Goal: Task Accomplishment & Management: Use online tool/utility

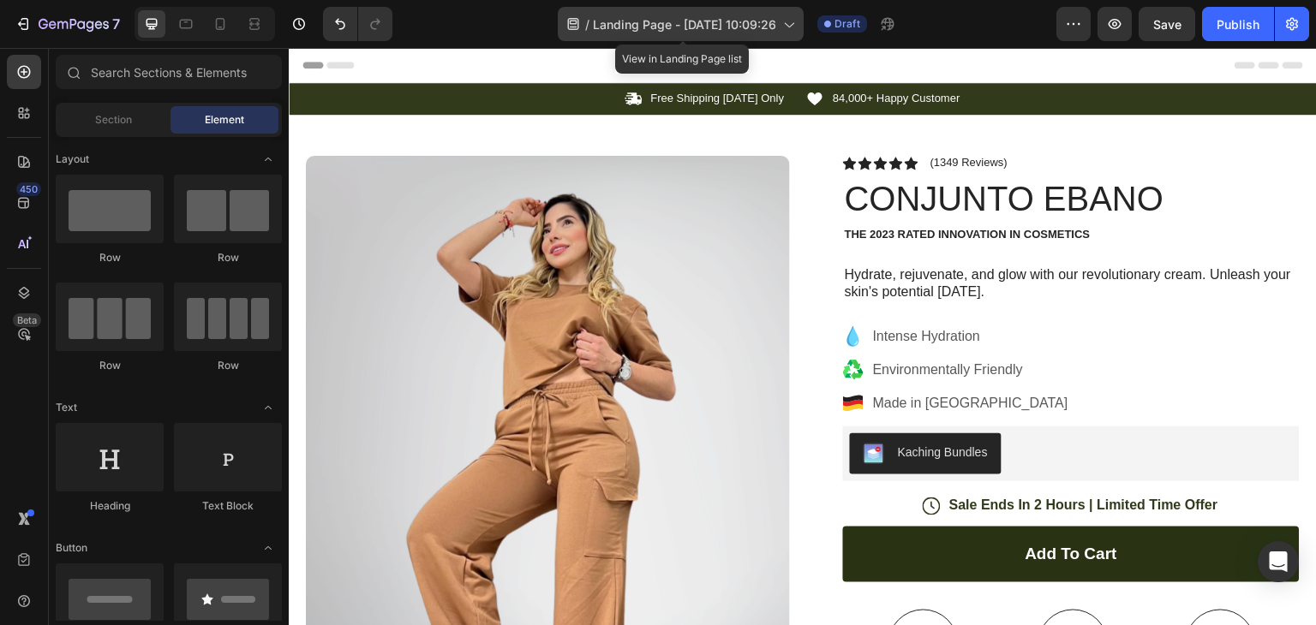
click at [780, 28] on div "/ Landing Page - Aug 28, 10:09:26" at bounding box center [681, 24] width 246 height 34
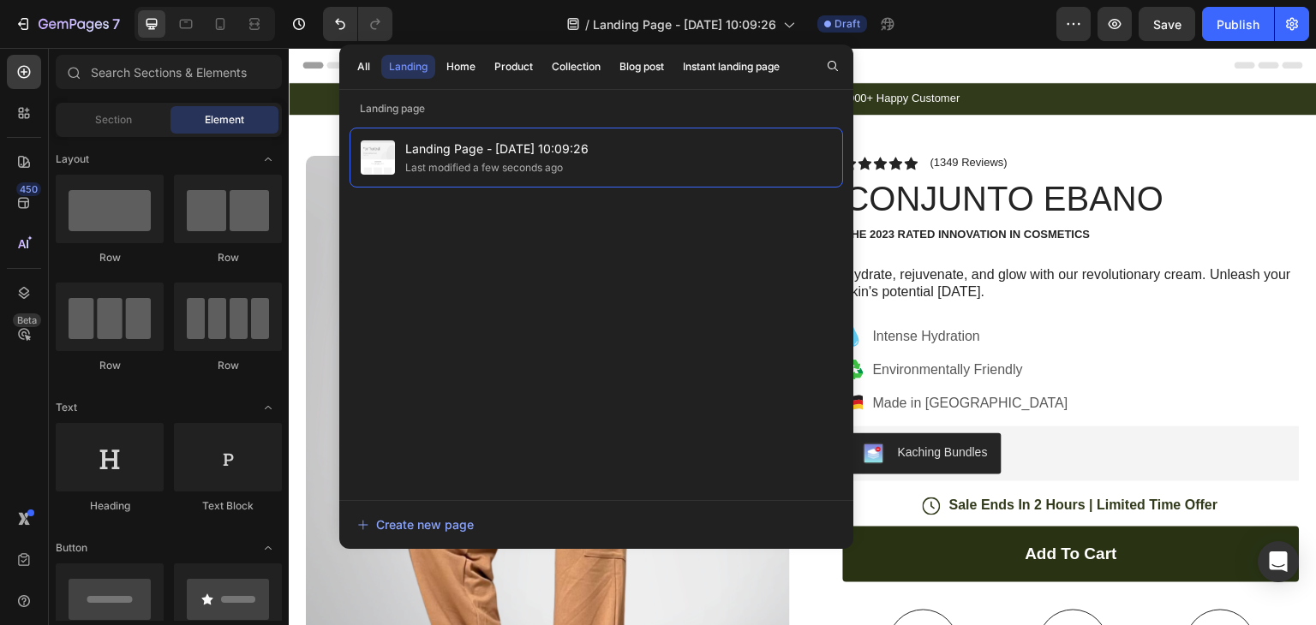
click at [521, 80] on div "All Landing Home Product Collection Blog post Instant landing page" at bounding box center [568, 67] width 458 height 45
click at [520, 71] on div "Product" at bounding box center [513, 66] width 39 height 15
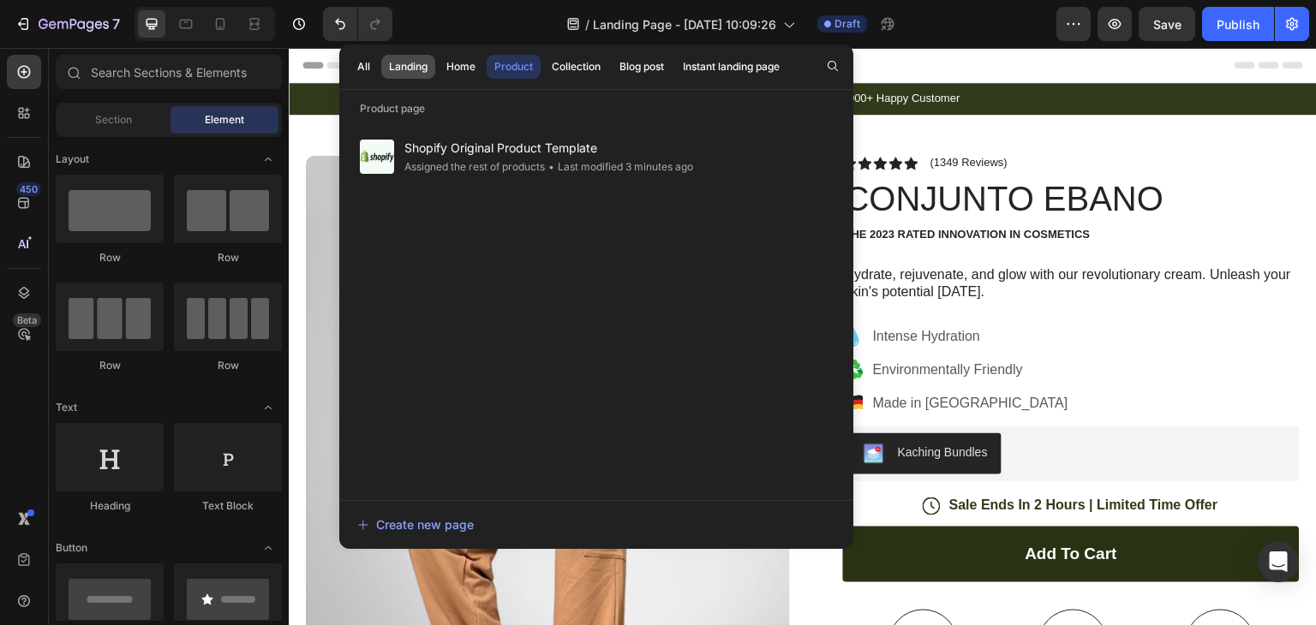
click at [439, 76] on button "Landing" at bounding box center [461, 67] width 45 height 24
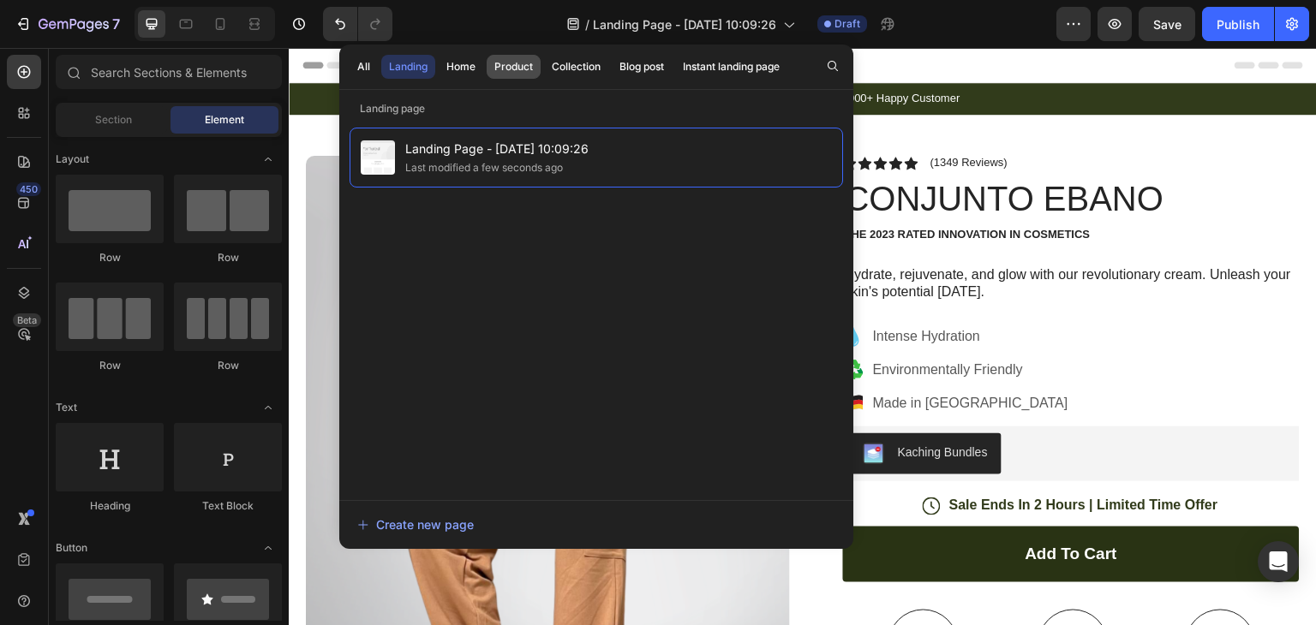
click at [512, 69] on div "Product" at bounding box center [513, 66] width 39 height 15
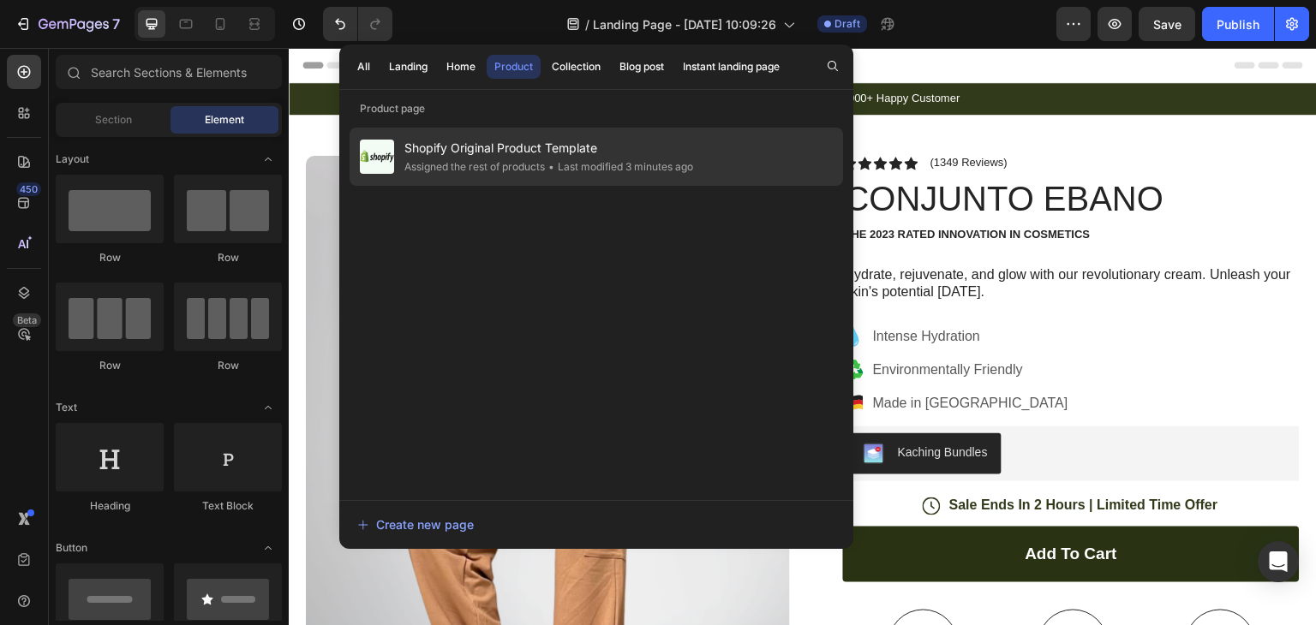
click at [464, 146] on span "Shopify Original Product Template" at bounding box center [548, 148] width 289 height 21
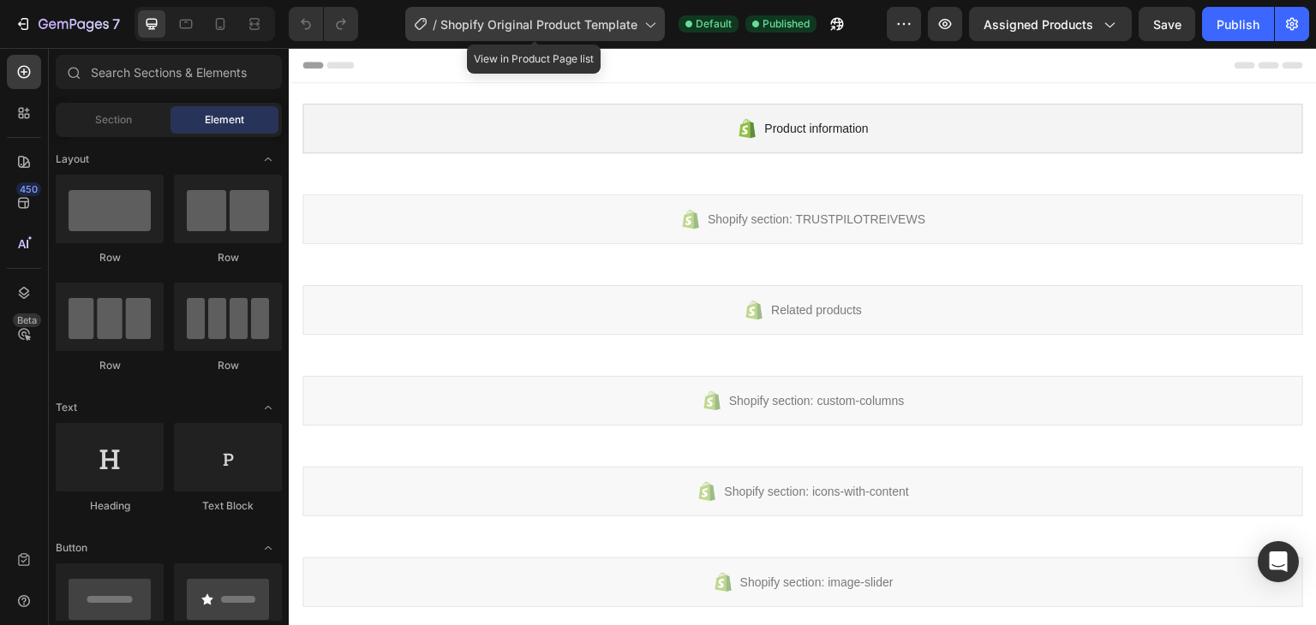
click at [586, 10] on div "/ Shopify Original Product Template" at bounding box center [535, 24] width 260 height 34
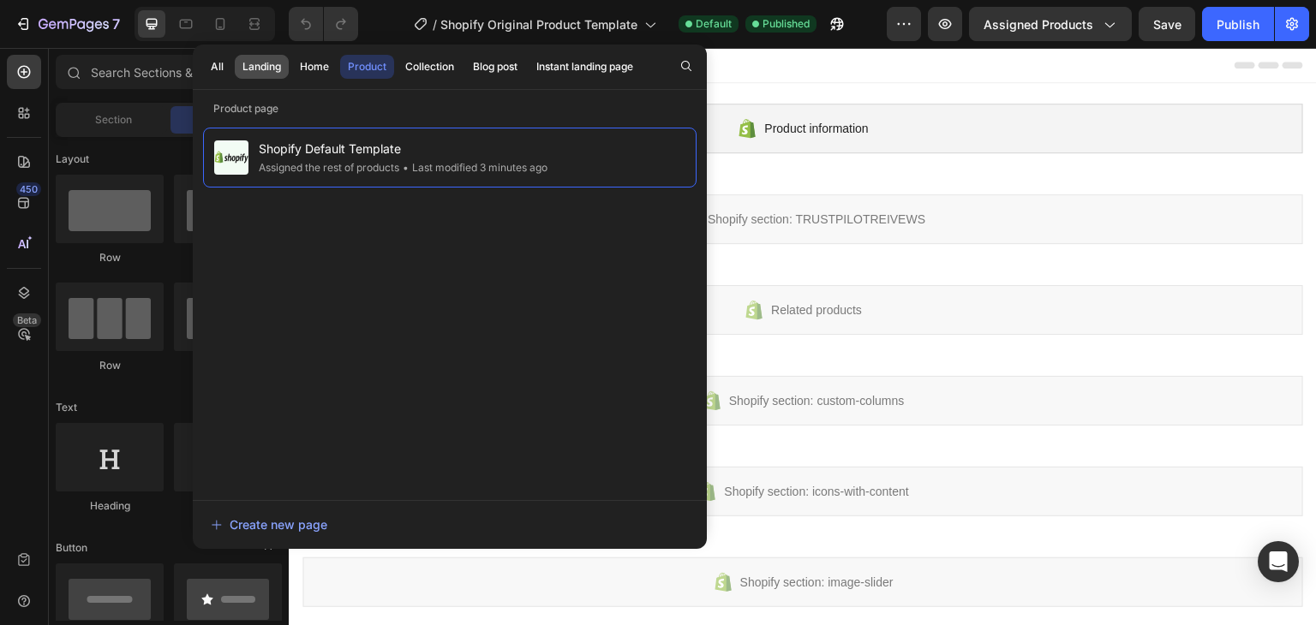
click at [264, 70] on div "Landing" at bounding box center [261, 66] width 39 height 15
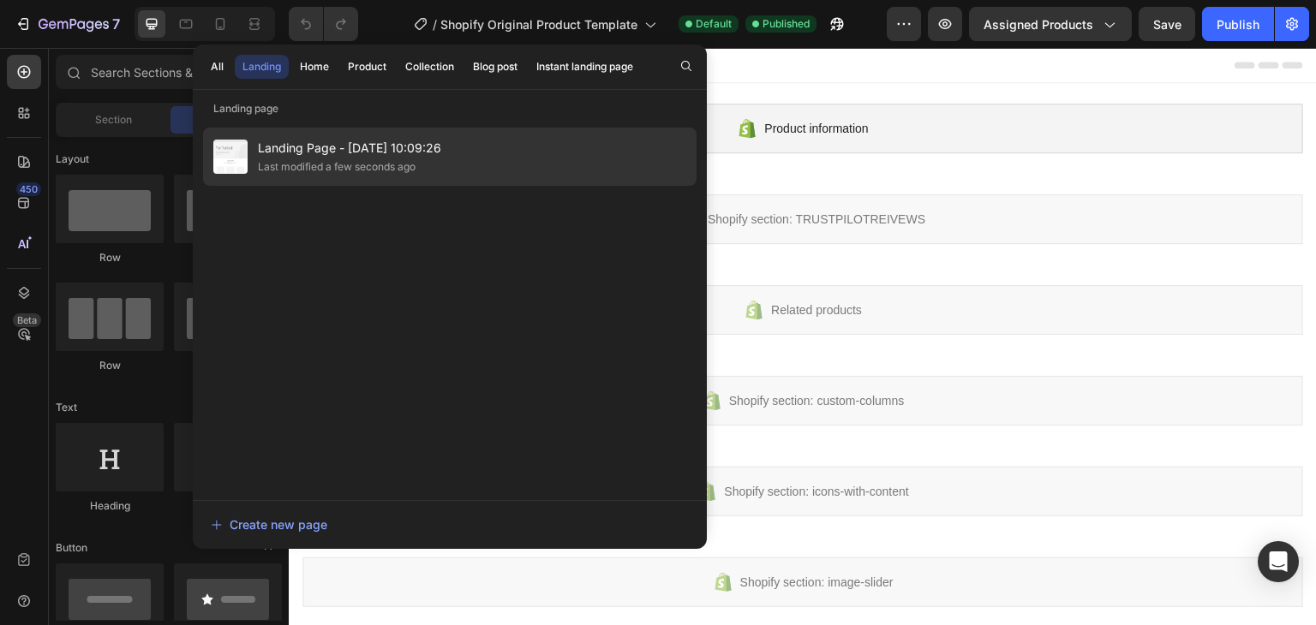
click at [284, 147] on span "Landing Page - [DATE] 10:09:26" at bounding box center [349, 148] width 183 height 21
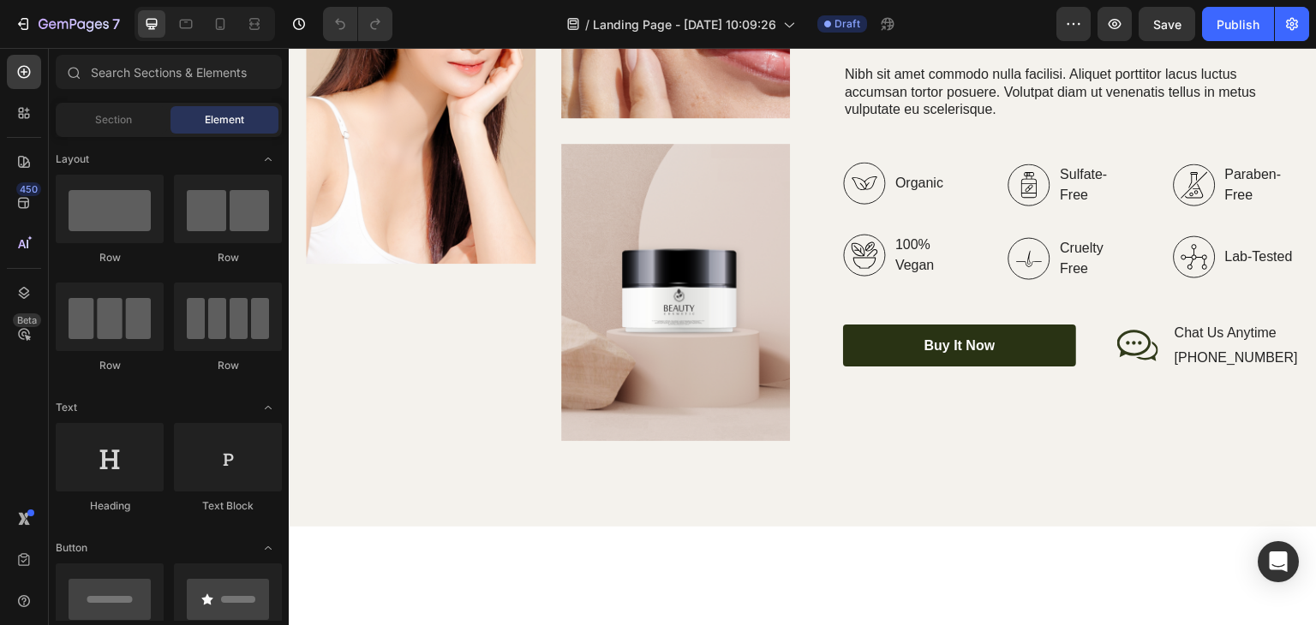
scroll to position [2313, 0]
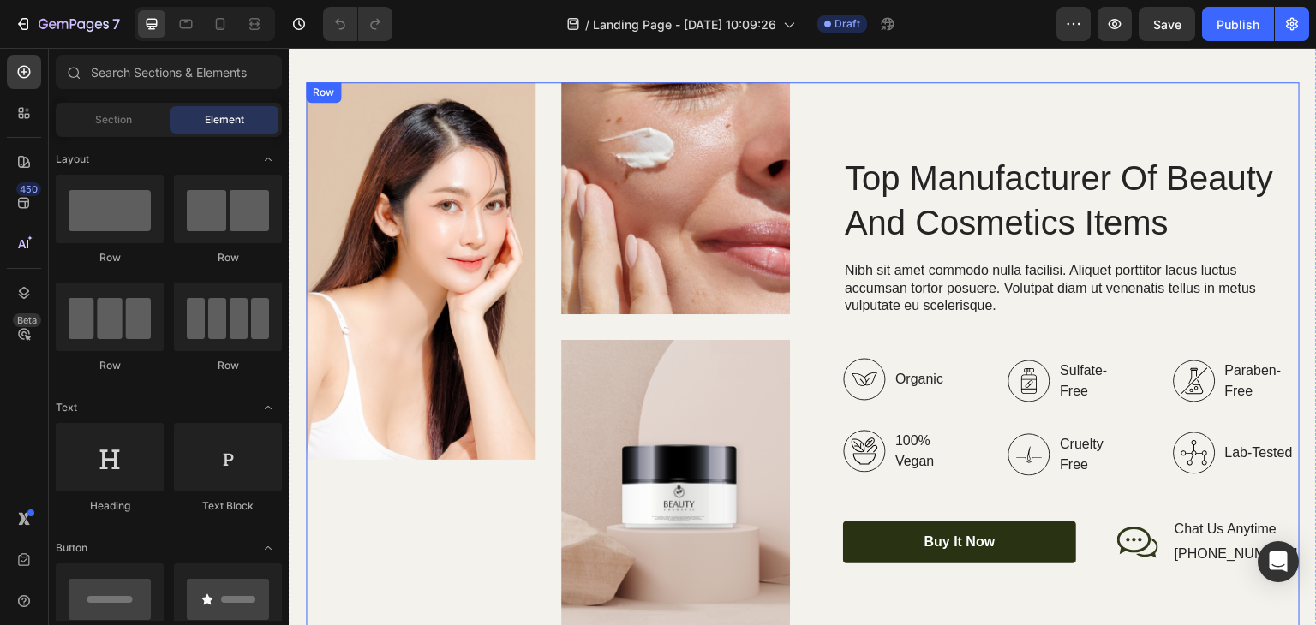
click at [733, 144] on img at bounding box center [676, 198] width 230 height 232
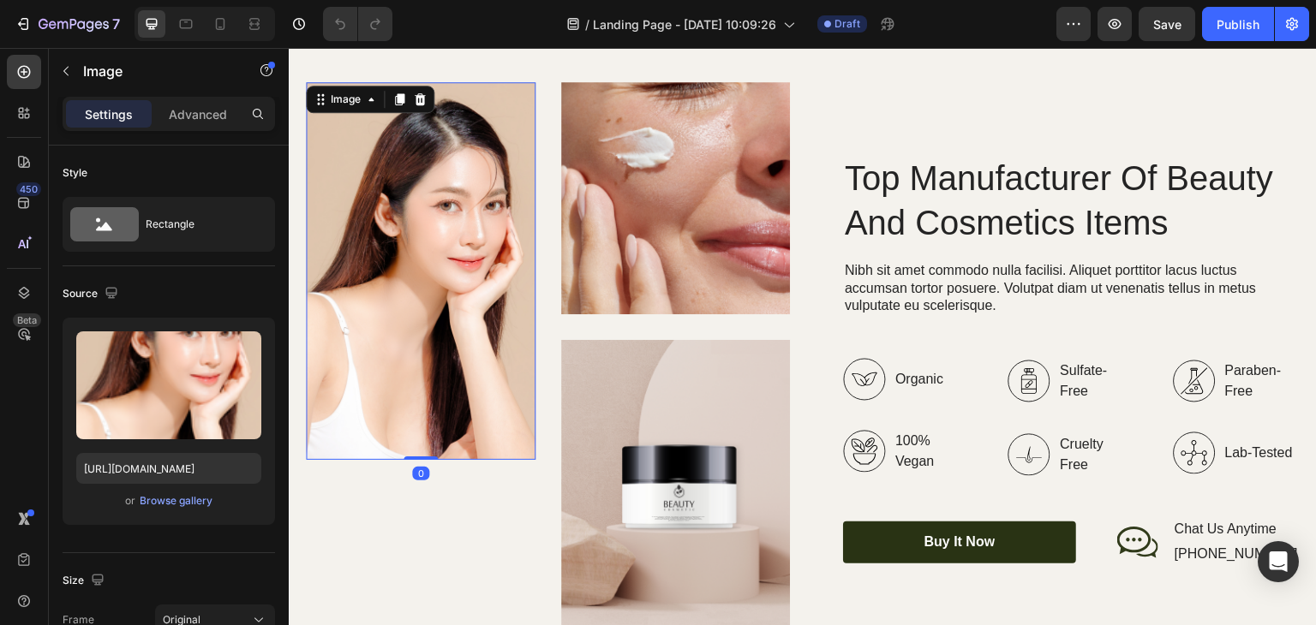
click at [476, 234] on img at bounding box center [421, 271] width 230 height 378
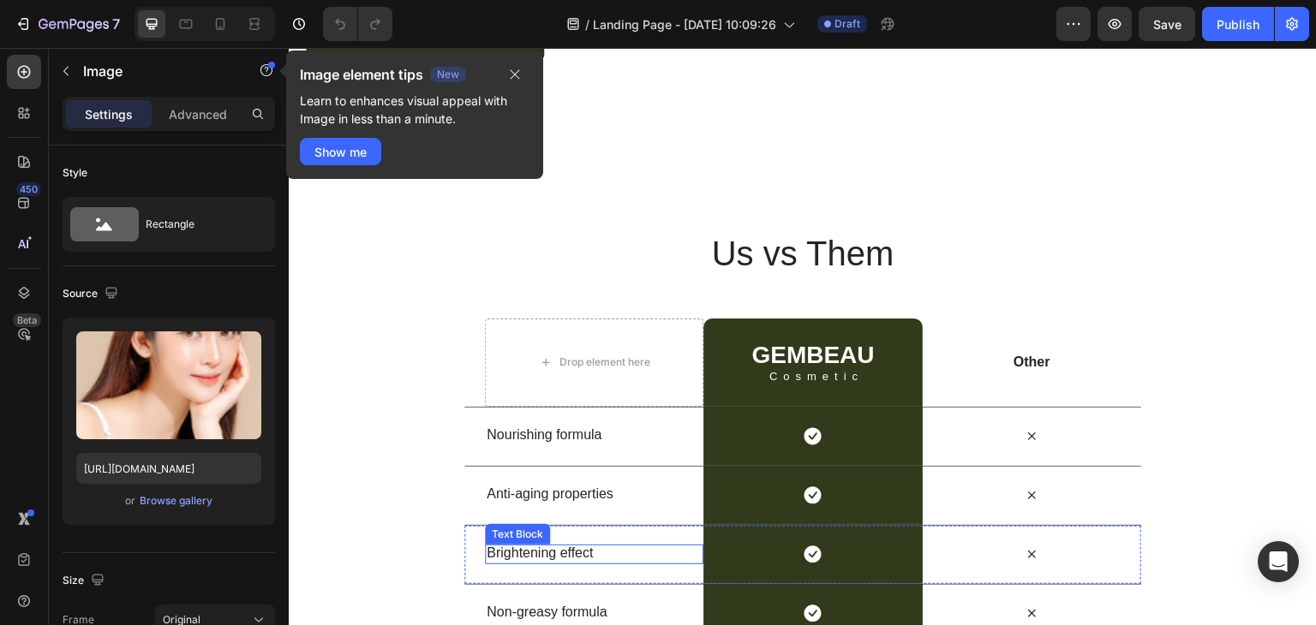
scroll to position [3341, 0]
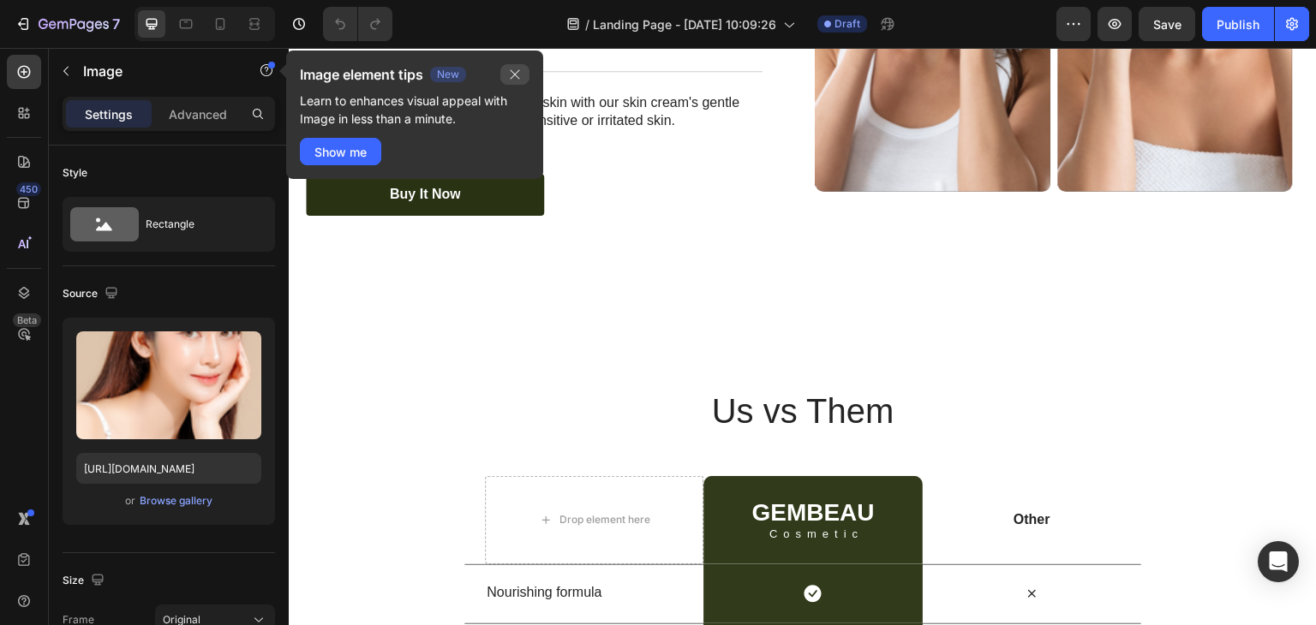
click at [524, 73] on button "button" at bounding box center [514, 74] width 29 height 21
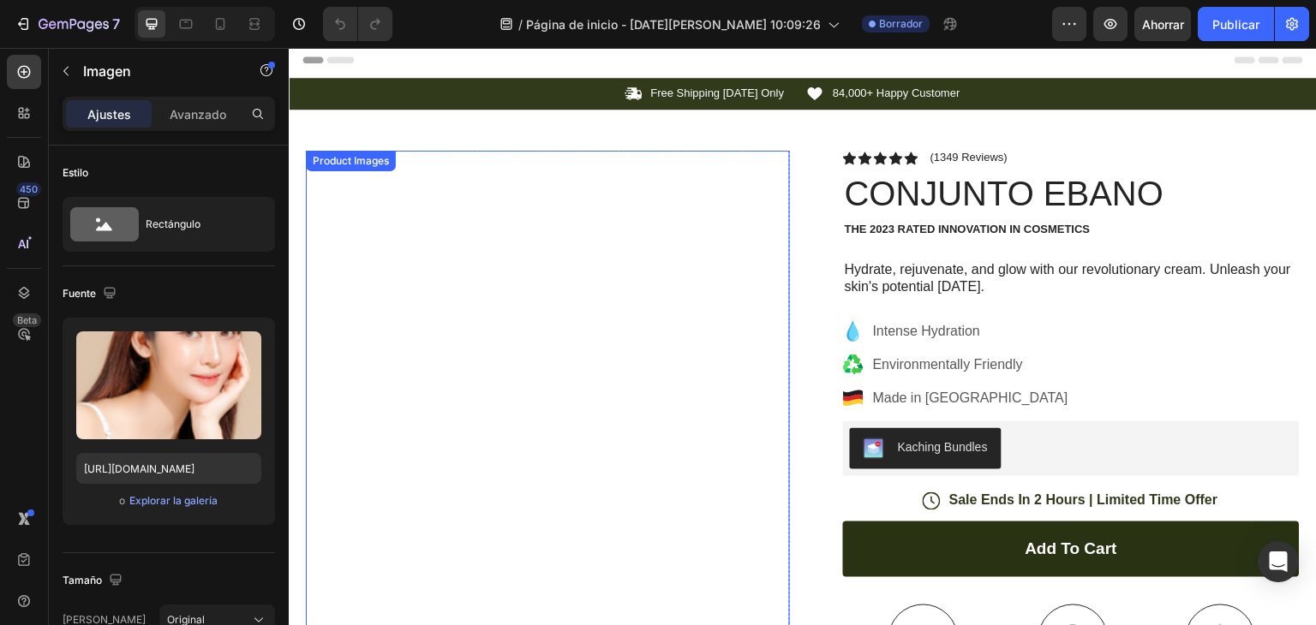
scroll to position [0, 0]
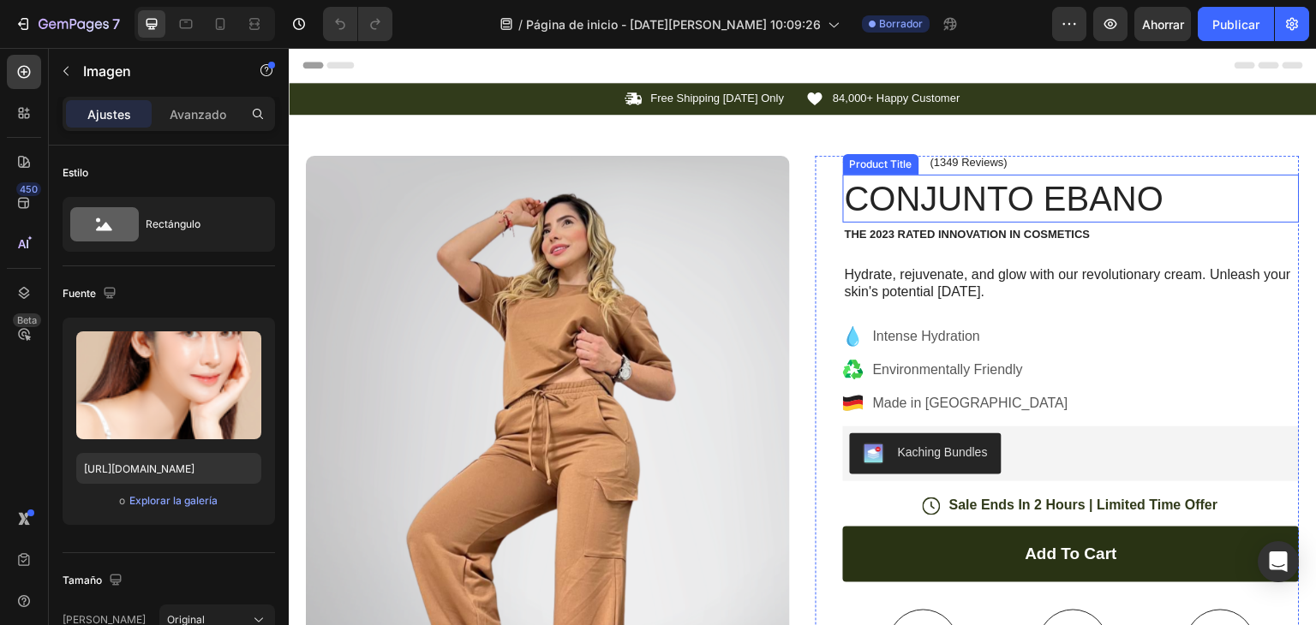
click at [885, 210] on h1 "CONJUNTO EBANO" at bounding box center [1071, 199] width 457 height 48
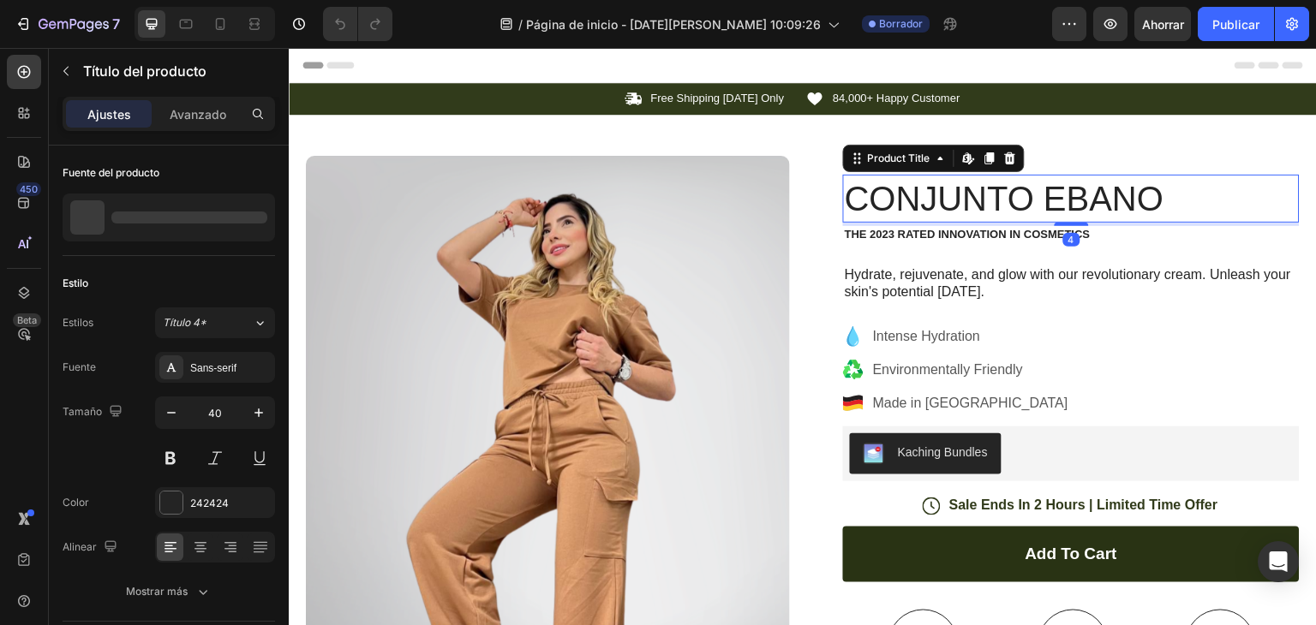
click at [885, 210] on h1 "CONJUNTO EBANO" at bounding box center [1071, 199] width 457 height 48
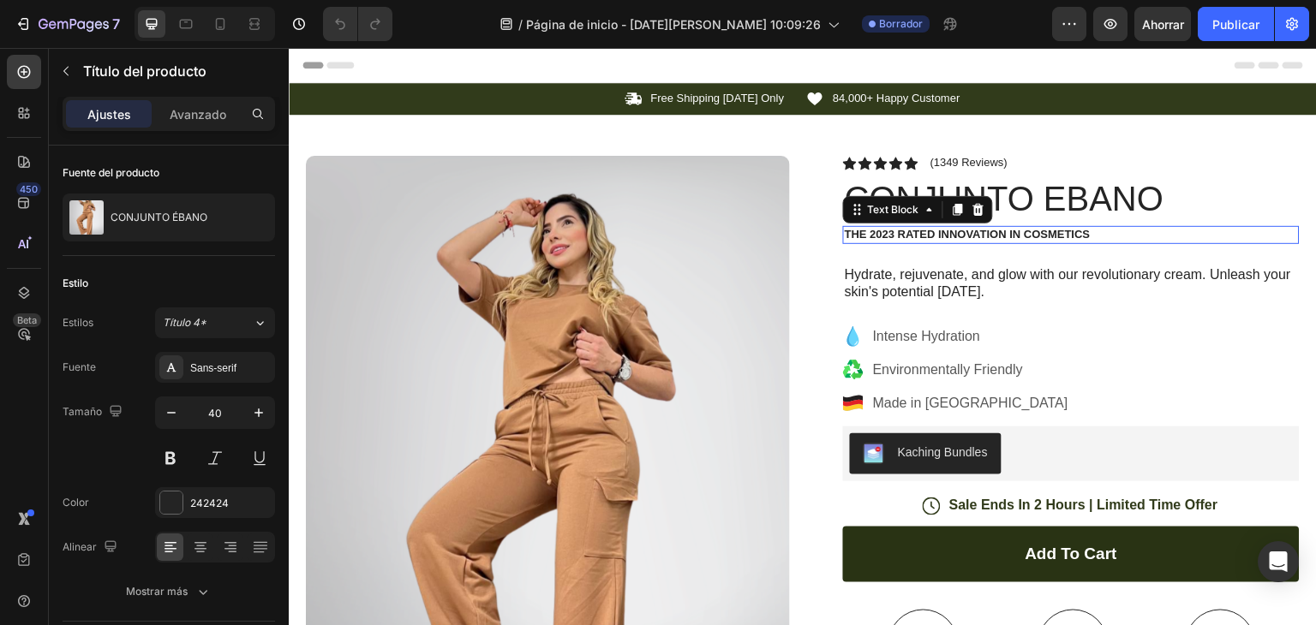
click at [942, 241] on p "The 2023 Rated Innovation in Cosmetics" at bounding box center [1071, 235] width 453 height 15
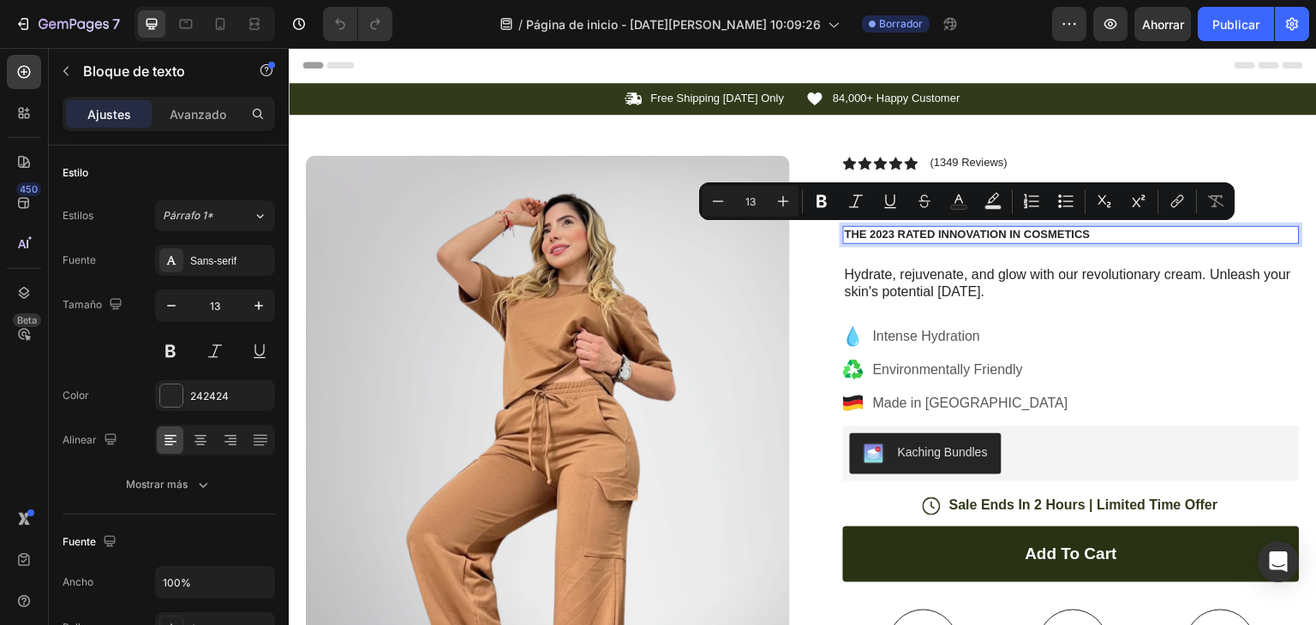
click at [1087, 237] on p "The 2023 Rated Innovation in Cosmetics" at bounding box center [1071, 235] width 453 height 15
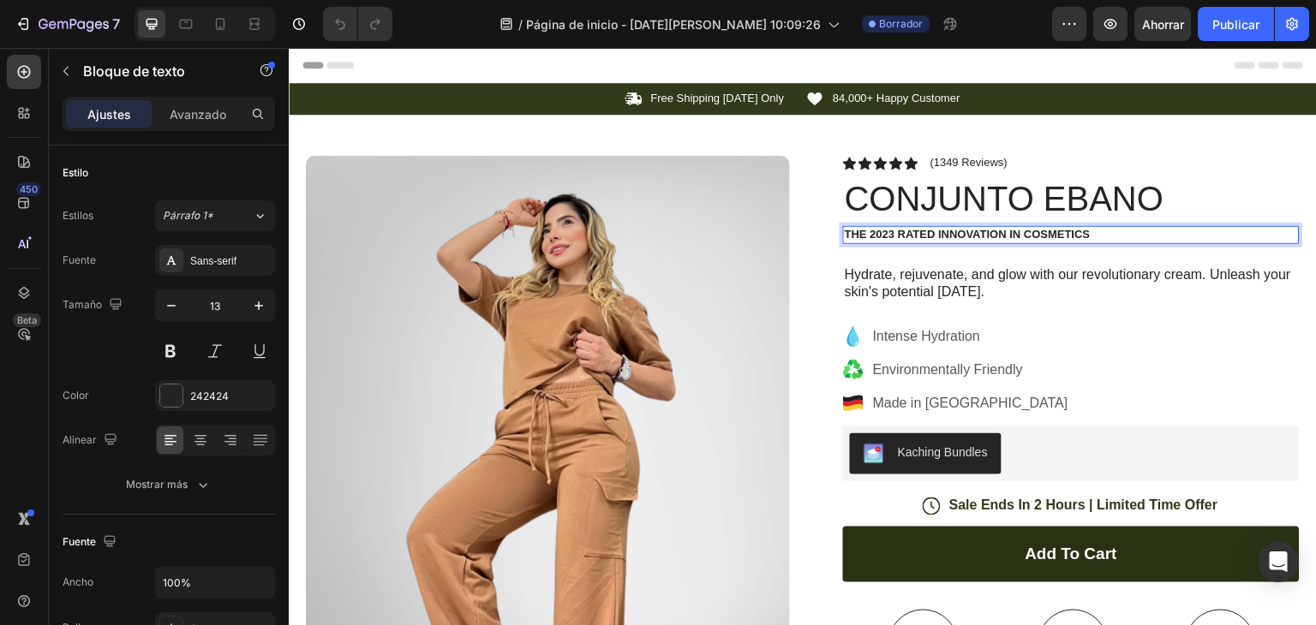
click at [1088, 236] on p "The 2023 Rated Innovation in Cosmetics" at bounding box center [1071, 235] width 453 height 15
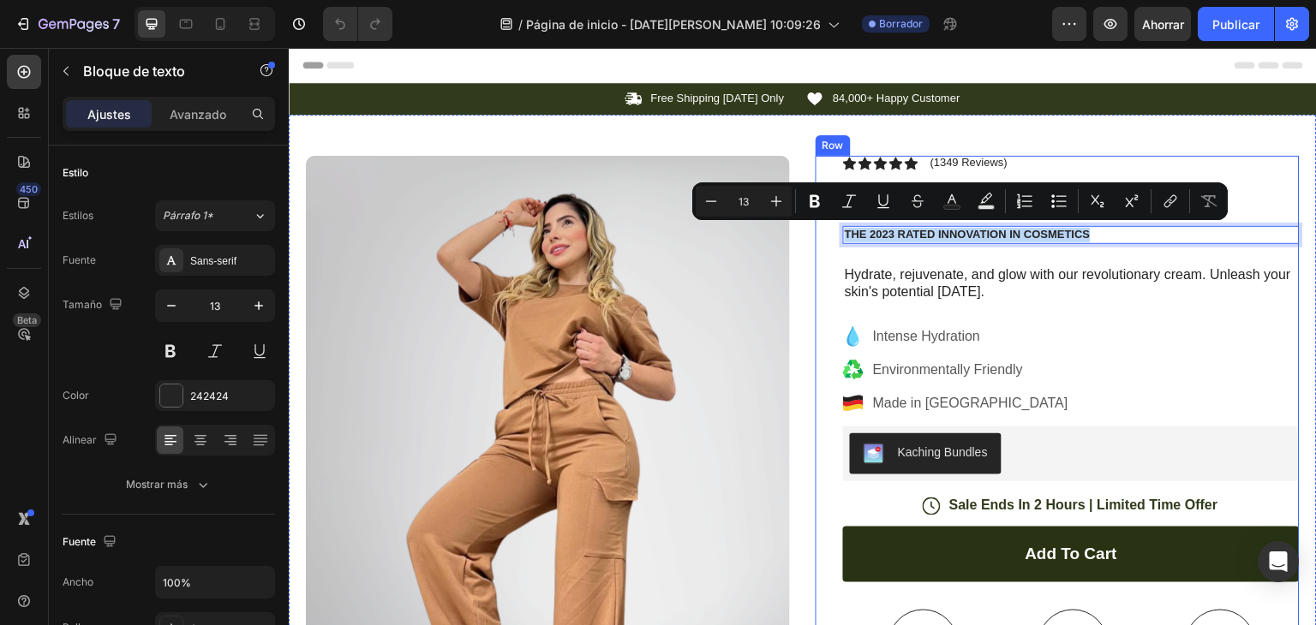
drag, startPoint x: 1100, startPoint y: 232, endPoint x: 835, endPoint y: 238, distance: 265.7
click at [834, 239] on div "Icon Icon Icon Icon Icon Icon List (1349 Reviews) Text Block Row CONJUNTO EBANO…" at bounding box center [1058, 555] width 484 height 799
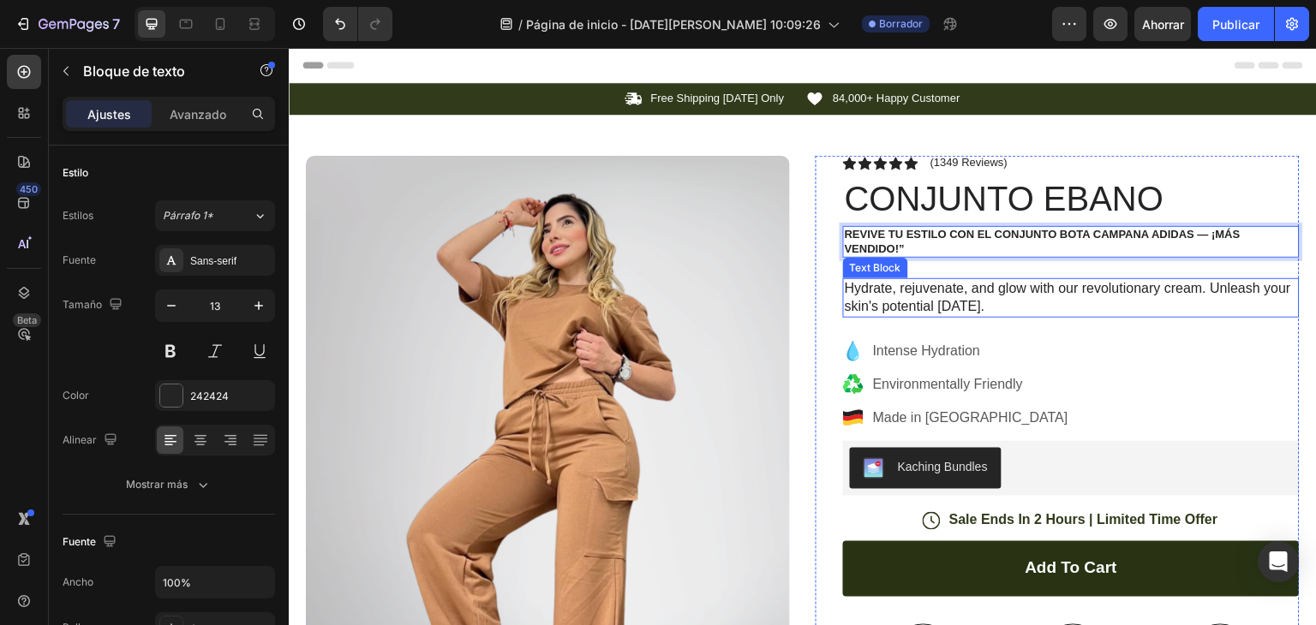
click at [915, 304] on p "Hydrate, rejuvenate, and glow with our revolutionary cream. Unleash your skin's…" at bounding box center [1071, 298] width 453 height 36
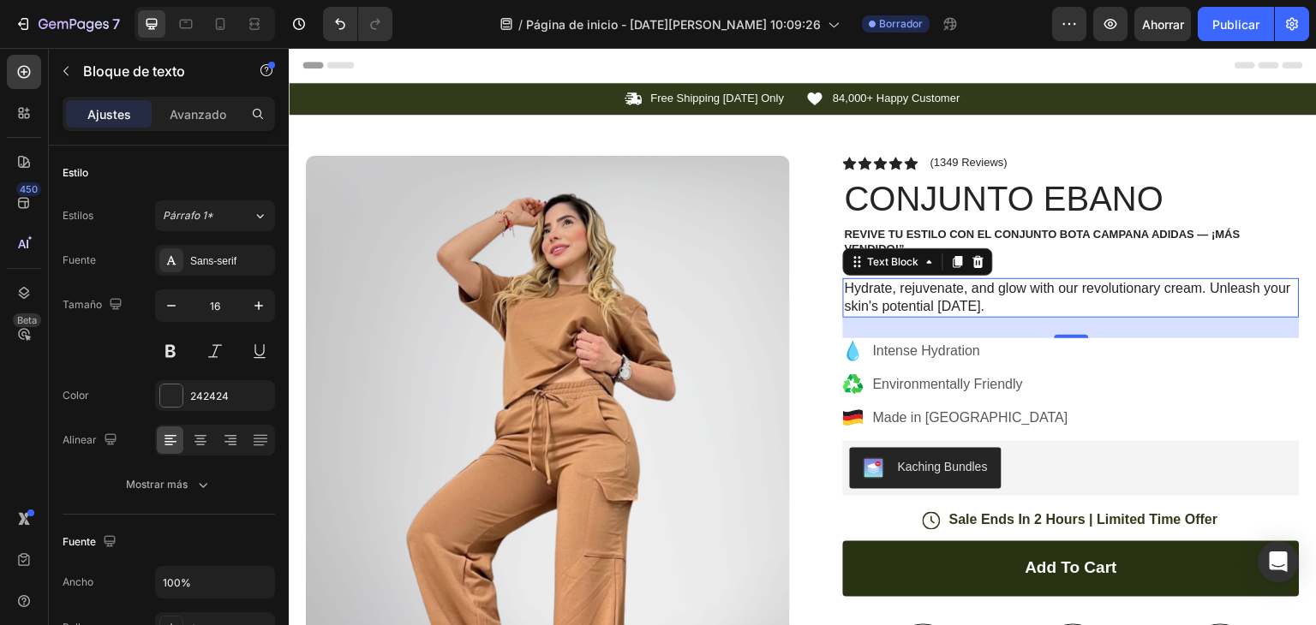
click at [922, 303] on p "Hydrate, rejuvenate, and glow with our revolutionary cream. Unleash your skin's…" at bounding box center [1071, 298] width 453 height 36
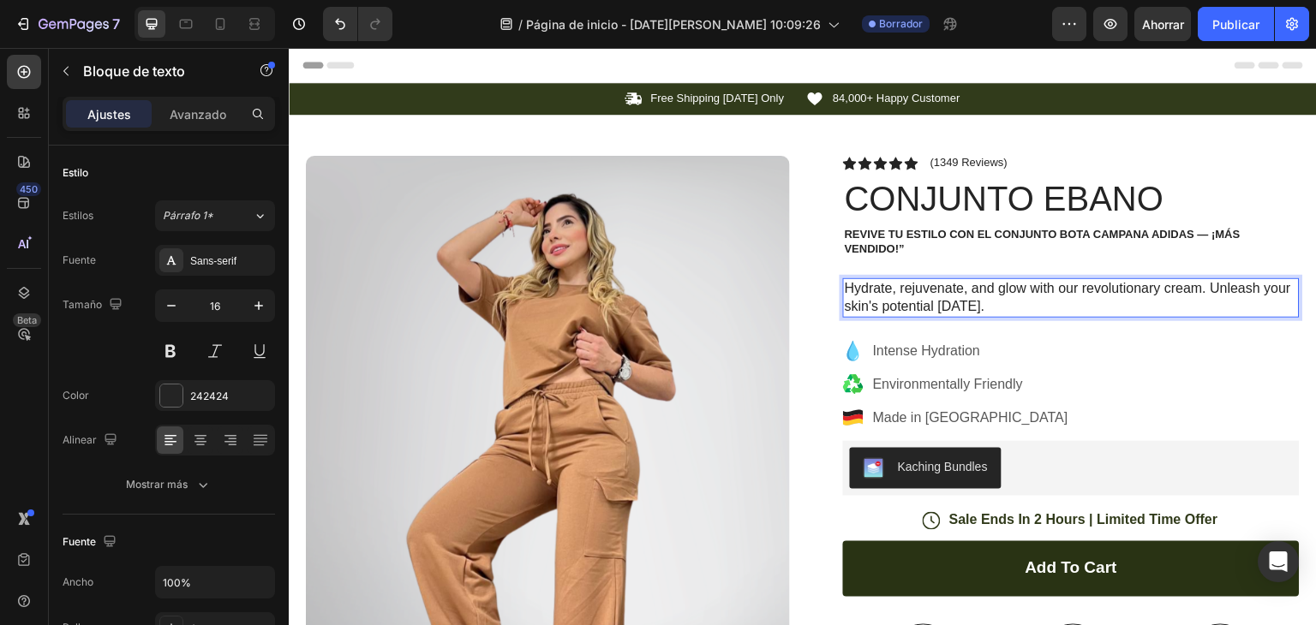
click at [986, 309] on p "Hydrate, rejuvenate, and glow with our revolutionary cream. Unleash your skin's…" at bounding box center [1071, 298] width 453 height 36
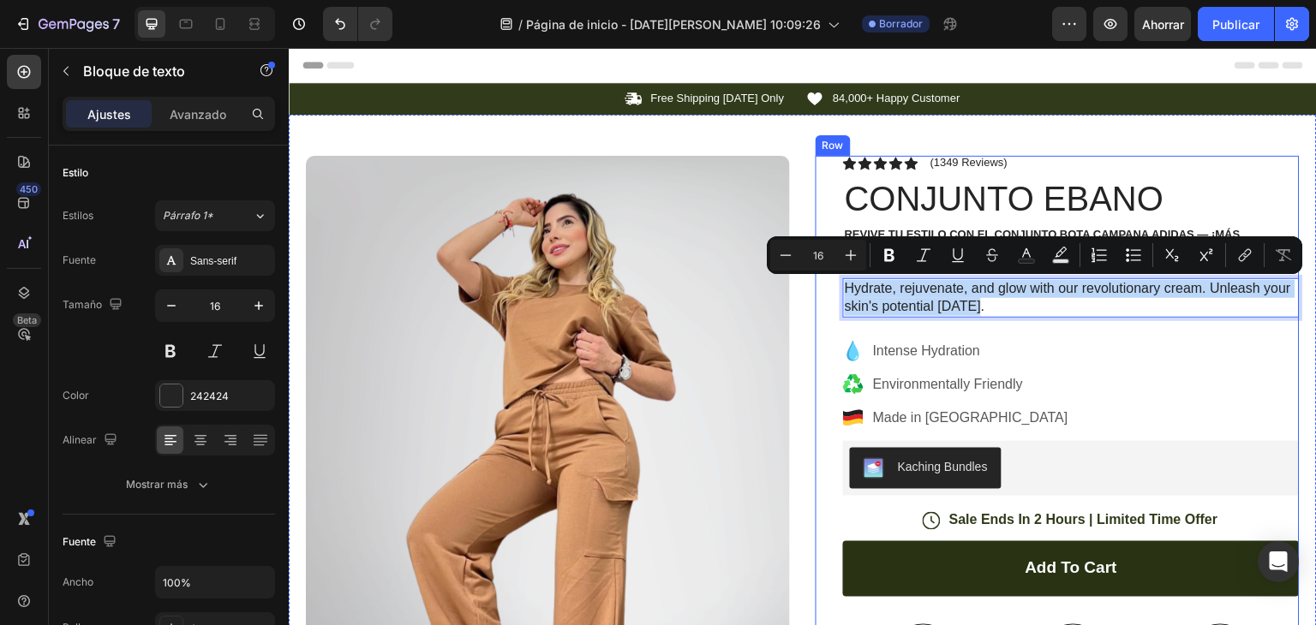
drag, startPoint x: 986, startPoint y: 309, endPoint x: 835, endPoint y: 285, distance: 153.5
click at [835, 285] on div "Icon Icon Icon Icon Icon Icon List (1349 Reviews) Text Block Row CONJUNTO EBANO…" at bounding box center [1058, 563] width 484 height 814
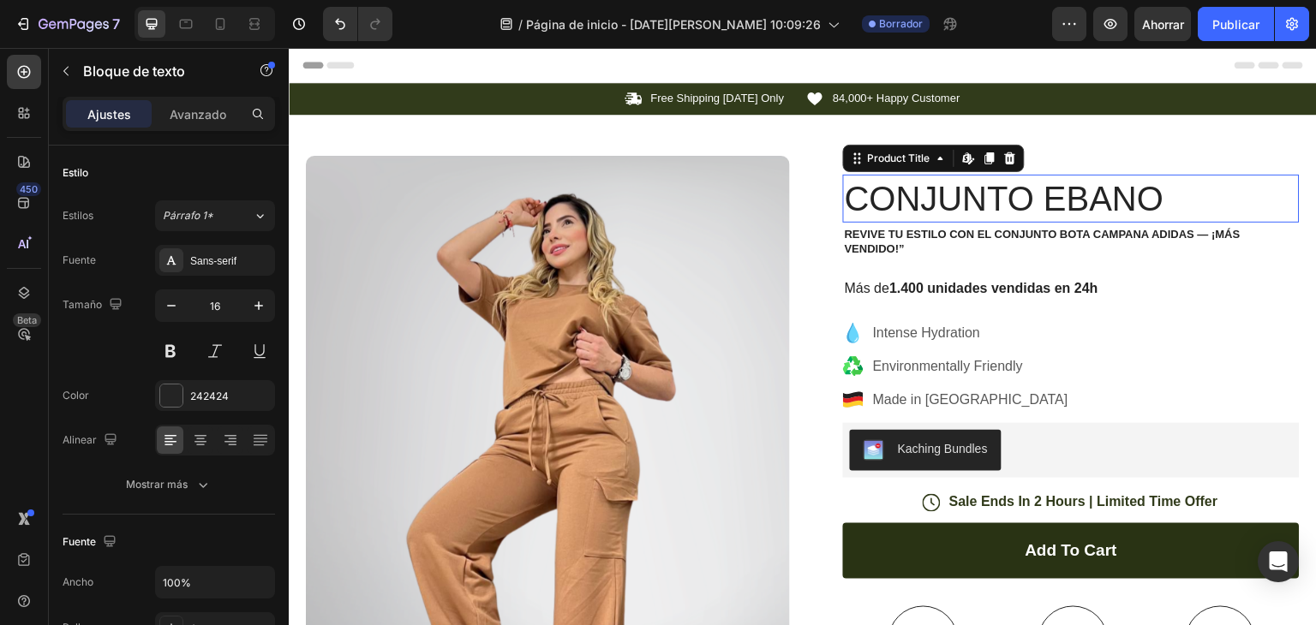
click at [984, 198] on h1 "CONJUNTO EBANO" at bounding box center [1071, 199] width 457 height 48
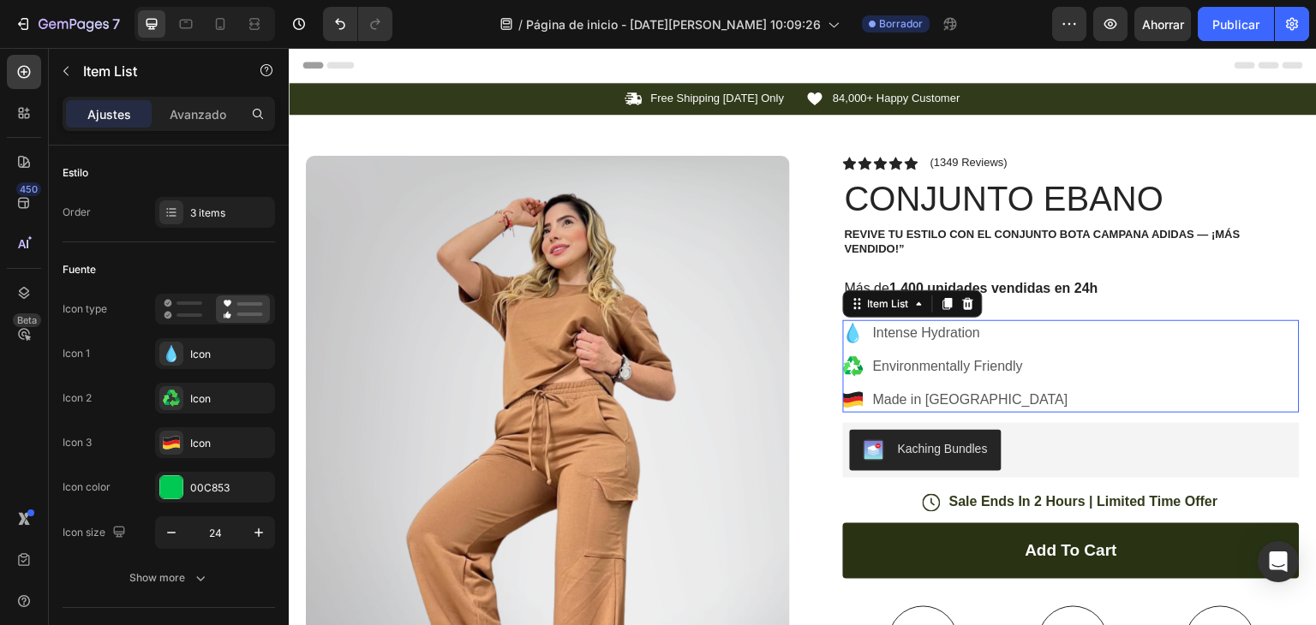
click at [990, 344] on div "Intense Hydration" at bounding box center [971, 333] width 200 height 26
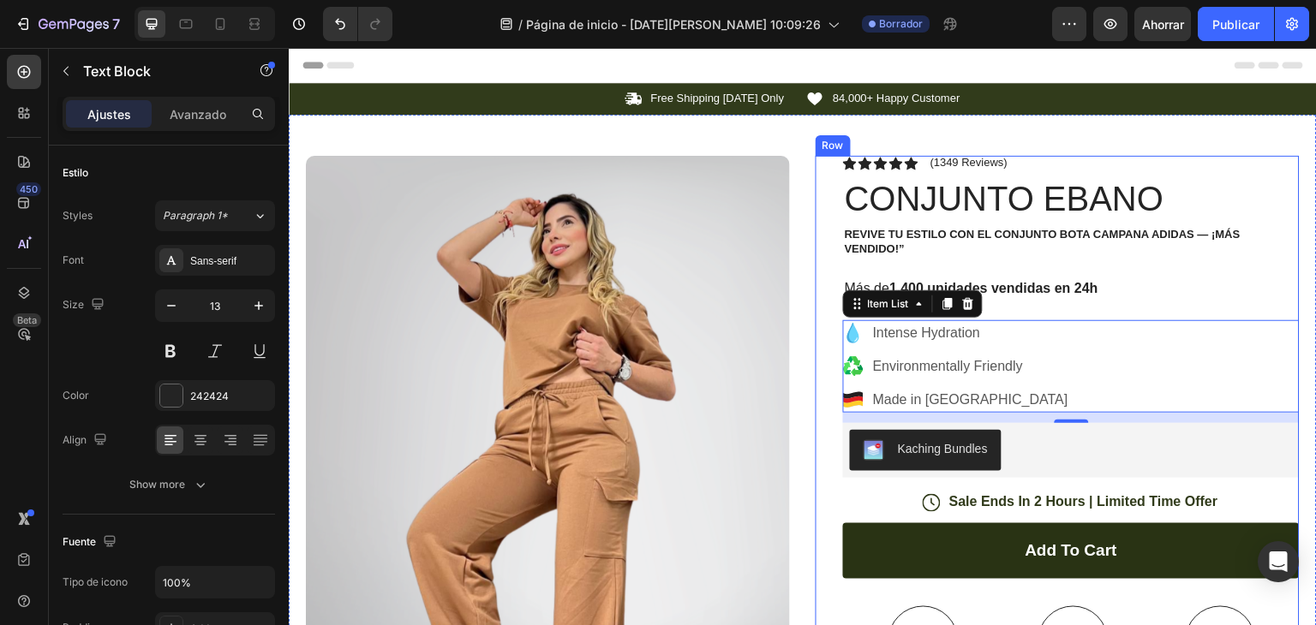
click at [986, 240] on p "Revive tu estilo con el Conjunto Bota Campana Adidas — ¡Más Vendido!”" at bounding box center [1071, 242] width 453 height 29
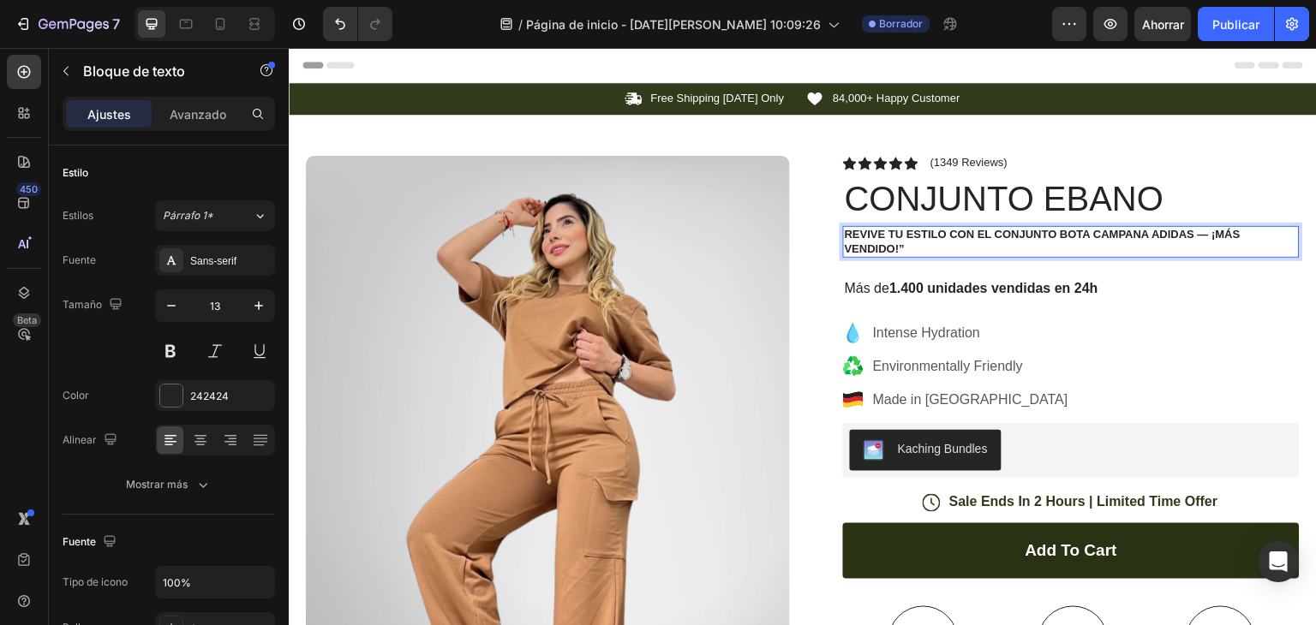
click at [916, 250] on p "Revive tu estilo con el Conjunto Bota Campana Adidas — ¡Más Vendido!”" at bounding box center [1071, 242] width 453 height 29
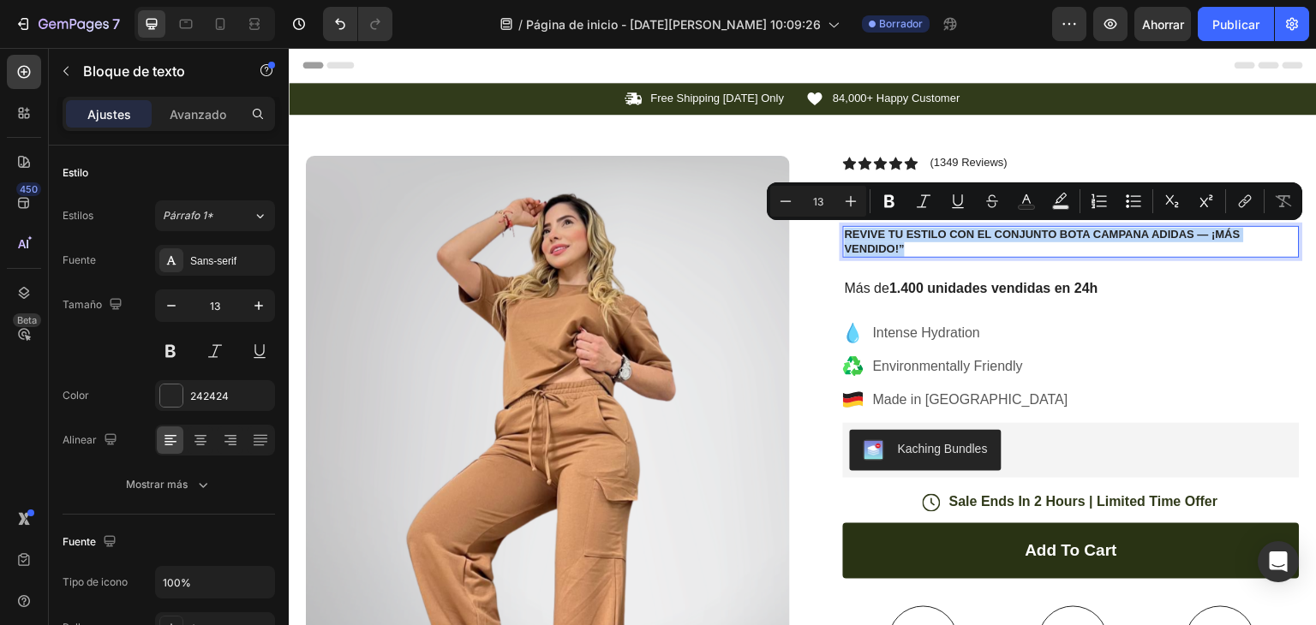
drag, startPoint x: 927, startPoint y: 248, endPoint x: 841, endPoint y: 227, distance: 88.1
click at [845, 228] on p "Revive tu estilo con el Conjunto Bota Campana Adidas — ¡Más Vendido!”" at bounding box center [1071, 242] width 453 height 29
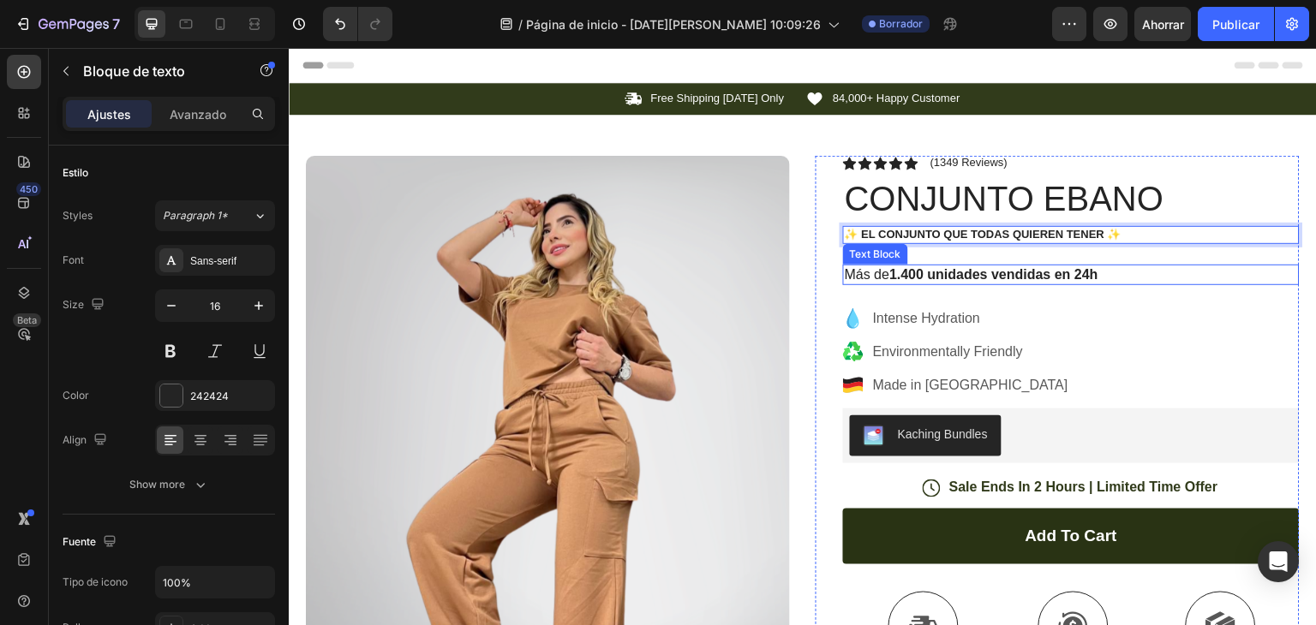
click at [1048, 281] on strong "1.400 unidades vendidas en 24h" at bounding box center [993, 274] width 209 height 15
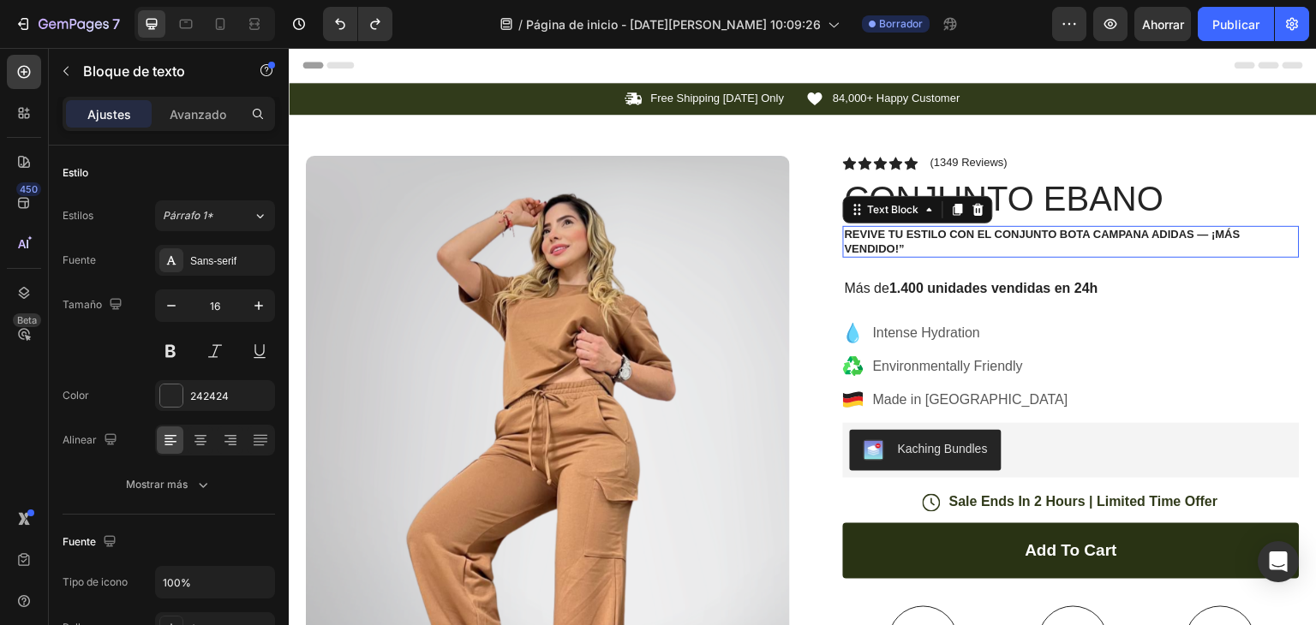
click at [1049, 229] on p "Revive tu estilo con el Conjunto Bota Campana Adidas — ¡Más Vendido!”" at bounding box center [1071, 242] width 453 height 29
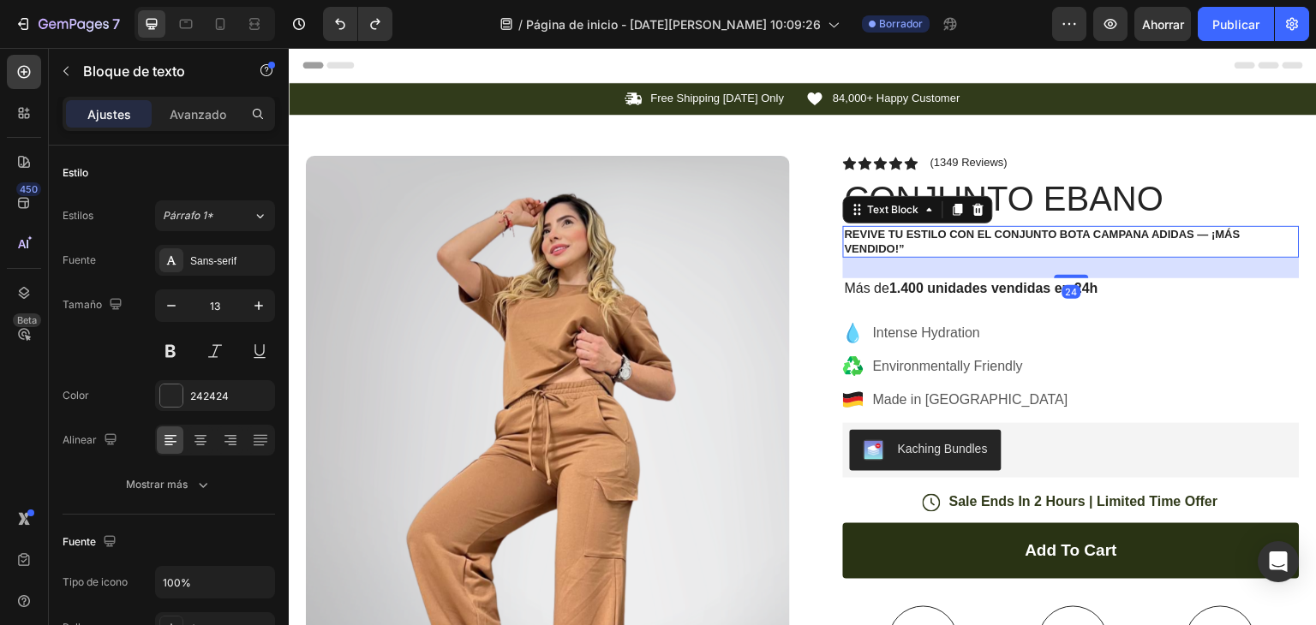
click at [935, 244] on p "Revive tu estilo con el Conjunto Bota Campana Adidas — ¡Más Vendido!”" at bounding box center [1071, 242] width 453 height 29
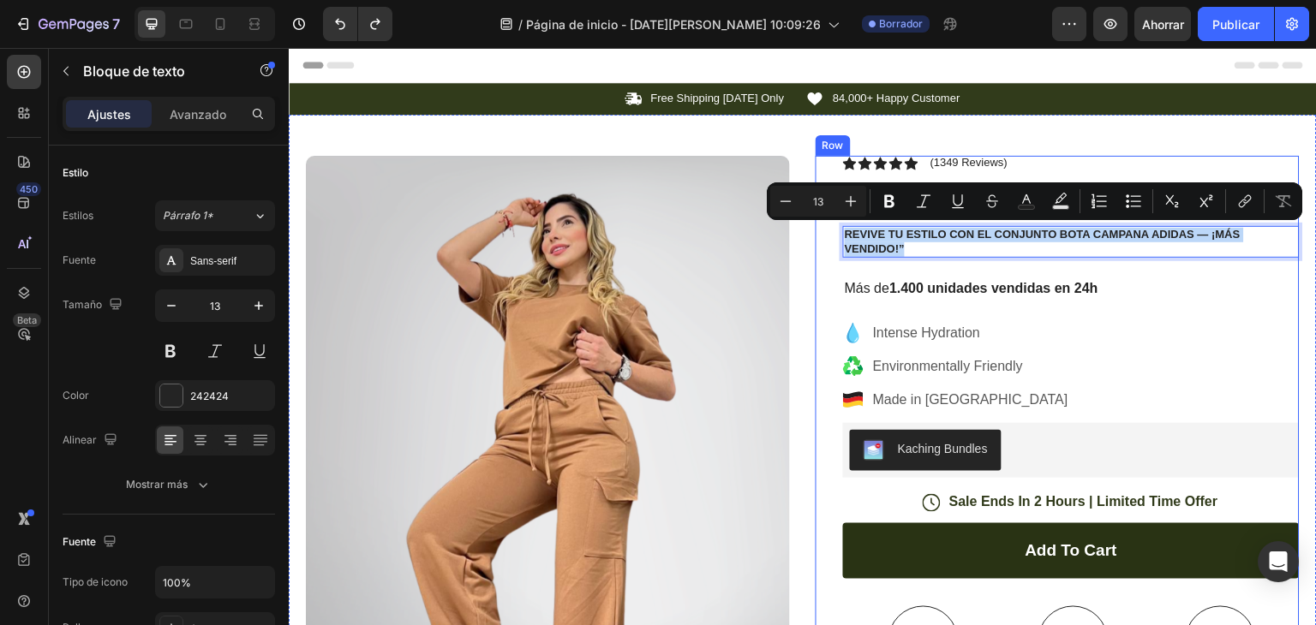
drag, startPoint x: 935, startPoint y: 244, endPoint x: 811, endPoint y: 230, distance: 124.2
click at [816, 230] on div "Icon Icon Icon Icon Icon Icon List (1349 Reviews) Text Block Row CONJUNTO EBANO…" at bounding box center [1058, 554] width 484 height 796
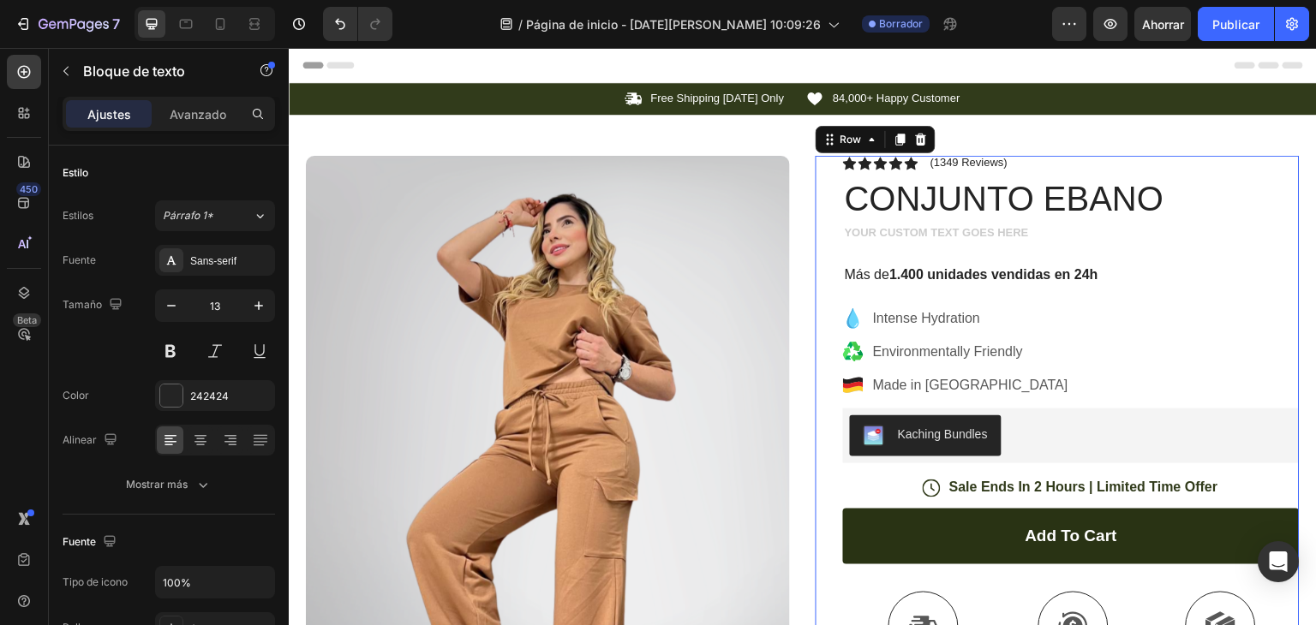
click at [903, 262] on div "Icon Icon Icon Icon Icon Icon List (1349 Reviews) Text Block Row CONJUNTO EBANO…" at bounding box center [1071, 546] width 457 height 781
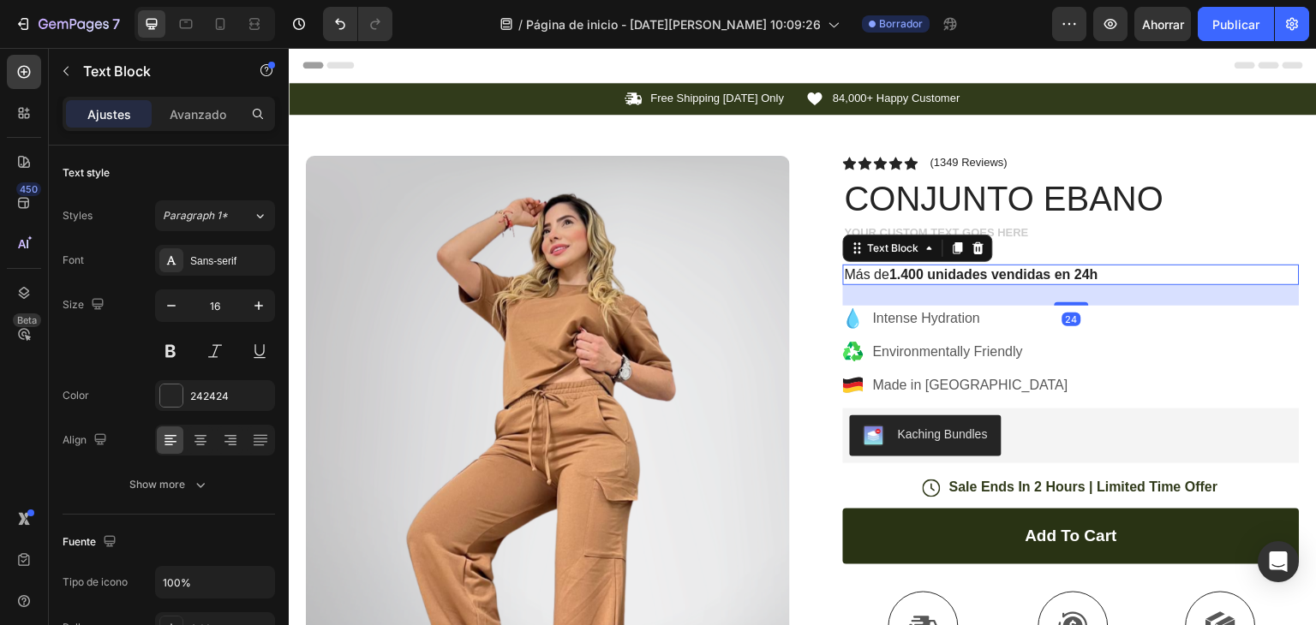
click at [907, 277] on strong "1.400 unidades vendidas en 24h" at bounding box center [993, 274] width 209 height 15
click at [1115, 275] on p "Más de 1.400 unidades vendidas en 24h" at bounding box center [1071, 275] width 453 height 18
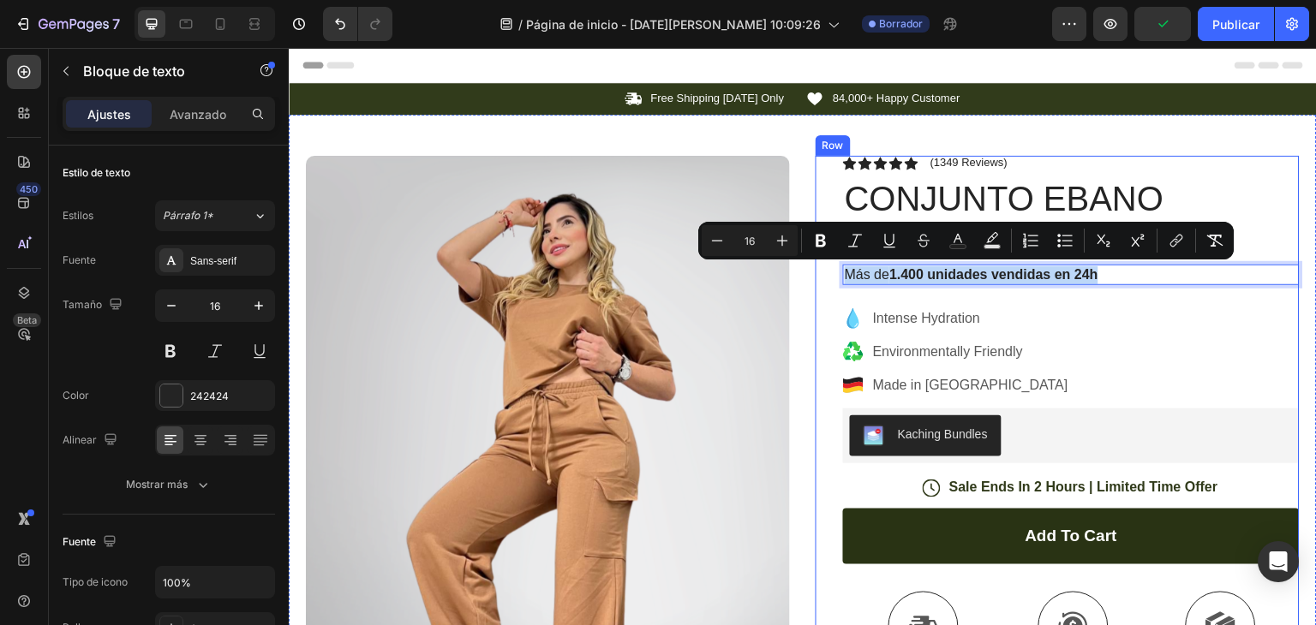
drag, startPoint x: 1115, startPoint y: 275, endPoint x: 873, endPoint y: 289, distance: 242.0
click at [873, 289] on div "Icon Icon Icon Icon Icon Icon List (1349 Reviews) Text Block Row CONJUNTO EBANO…" at bounding box center [1071, 546] width 457 height 781
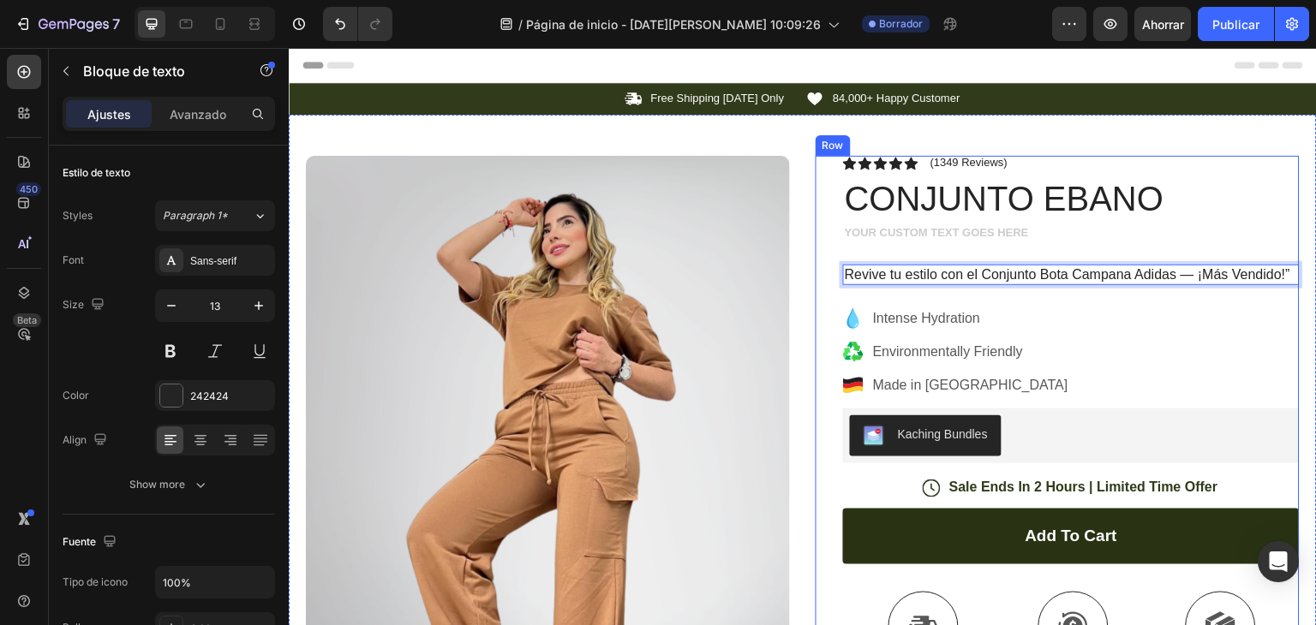
click at [920, 234] on div "Rich Text Editor. Editing area: main" at bounding box center [1071, 235] width 457 height 18
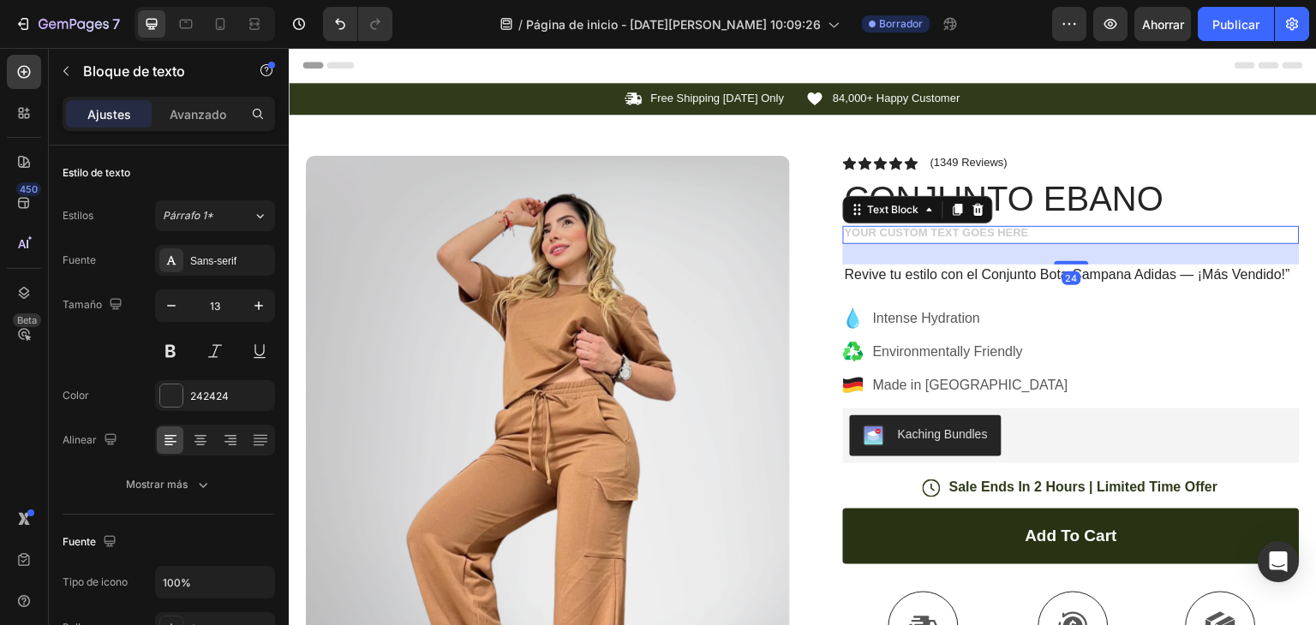
click at [920, 234] on div "Rich Text Editor. Editing area: main" at bounding box center [1071, 235] width 457 height 18
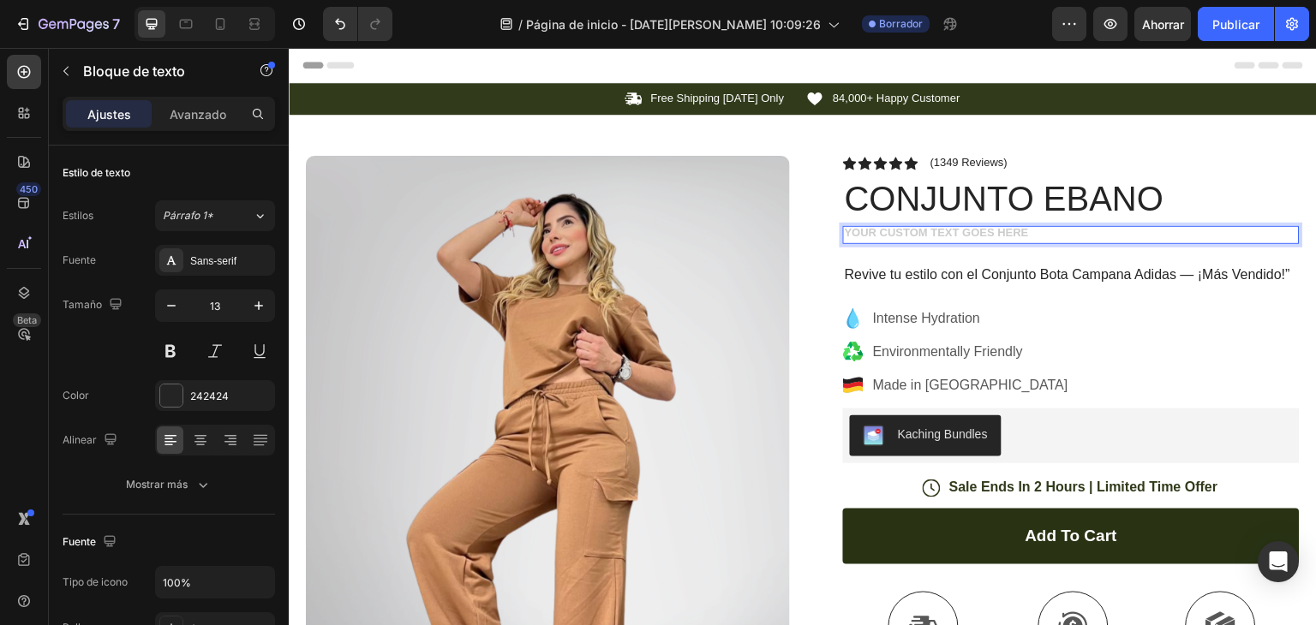
click at [924, 237] on div "Rich Text Editor. Editing area: main" at bounding box center [1071, 235] width 457 height 18
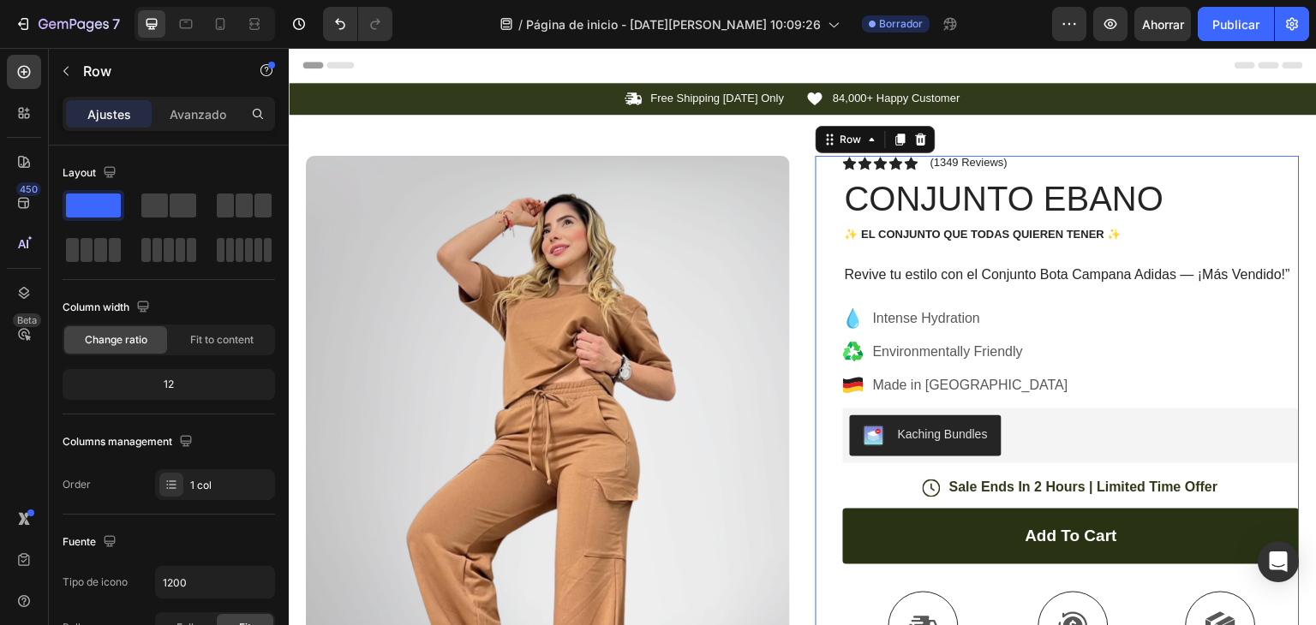
click at [938, 254] on div "Icon Icon Icon Icon Icon Icon List (1349 Reviews) Text Block Row CONJUNTO EBANO…" at bounding box center [1071, 546] width 457 height 781
click at [961, 284] on div "Icon Icon Icon Icon Icon Icon List (1349 Reviews) Text Block Row CONJUNTO EBANO…" at bounding box center [1071, 546] width 457 height 781
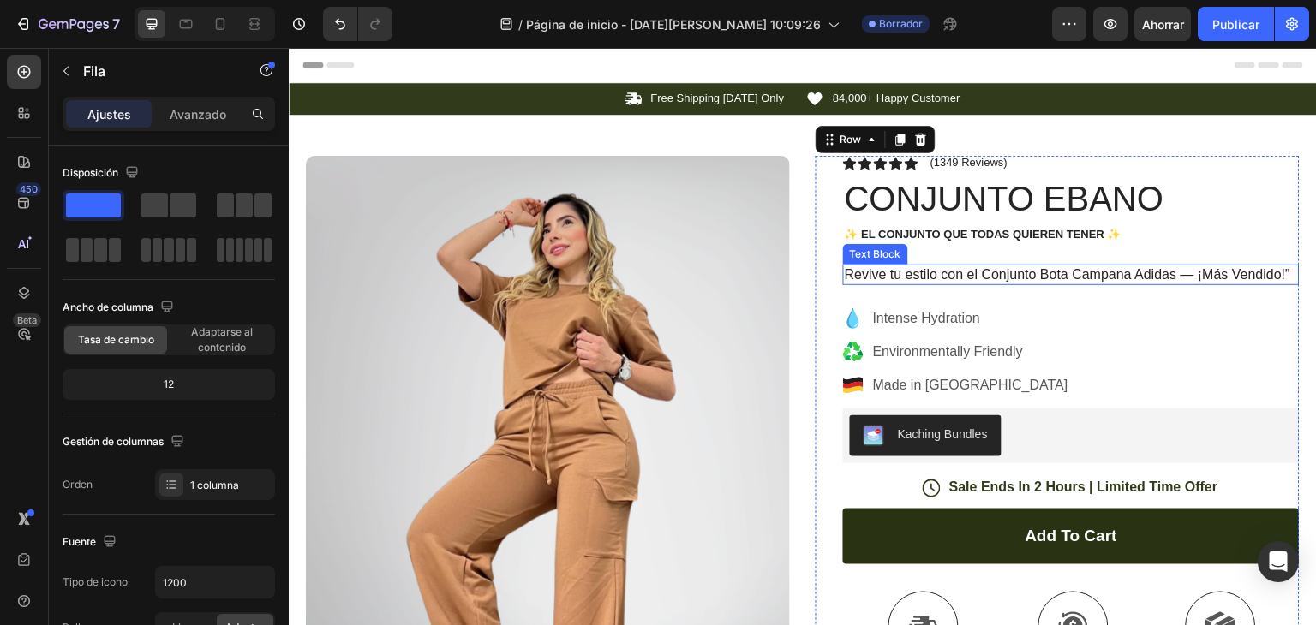
click at [962, 279] on p "Revive tu estilo con el Conjunto Bota Campana Adidas — ¡Más Vendido!”" at bounding box center [1071, 275] width 453 height 18
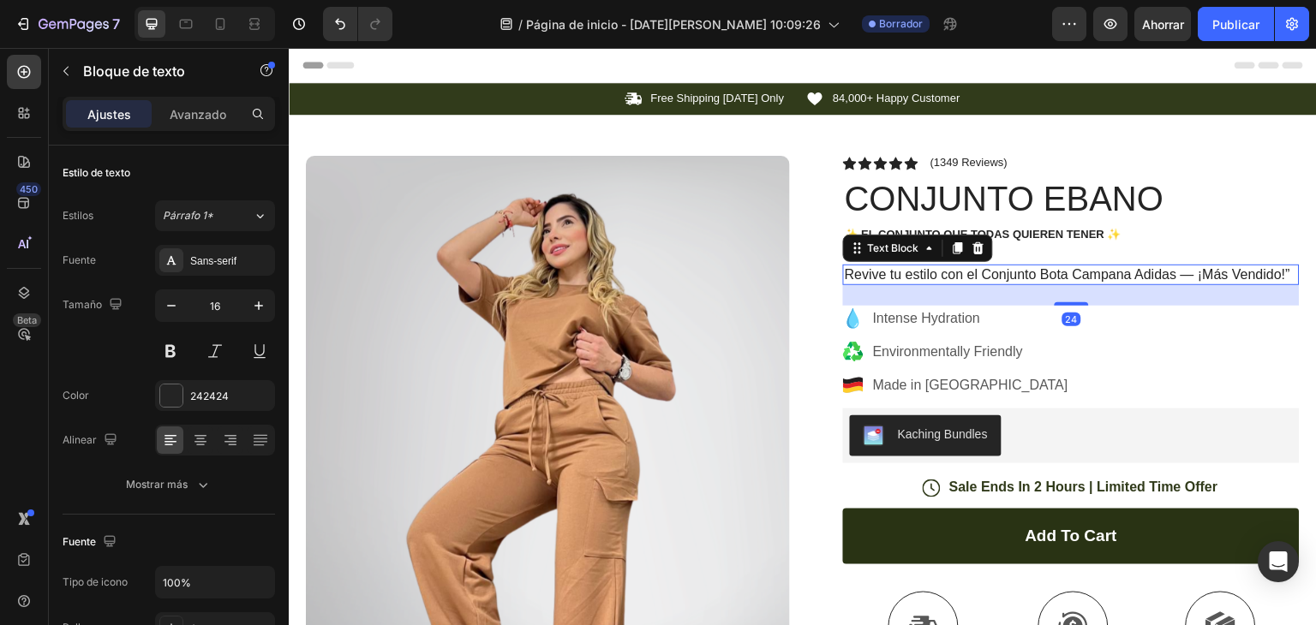
click at [962, 303] on div "24" at bounding box center [1071, 295] width 457 height 21
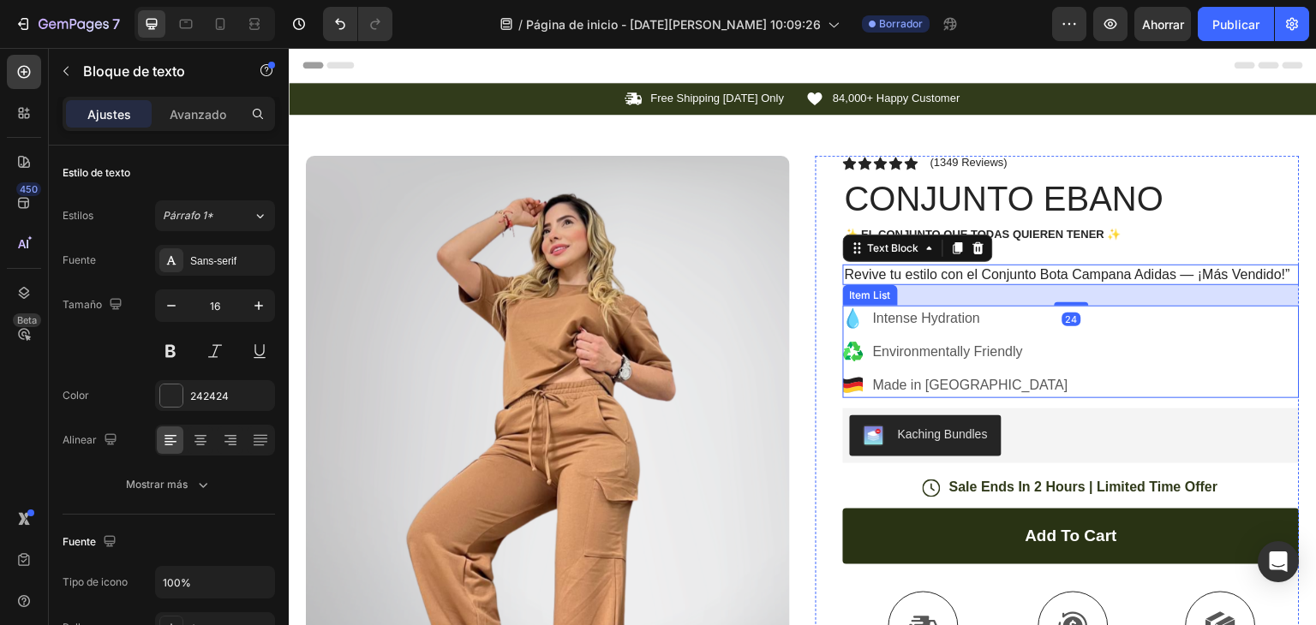
click at [960, 314] on p "Intense Hydration" at bounding box center [970, 318] width 195 height 21
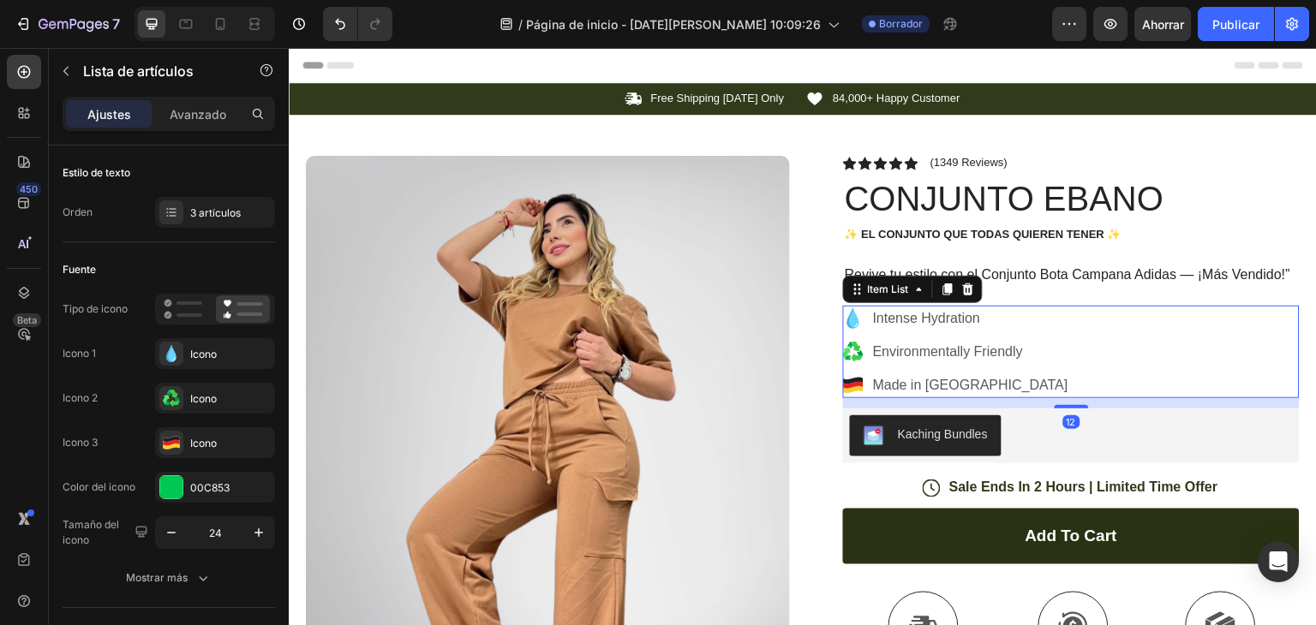
click at [958, 345] on p "Environmentally Friendly" at bounding box center [970, 352] width 195 height 21
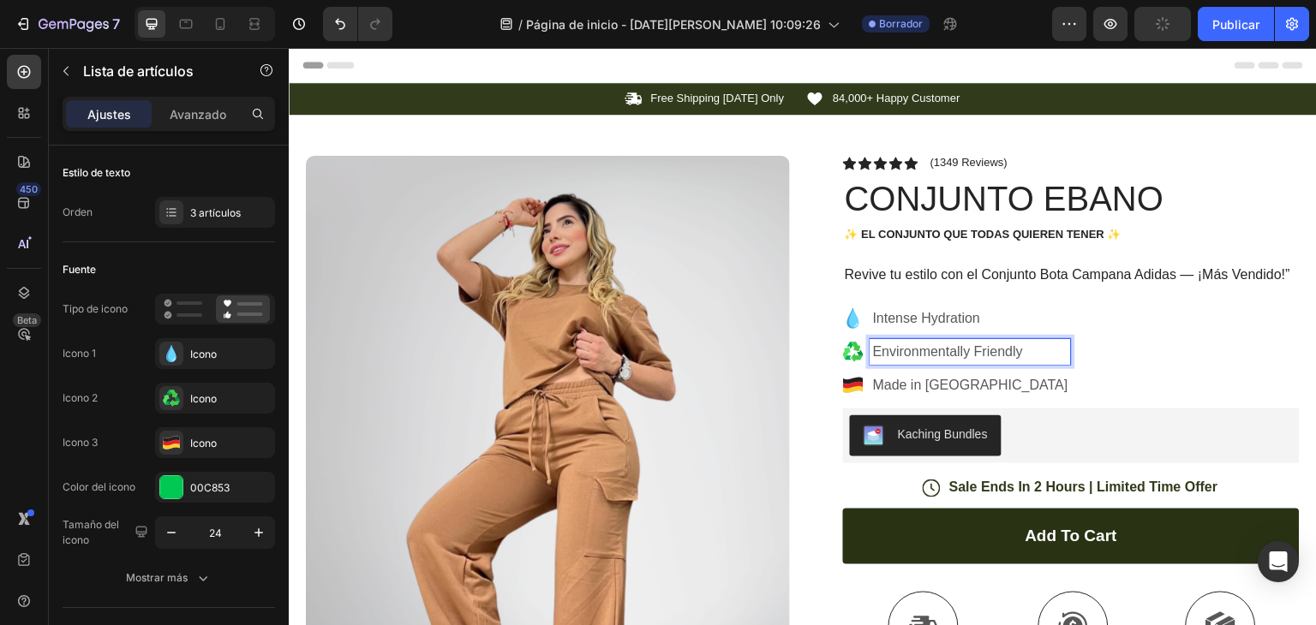
click at [948, 327] on p "Intense Hydration" at bounding box center [970, 318] width 195 height 21
click at [843, 319] on icon at bounding box center [853, 318] width 21 height 21
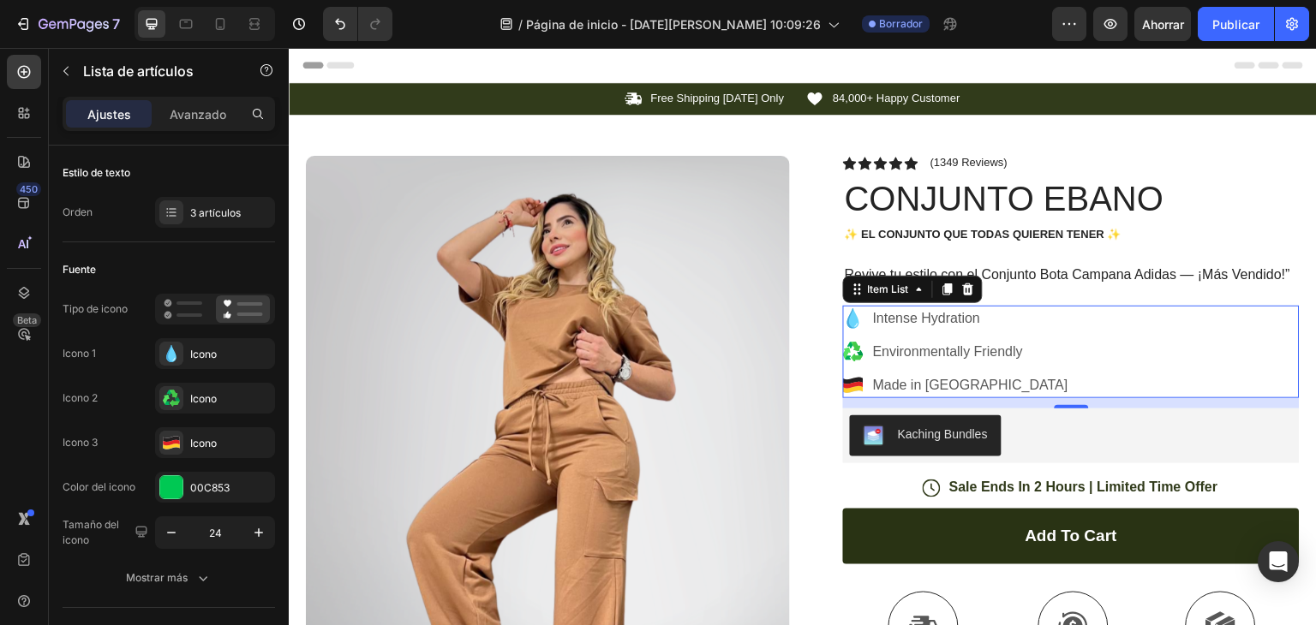
click at [969, 385] on p "Made in Germany" at bounding box center [970, 385] width 195 height 21
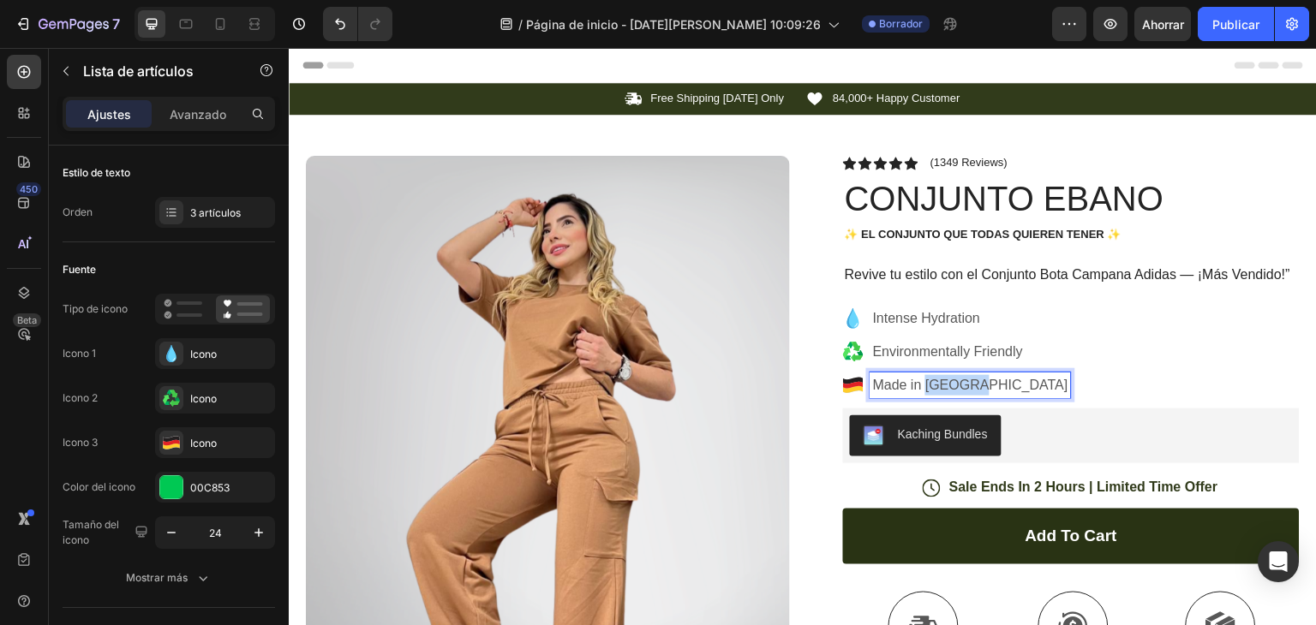
click at [969, 385] on p "Made in Germany" at bounding box center [970, 385] width 195 height 21
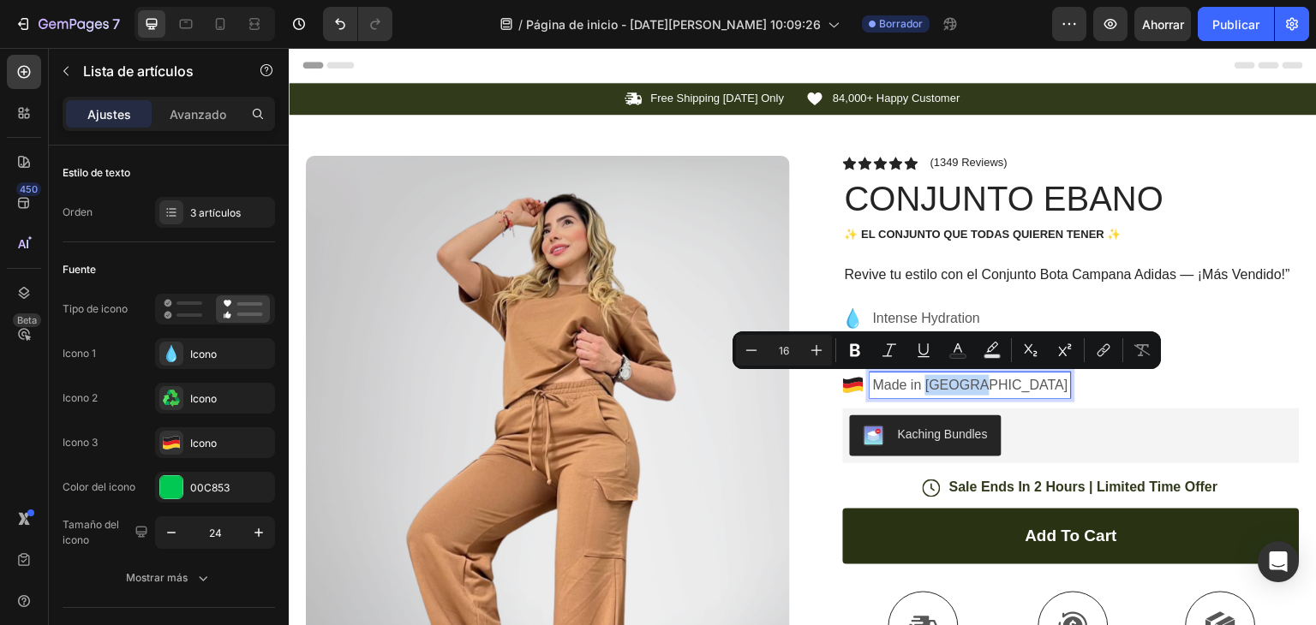
click at [989, 384] on p "Made in Germany" at bounding box center [970, 385] width 195 height 21
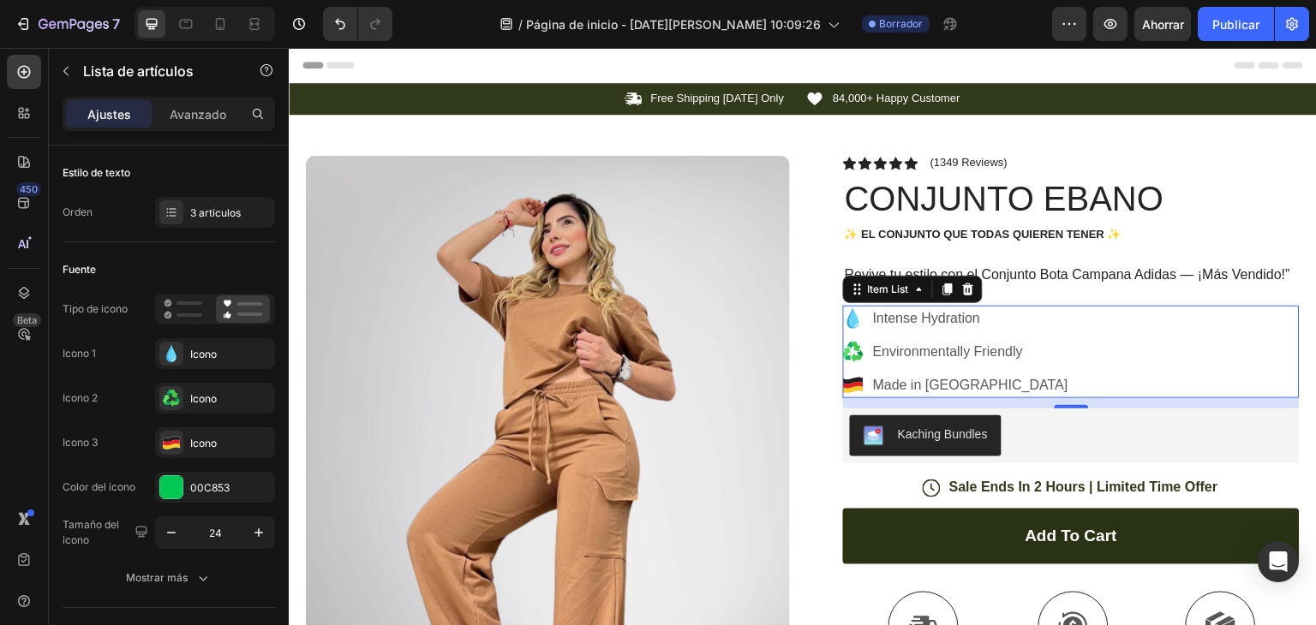
click at [847, 385] on icon at bounding box center [853, 385] width 20 height 7
click at [1030, 353] on div "Intense Hydration Environmentally Friendly Made in Germany" at bounding box center [1071, 352] width 457 height 93
click at [916, 298] on div "Item List" at bounding box center [888, 289] width 82 height 21
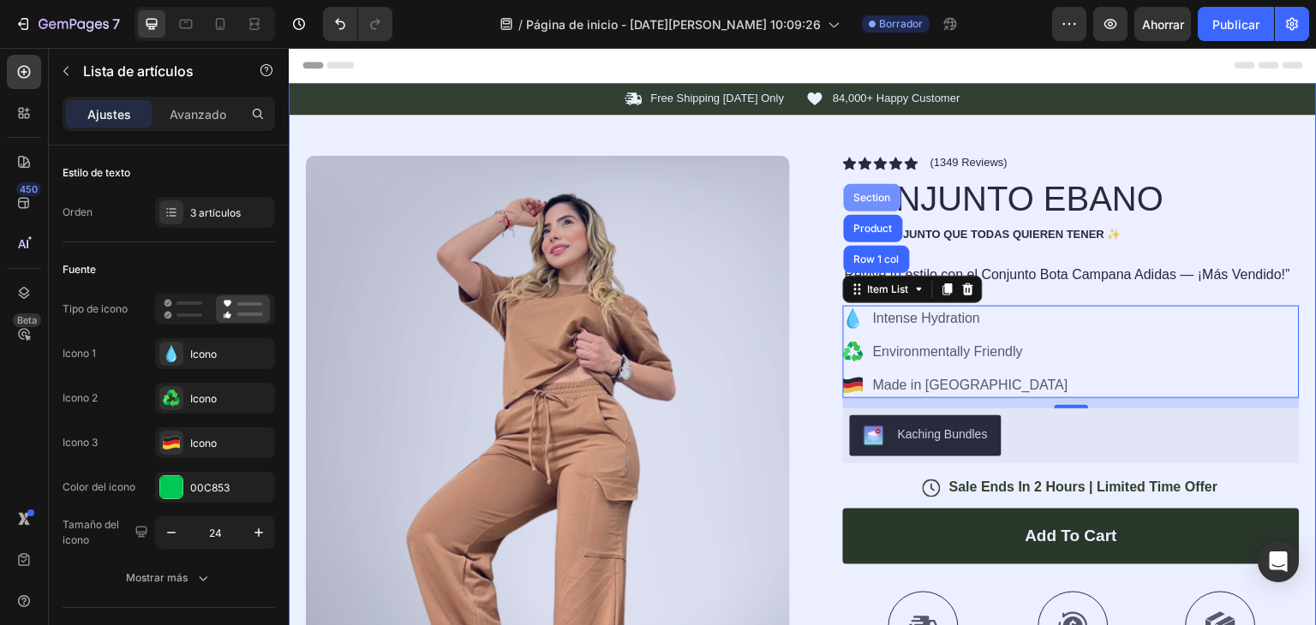
click at [882, 195] on div "Section" at bounding box center [873, 198] width 44 height 10
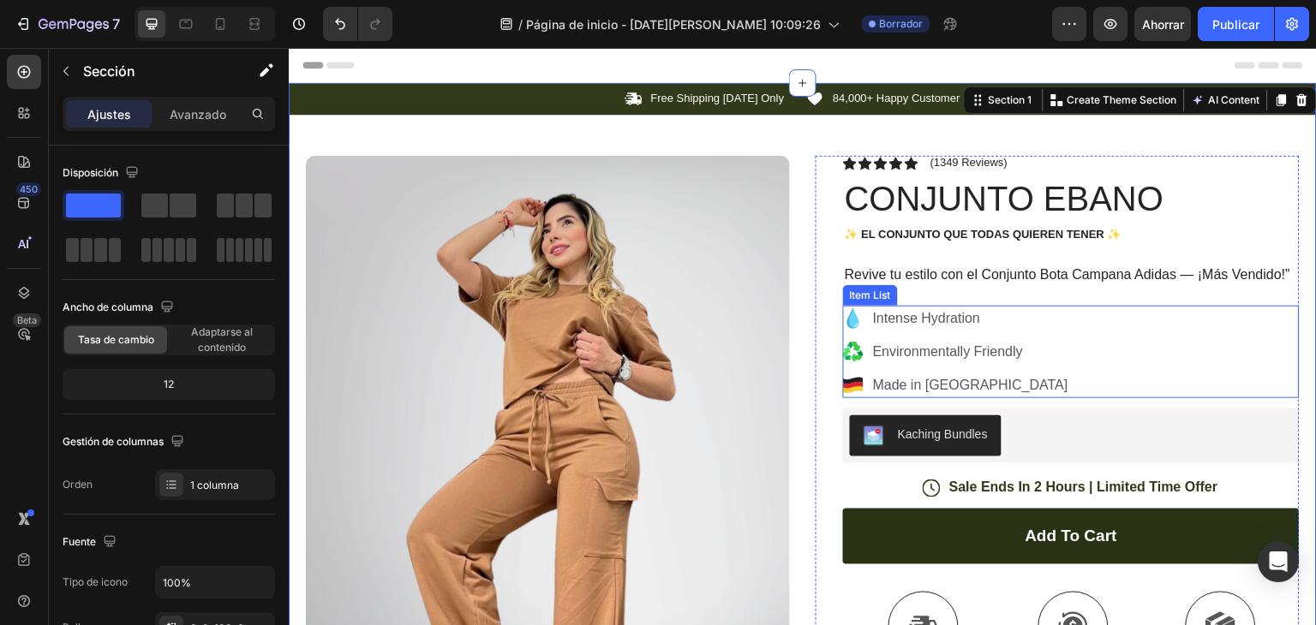
click at [953, 348] on p "Environmentally Friendly" at bounding box center [970, 352] width 195 height 21
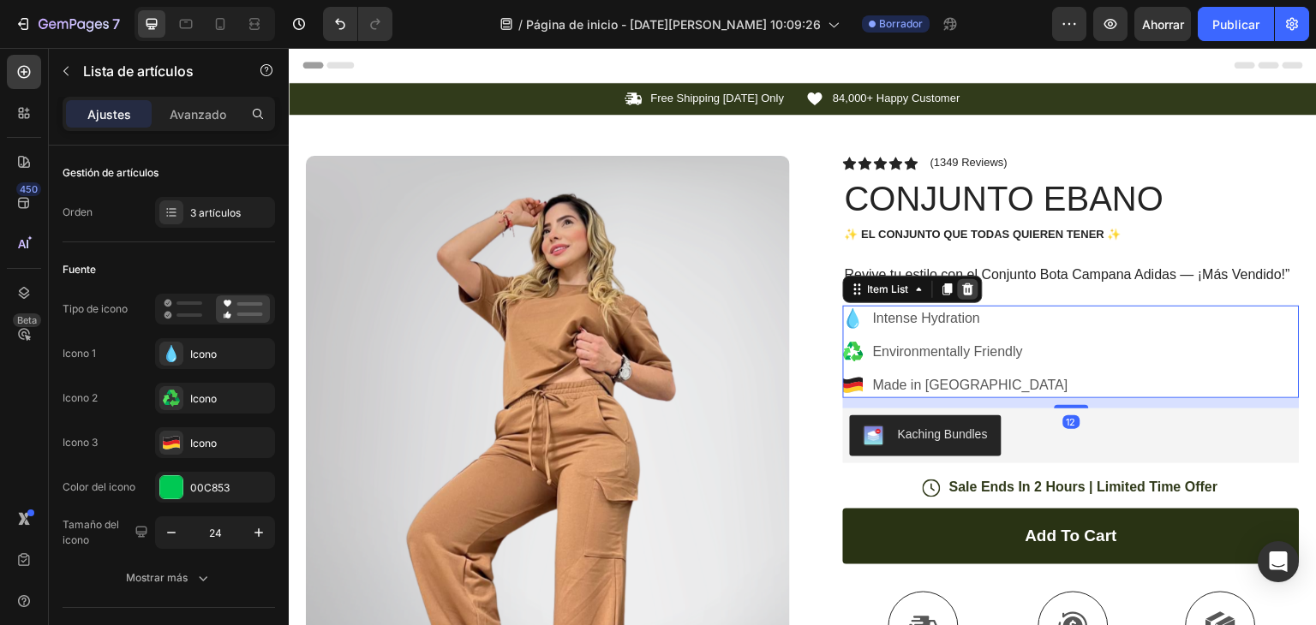
click at [963, 292] on icon at bounding box center [968, 290] width 11 height 12
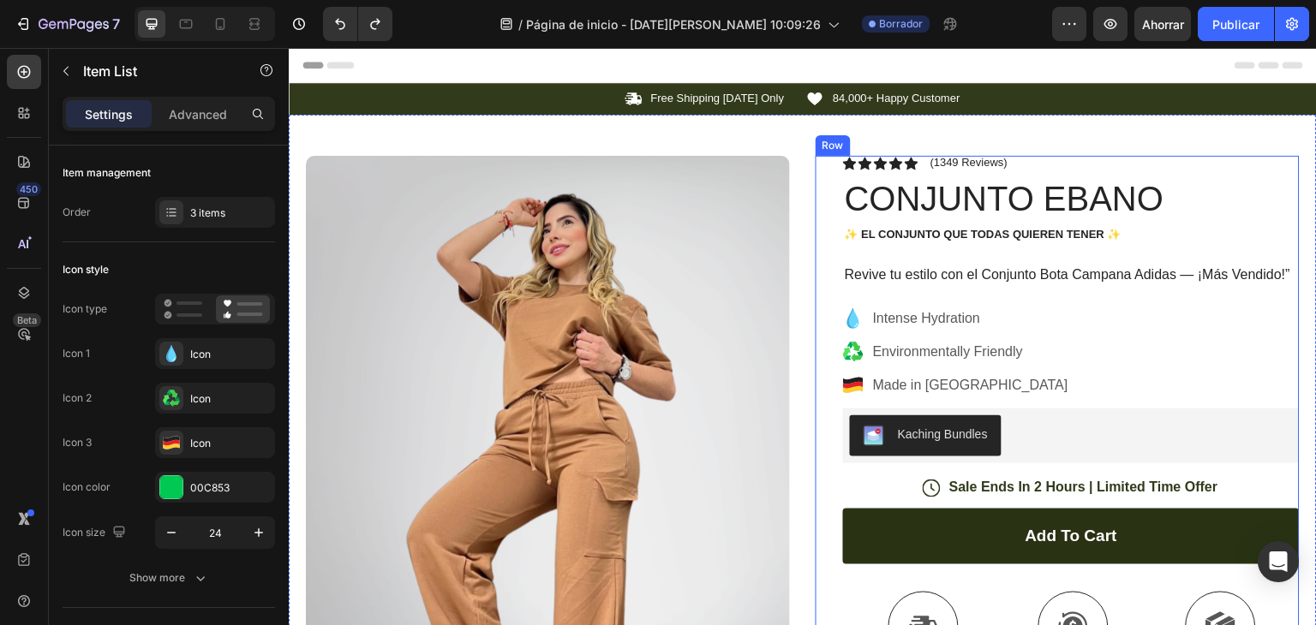
click at [923, 322] on p "Intense Hydration" at bounding box center [970, 318] width 195 height 21
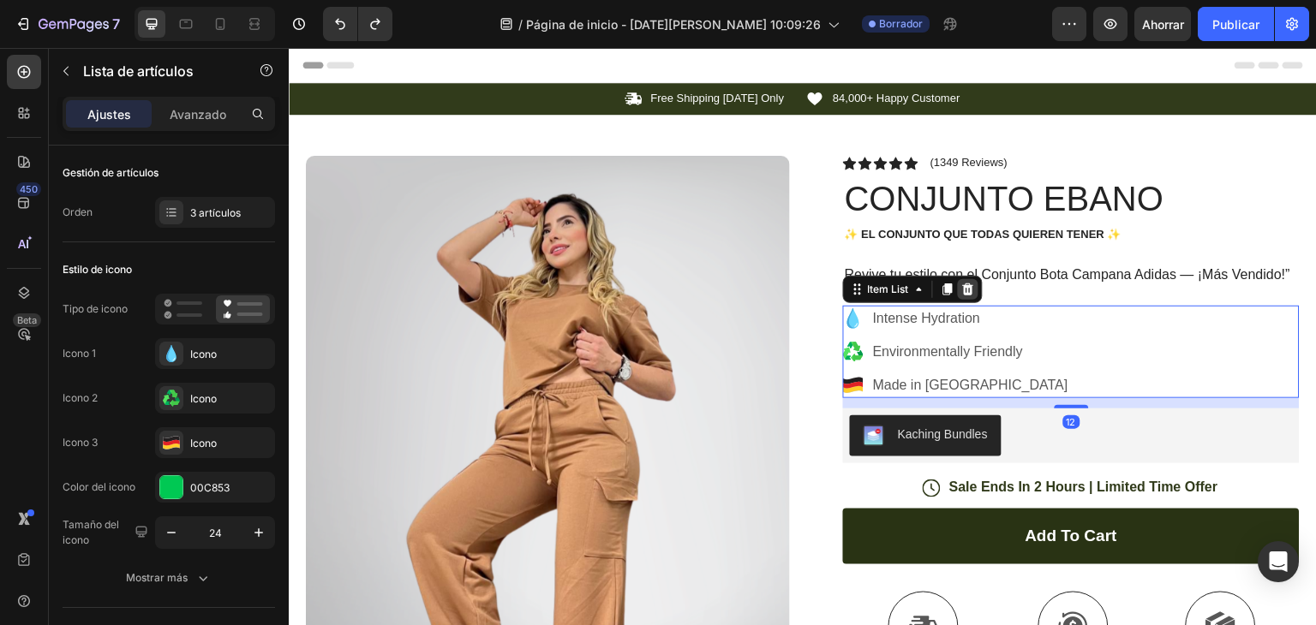
click at [968, 296] on icon at bounding box center [968, 290] width 14 height 14
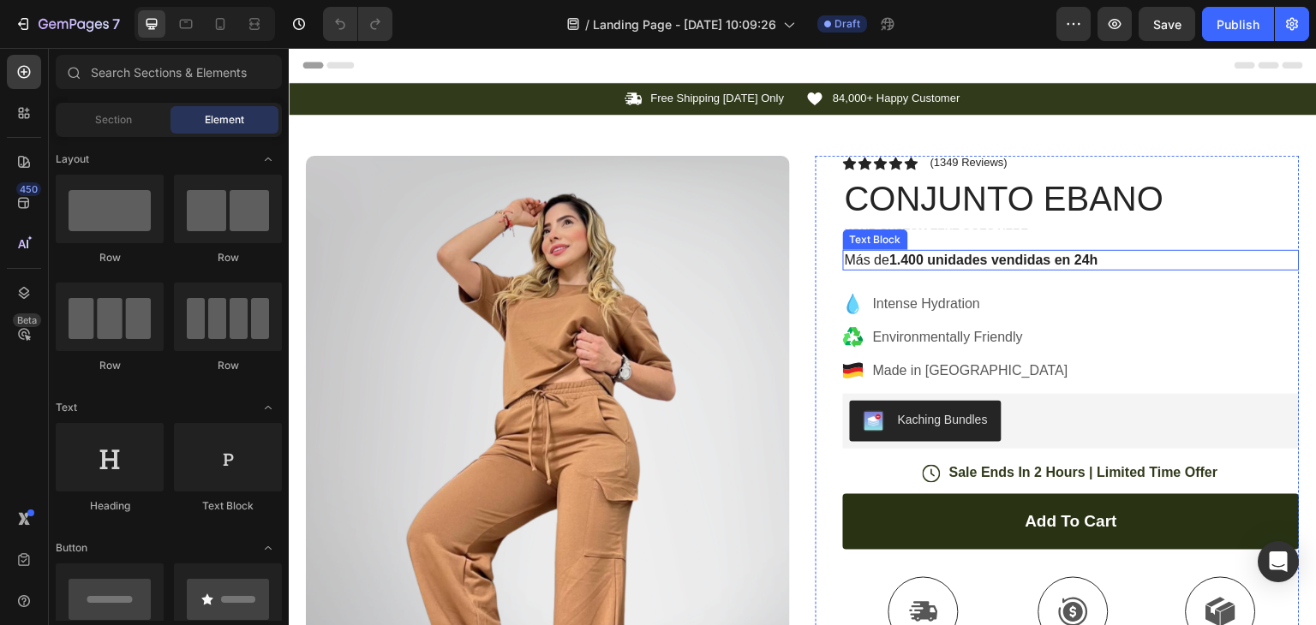
click at [996, 269] on div "Más de 1.400 unidades vendidas en 24h" at bounding box center [1071, 260] width 457 height 21
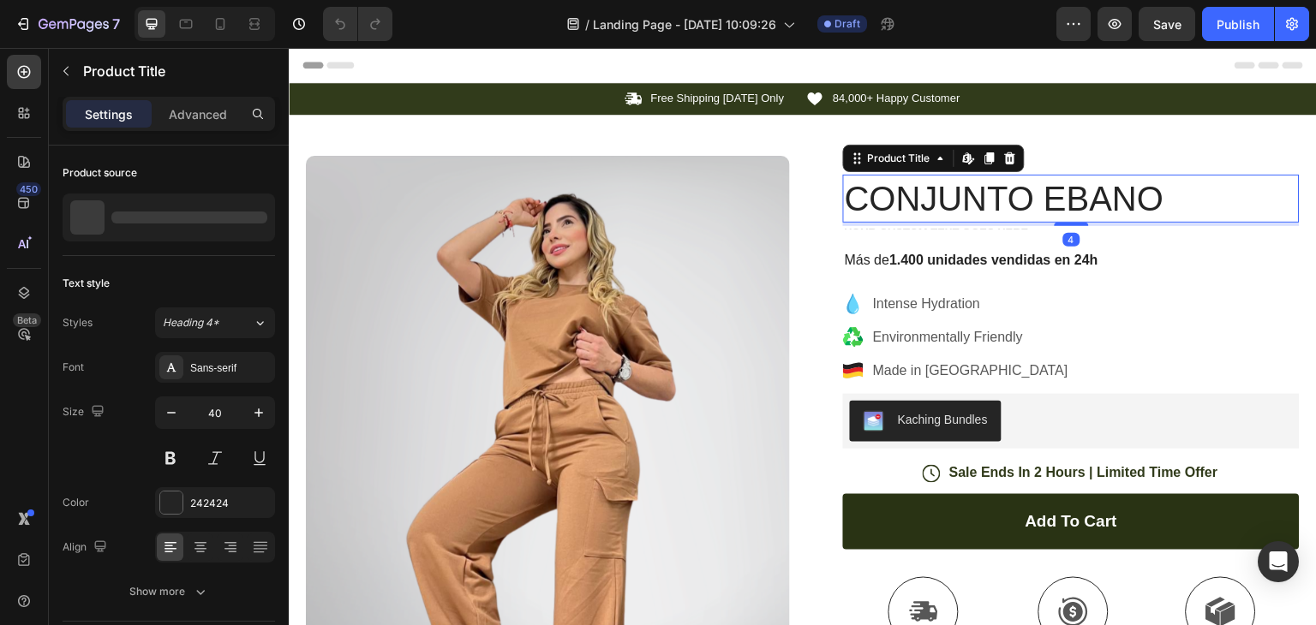
click at [1017, 221] on div "CONJUNTO EBANO Product Title Edit content in Shopify 4" at bounding box center [1071, 199] width 457 height 48
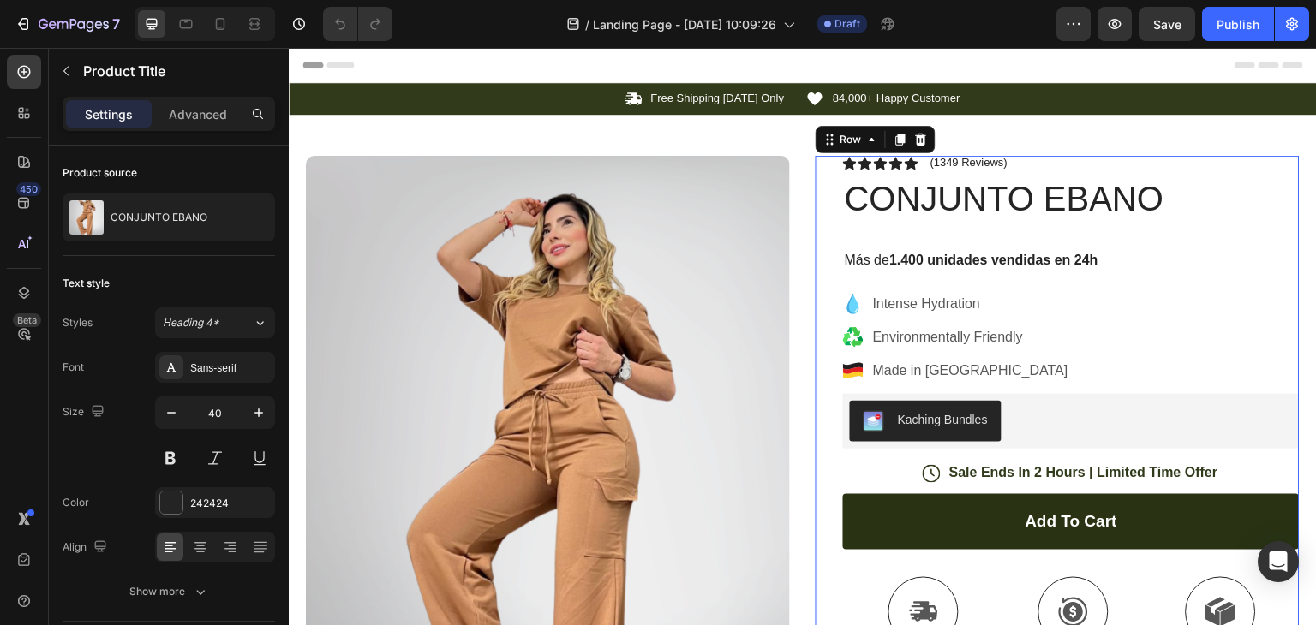
click at [1017, 229] on div "Icon Icon Icon Icon Icon Icon List (1349 Reviews) Text Block Row CONJUNTO EBANO…" at bounding box center [1071, 539] width 457 height 767
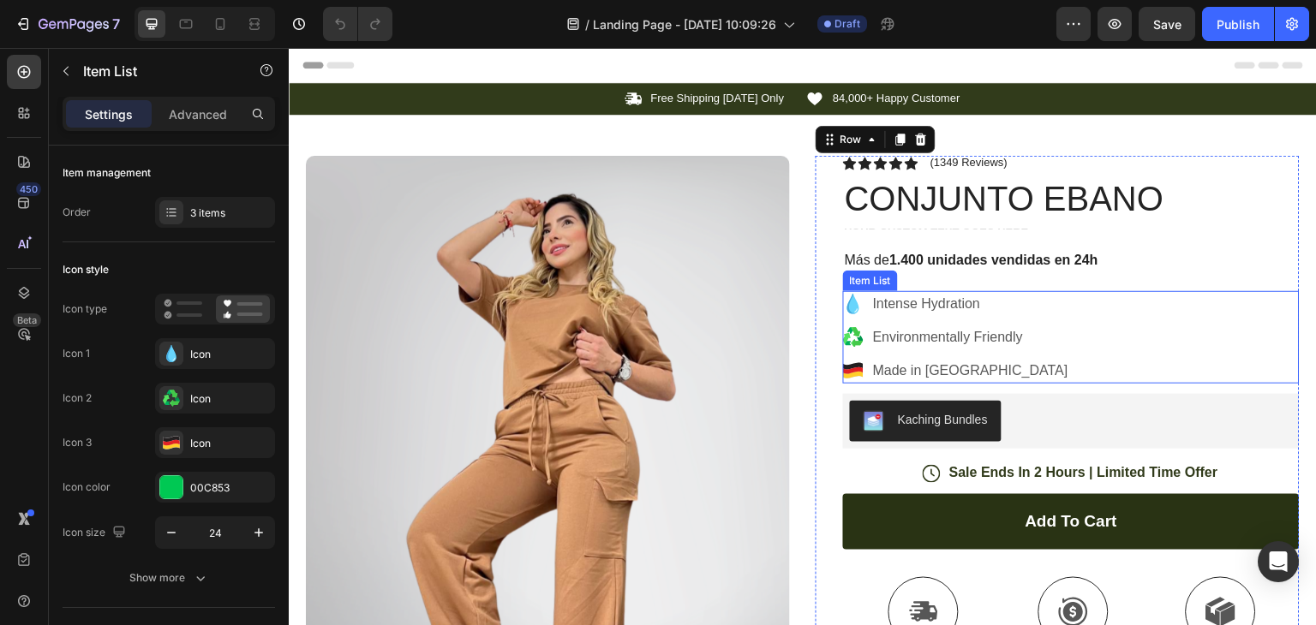
click at [955, 308] on p "Intense Hydration" at bounding box center [970, 304] width 195 height 21
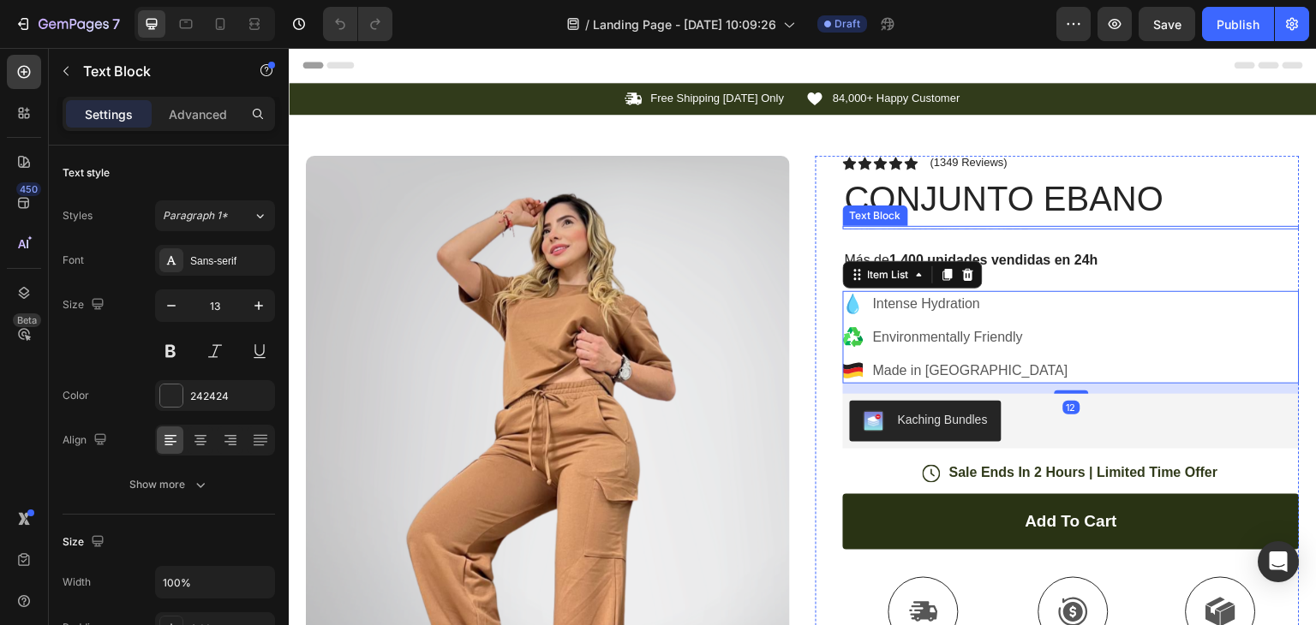
click at [954, 226] on div at bounding box center [1071, 227] width 457 height 3
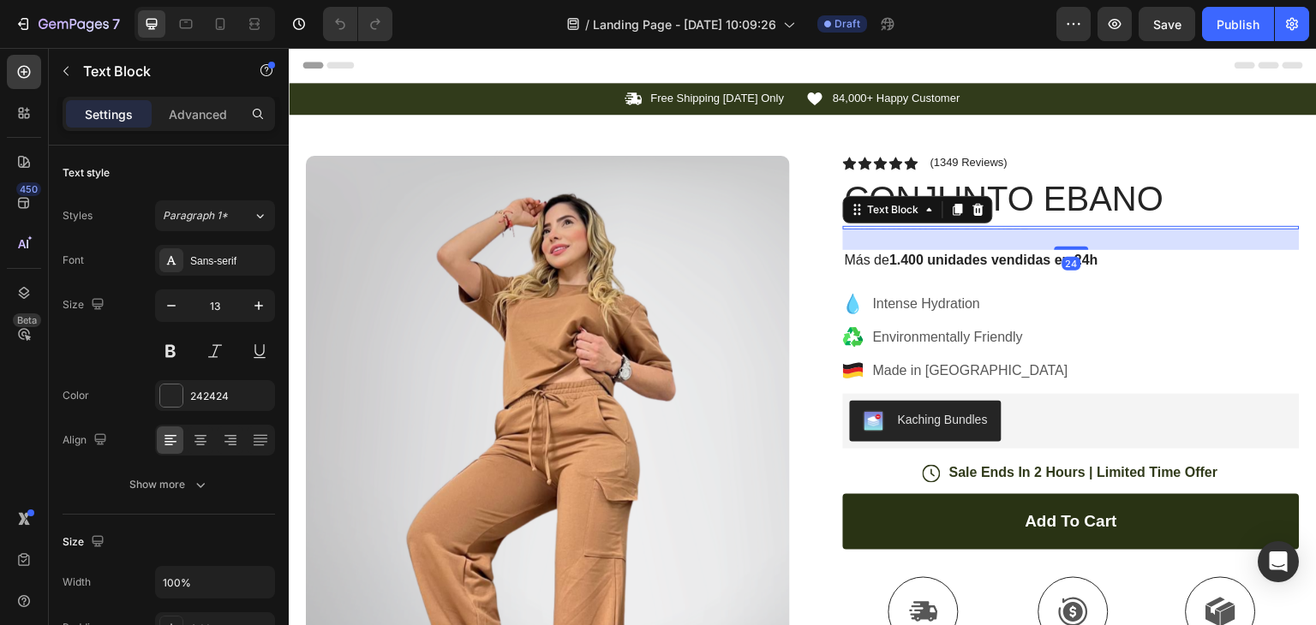
click at [954, 226] on div at bounding box center [1071, 227] width 457 height 3
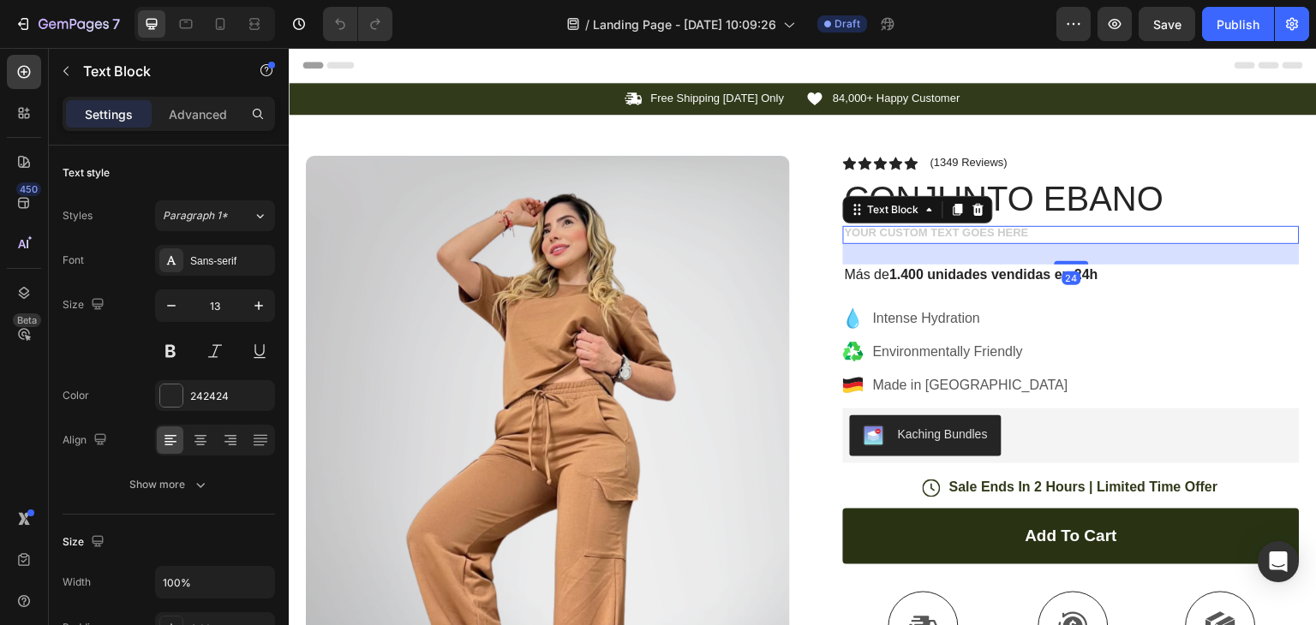
click at [954, 226] on div "Rich Text Editor. Editing area: main" at bounding box center [1071, 235] width 457 height 18
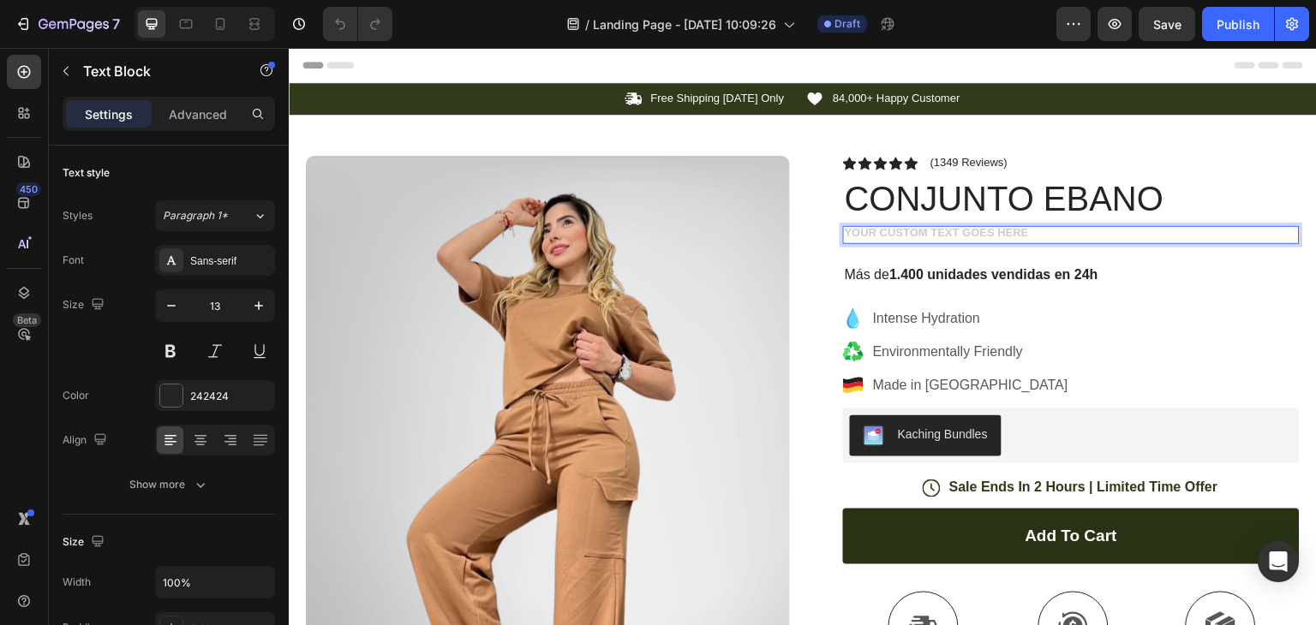
click at [954, 226] on div "Rich Text Editor. Editing area: main" at bounding box center [1071, 235] width 457 height 18
click at [954, 230] on div "Rich Text Editor. Editing area: main" at bounding box center [1071, 235] width 457 height 18
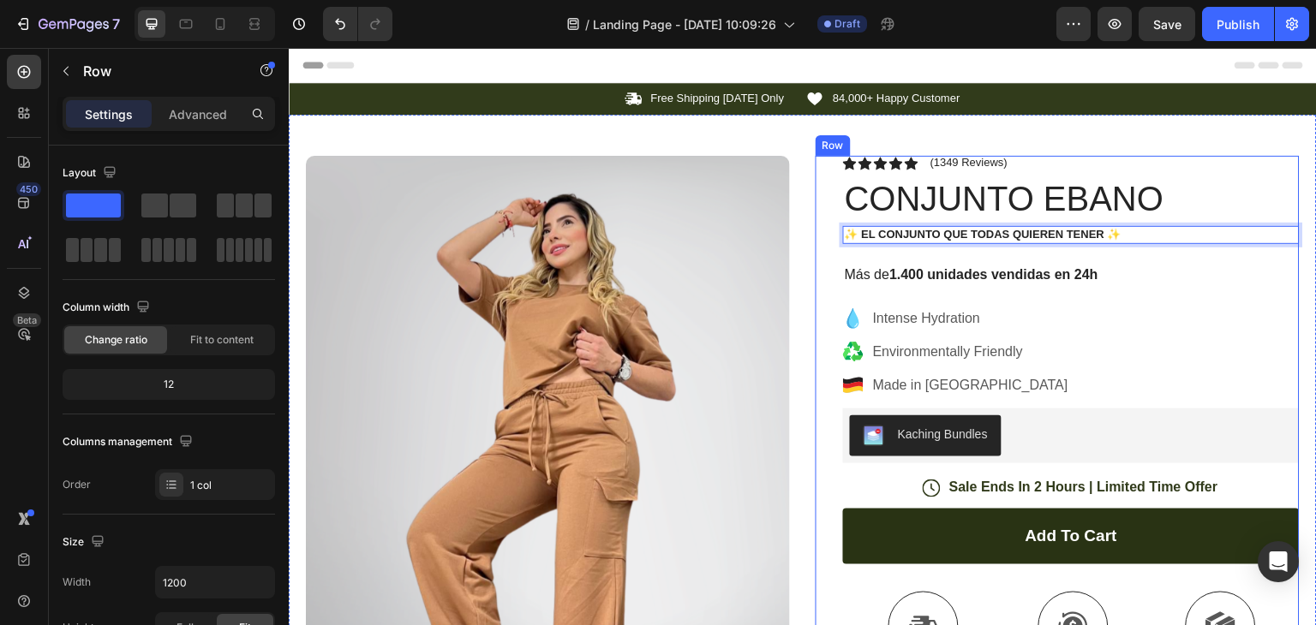
click at [1029, 260] on div "Icon Icon Icon Icon Icon Icon List (1349 Reviews) Text Block Row CONJUNTO EBANO…" at bounding box center [1071, 546] width 457 height 781
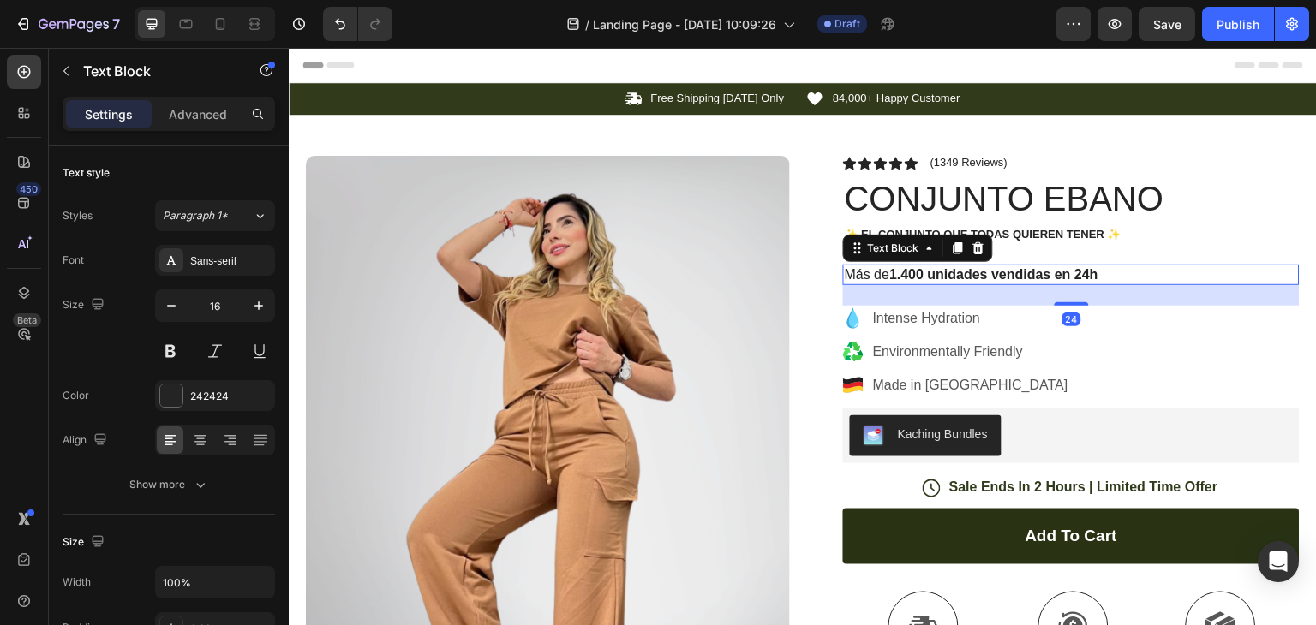
click at [1042, 281] on strong "1.400 unidades vendidas en 24h" at bounding box center [993, 274] width 209 height 15
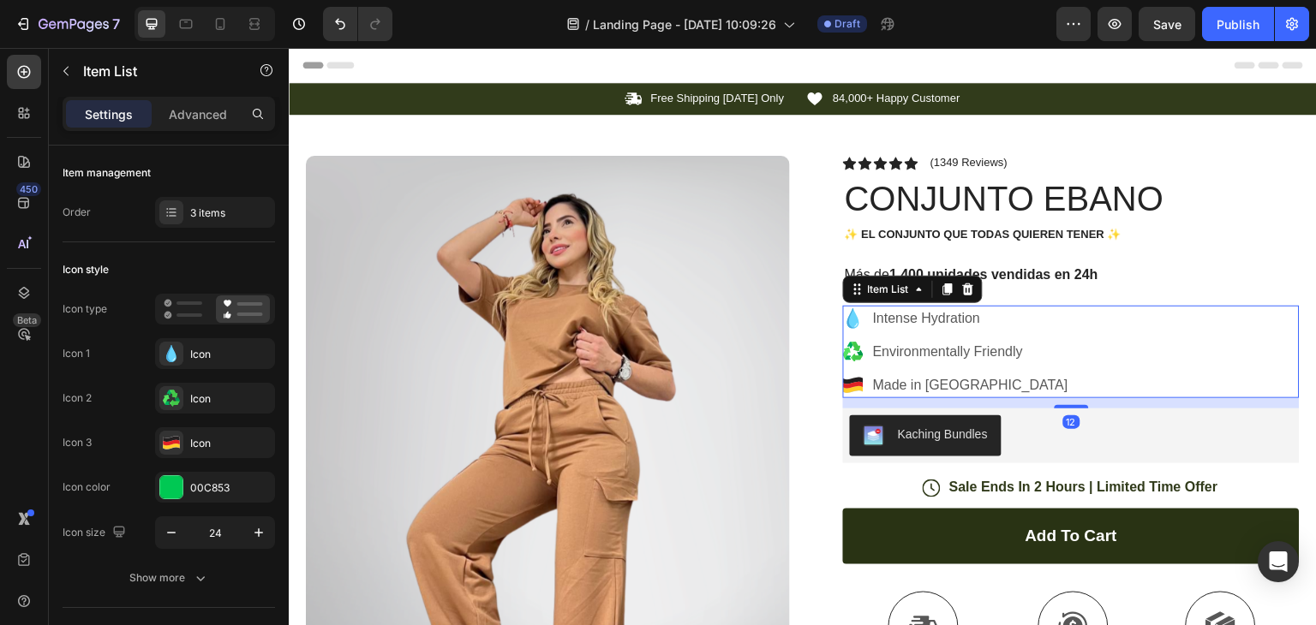
click at [986, 331] on div "Intense Hydration" at bounding box center [971, 319] width 200 height 26
click at [972, 285] on div "Item List" at bounding box center [913, 289] width 140 height 27
click at [959, 297] on div at bounding box center [968, 289] width 21 height 21
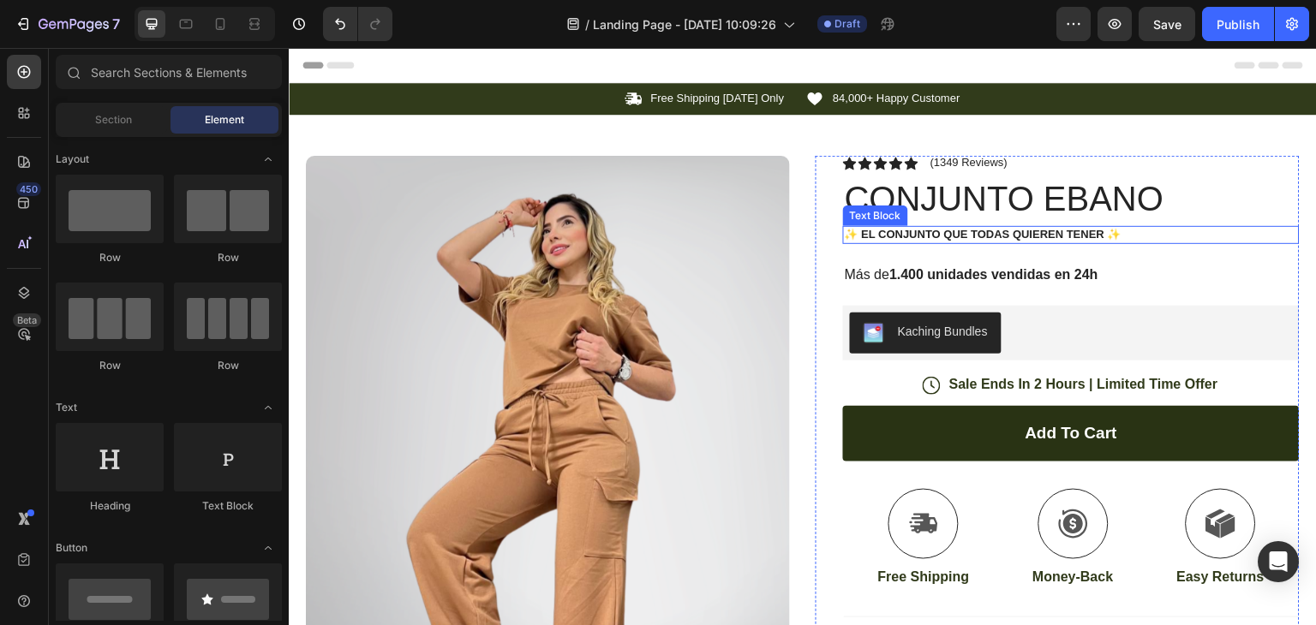
click at [951, 241] on div "✨ El conjunto que TODAS quieren tener ✨" at bounding box center [1071, 235] width 457 height 18
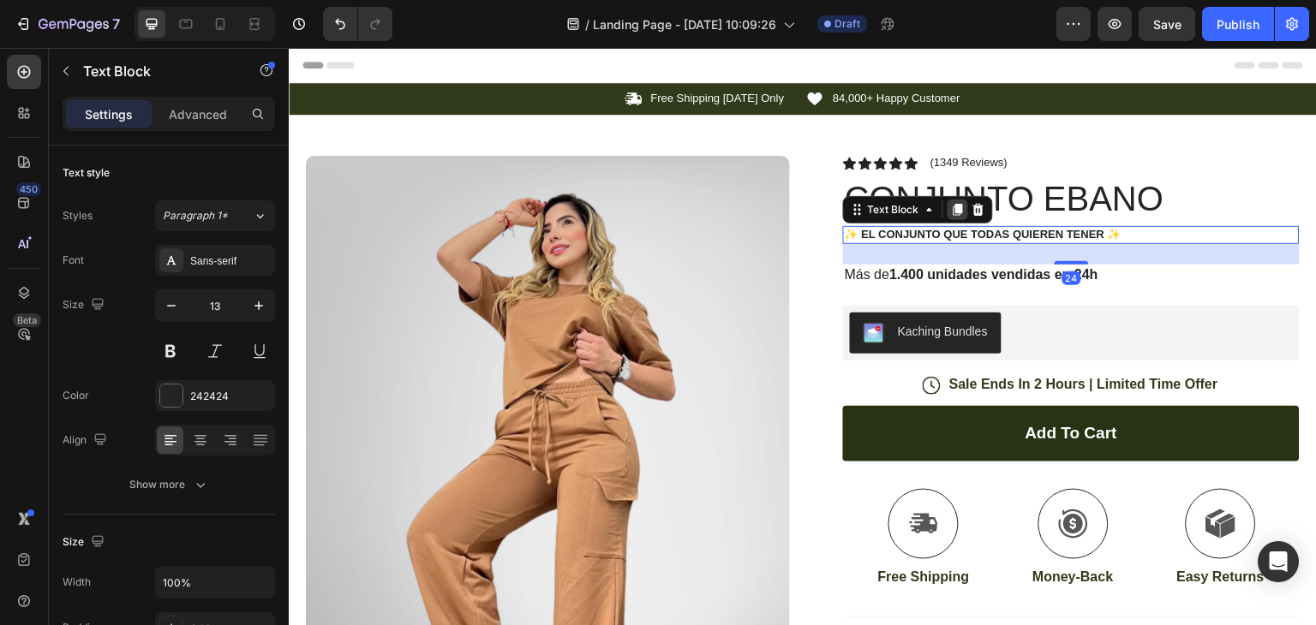
click at [954, 208] on icon at bounding box center [958, 210] width 9 height 12
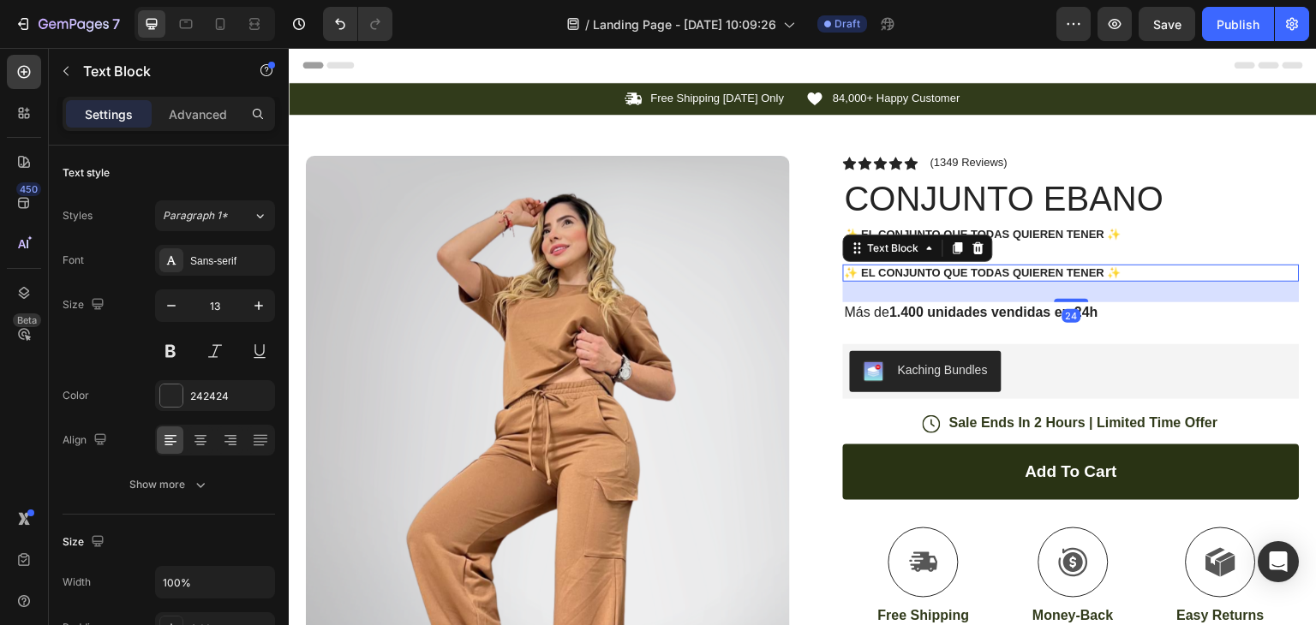
click at [983, 272] on p "✨ El conjunto que TODAS quieren tener ✨" at bounding box center [1071, 273] width 453 height 15
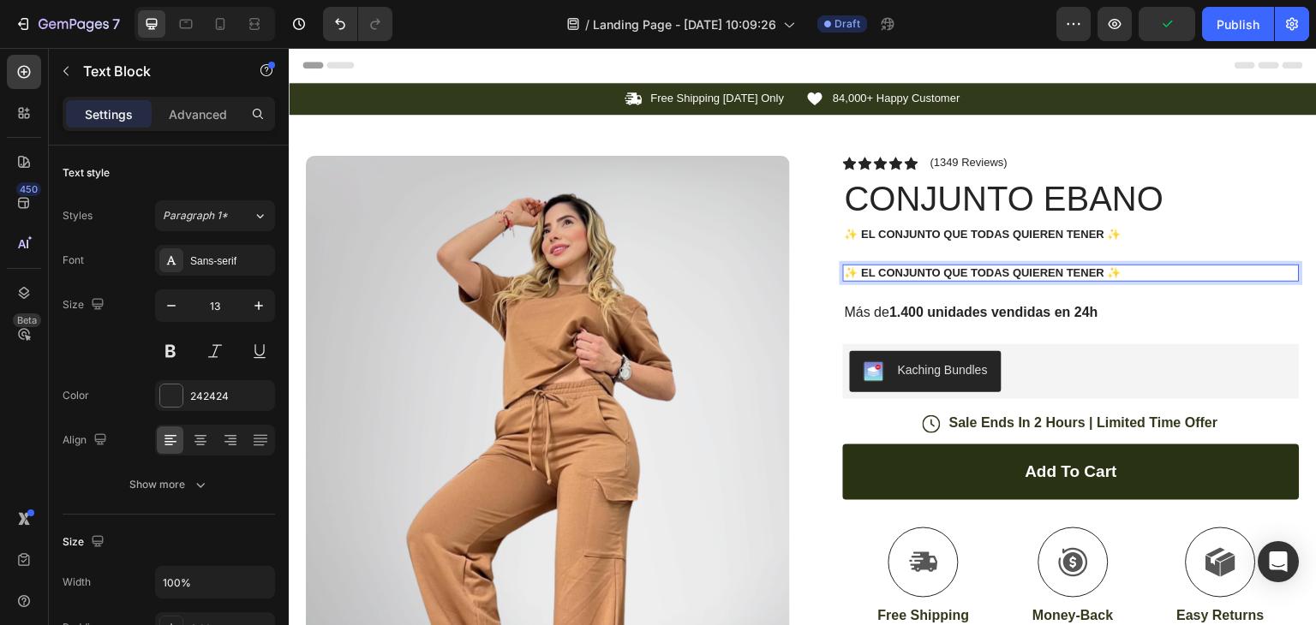
click at [1121, 267] on p "✨ El conjunto que TODAS quieren tener ✨" at bounding box center [1071, 273] width 453 height 15
click at [1127, 269] on p "✨ El conjunto que TODAS quieren tener ✨" at bounding box center [1071, 273] width 453 height 15
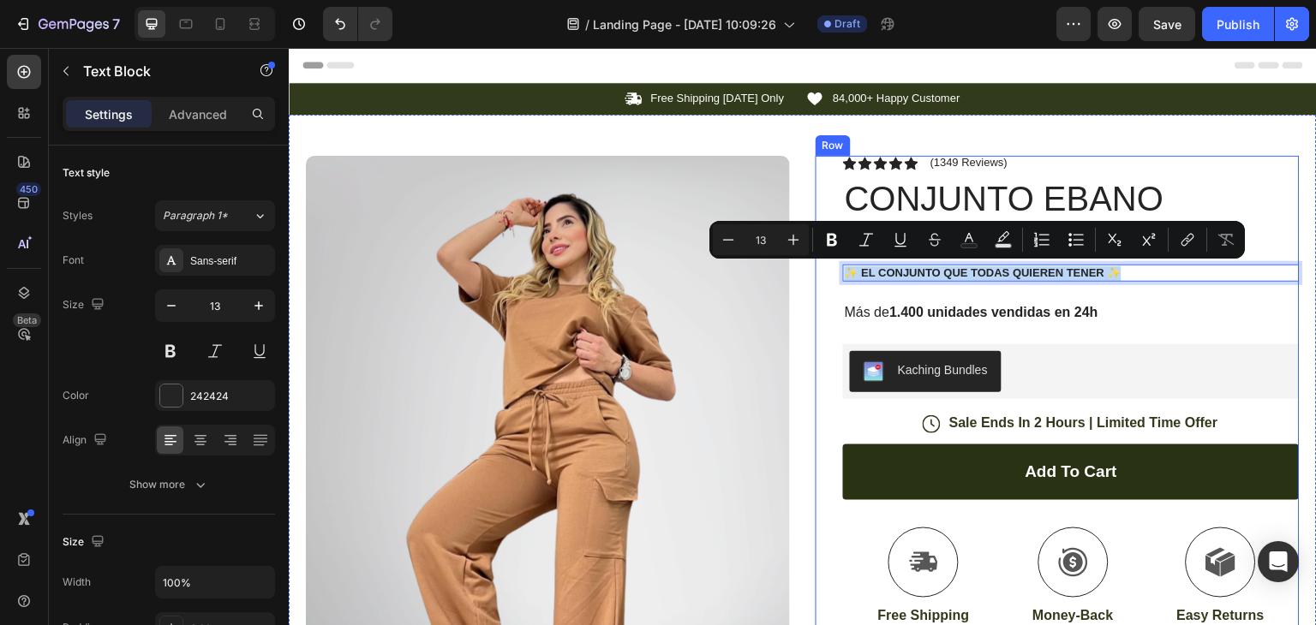
drag, startPoint x: 1158, startPoint y: 266, endPoint x: 838, endPoint y: 282, distance: 320.9
click at [843, 282] on div "Icon Icon Icon Icon Icon Icon List (1349 Reviews) Text Block Row CONJUNTO EBANO…" at bounding box center [1071, 514] width 457 height 717
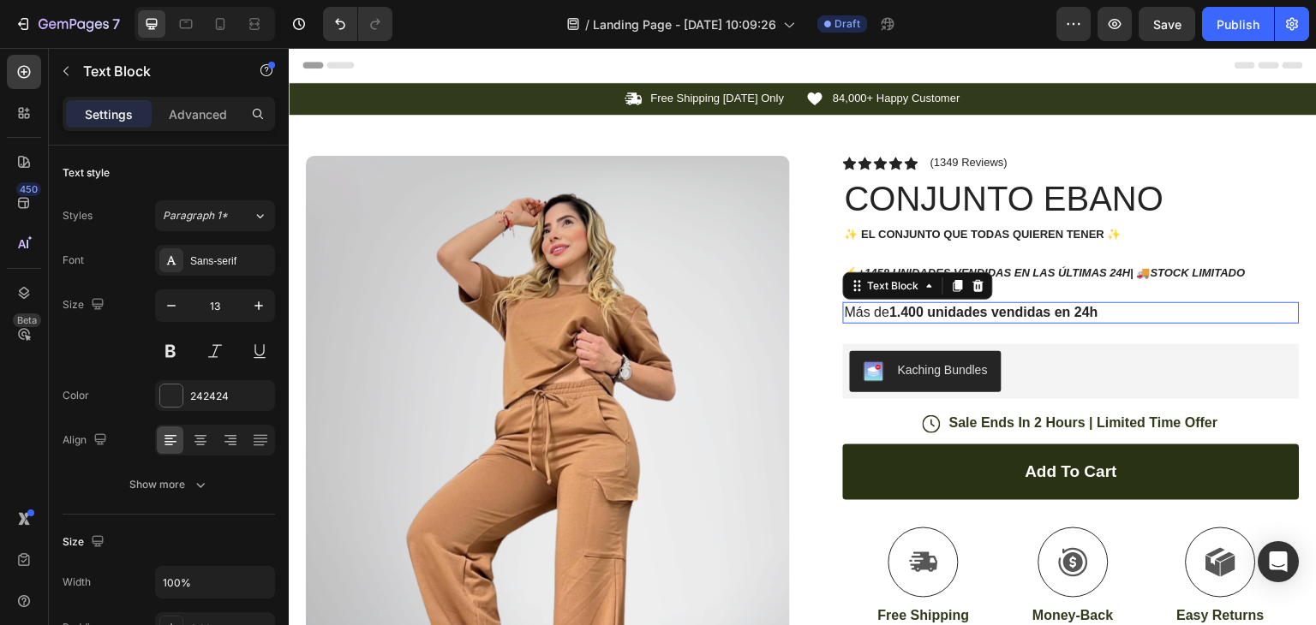
click at [1084, 314] on strong "1.400 unidades vendidas en 24h" at bounding box center [993, 312] width 209 height 15
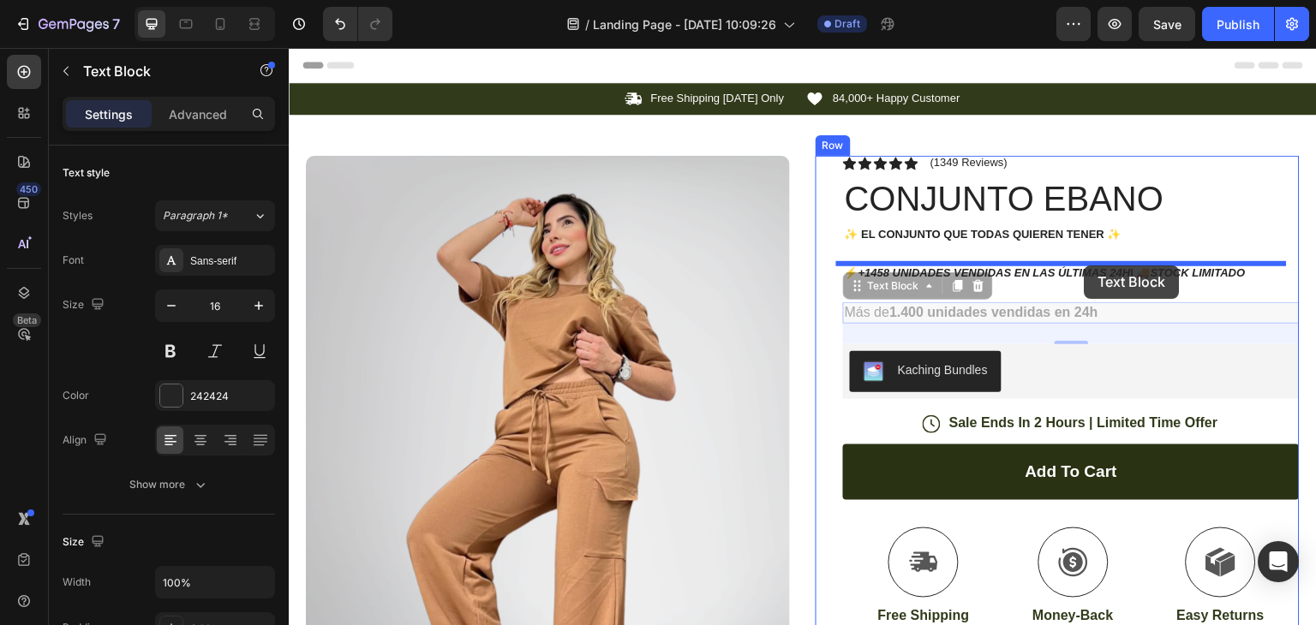
drag, startPoint x: 1084, startPoint y: 311, endPoint x: 1085, endPoint y: 266, distance: 45.4
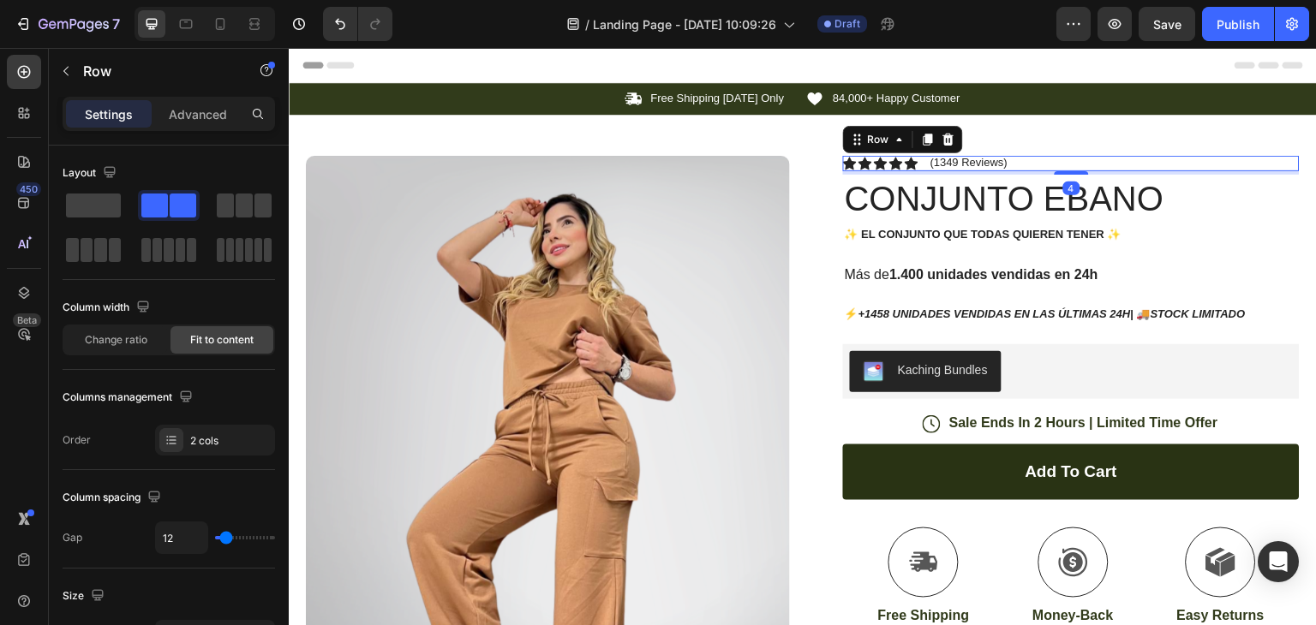
click at [1200, 160] on div "Icon Icon Icon Icon Icon Icon List (1349 Reviews) Text Block Row 4" at bounding box center [1071, 163] width 457 height 15
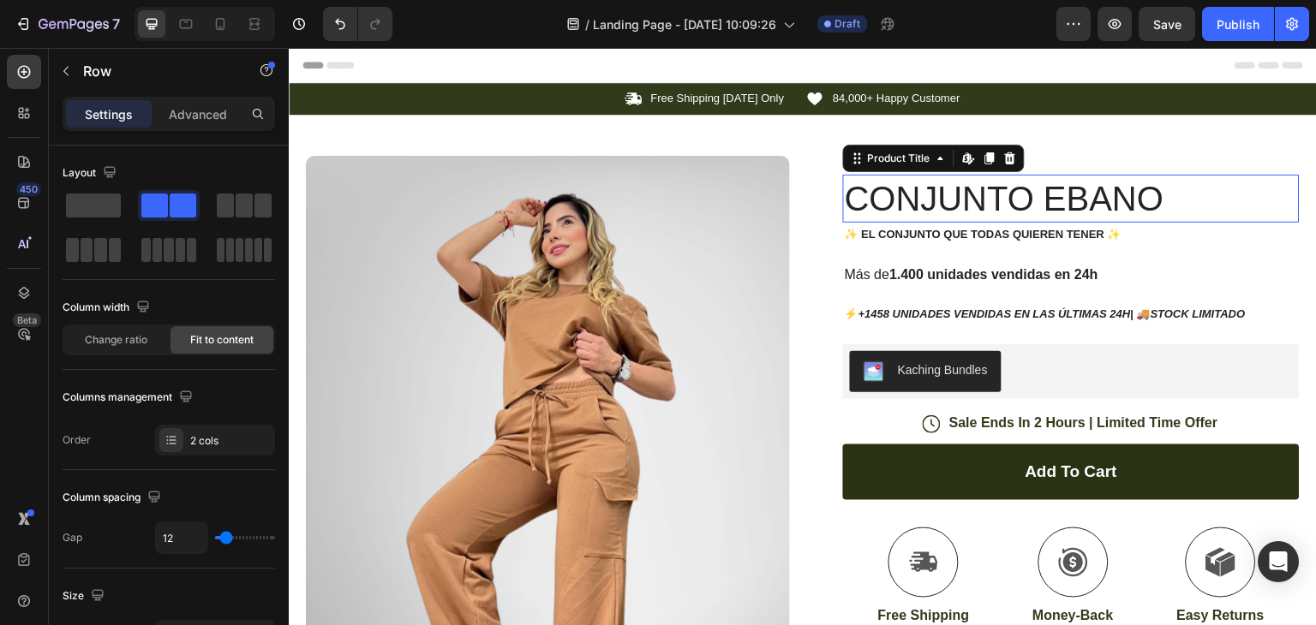
click at [1157, 208] on h1 "CONJUNTO EBANO" at bounding box center [1071, 199] width 457 height 48
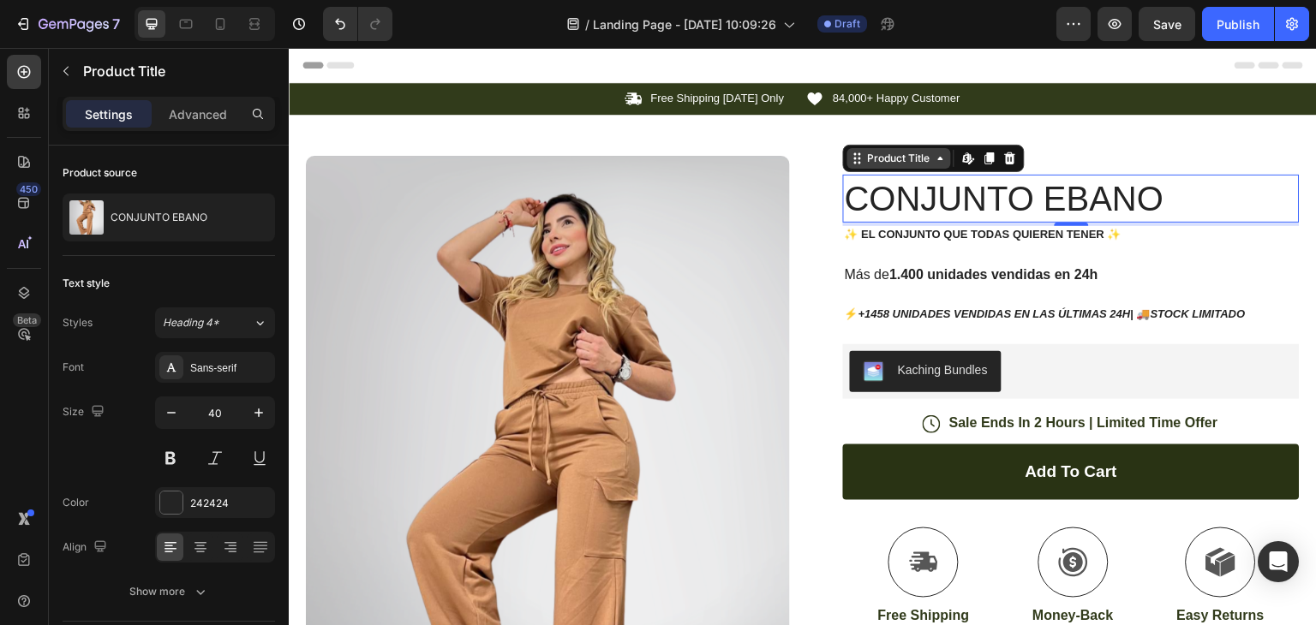
click at [937, 161] on icon at bounding box center [941, 159] width 14 height 14
click at [972, 190] on h1 "CONJUNTO EBANO" at bounding box center [1071, 199] width 457 height 48
click at [959, 155] on div "Edit content in Shopify" at bounding box center [969, 158] width 21 height 21
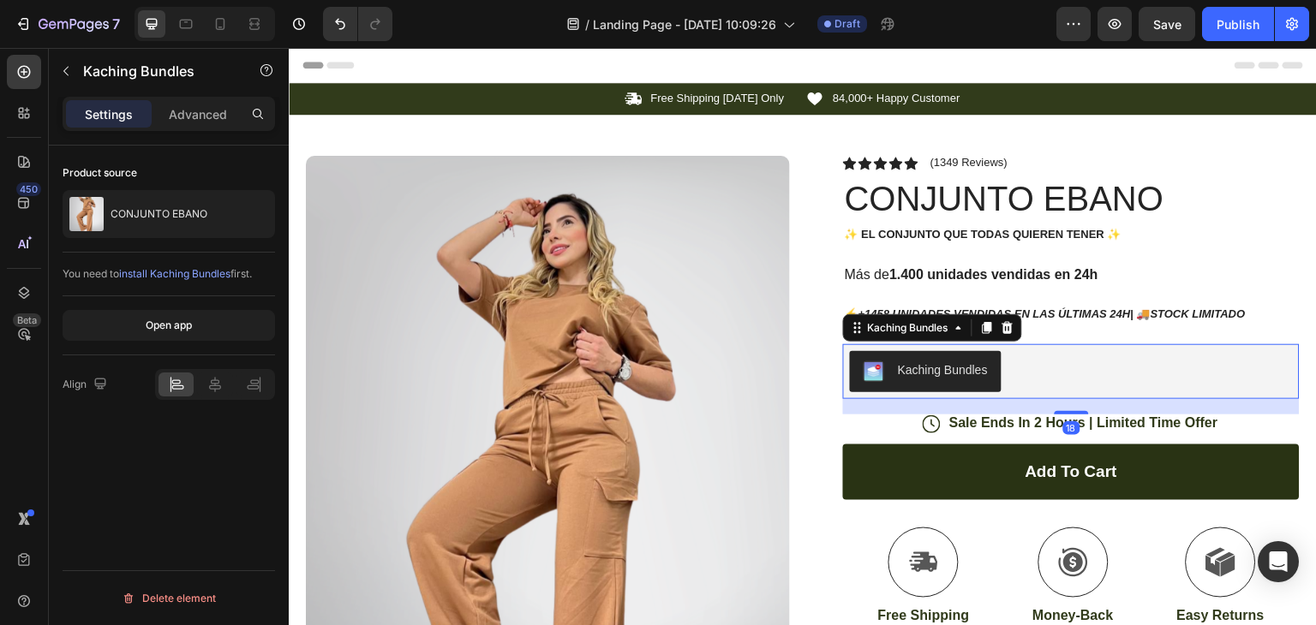
click at [1029, 368] on div "Kaching Bundles" at bounding box center [1071, 371] width 443 height 41
click at [900, 336] on div "Kaching Bundles" at bounding box center [908, 328] width 122 height 21
click at [931, 335] on div "Kaching Bundles" at bounding box center [908, 327] width 87 height 15
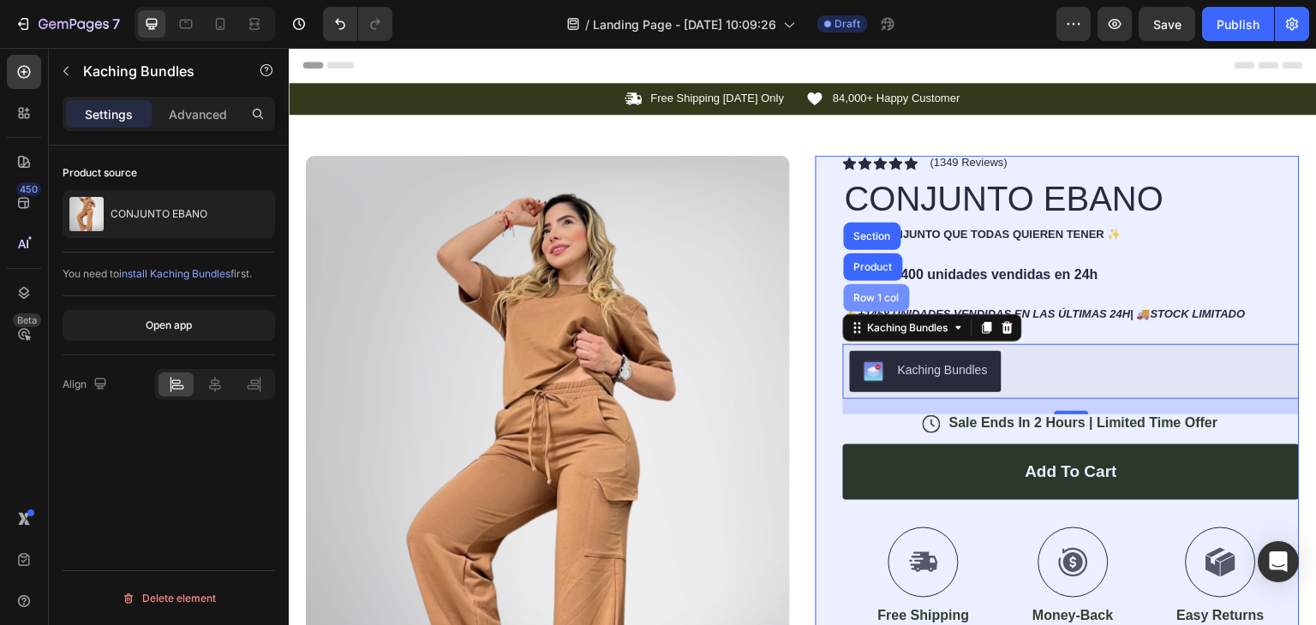
click at [882, 295] on div "Row 1 col" at bounding box center [877, 298] width 52 height 10
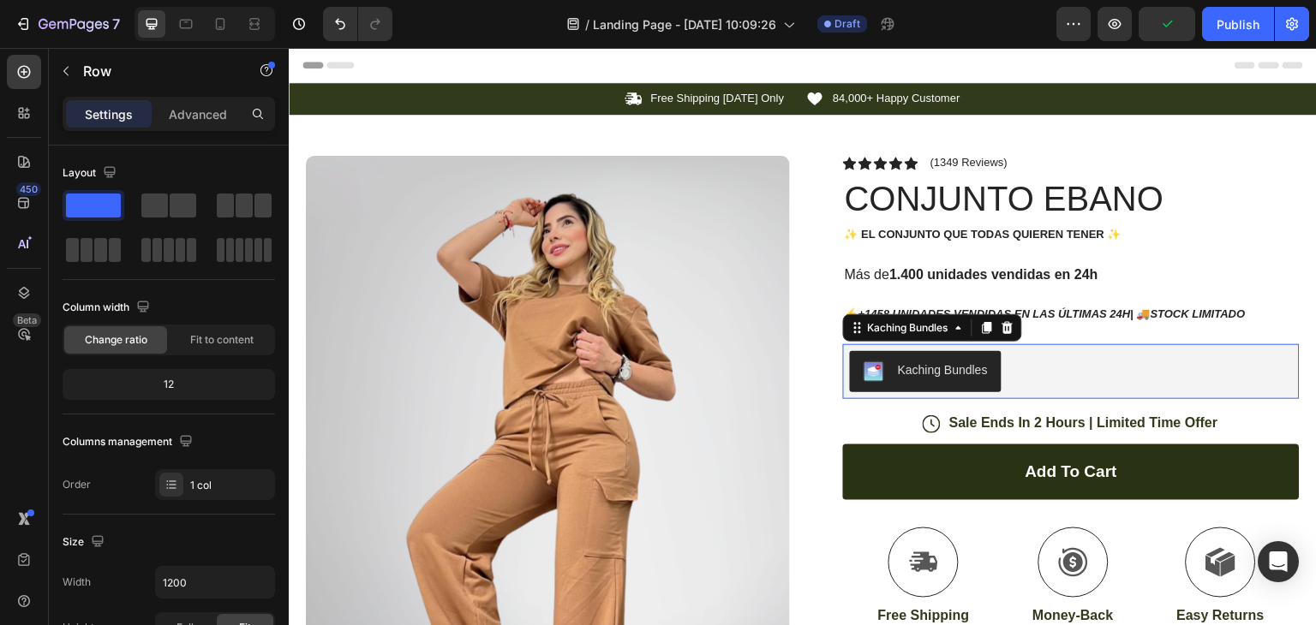
click at [979, 365] on div "Kaching Bundles" at bounding box center [943, 371] width 90 height 18
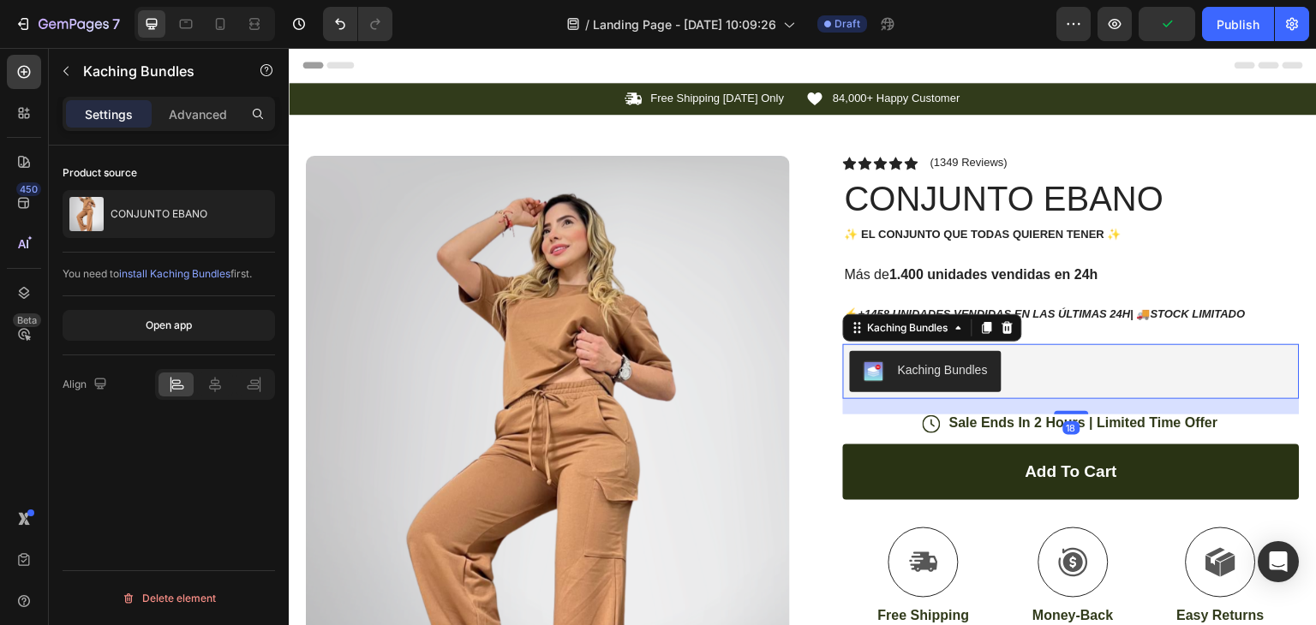
click at [879, 375] on div "Kaching Bundles" at bounding box center [926, 372] width 124 height 21
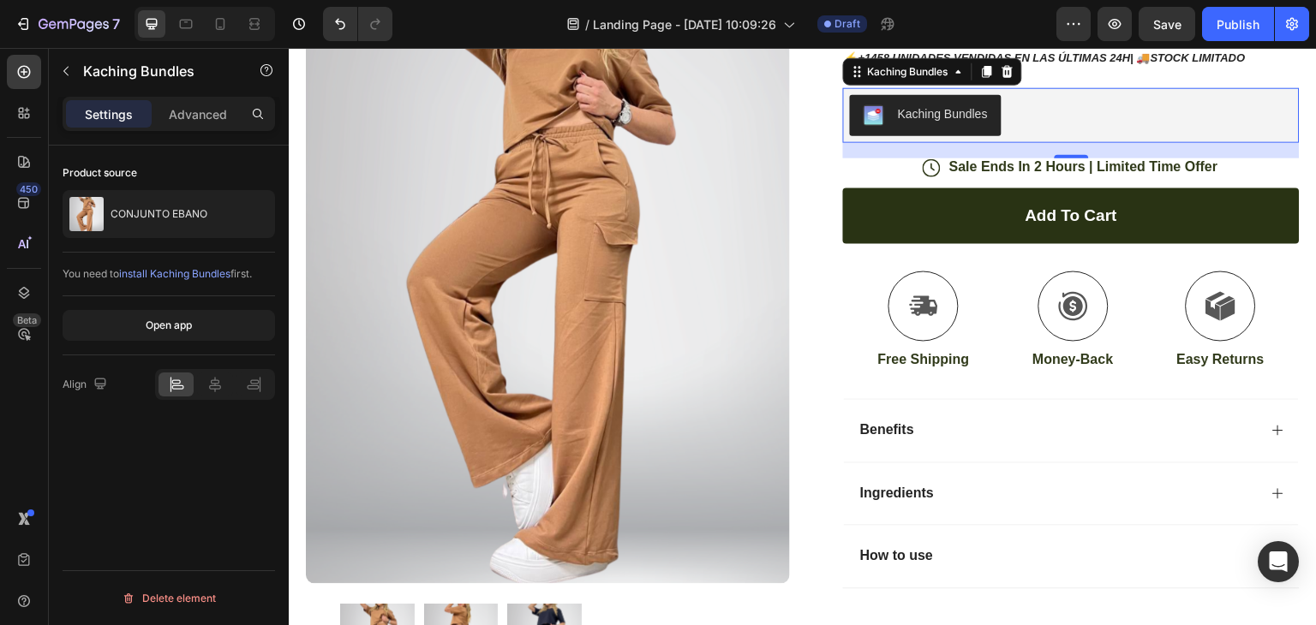
scroll to position [171, 0]
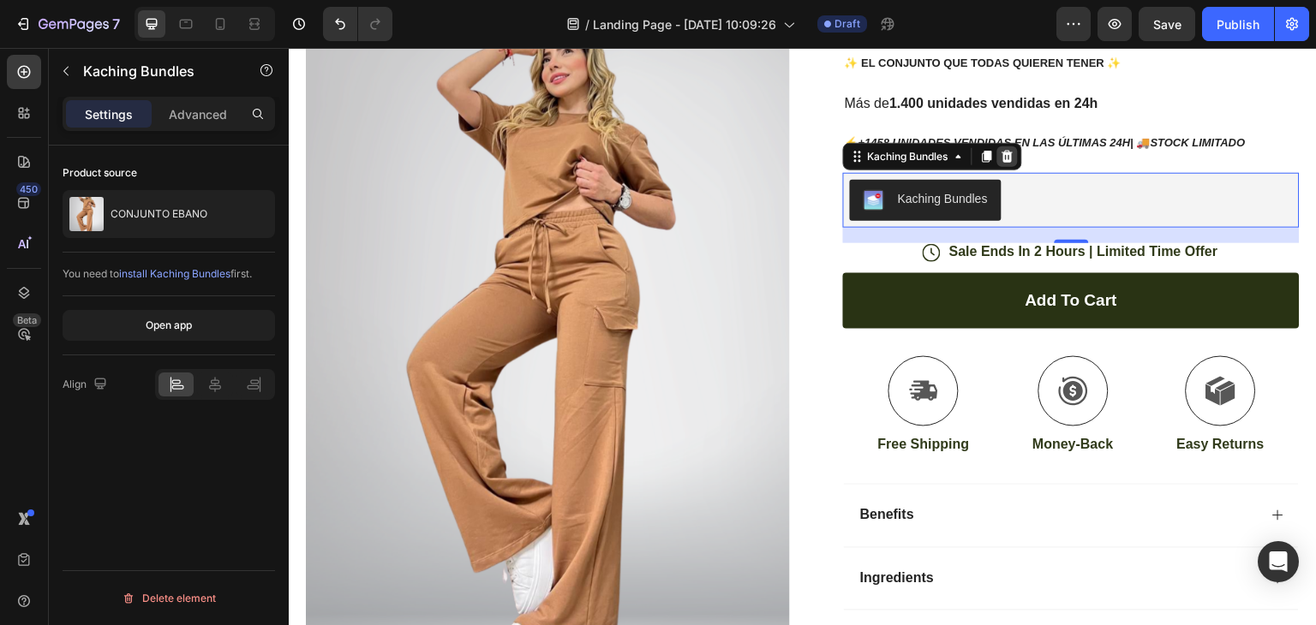
click at [1005, 159] on icon at bounding box center [1007, 157] width 11 height 12
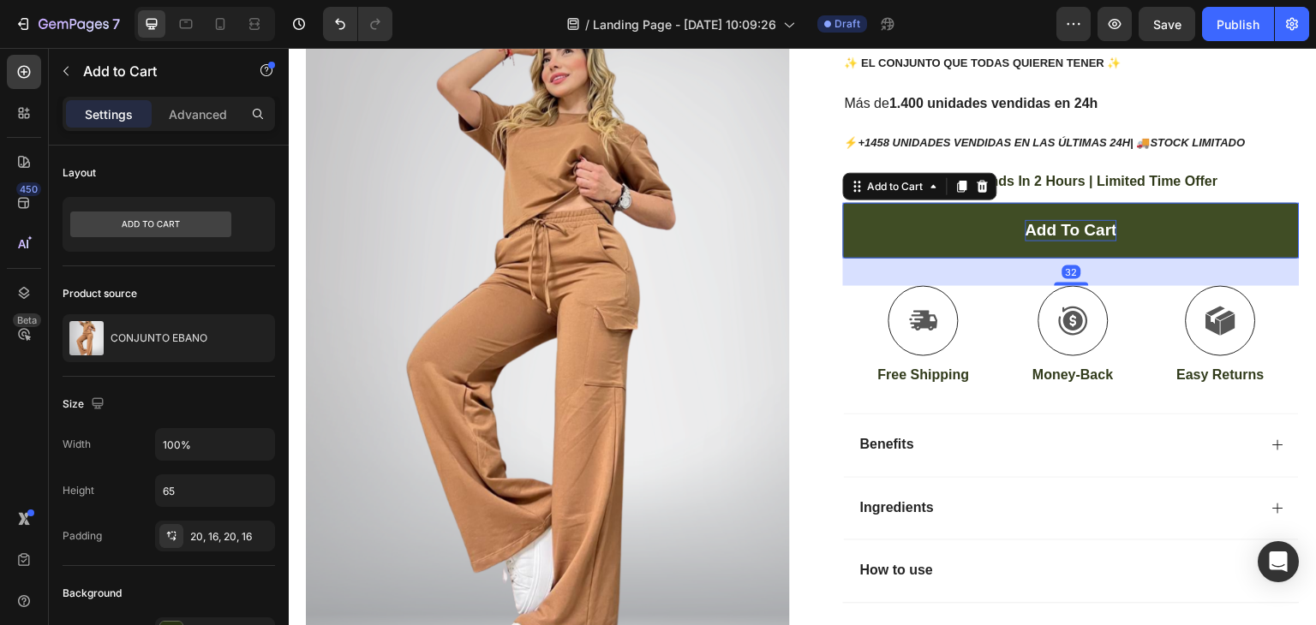
click at [1026, 240] on div "Add to cart" at bounding box center [1072, 230] width 92 height 21
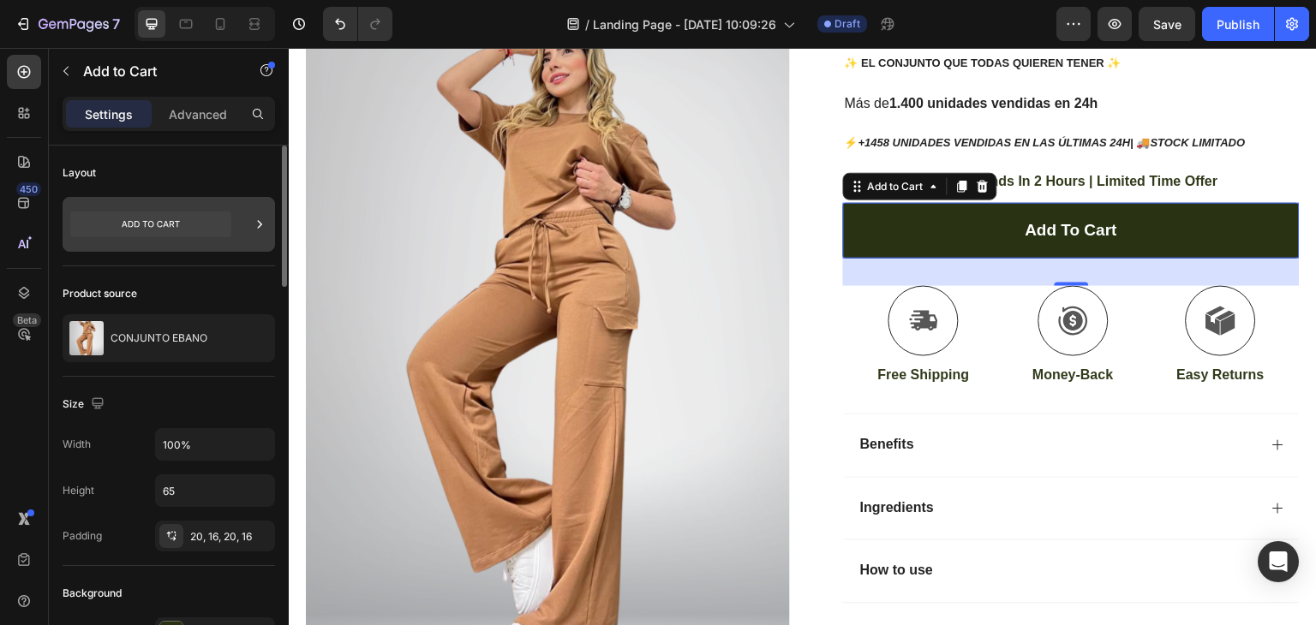
click at [257, 222] on icon at bounding box center [259, 224] width 17 height 17
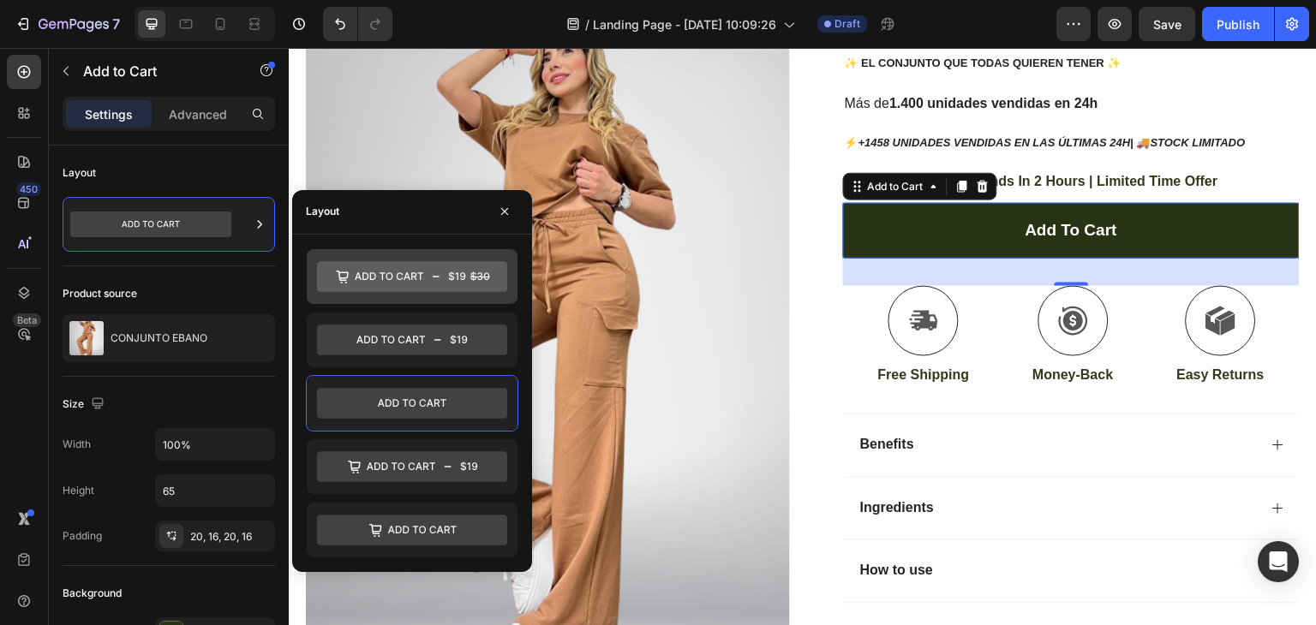
click at [411, 291] on icon at bounding box center [412, 276] width 190 height 31
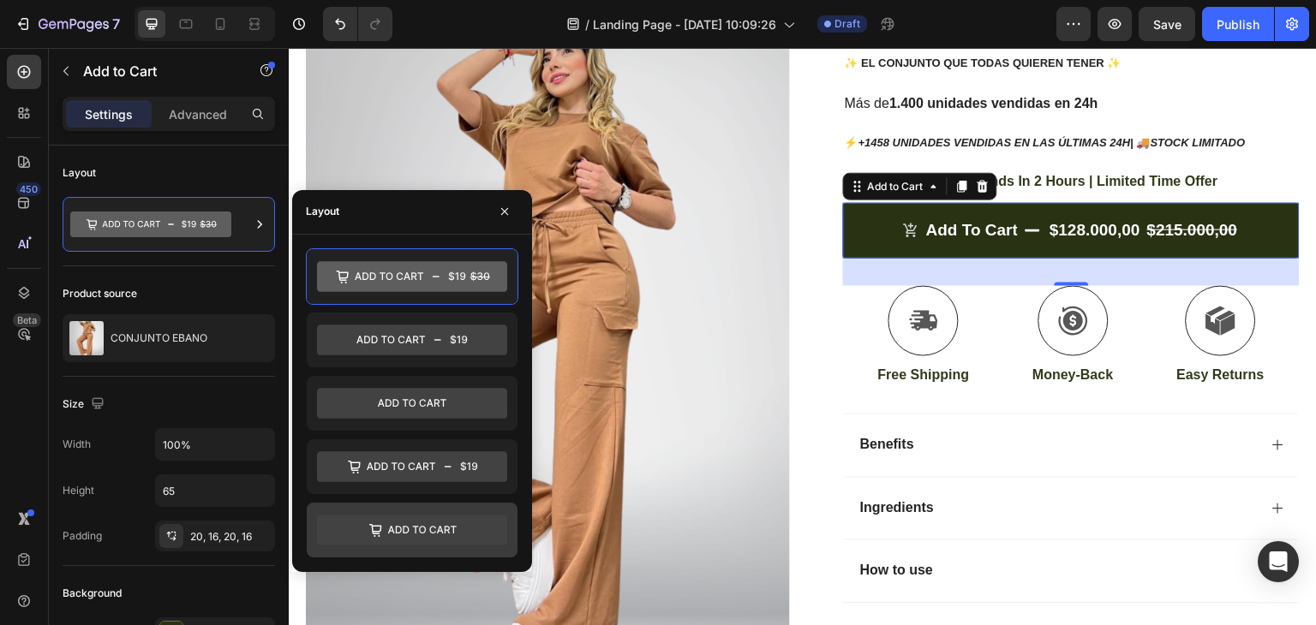
click at [404, 535] on icon at bounding box center [412, 530] width 190 height 31
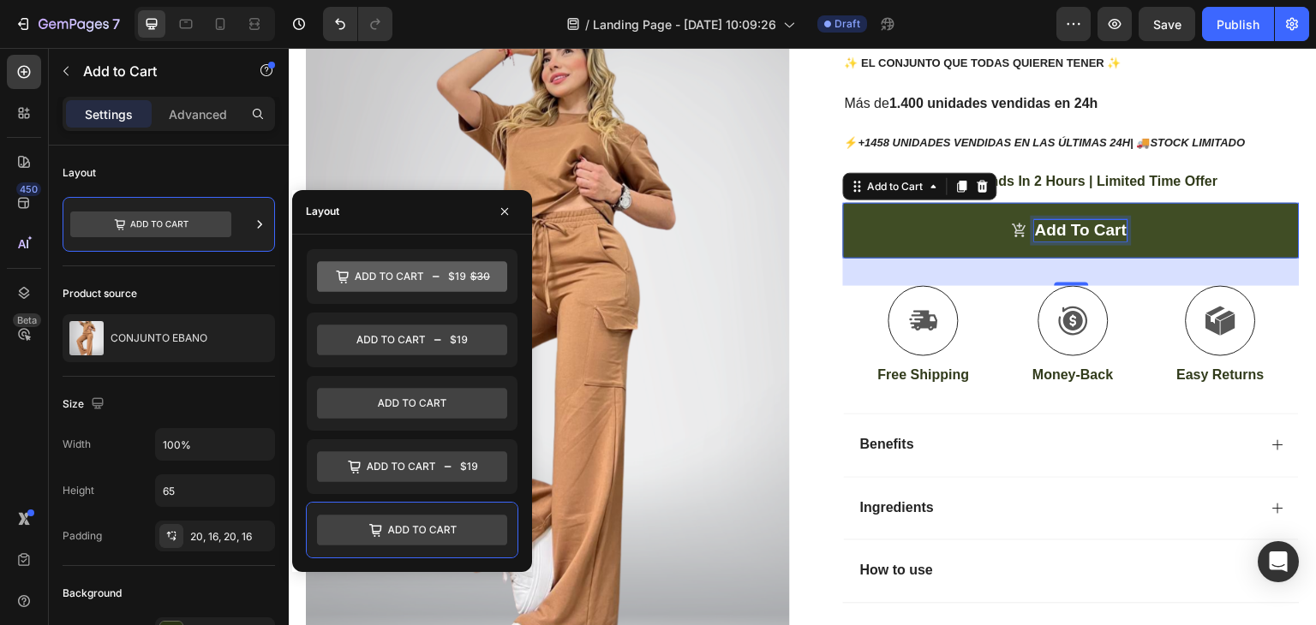
click at [1044, 224] on div "Add to cart" at bounding box center [1081, 230] width 92 height 21
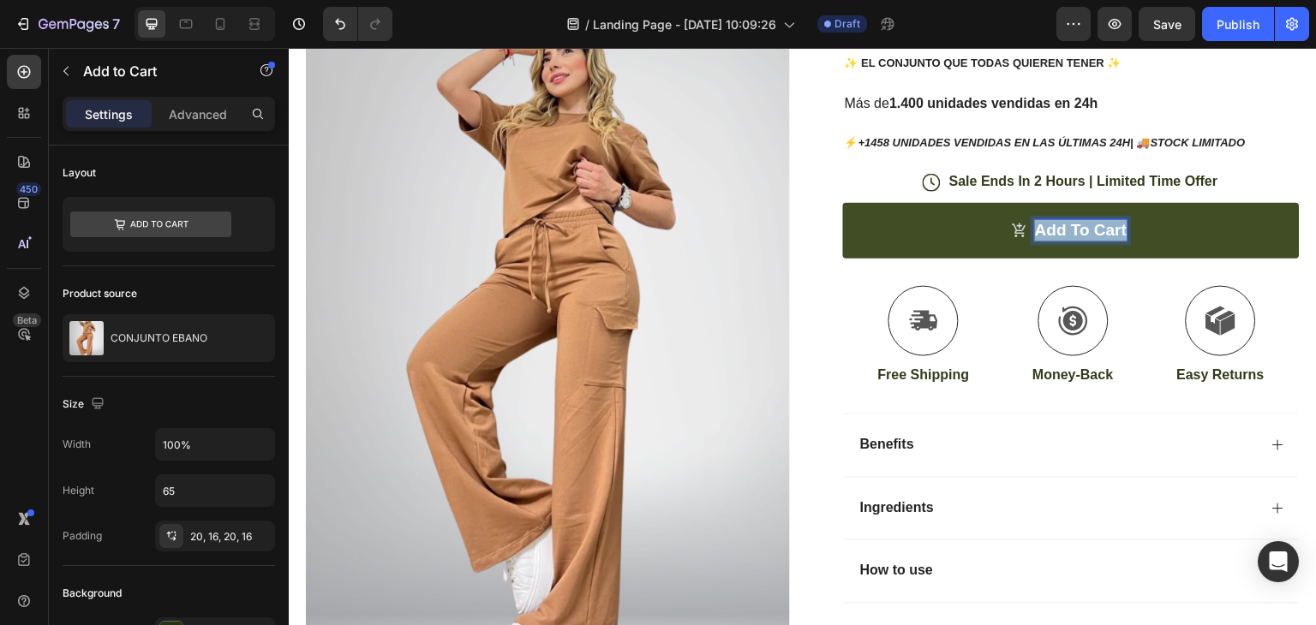
drag, startPoint x: 1027, startPoint y: 227, endPoint x: 1124, endPoint y: 234, distance: 97.1
click at [1124, 234] on button "Add to cart" at bounding box center [1071, 231] width 457 height 56
click at [843, 203] on button "pago" at bounding box center [1071, 231] width 457 height 56
click at [843, 203] on button "pago contra" at bounding box center [1071, 231] width 457 height 56
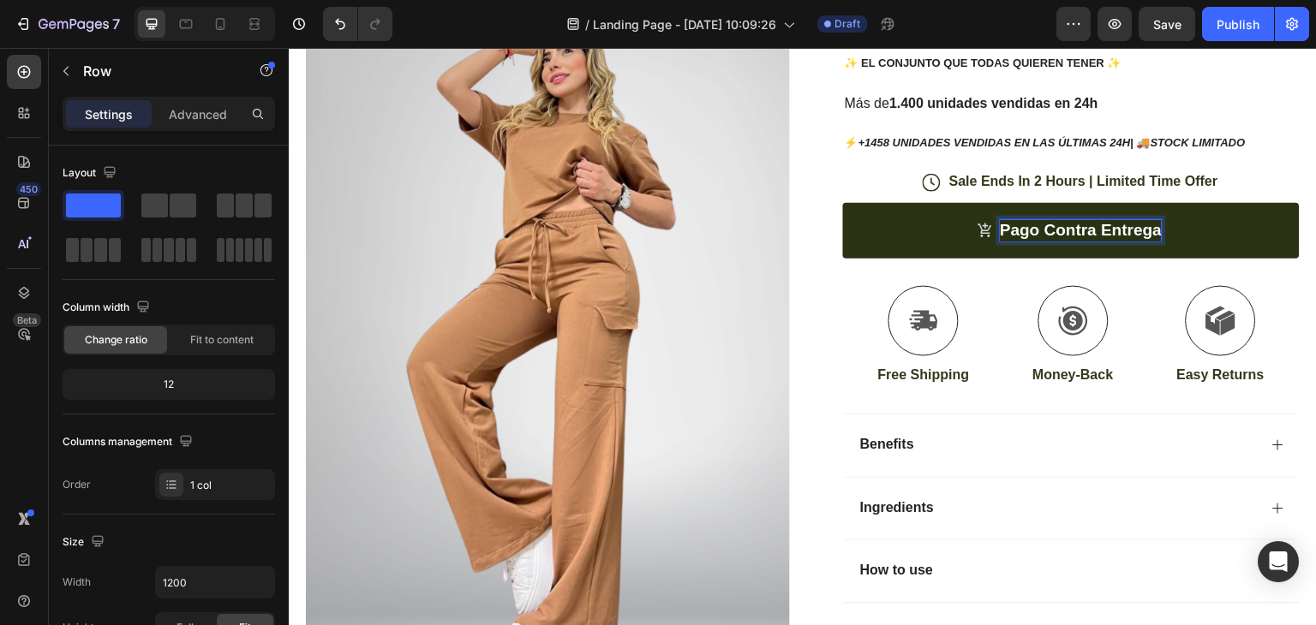
click at [1265, 265] on div "pago contra entrega Add to Cart 32" at bounding box center [1071, 244] width 457 height 83
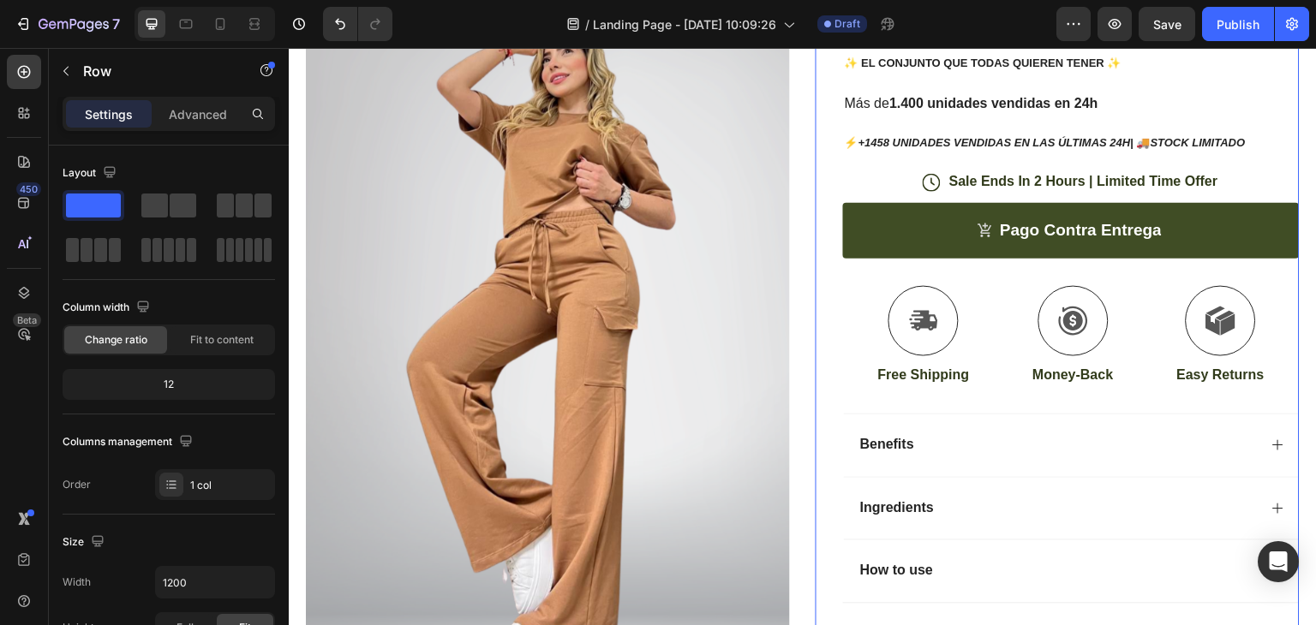
click at [1242, 217] on button "pago contra entrega" at bounding box center [1071, 231] width 457 height 56
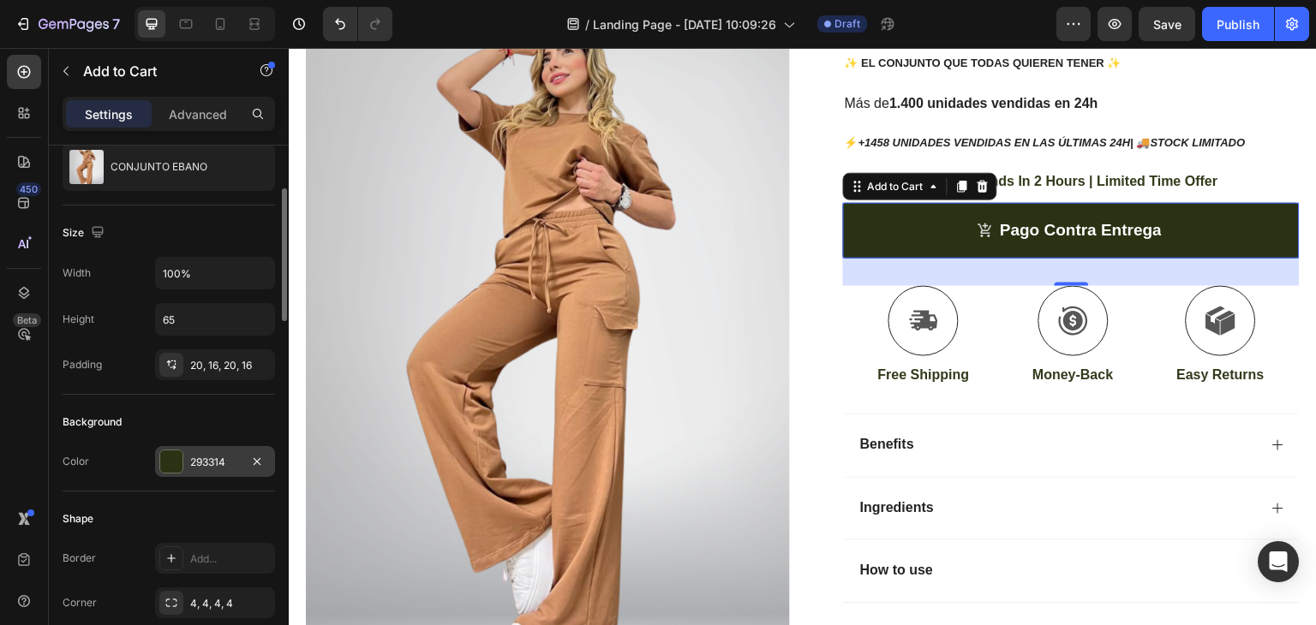
click at [175, 469] on div at bounding box center [171, 462] width 22 height 22
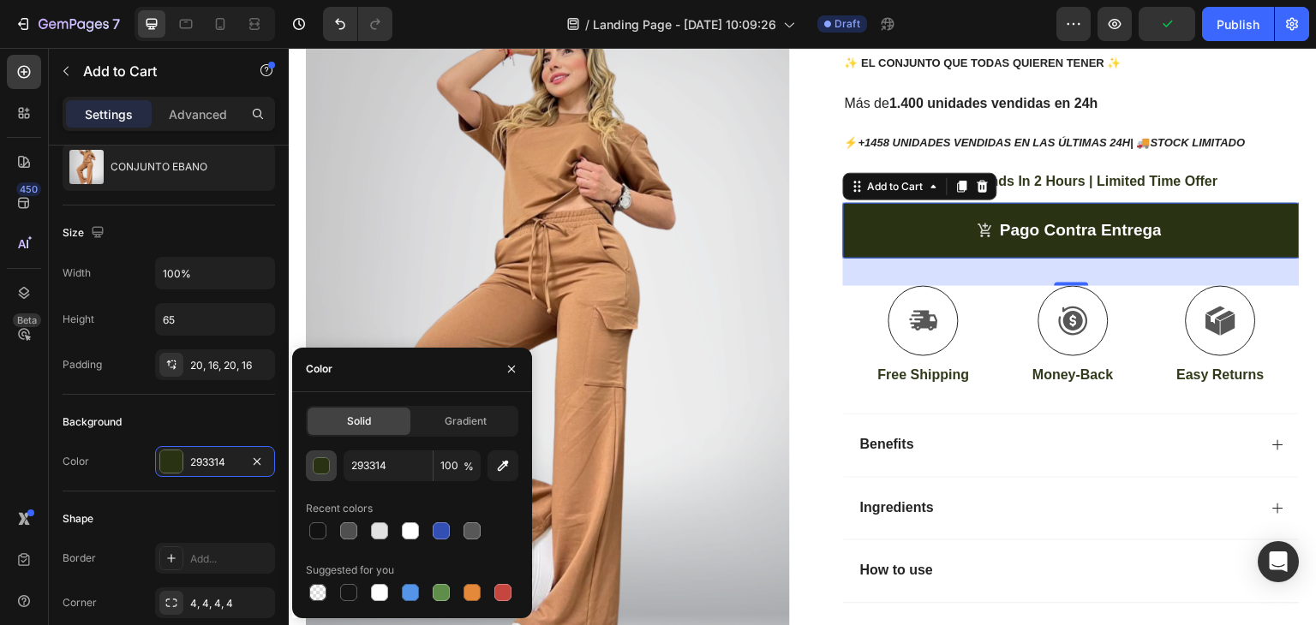
click at [322, 474] on div "button" at bounding box center [321, 466] width 17 height 17
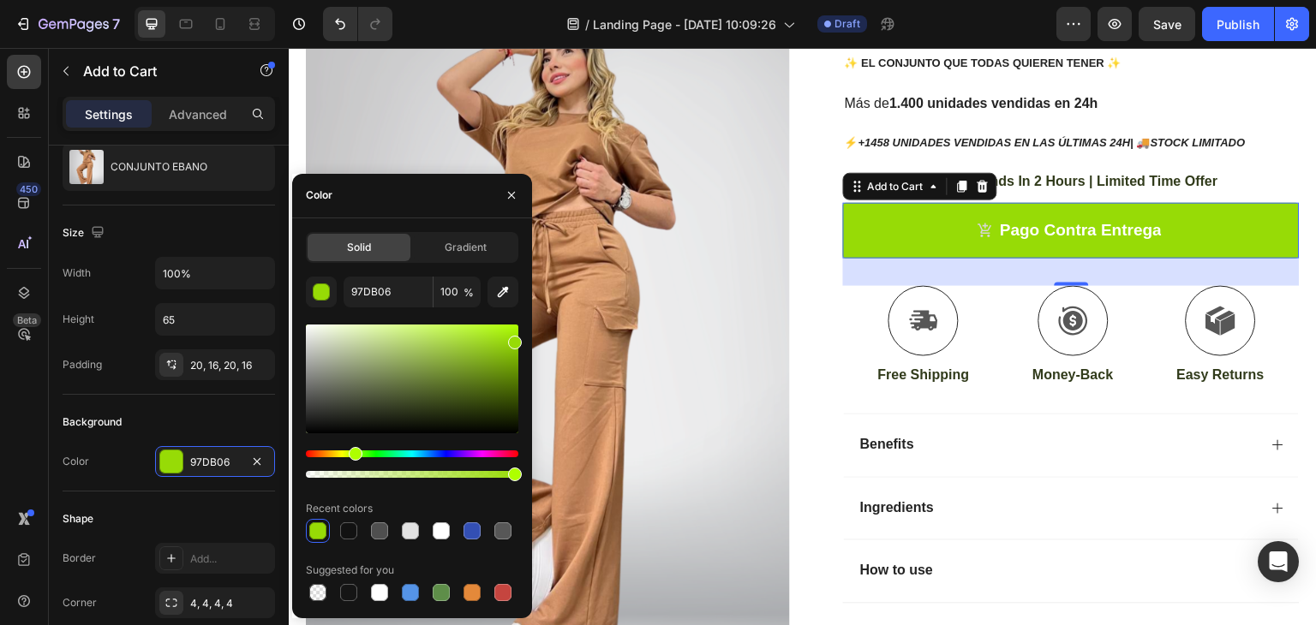
drag, startPoint x: 435, startPoint y: 415, endPoint x: 514, endPoint y: 339, distance: 109.1
click at [514, 339] on div at bounding box center [515, 343] width 14 height 14
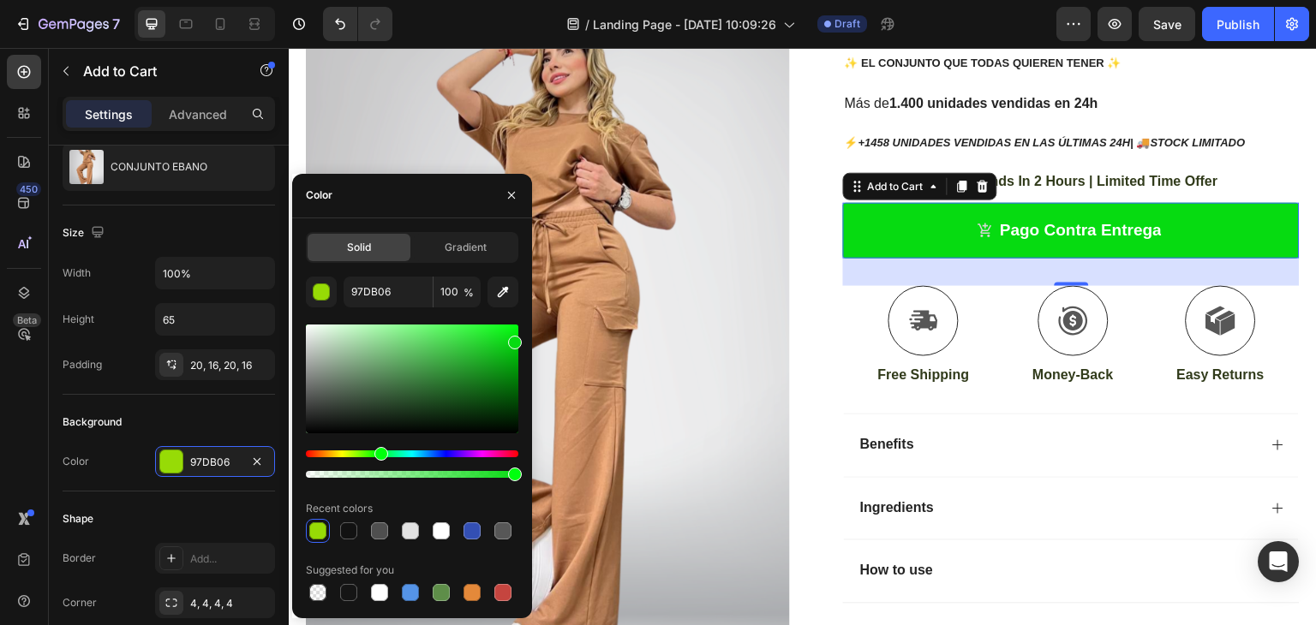
drag, startPoint x: 358, startPoint y: 452, endPoint x: 379, endPoint y: 456, distance: 20.8
click at [379, 456] on div "Hue" at bounding box center [381, 454] width 14 height 14
type input "06DB11"
click at [505, 193] on icon "button" at bounding box center [512, 195] width 14 height 14
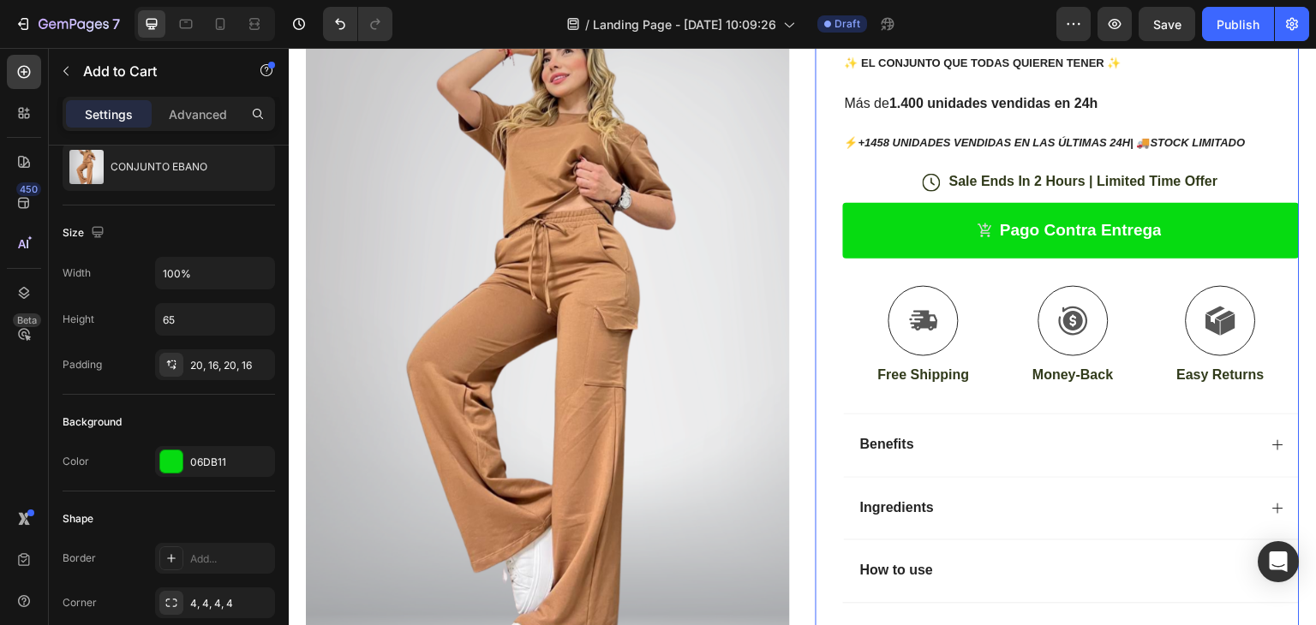
click at [823, 223] on div "Icon Icon Icon Icon Icon Icon List (1349 Reviews) Text Block Row CONJUNTO EBANO…" at bounding box center [1058, 308] width 484 height 647
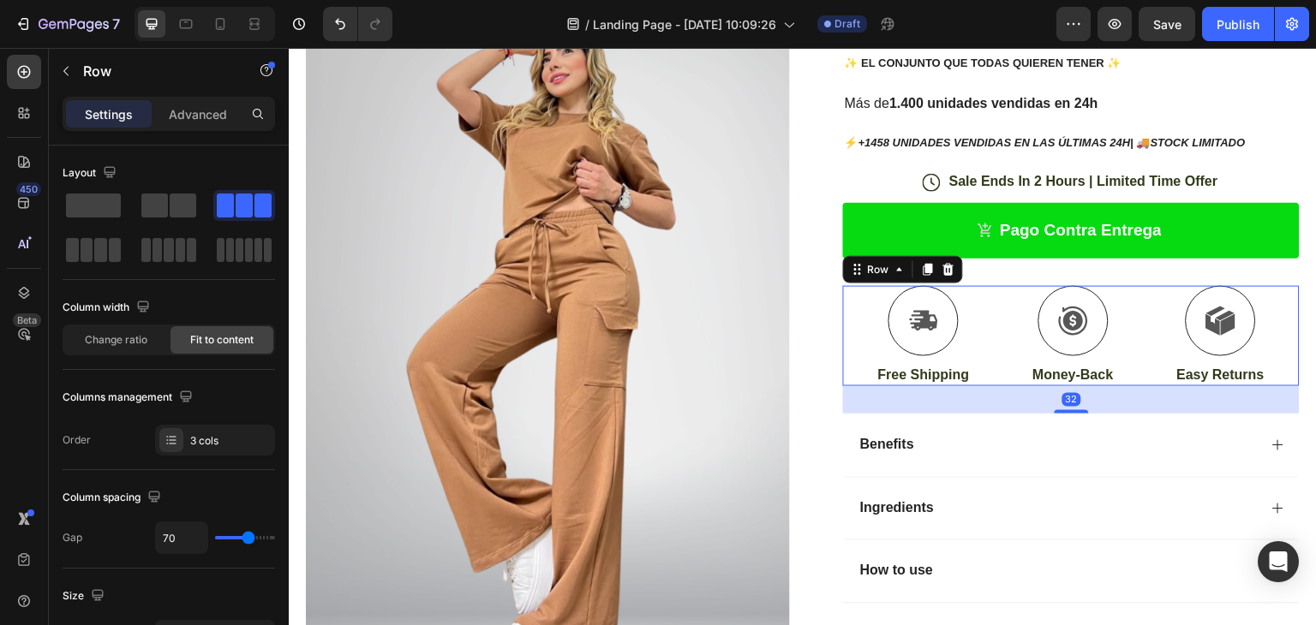
click at [1140, 302] on div "Icon Free Shipping Text Block Icon Money-Back Text Block Icon Easy Returns Text…" at bounding box center [1071, 336] width 457 height 100
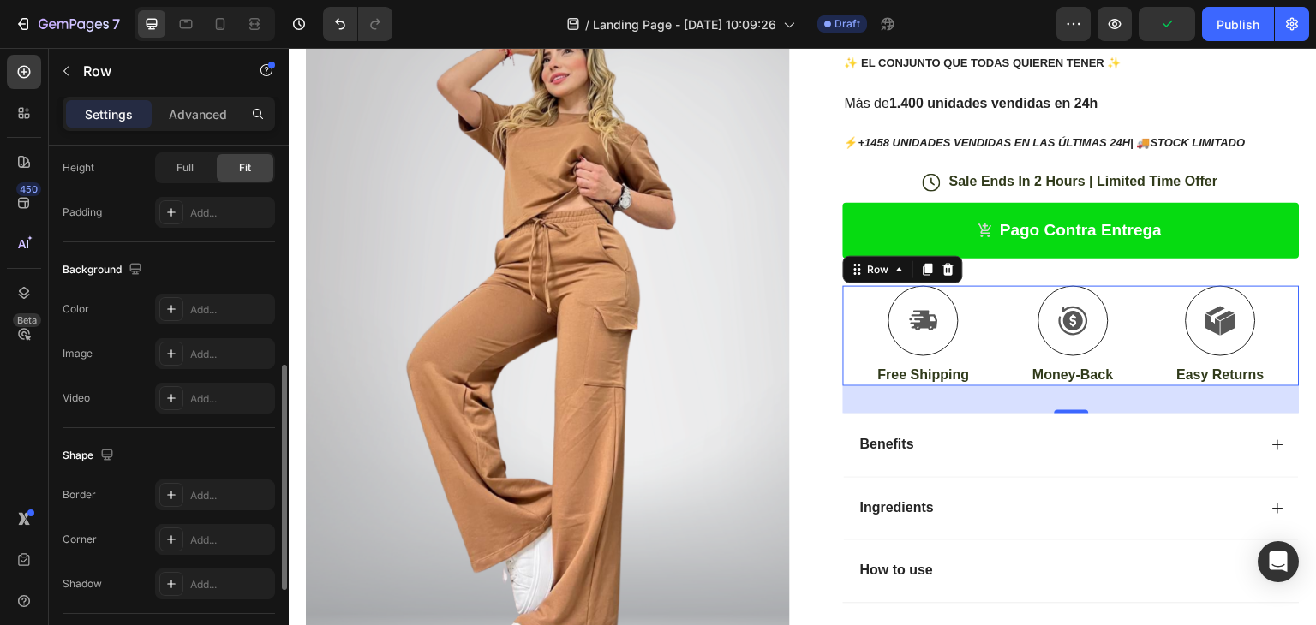
scroll to position [600, 0]
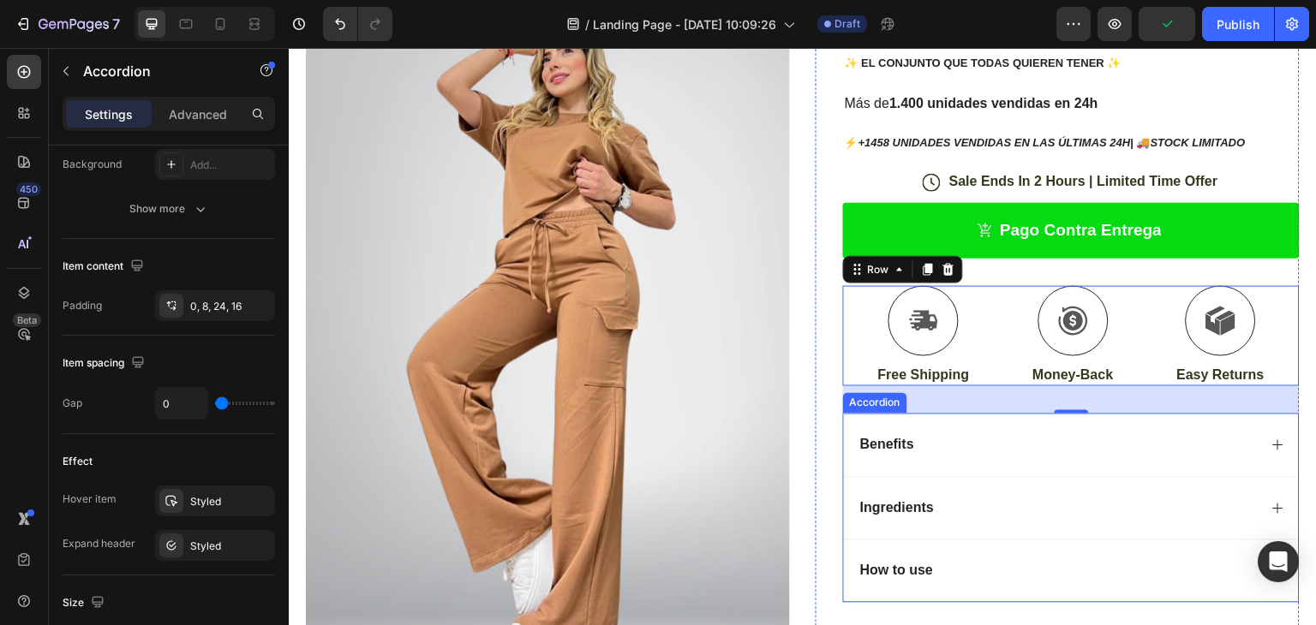
click at [921, 454] on div "Benefits" at bounding box center [1058, 445] width 400 height 23
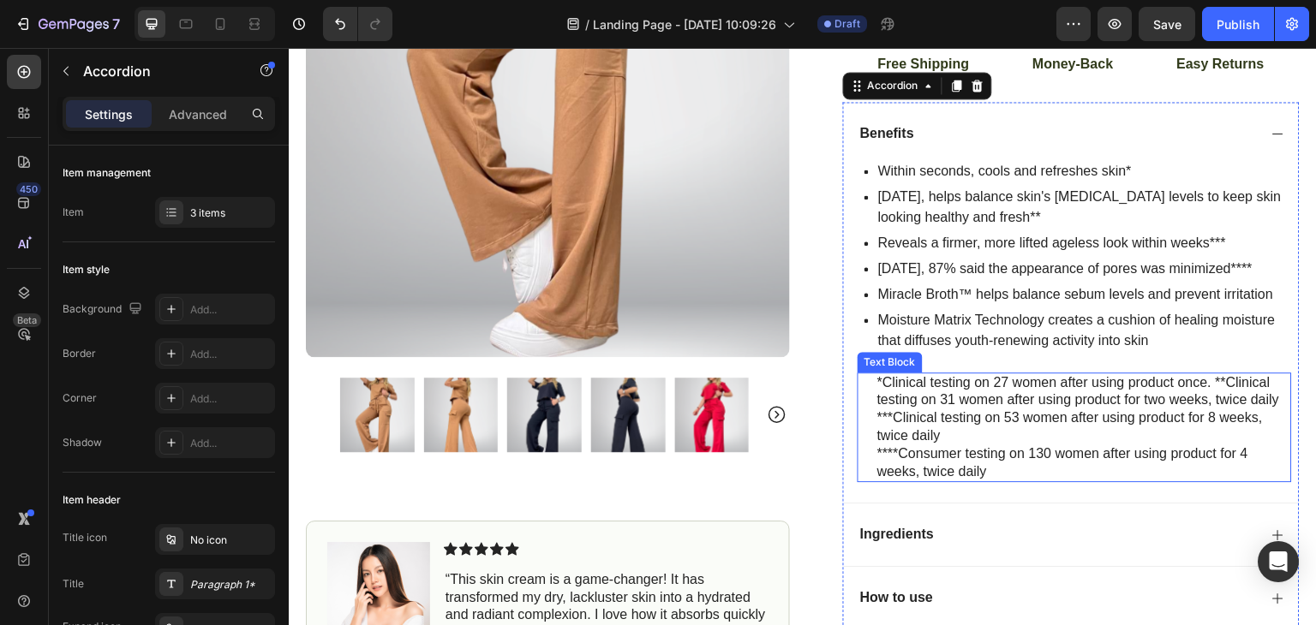
scroll to position [428, 0]
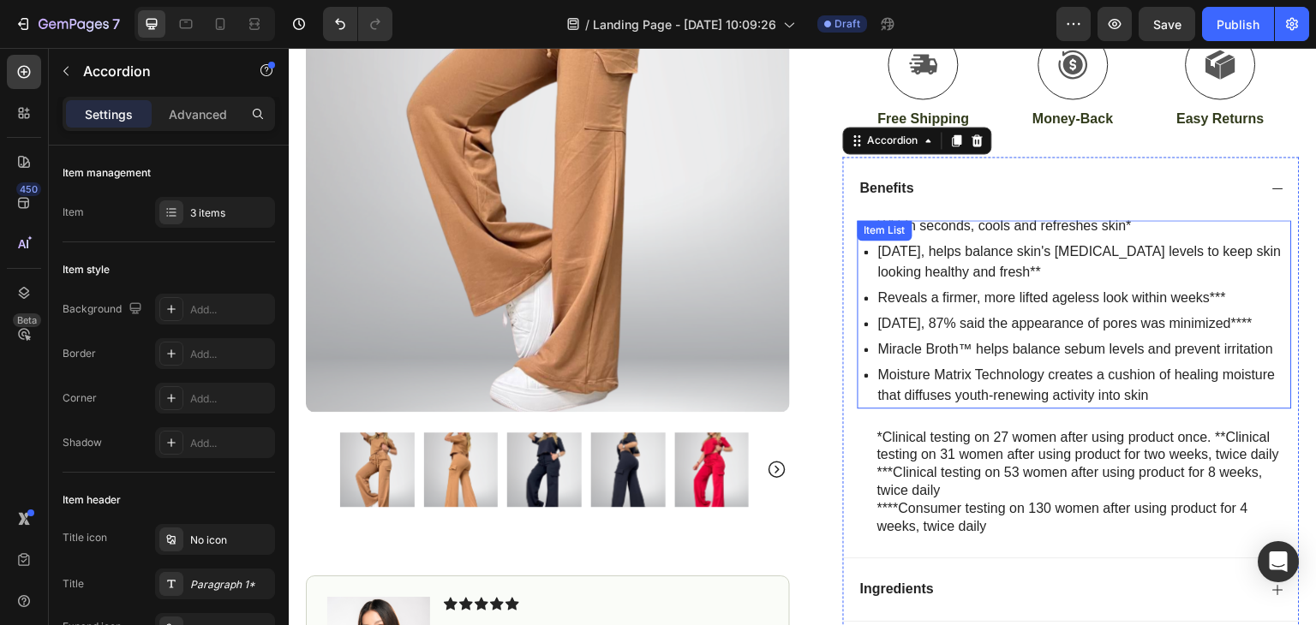
click at [964, 209] on div "Benefits" at bounding box center [1071, 188] width 455 height 63
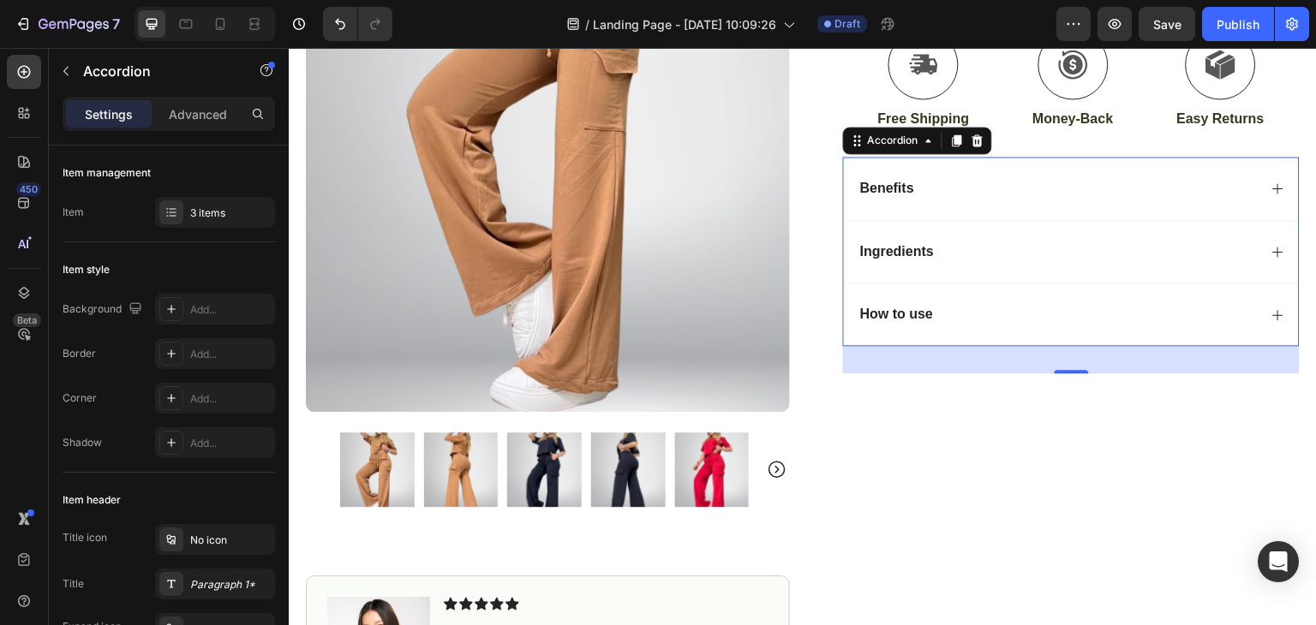
click at [977, 182] on div "Benefits" at bounding box center [1058, 188] width 400 height 23
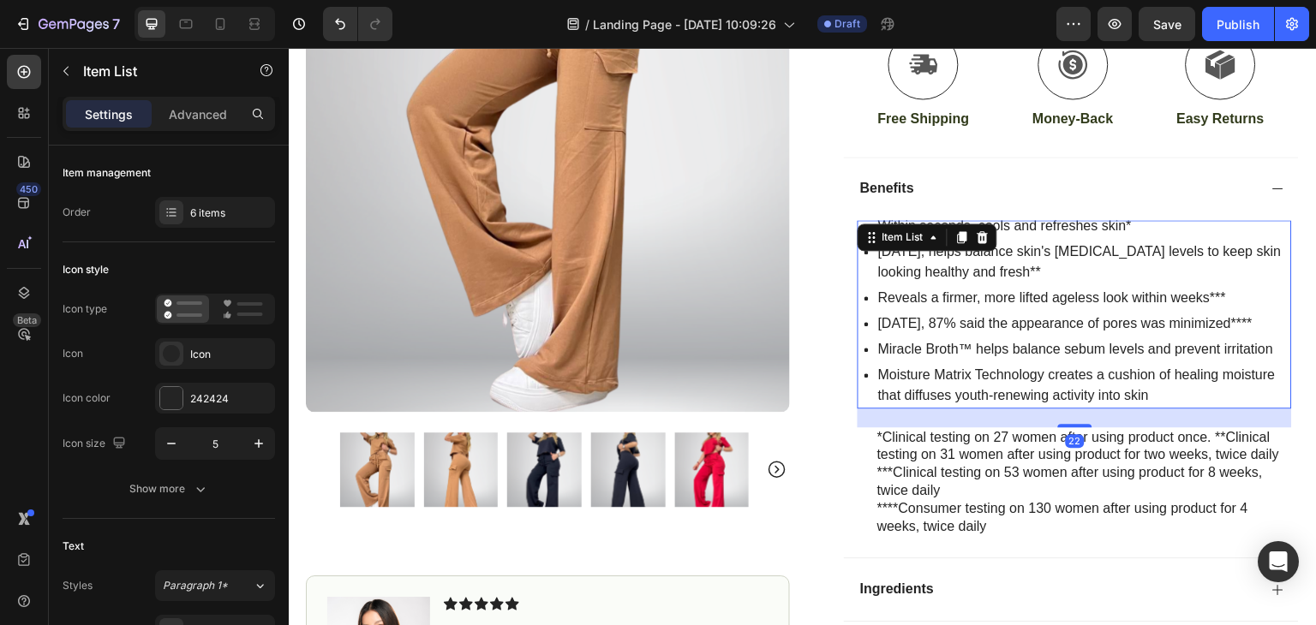
click at [974, 248] on div "Within seconds, cools and refreshes skin* In 2 weeks, helps balance skin's sebu…" at bounding box center [1075, 314] width 434 height 188
click at [1095, 224] on p "Within seconds, cools and refreshes skin*" at bounding box center [1083, 226] width 411 height 21
click at [864, 229] on div "Within seconds, cools and refreshes skin* In 2 weeks, helps balance skin's sebu…" at bounding box center [1075, 314] width 434 height 188
click at [1164, 389] on p "Moisture Matrix Technology creates a cushion of healing moisture that diffuses …" at bounding box center [1083, 385] width 411 height 41
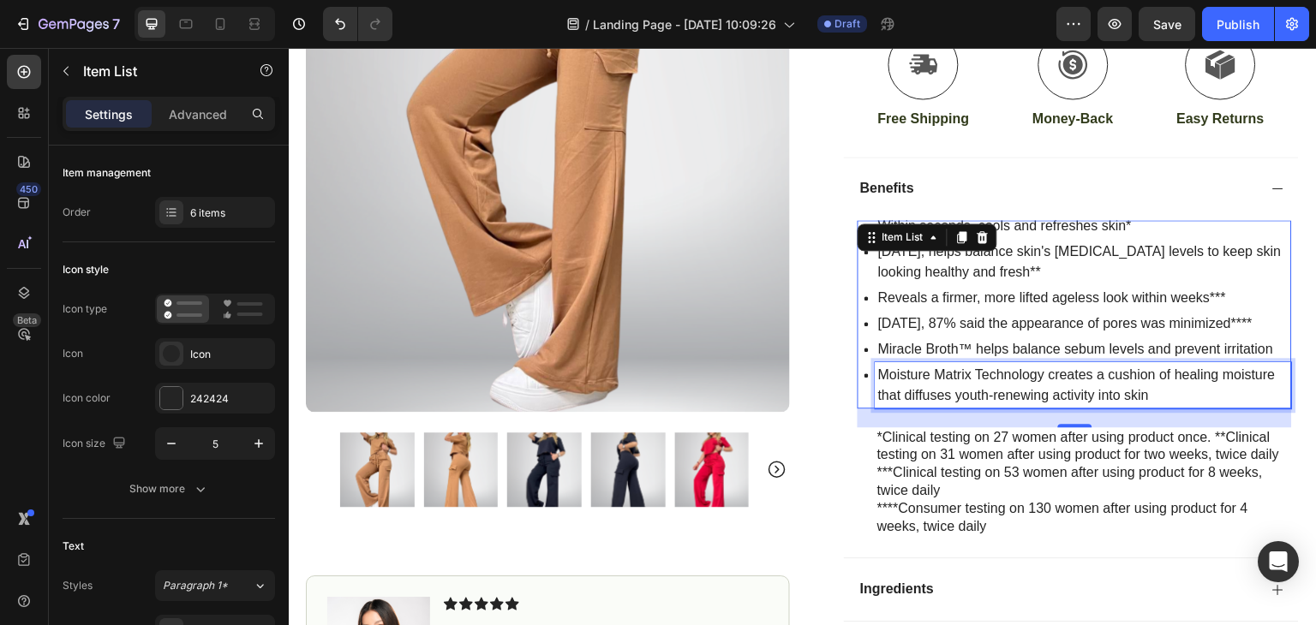
click at [1164, 389] on p "Moisture Matrix Technology creates a cushion of healing moisture that diffuses …" at bounding box center [1083, 385] width 411 height 41
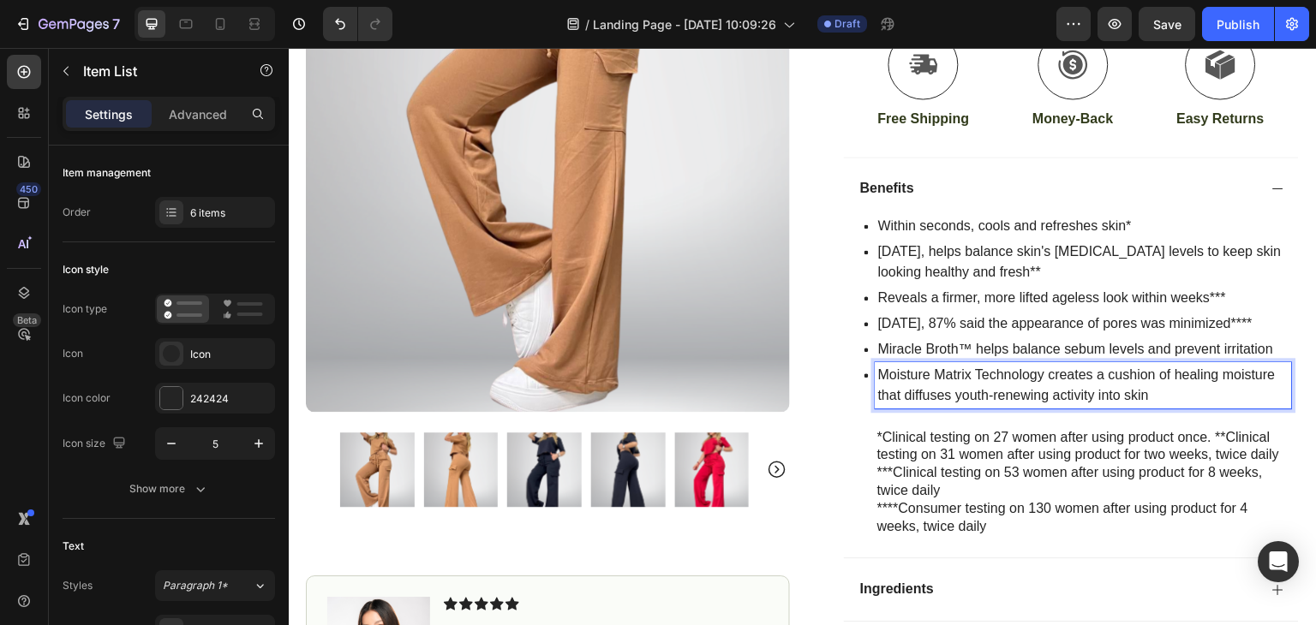
drag, startPoint x: 1169, startPoint y: 390, endPoint x: 870, endPoint y: 366, distance: 300.0
click at [876, 366] on div "Moisture Matrix Technology creates a cushion of healing moisture that diffuses …" at bounding box center [1084, 385] width 416 height 46
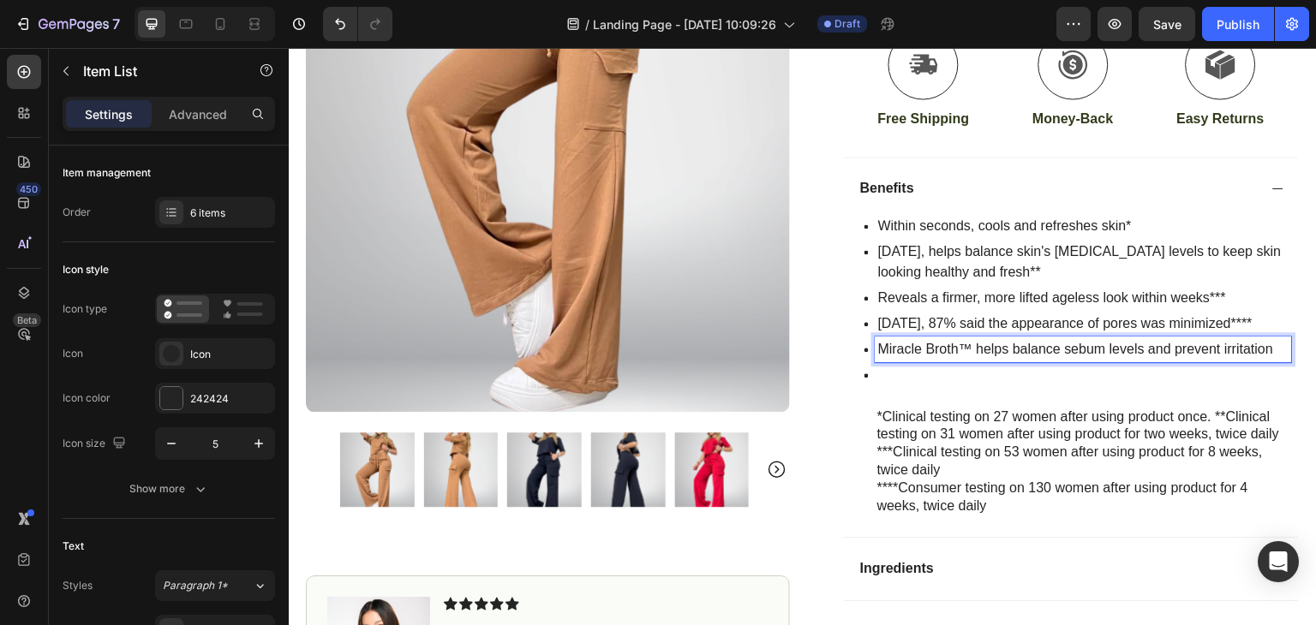
click at [920, 346] on p "Miracle Broth™ helps balance sebum levels and prevent irritation" at bounding box center [1083, 349] width 411 height 21
click at [949, 372] on p "Rich Text Editor. Editing area: main" at bounding box center [1083, 375] width 411 height 21
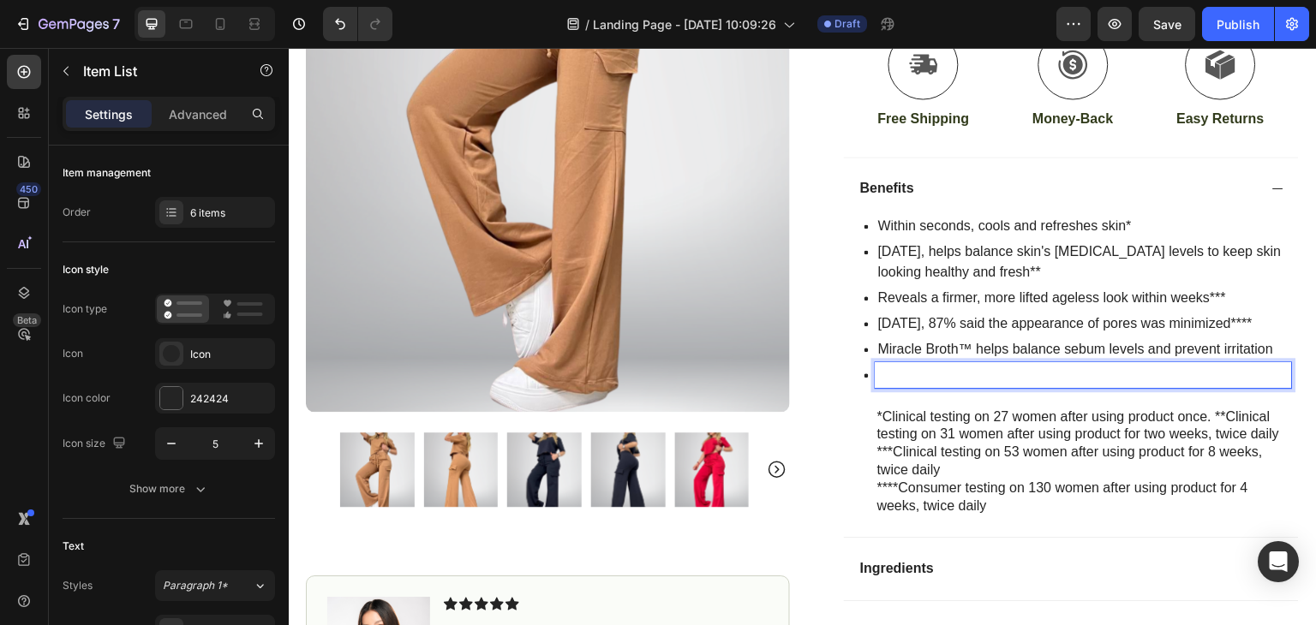
click at [953, 373] on p "Rich Text Editor. Editing area: main" at bounding box center [1083, 375] width 411 height 21
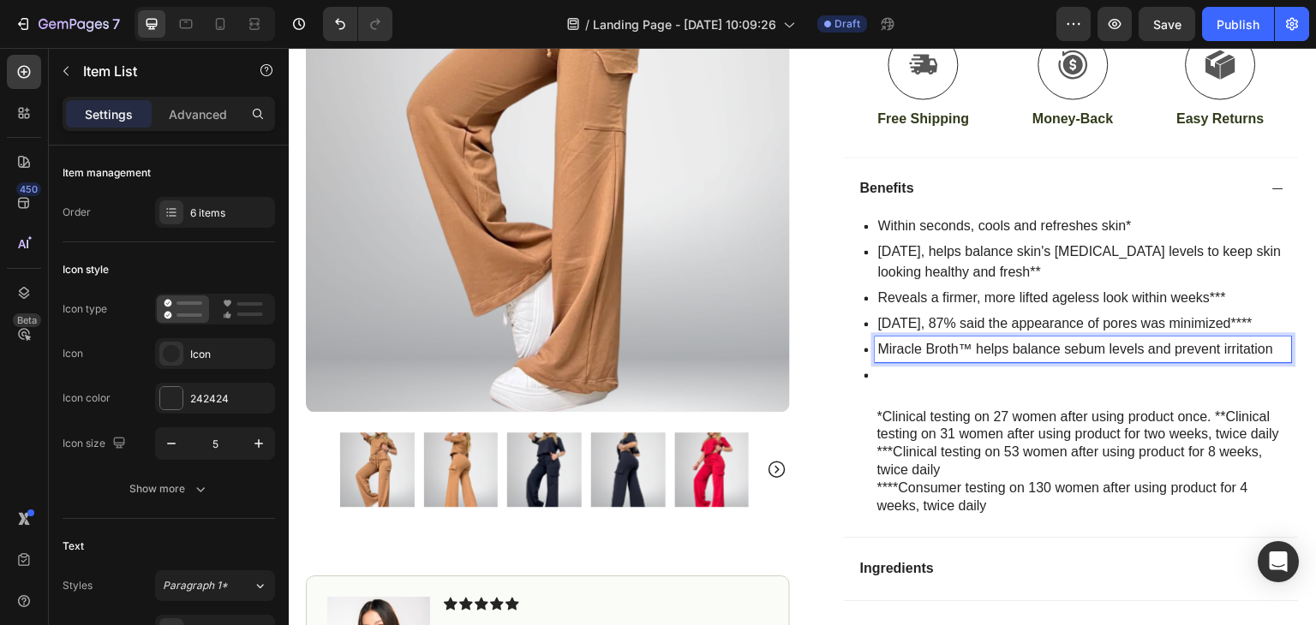
click at [1092, 344] on p "Miracle Broth™ helps balance sebum levels and prevent irritation" at bounding box center [1083, 349] width 411 height 21
click at [1096, 234] on p "Within seconds, cools and refreshes skin*" at bounding box center [1083, 226] width 411 height 21
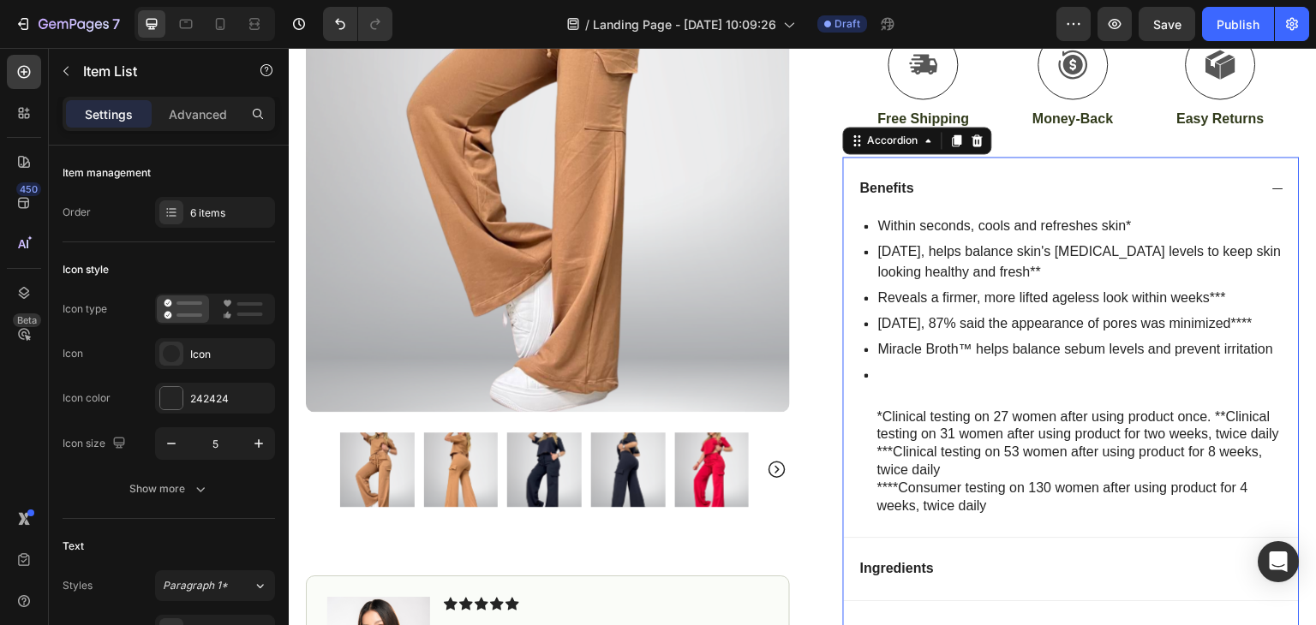
click at [1125, 204] on div "Benefits" at bounding box center [1071, 188] width 455 height 63
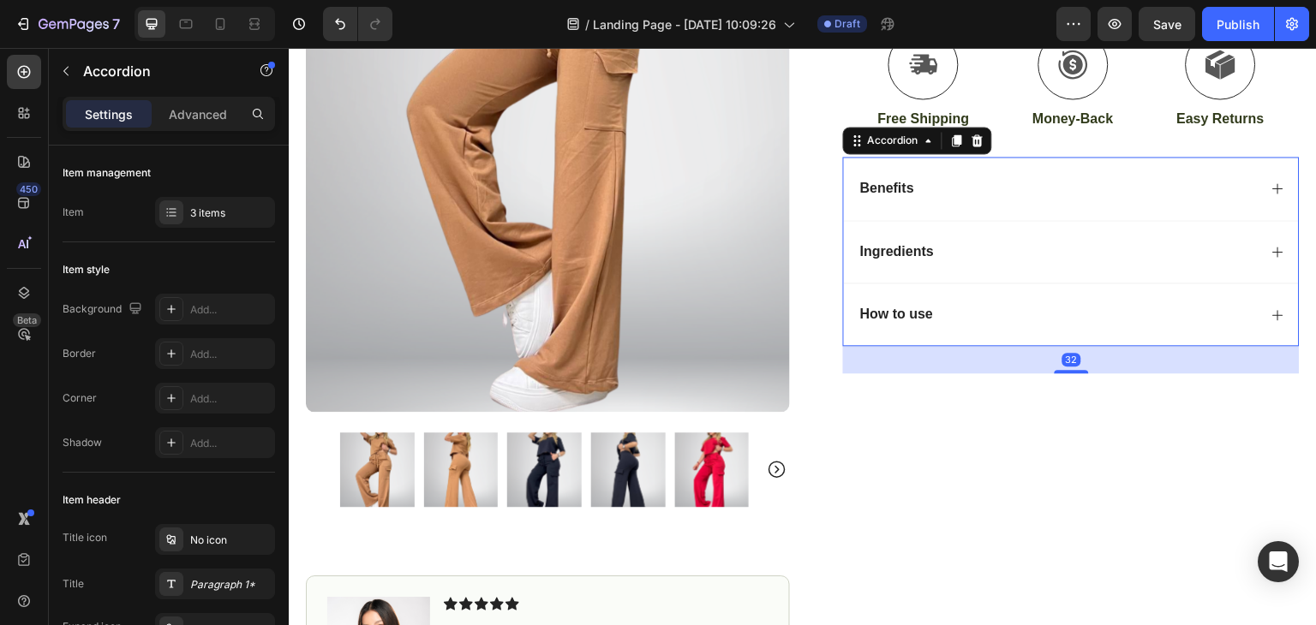
click at [1125, 204] on div "Benefits" at bounding box center [1071, 188] width 455 height 63
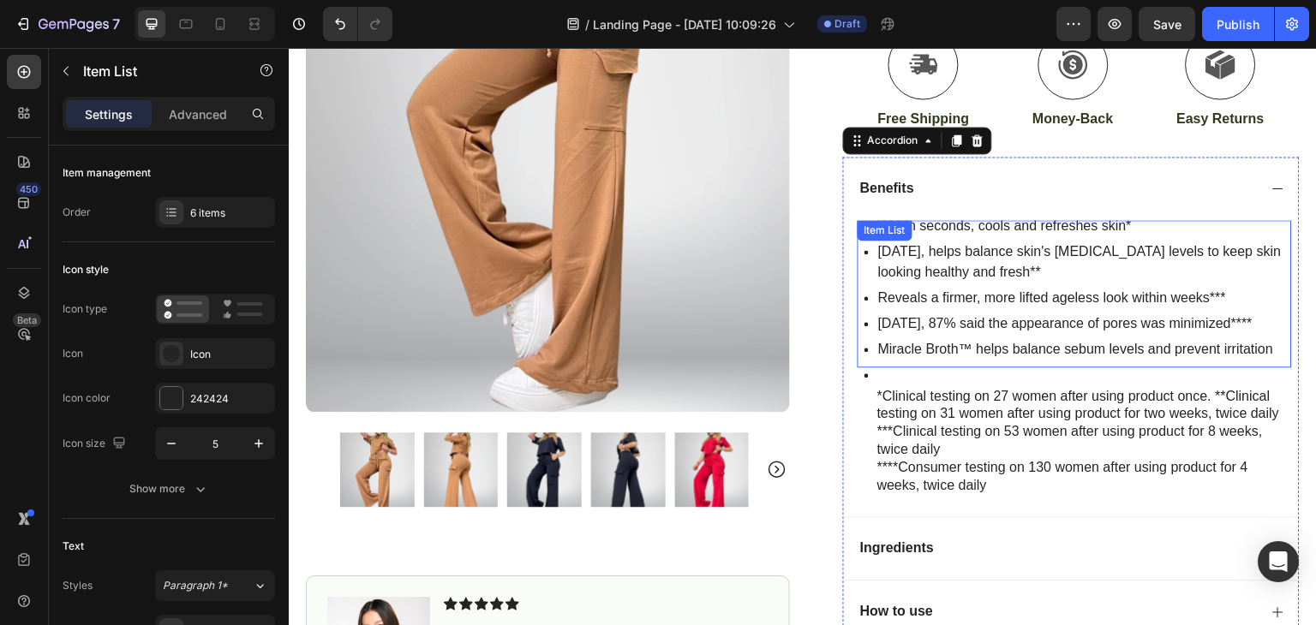
click at [1097, 226] on p "Within seconds, cools and refreshes skin*" at bounding box center [1083, 226] width 411 height 21
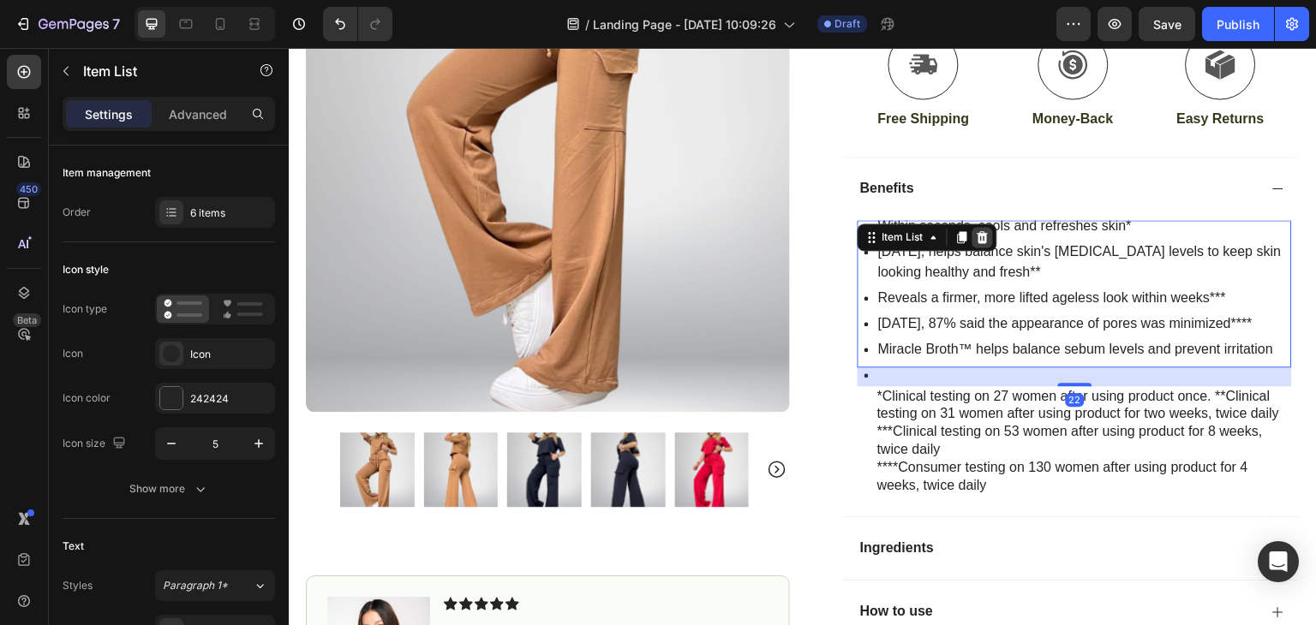
click at [979, 236] on icon at bounding box center [983, 236] width 11 height 12
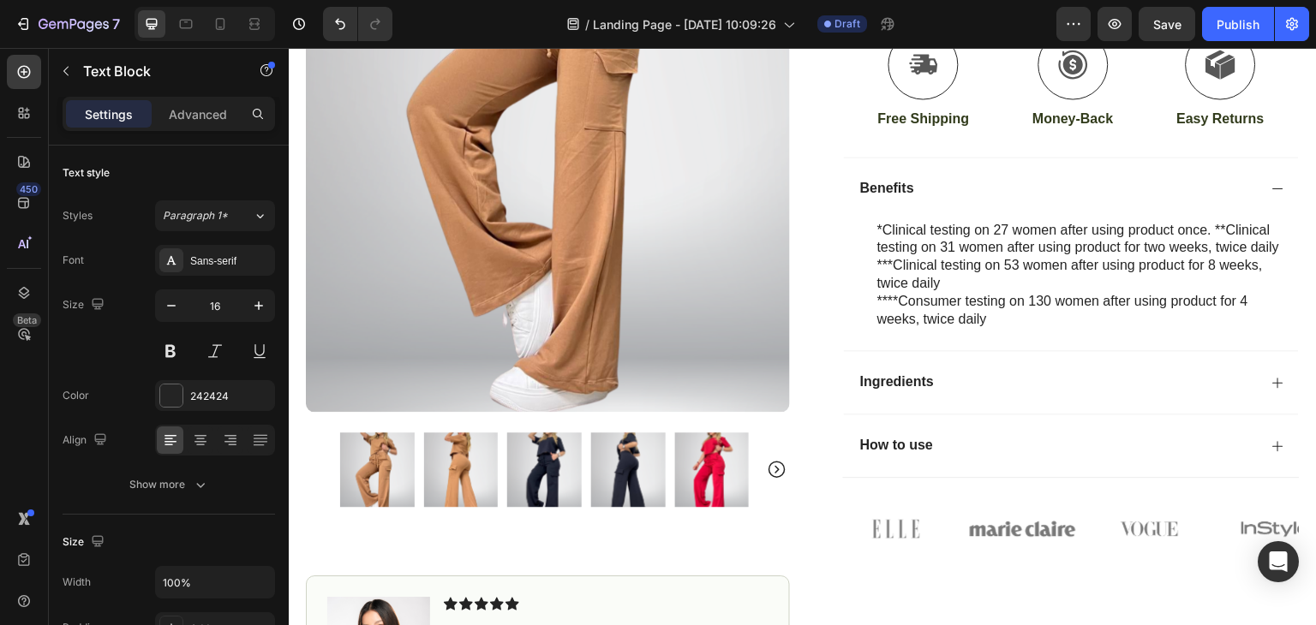
click at [1014, 225] on p "*Clinical testing on 27 women after using product once. **Clinical testing on 3…" at bounding box center [1083, 240] width 413 height 36
click at [1005, 321] on p "****Consumer testing on 130 women after using product for 4 weeks, twice daily" at bounding box center [1083, 311] width 413 height 36
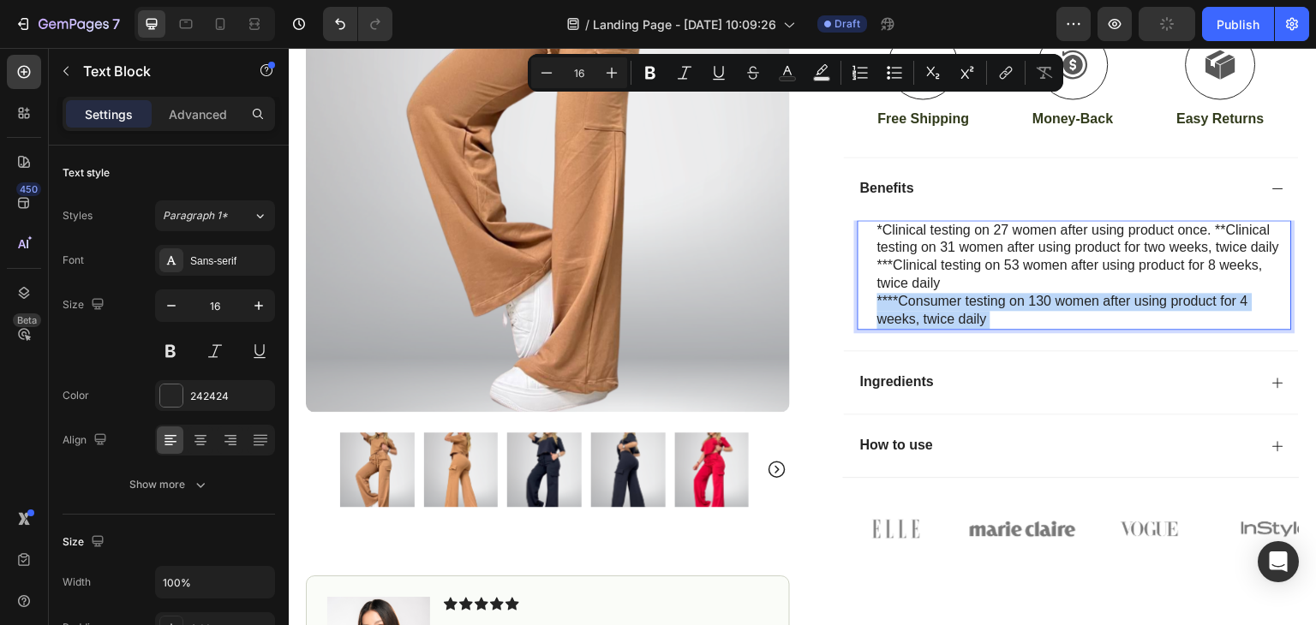
drag, startPoint x: 1005, startPoint y: 321, endPoint x: 863, endPoint y: 238, distance: 164.7
click at [863, 238] on div "*Clinical testing on 27 women after using product once. **Clinical testing on 3…" at bounding box center [1075, 275] width 434 height 111
click at [868, 228] on div "*Clinical testing on 27 women after using product once. **Clinical testing on 3…" at bounding box center [1075, 275] width 434 height 111
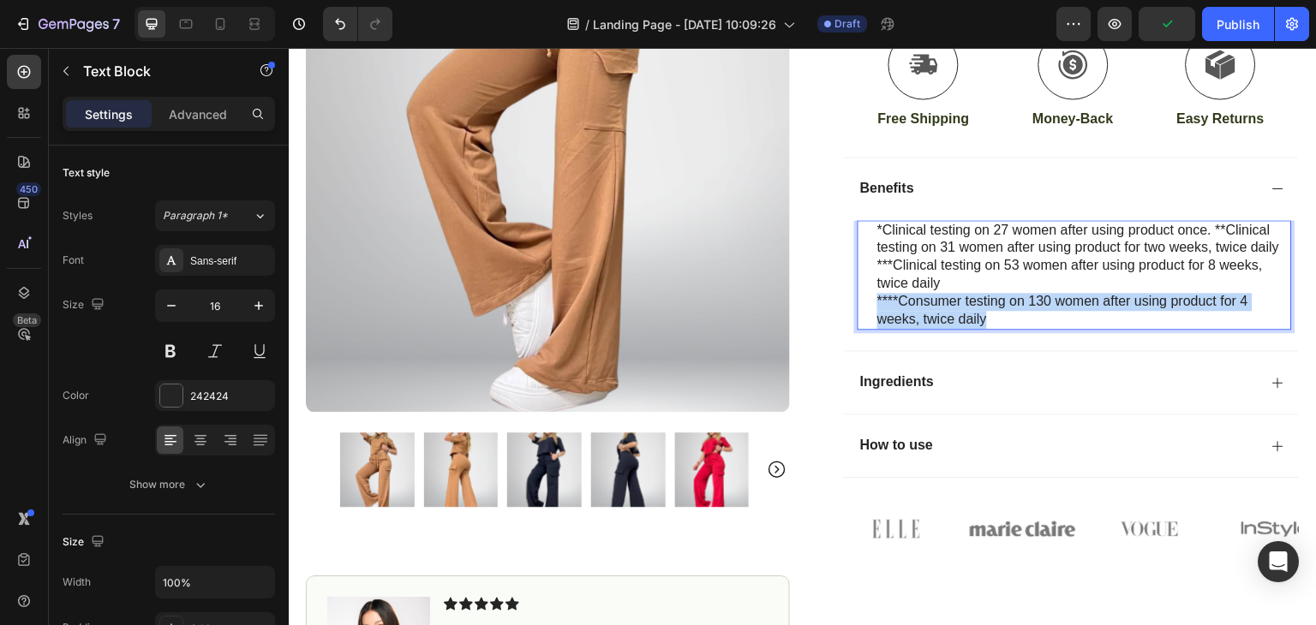
click at [993, 320] on p "****Consumer testing on 130 women after using product for 4 weeks, twice daily" at bounding box center [1083, 311] width 413 height 36
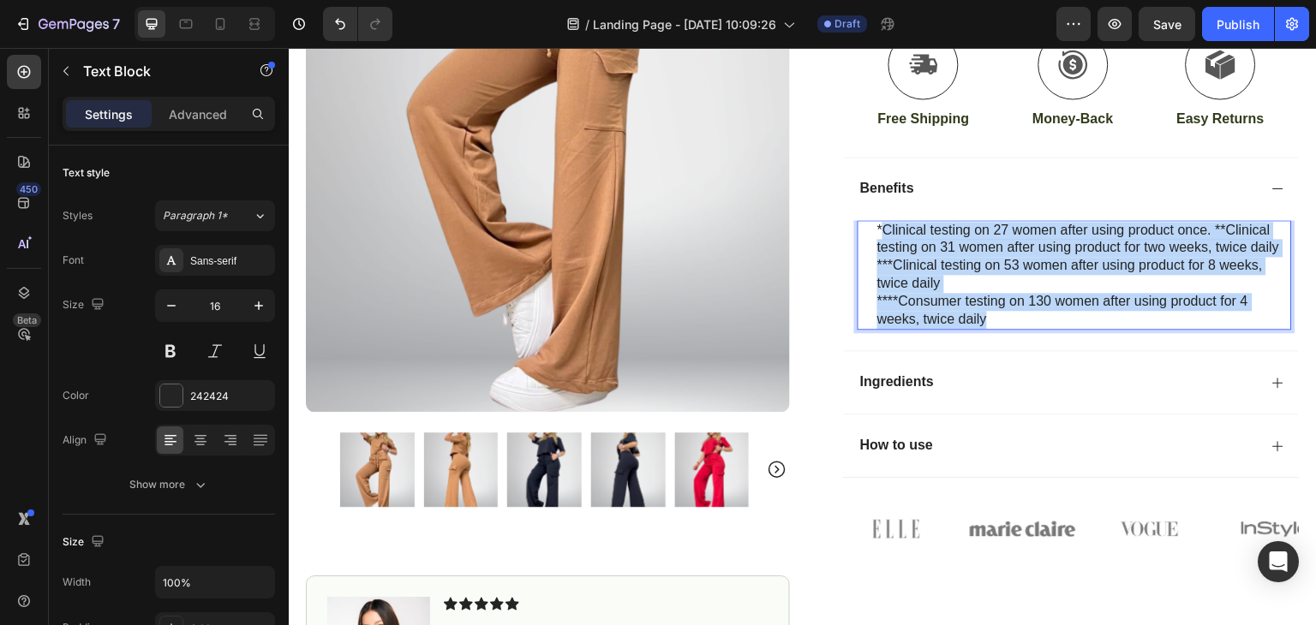
drag, startPoint x: 991, startPoint y: 320, endPoint x: 875, endPoint y: 224, distance: 151.5
click at [876, 224] on div "*Clinical testing on 27 women after using product once. **Clinical testing on 3…" at bounding box center [1084, 275] width 416 height 111
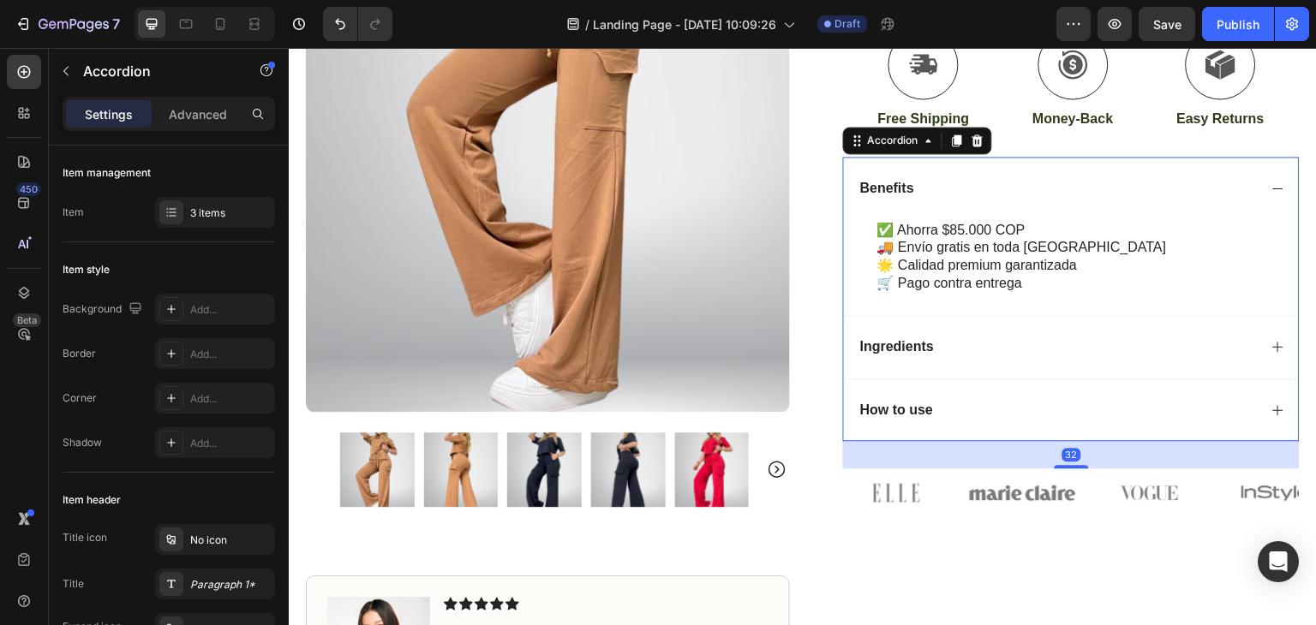
click at [1127, 323] on div "Ingredients" at bounding box center [1071, 346] width 455 height 63
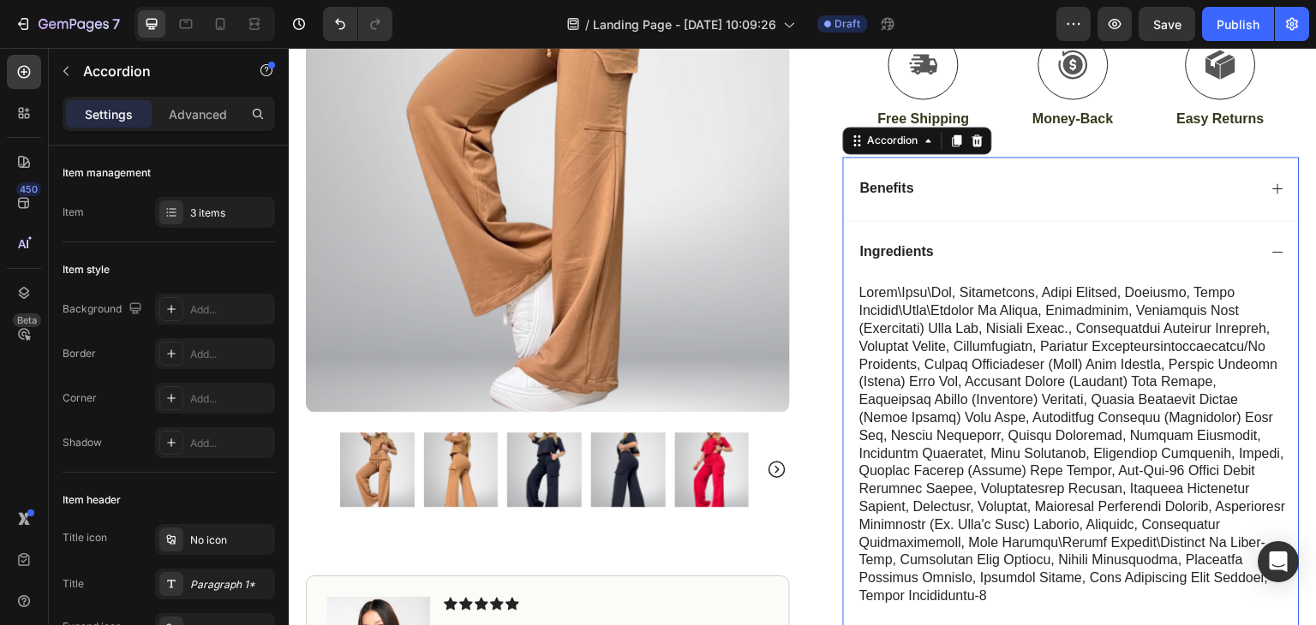
click at [916, 196] on div "Benefits" at bounding box center [1058, 188] width 400 height 23
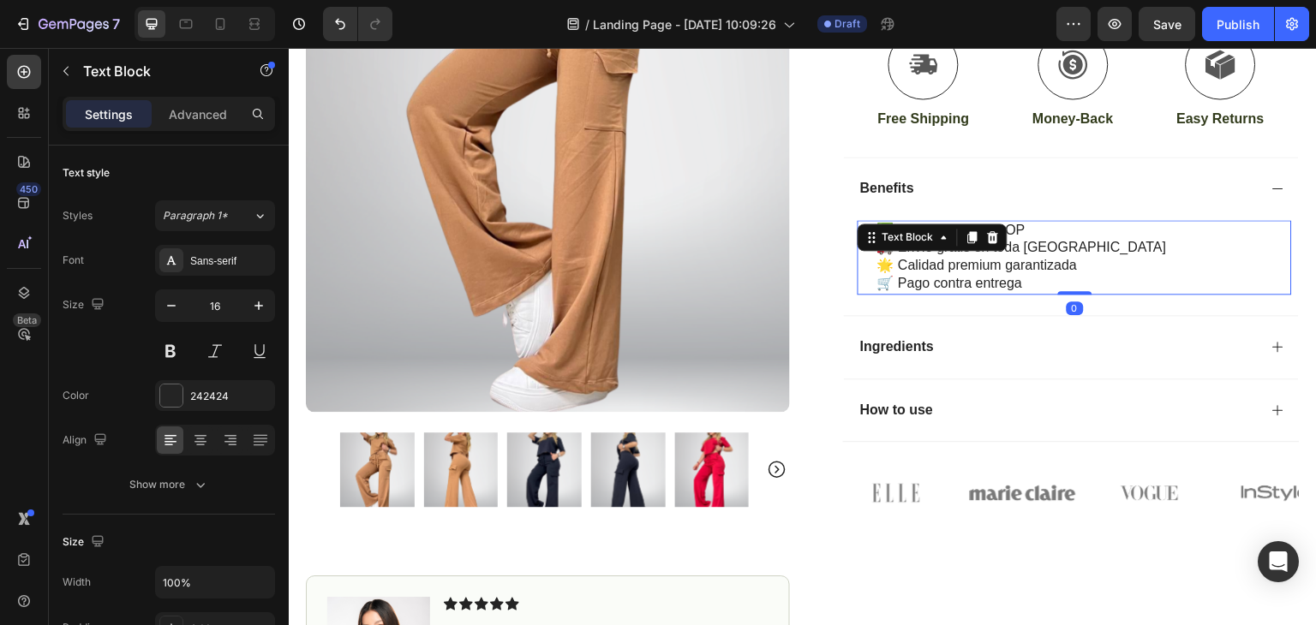
click at [987, 234] on div "✅ Ahorra $85.000 COP 🚚 Envío gratis en toda Colombia 🌟 Calidad premium garantiz…" at bounding box center [1075, 257] width 434 height 75
click at [1019, 282] on p "🛒 Pago contra entrega" at bounding box center [1083, 284] width 413 height 18
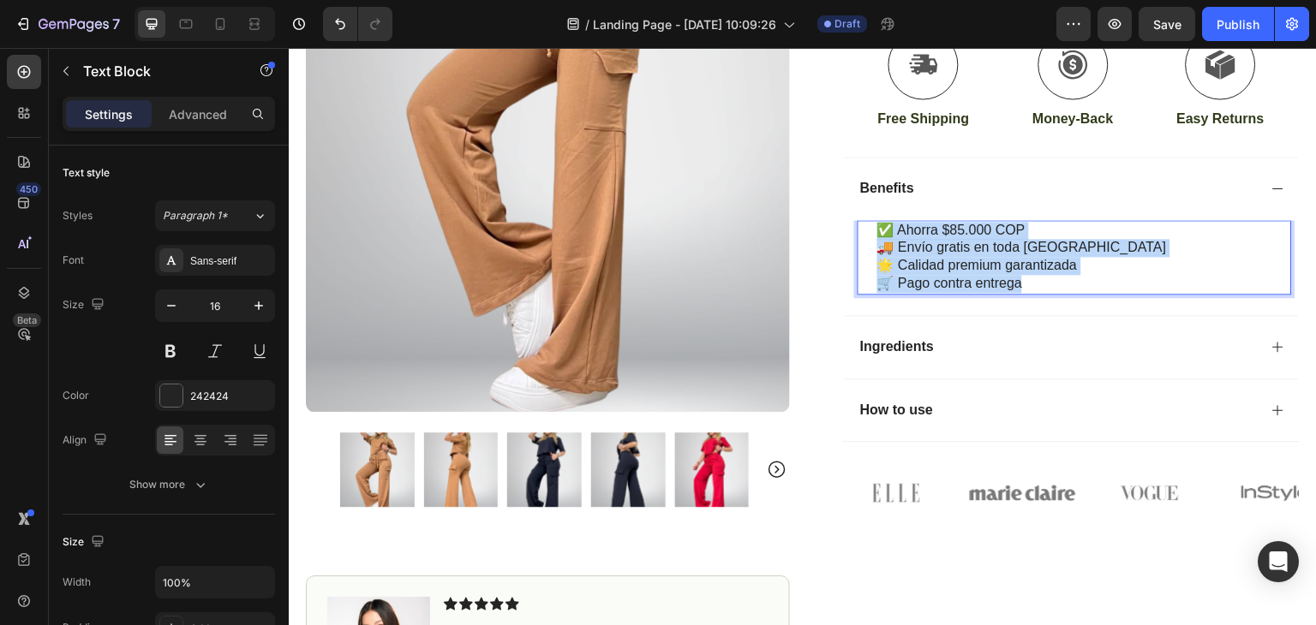
drag, startPoint x: 1029, startPoint y: 282, endPoint x: 873, endPoint y: 230, distance: 164.2
click at [876, 230] on div "✅ Ahorra $85.000 COP 🚚 Envío gratis en toda Colombia 🌟 Calidad premium garantiz…" at bounding box center [1084, 257] width 416 height 75
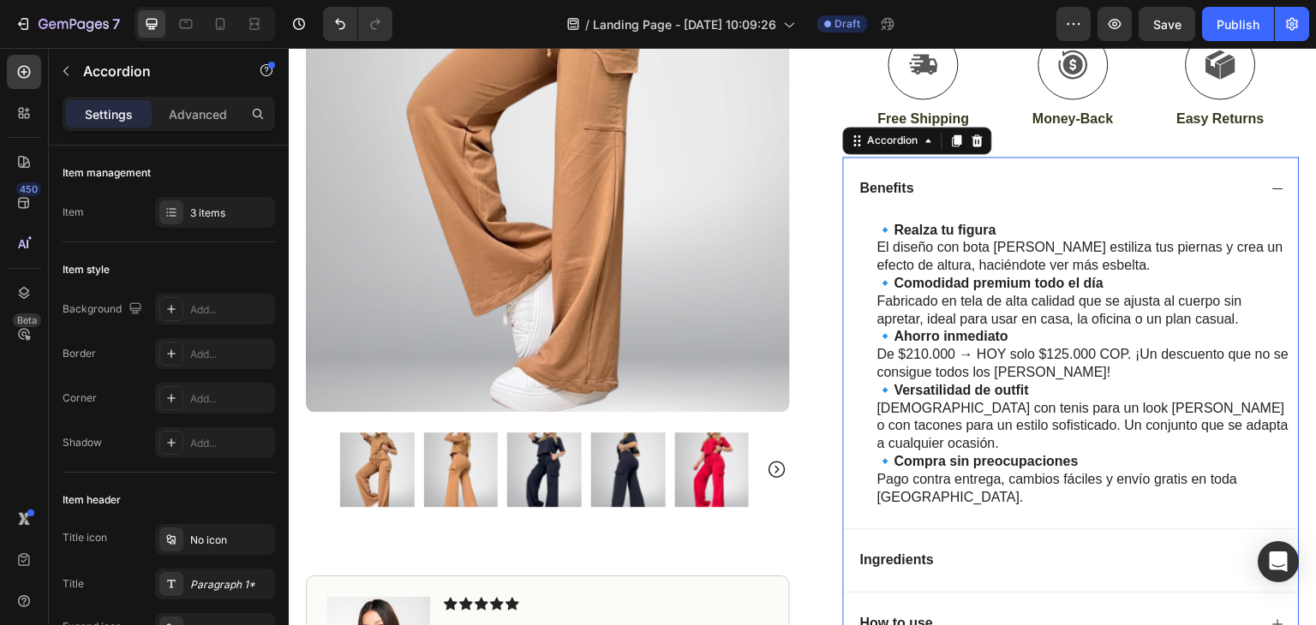
click at [1010, 182] on div "Benefits" at bounding box center [1058, 188] width 400 height 23
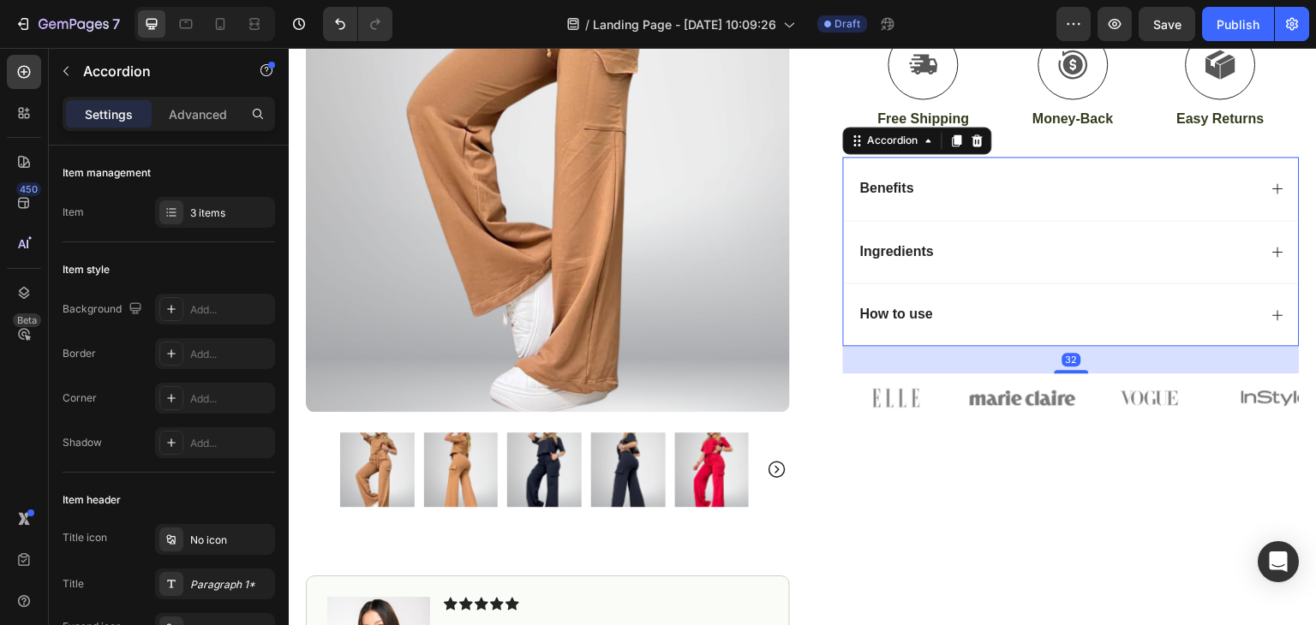
click at [1000, 251] on div "Ingredients" at bounding box center [1058, 252] width 400 height 23
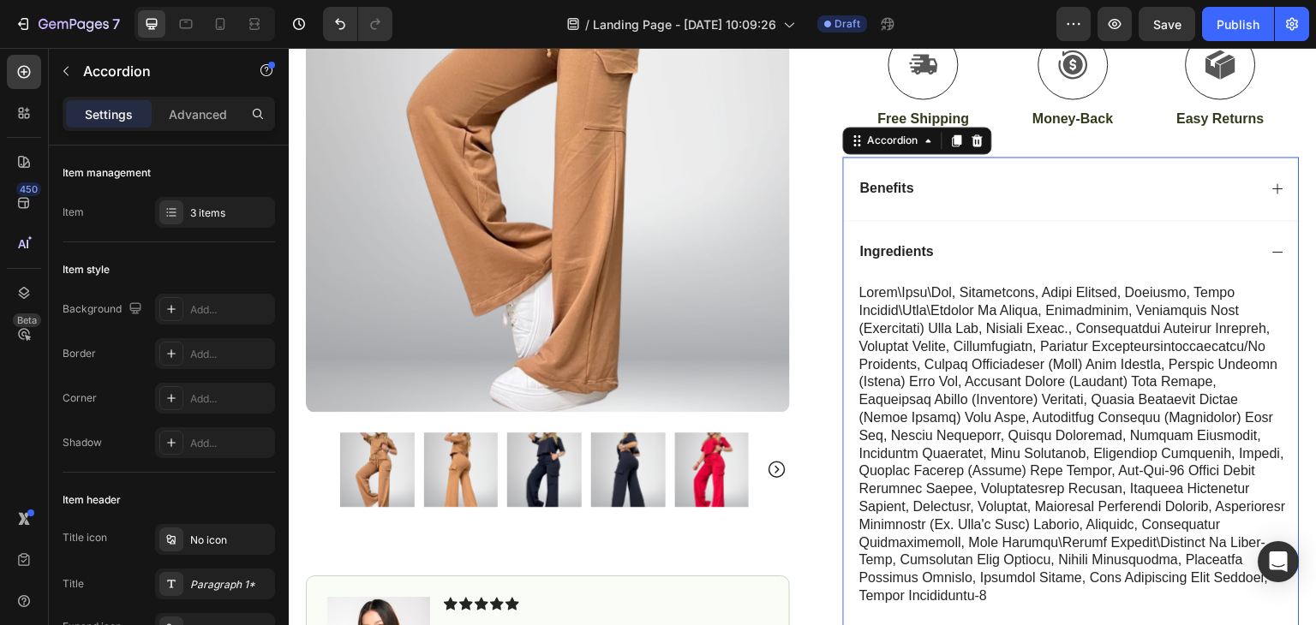
click at [898, 244] on p "Ingredients" at bounding box center [897, 252] width 74 height 18
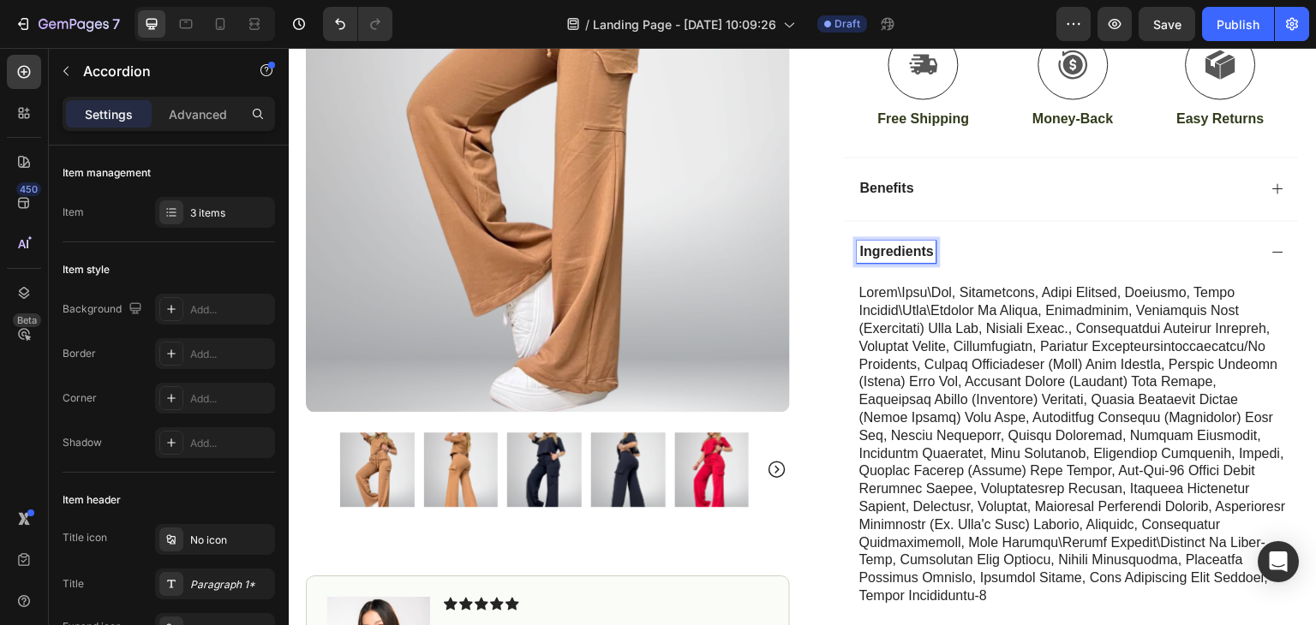
click at [931, 254] on div "Ingredients" at bounding box center [1058, 252] width 400 height 23
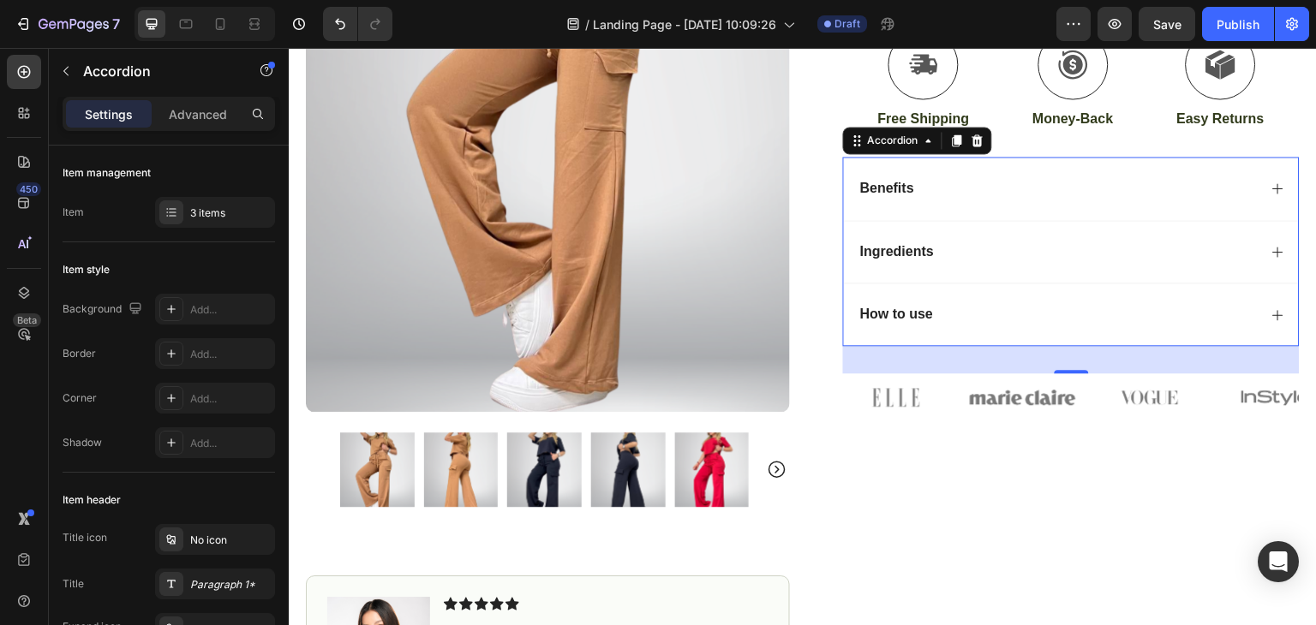
click at [912, 250] on p "Ingredients" at bounding box center [897, 252] width 74 height 18
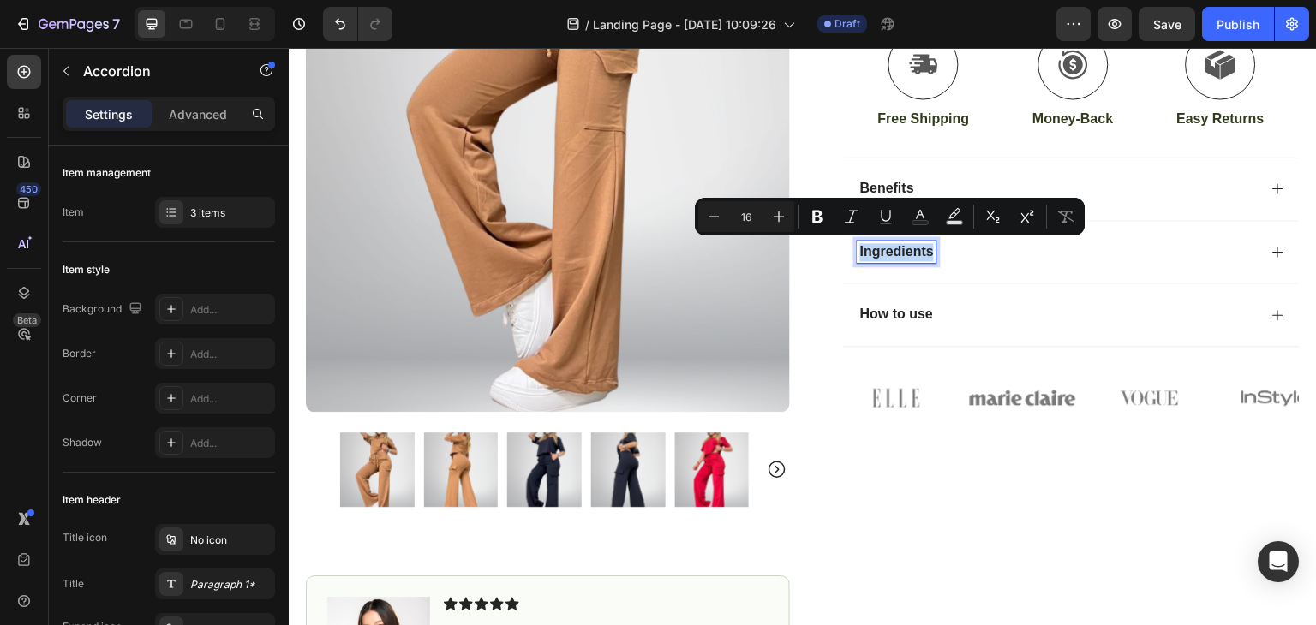
drag, startPoint x: 854, startPoint y: 252, endPoint x: 928, endPoint y: 257, distance: 73.9
click at [928, 257] on div "Ingredients" at bounding box center [897, 252] width 79 height 23
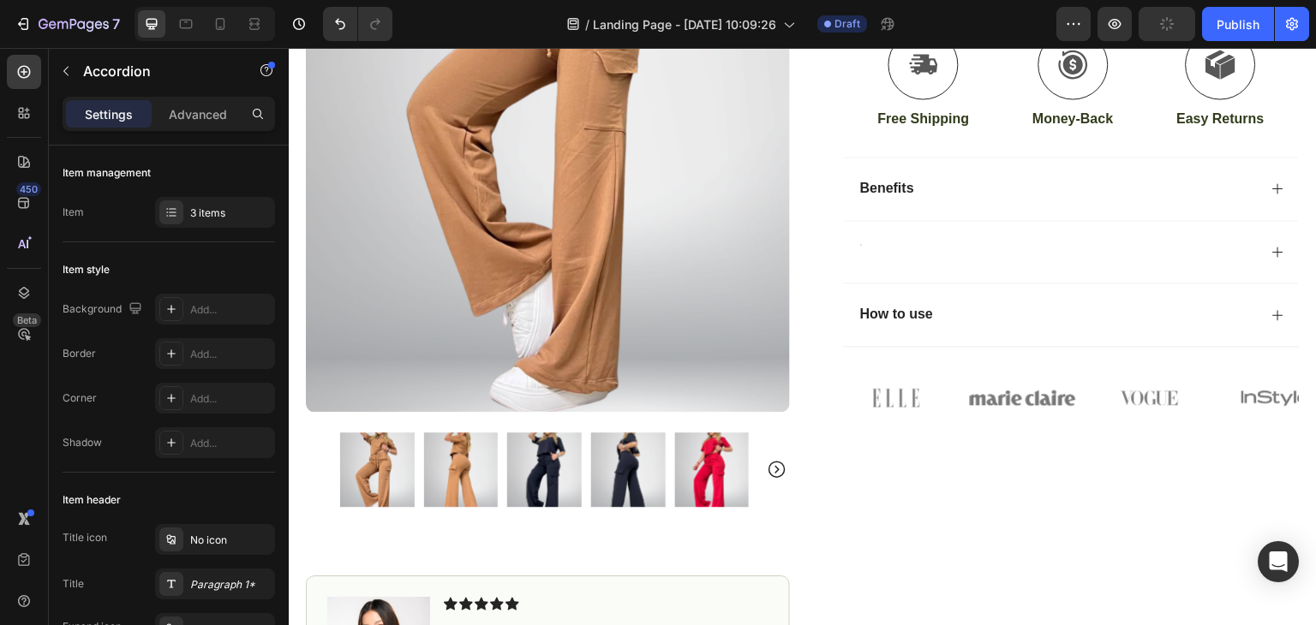
scroll to position [423, 0]
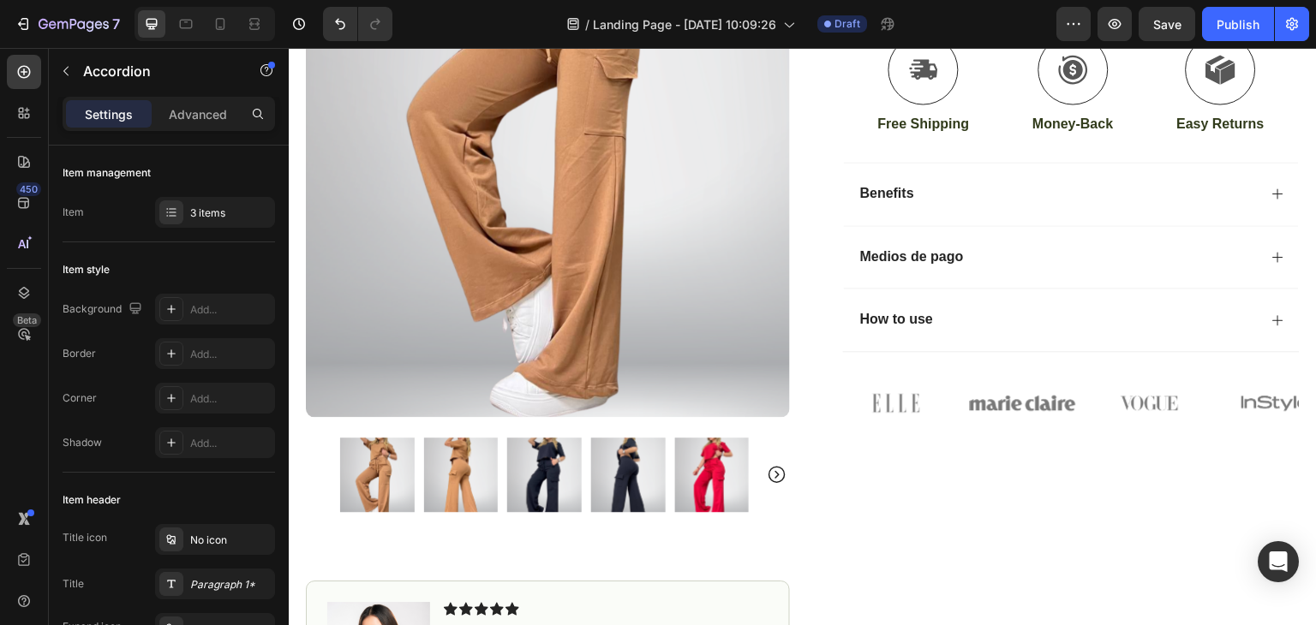
click at [1046, 262] on div "Medios de pago" at bounding box center [1058, 257] width 400 height 23
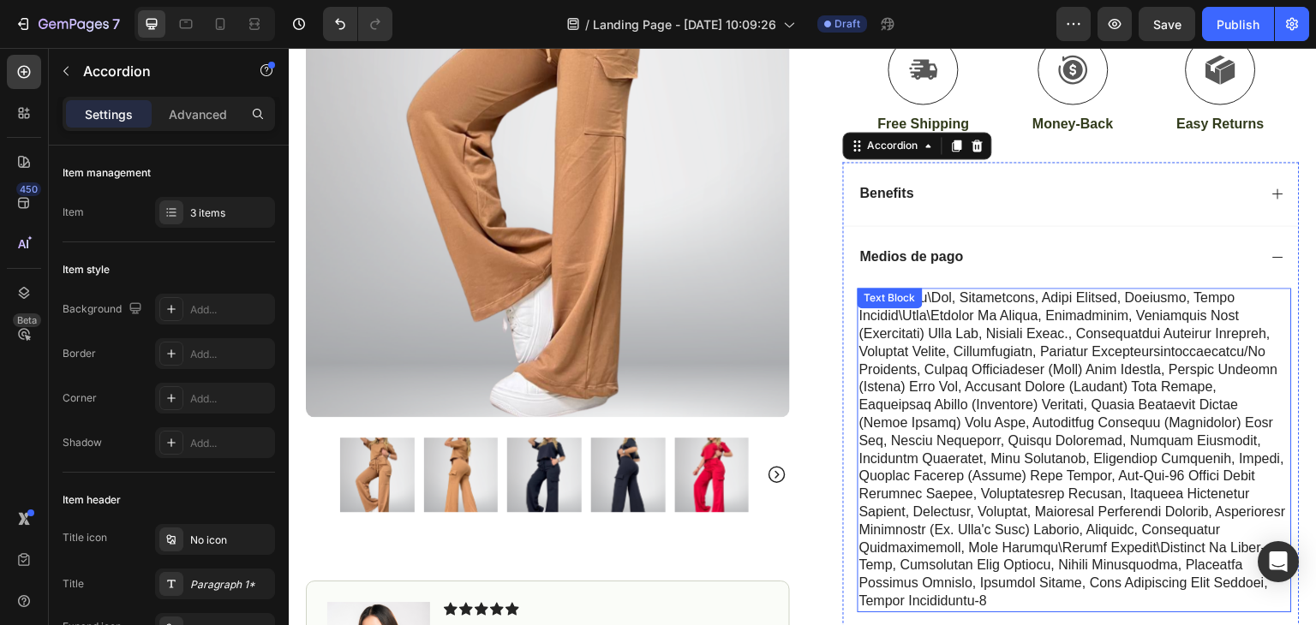
click at [1058, 415] on p at bounding box center [1074, 450] width 431 height 320
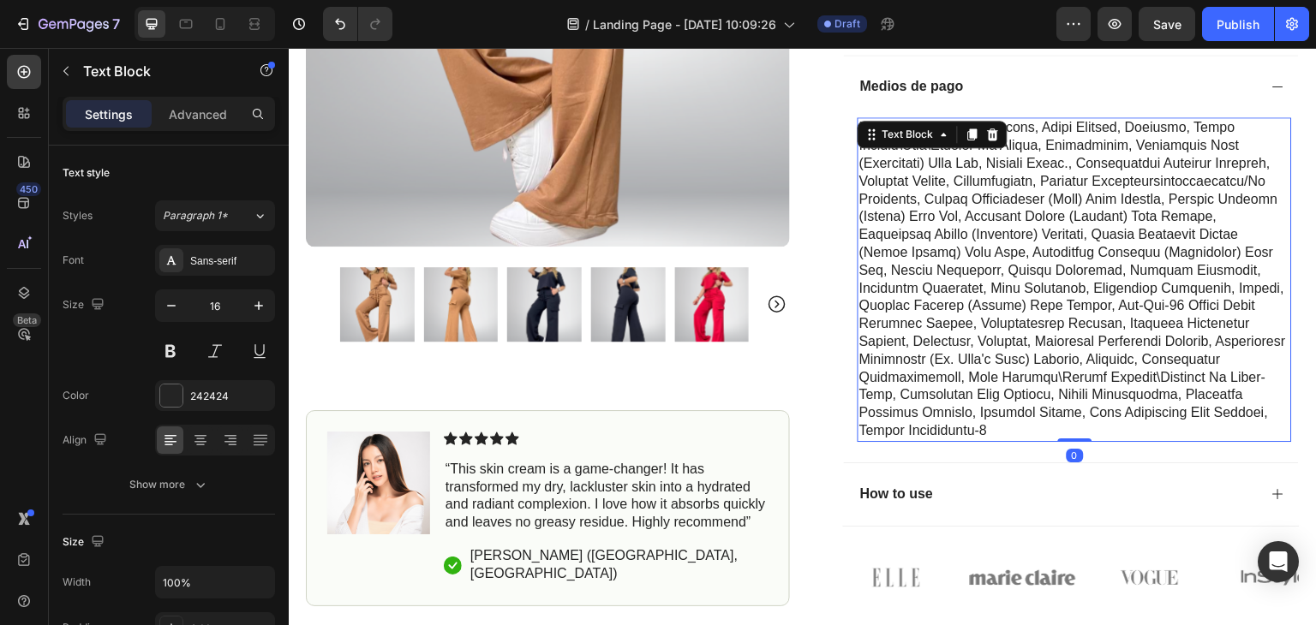
scroll to position [595, 0]
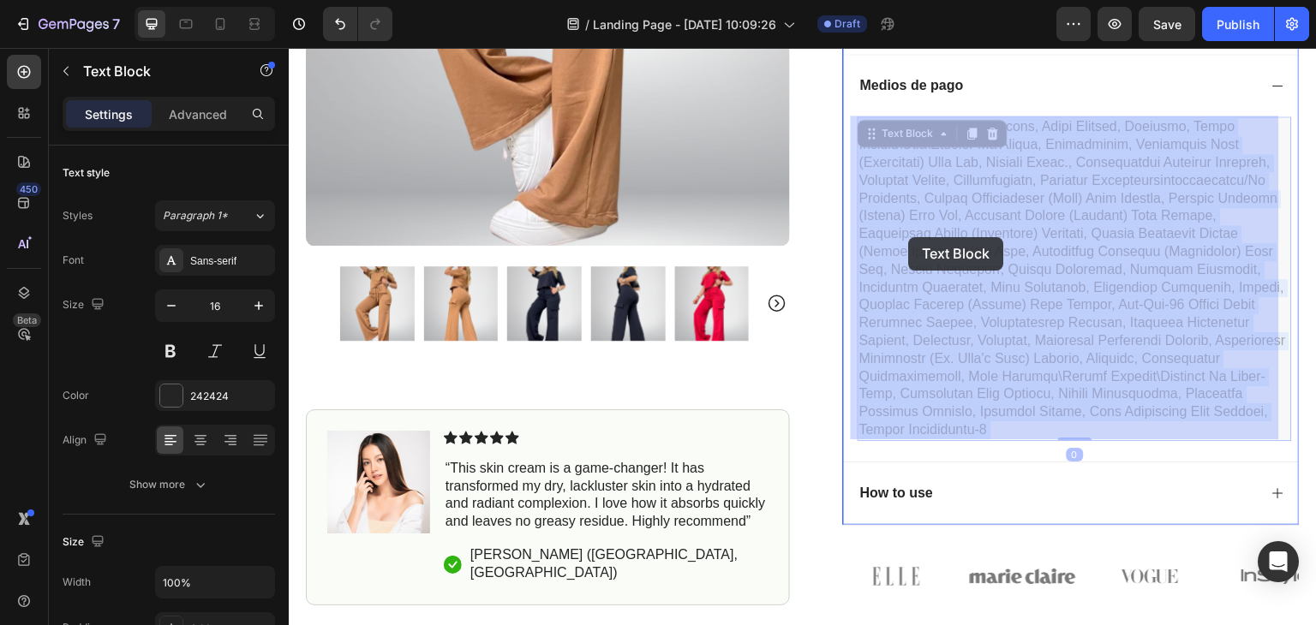
drag, startPoint x: 1165, startPoint y: 424, endPoint x: 1026, endPoint y: 286, distance: 196.3
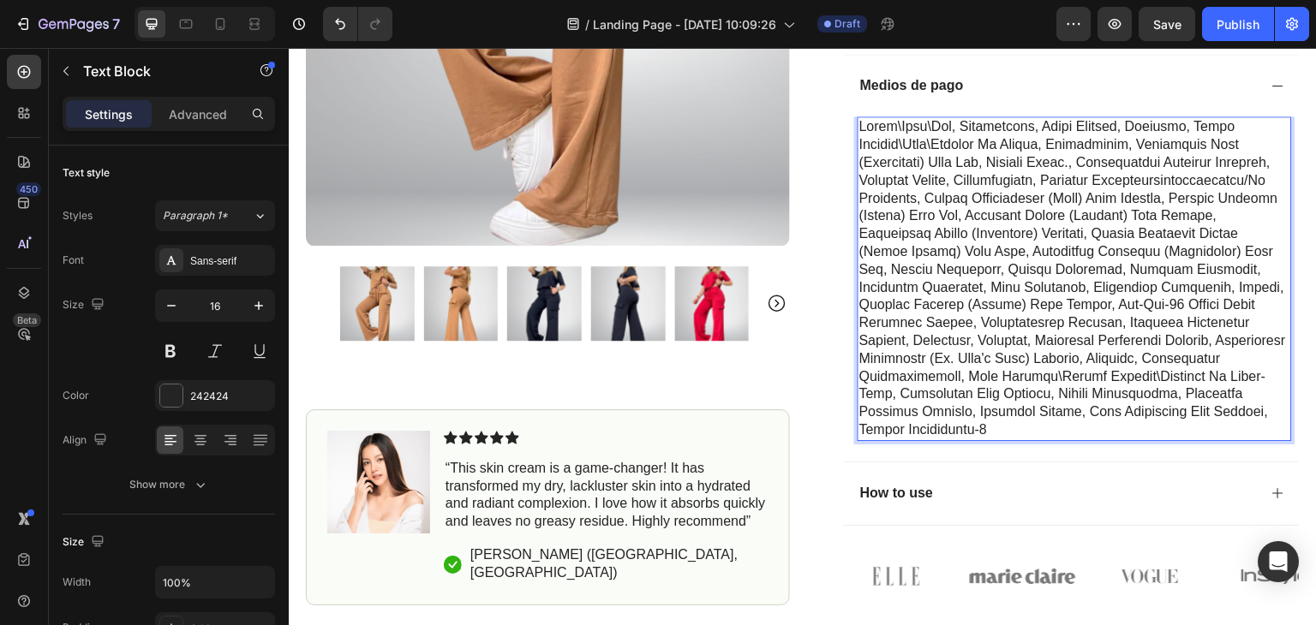
click at [1131, 435] on p "Rich Text Editor. Editing area: main" at bounding box center [1074, 278] width 431 height 320
drag, startPoint x: 1131, startPoint y: 430, endPoint x: 1113, endPoint y: 431, distance: 18.0
click at [1113, 431] on p "Rich Text Editor. Editing area: main" at bounding box center [1074, 278] width 431 height 320
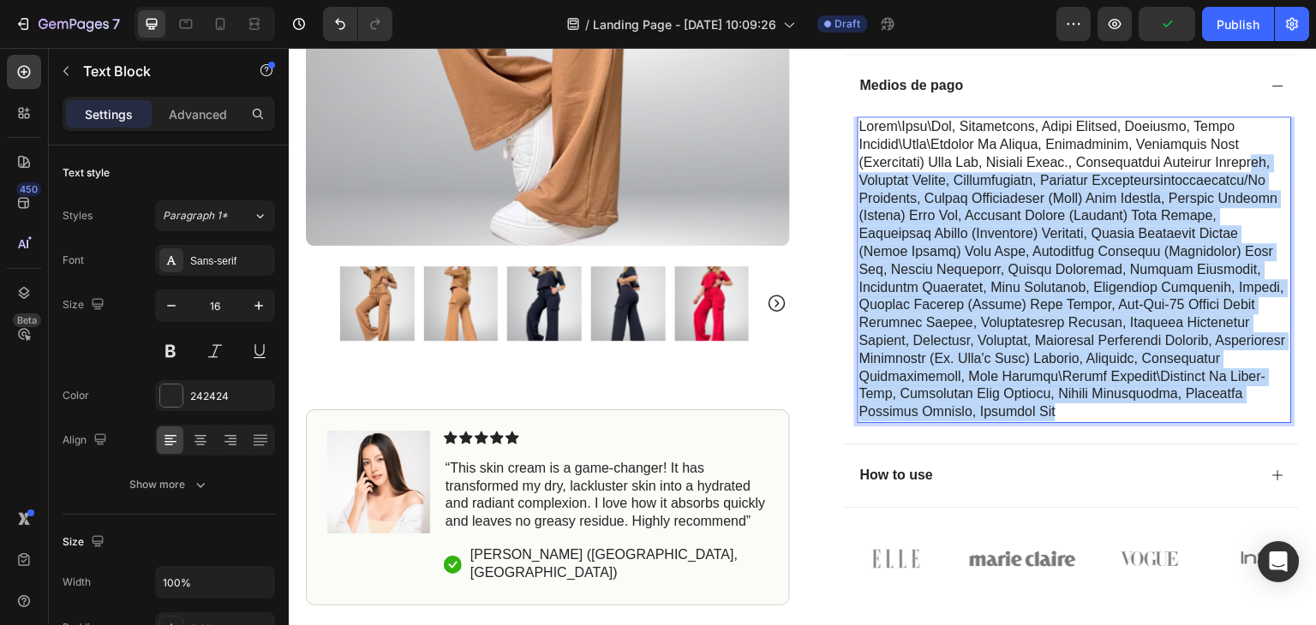
drag, startPoint x: 1239, startPoint y: 411, endPoint x: 891, endPoint y: 186, distance: 414.5
click at [891, 186] on p "Rich Text Editor. Editing area: main" at bounding box center [1074, 269] width 431 height 303
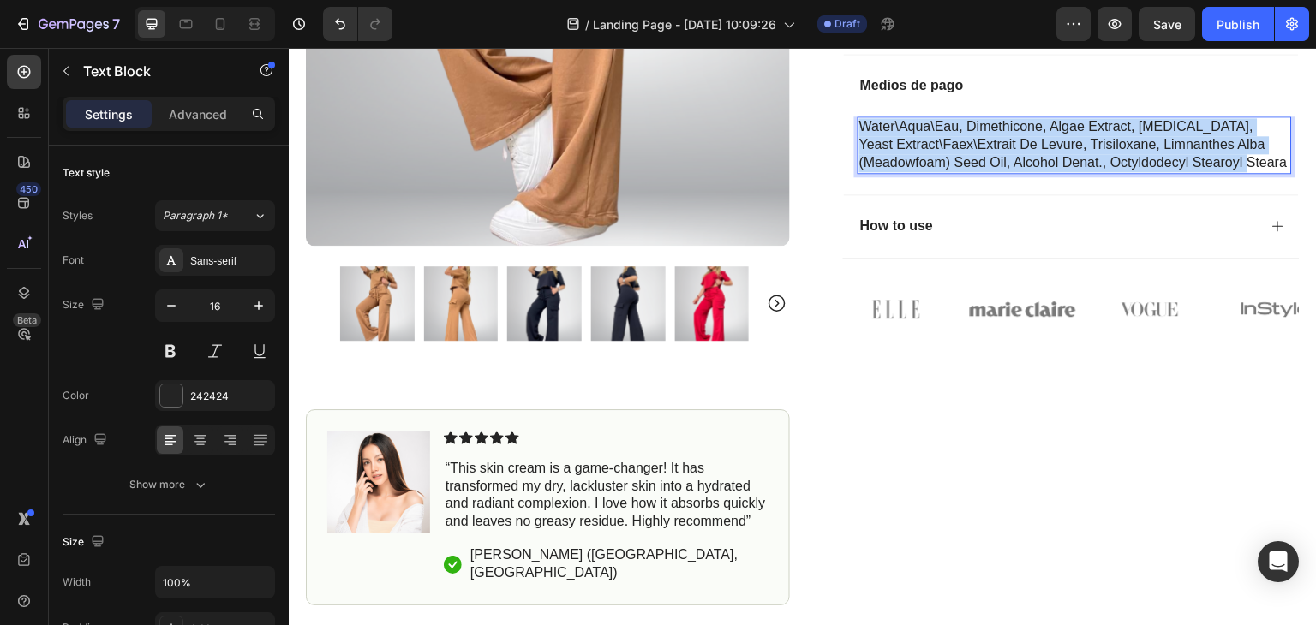
drag, startPoint x: 907, startPoint y: 176, endPoint x: 853, endPoint y: 129, distance: 72.2
click at [859, 129] on p "water\aqua\eau, dimethicone, algae extract, glycerin, yeast extract\faex\extrai…" at bounding box center [1074, 144] width 431 height 53
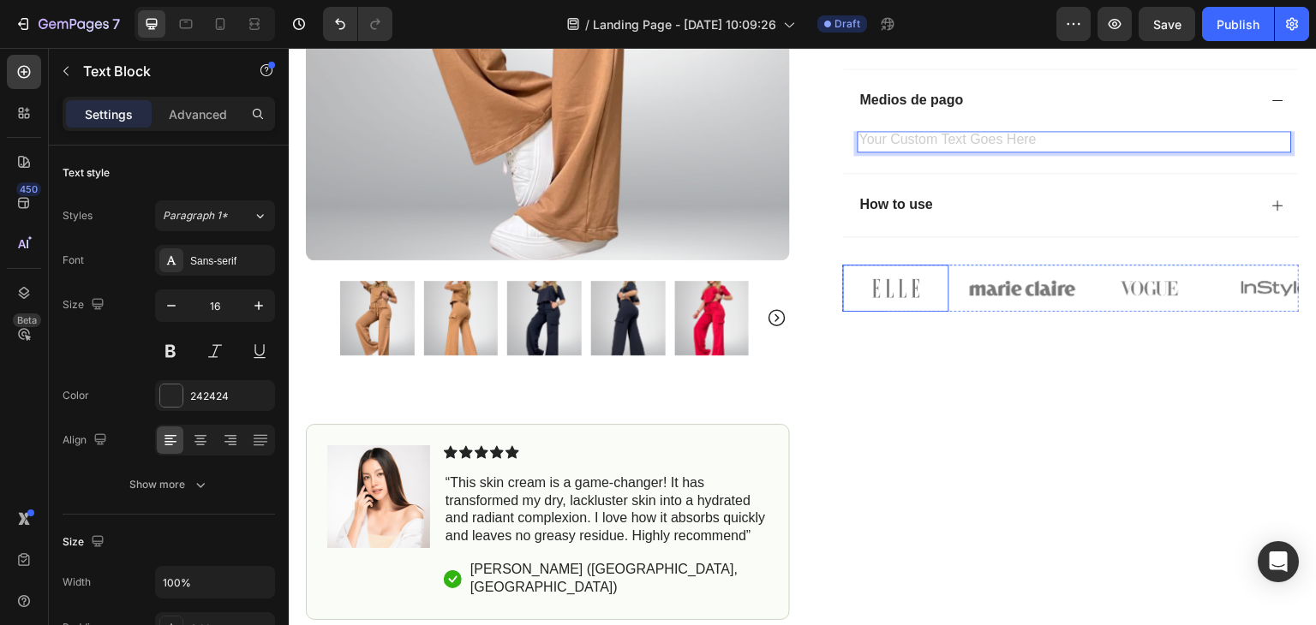
scroll to position [509, 0]
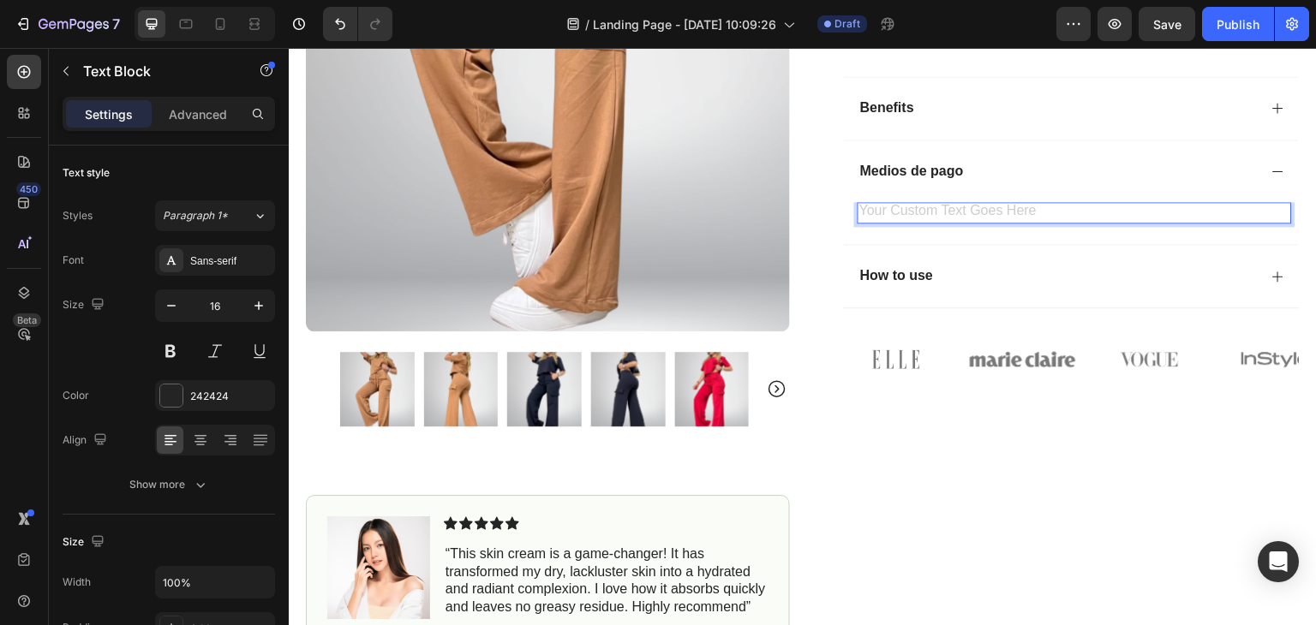
click at [941, 202] on div "Rich Text Editor. Editing area: main" at bounding box center [1075, 212] width 434 height 21
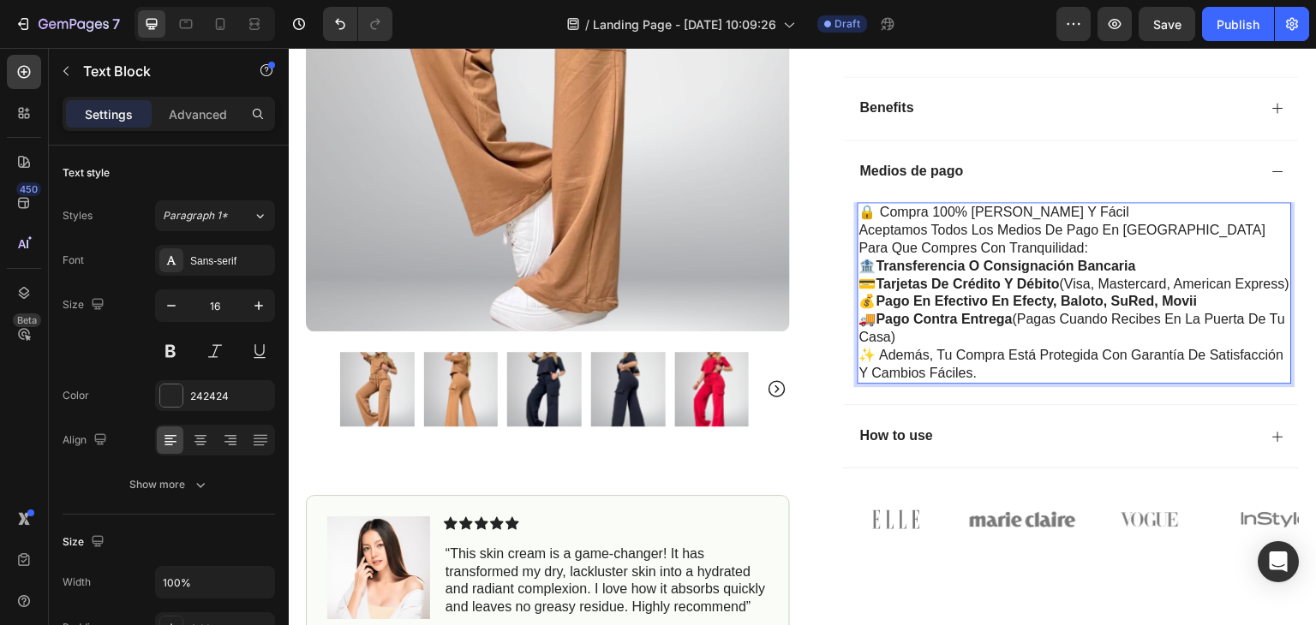
click at [1115, 308] on strong "Pago en efectivo en Efecty, Baloto, SuRed, Movii" at bounding box center [1037, 301] width 321 height 15
click at [1194, 308] on strong "Pago en efectivo en Efecty, Baloto, SuRed, Movii" at bounding box center [1037, 301] width 321 height 15
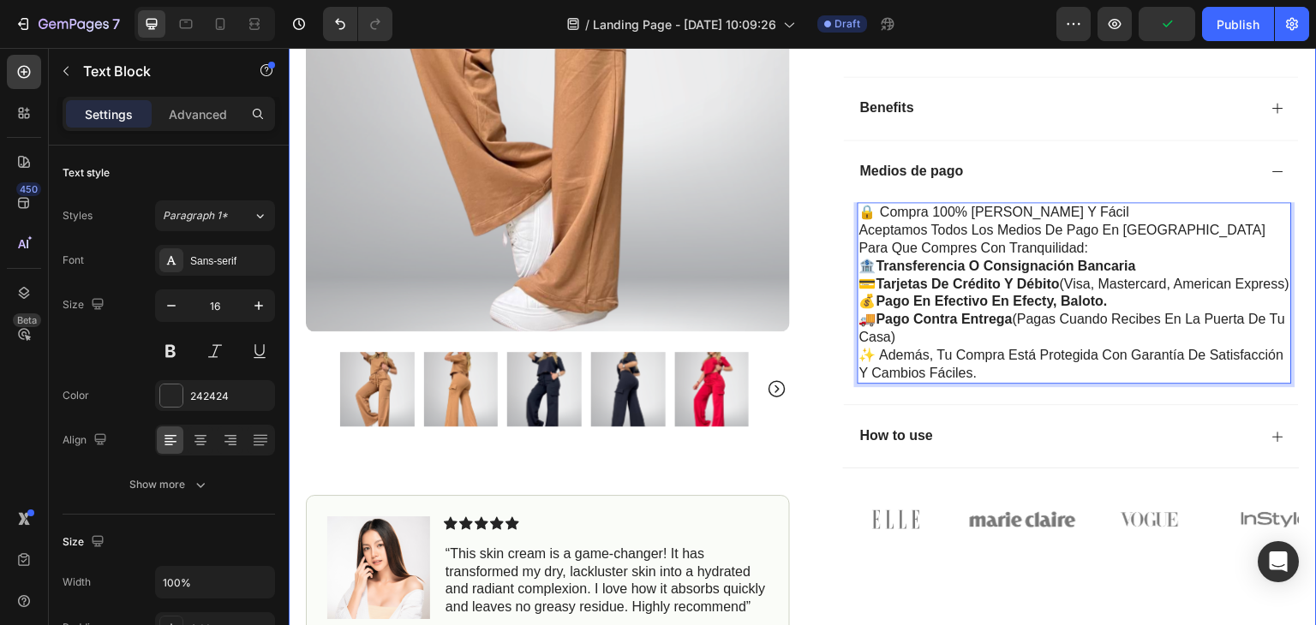
click at [1299, 369] on div "Product Images Image Icon Icon Icon Icon Icon Icon List “This skin cream is a g…" at bounding box center [803, 149] width 1028 height 1086
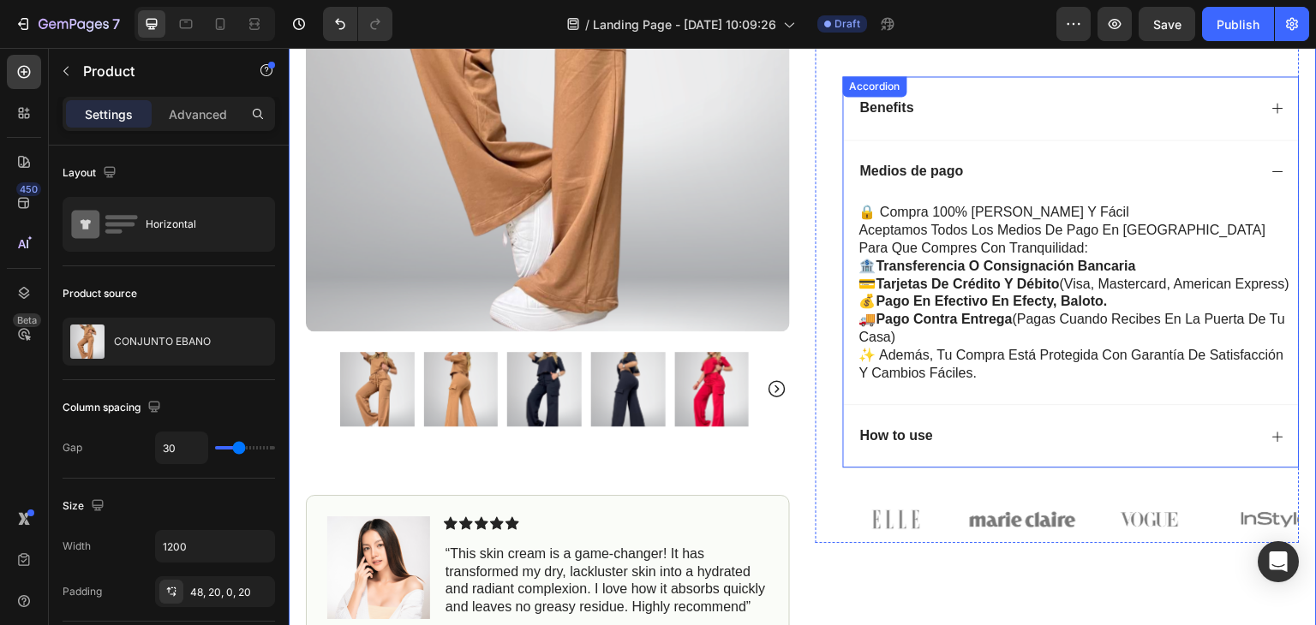
click at [1068, 176] on div "Medios de pago" at bounding box center [1058, 171] width 400 height 23
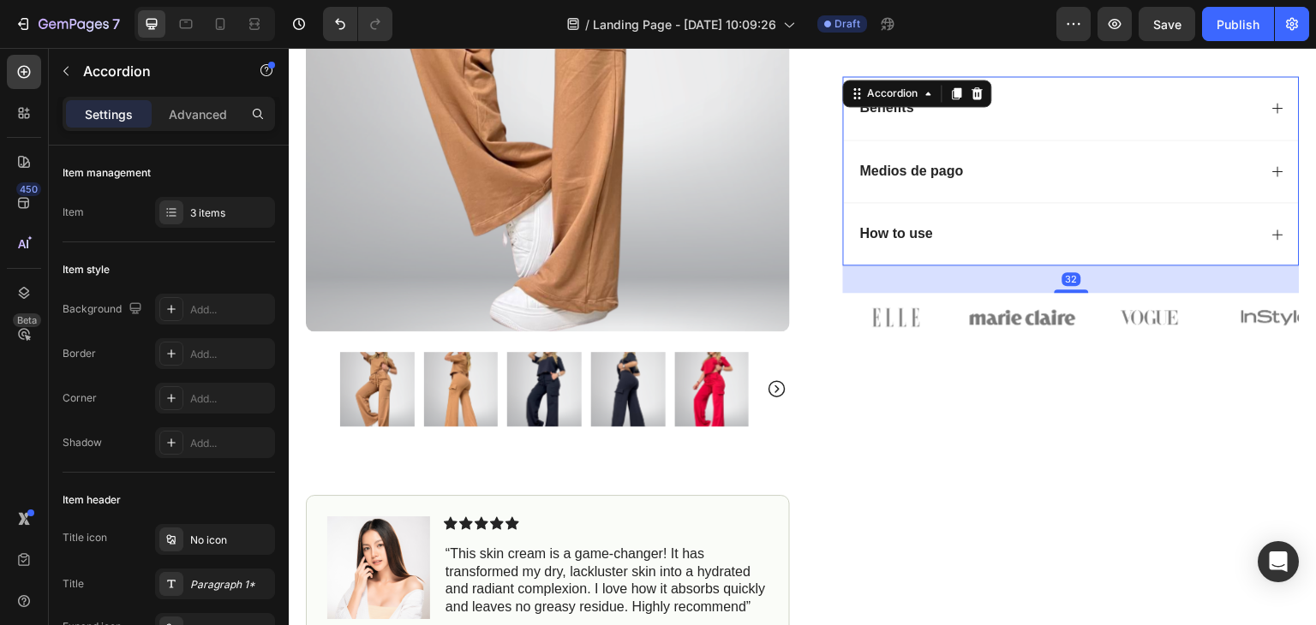
click at [1051, 234] on div "How to use" at bounding box center [1058, 234] width 400 height 23
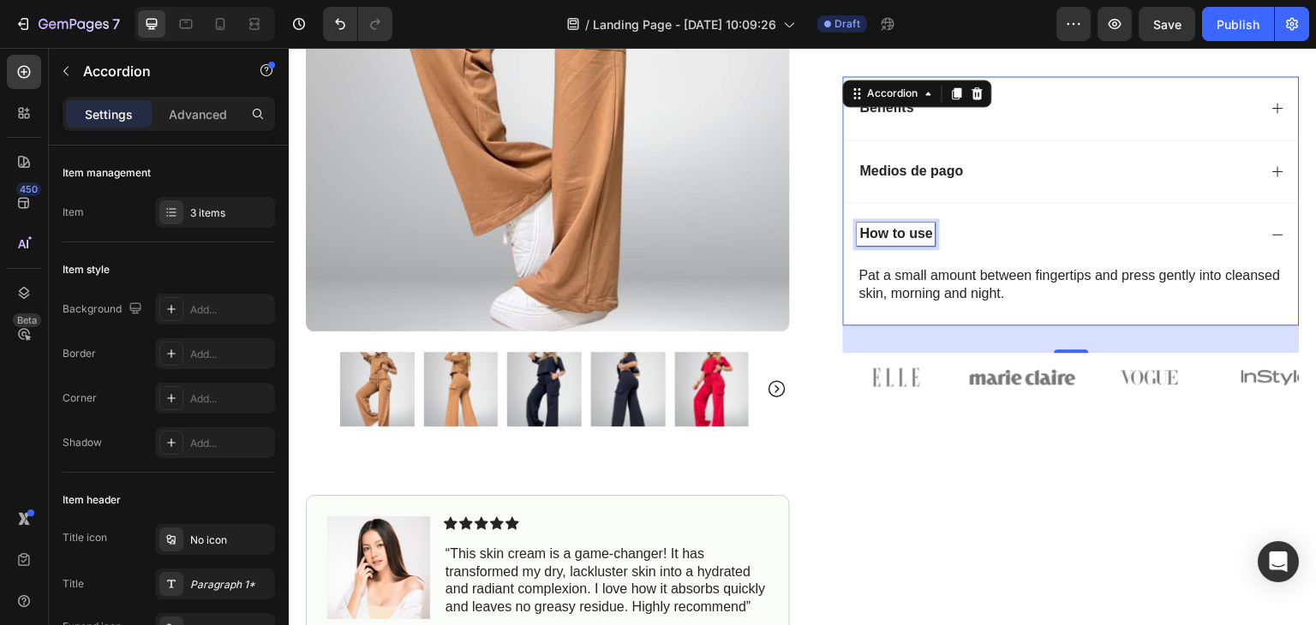
click at [928, 234] on div "How to use" at bounding box center [897, 234] width 78 height 23
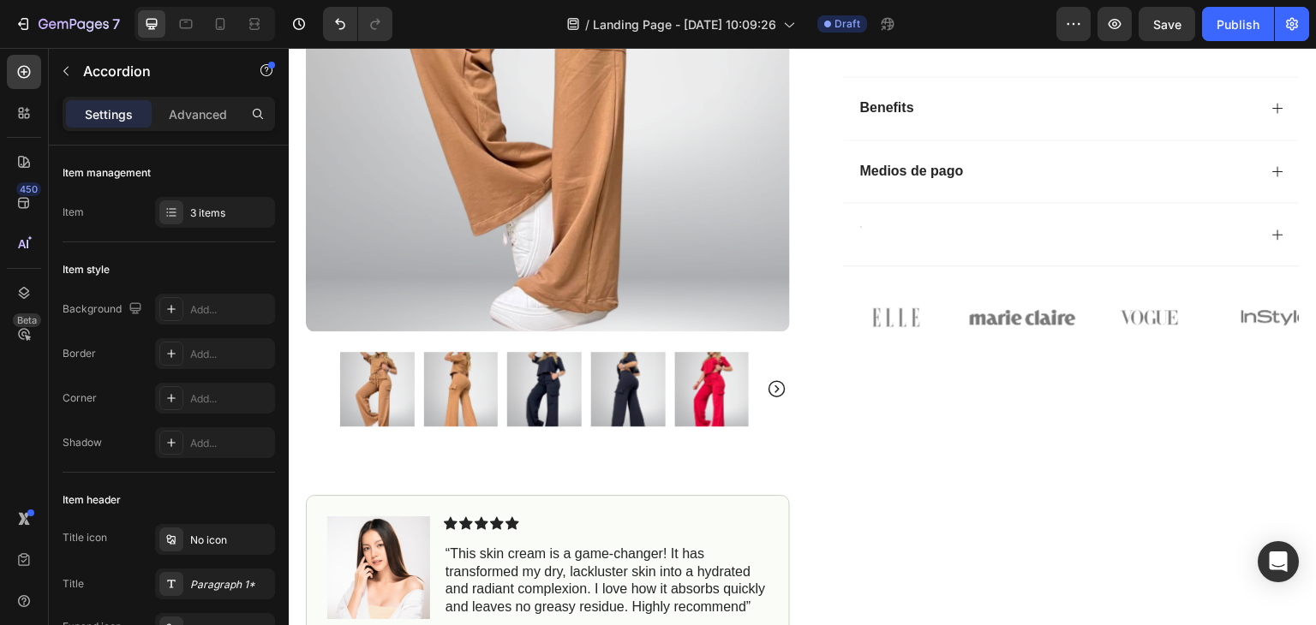
scroll to position [505, 0]
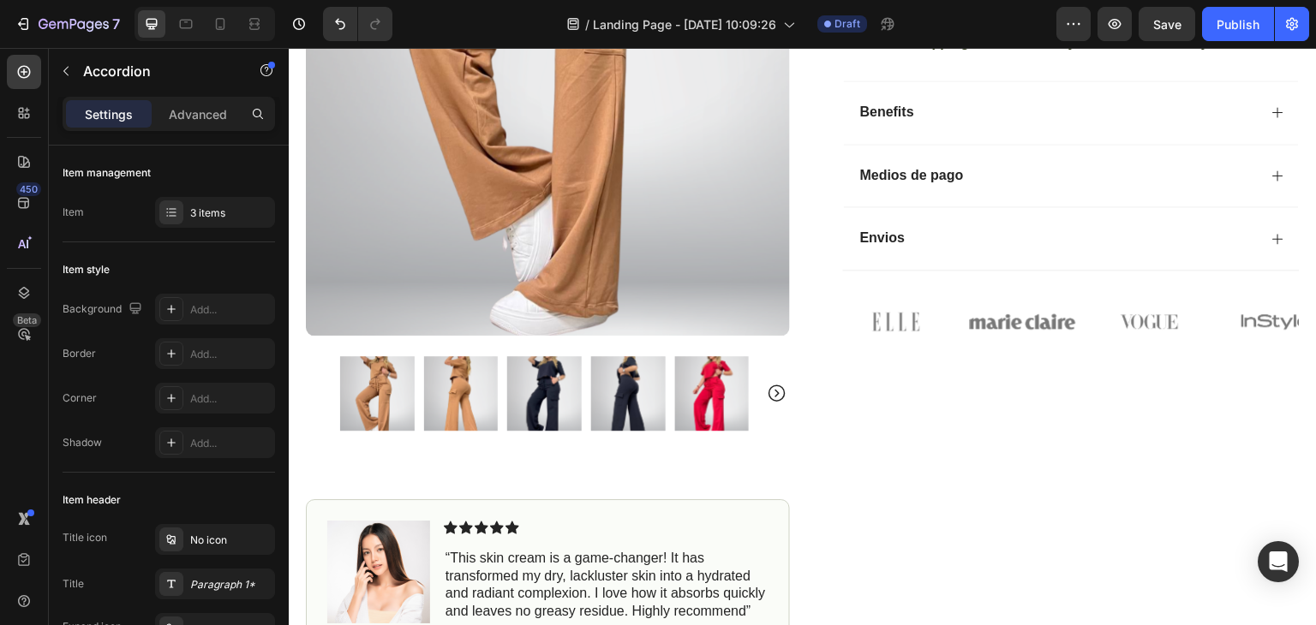
click at [984, 239] on div "Envios" at bounding box center [1058, 238] width 400 height 23
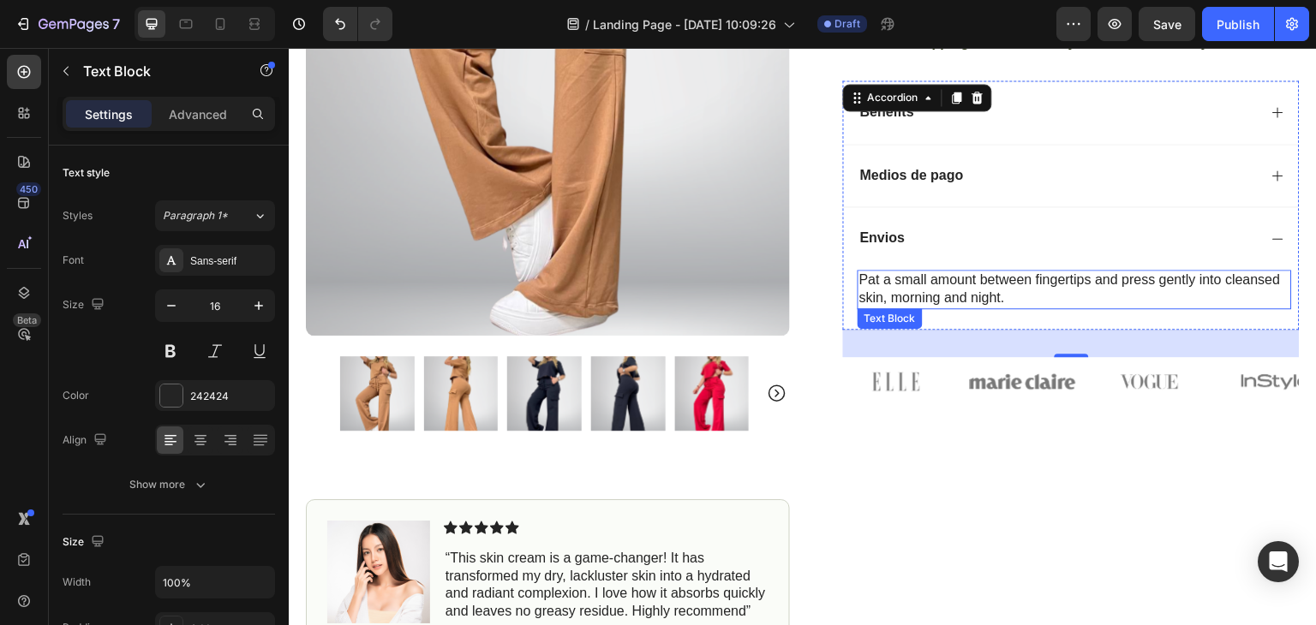
click at [981, 289] on p "Pat a small amount between fingertips and press gently into cleansed skin, morn…" at bounding box center [1074, 290] width 431 height 36
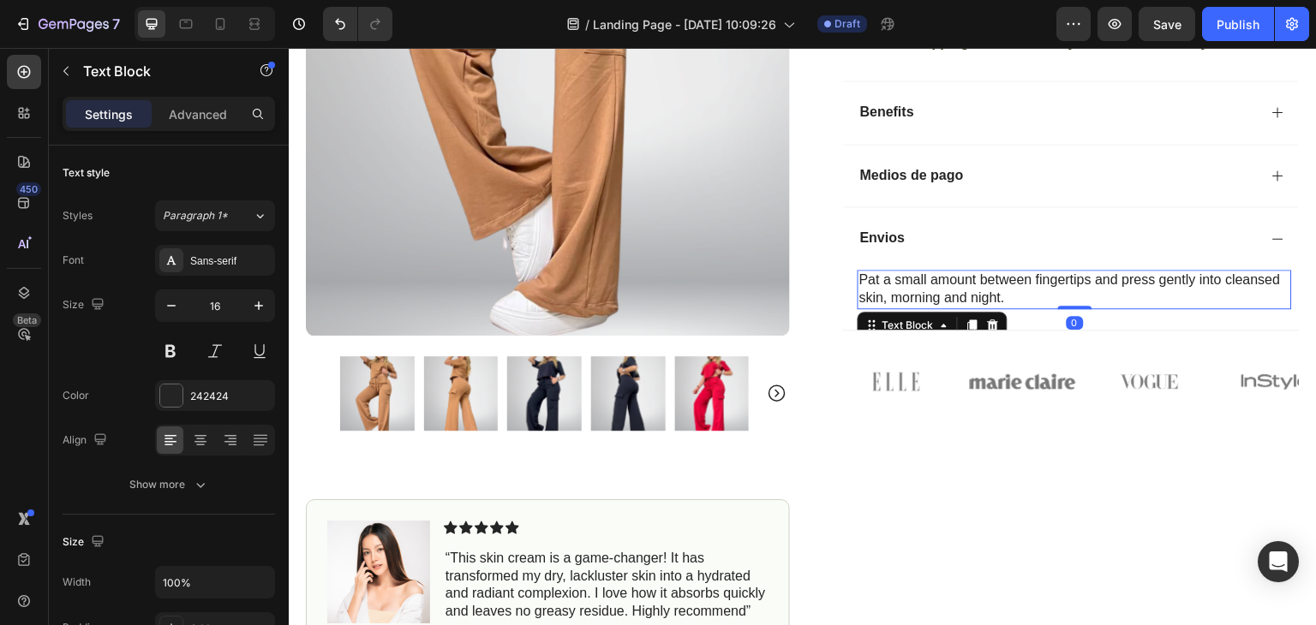
click at [1020, 299] on p "Pat a small amount between fingertips and press gently into cleansed skin, morn…" at bounding box center [1074, 290] width 431 height 36
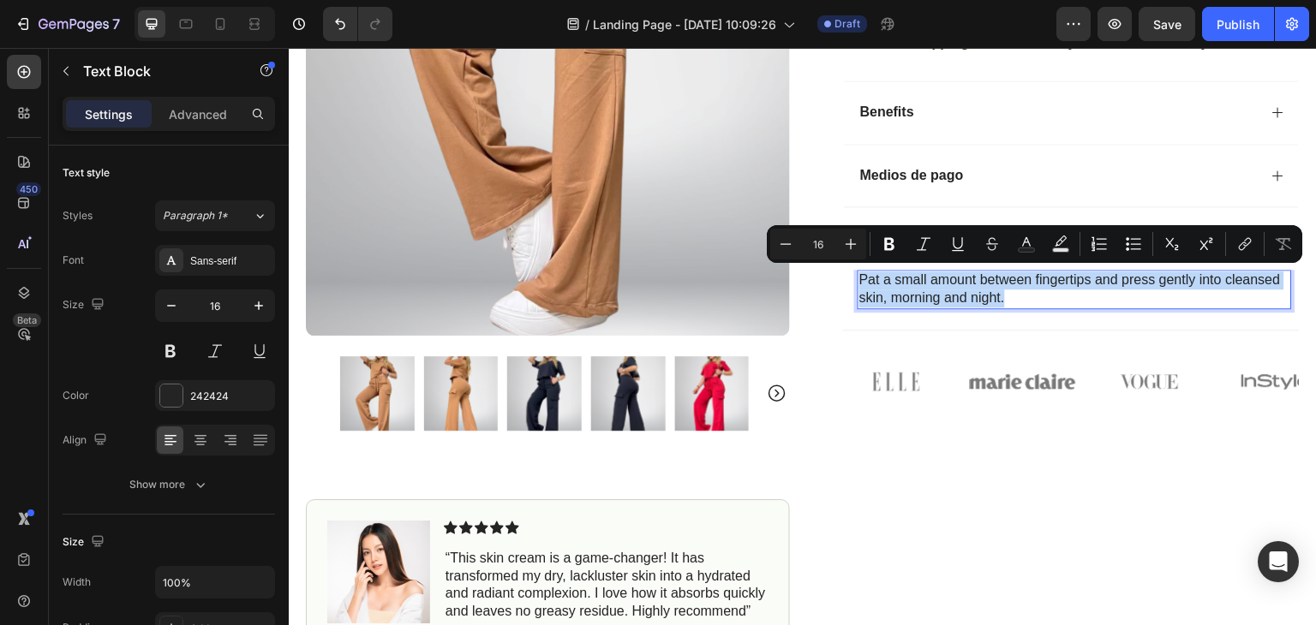
drag, startPoint x: 1020, startPoint y: 296, endPoint x: 855, endPoint y: 280, distance: 166.2
click at [859, 280] on p "Pat a small amount between fingertips and press gently into cleansed skin, morn…" at bounding box center [1074, 290] width 431 height 36
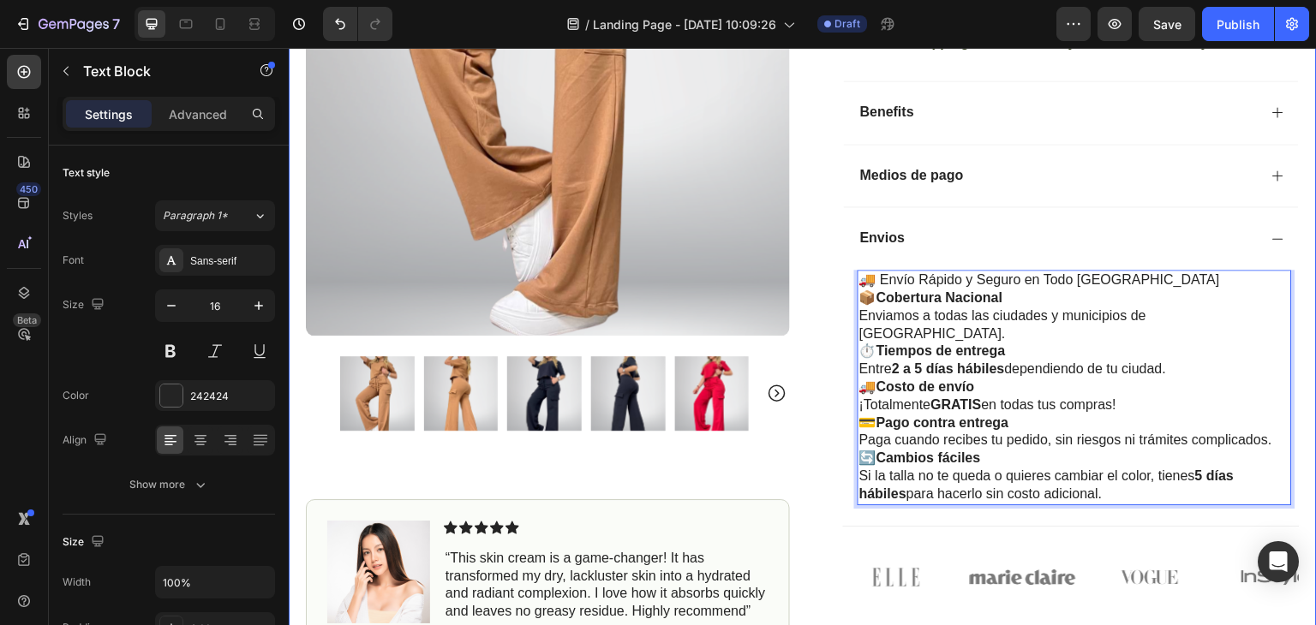
click at [1291, 379] on div "Product Images Image Icon Icon Icon Icon Icon Icon List “This skin cream is a g…" at bounding box center [803, 153] width 1028 height 1086
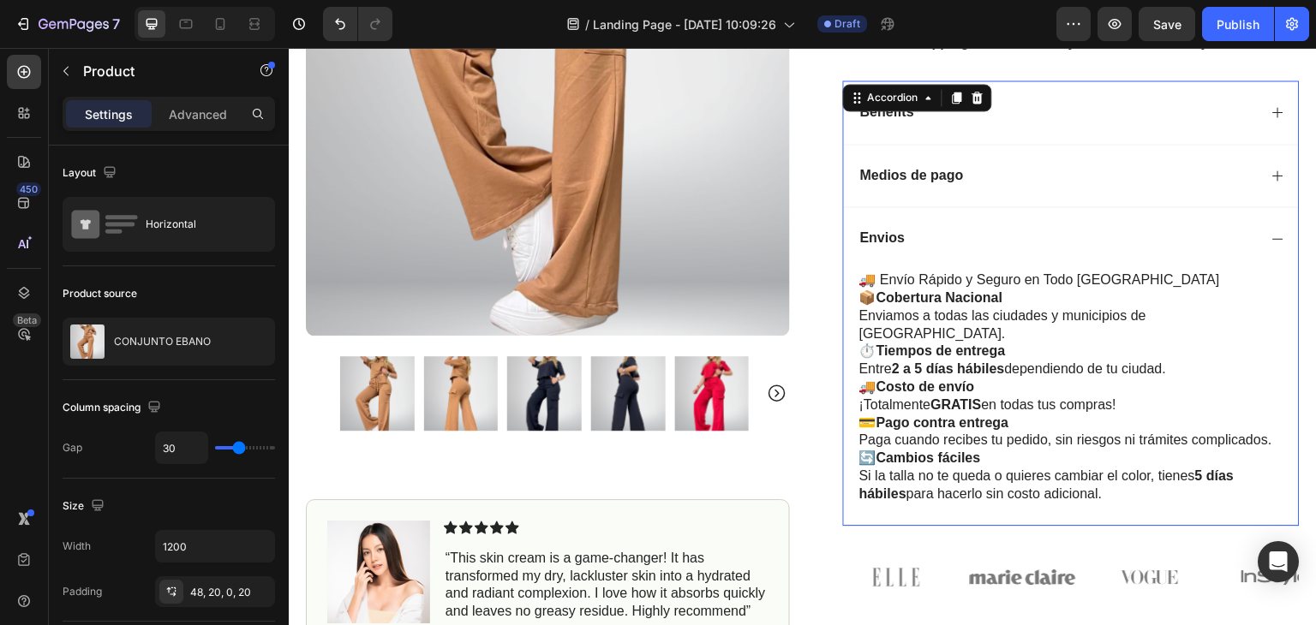
click at [1271, 242] on div "Envios" at bounding box center [1071, 237] width 455 height 63
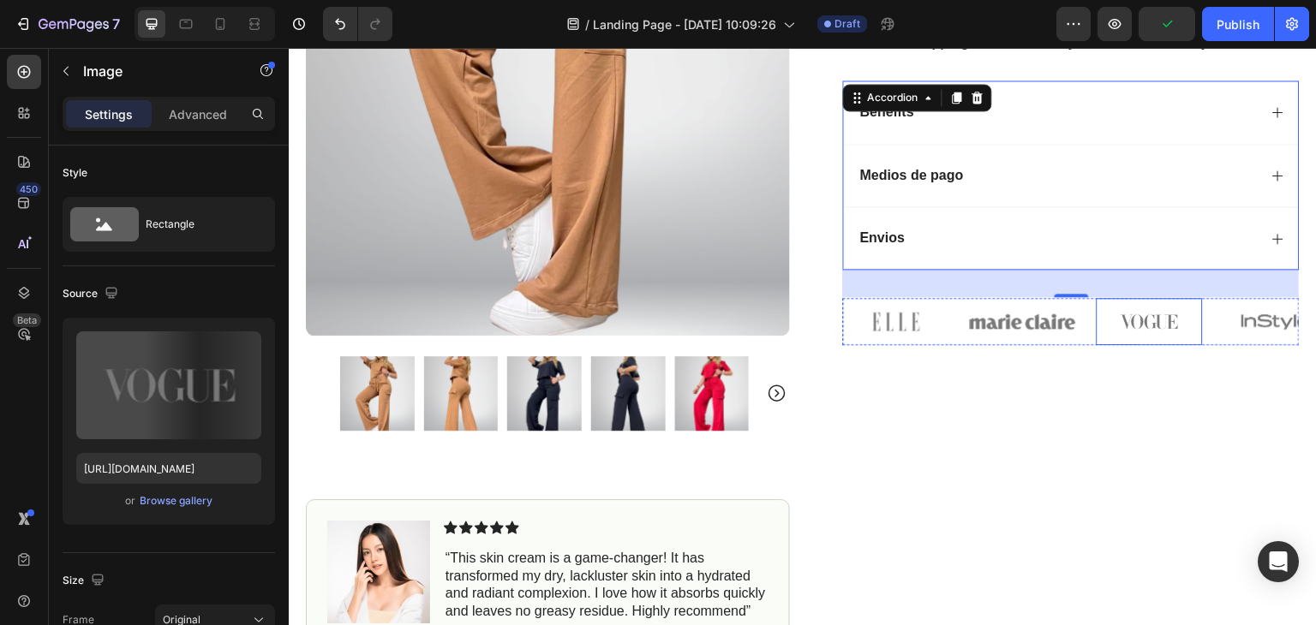
click at [1124, 317] on img at bounding box center [1150, 321] width 106 height 47
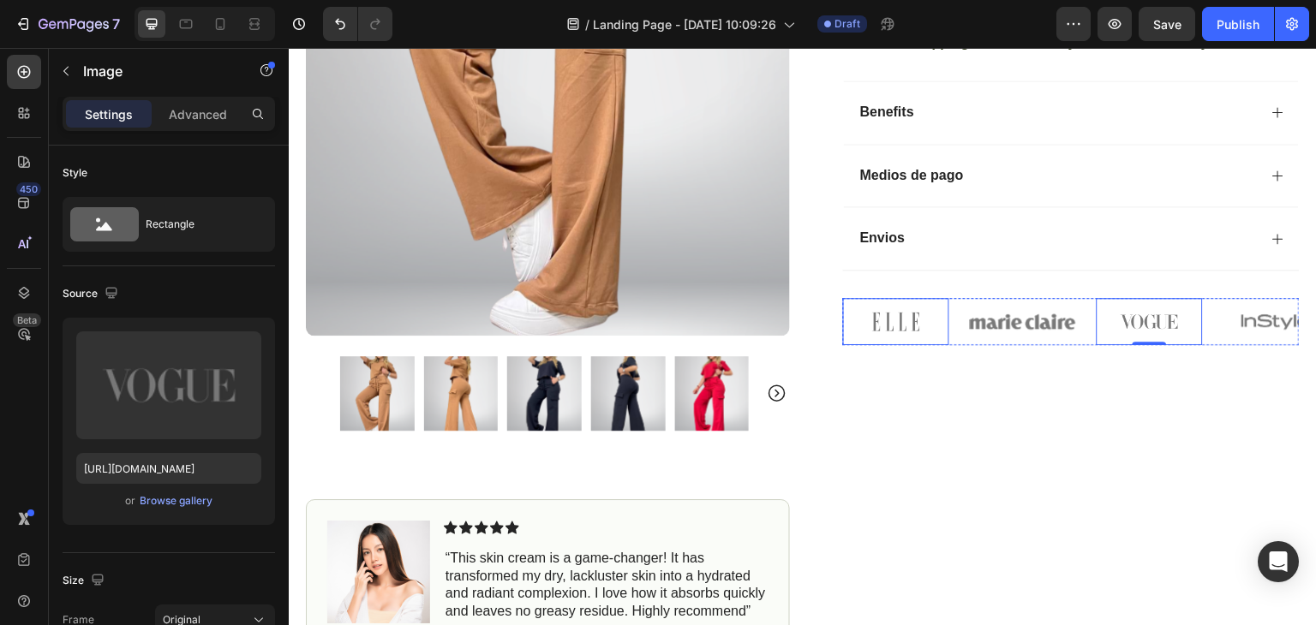
click at [916, 331] on img at bounding box center [896, 321] width 106 height 47
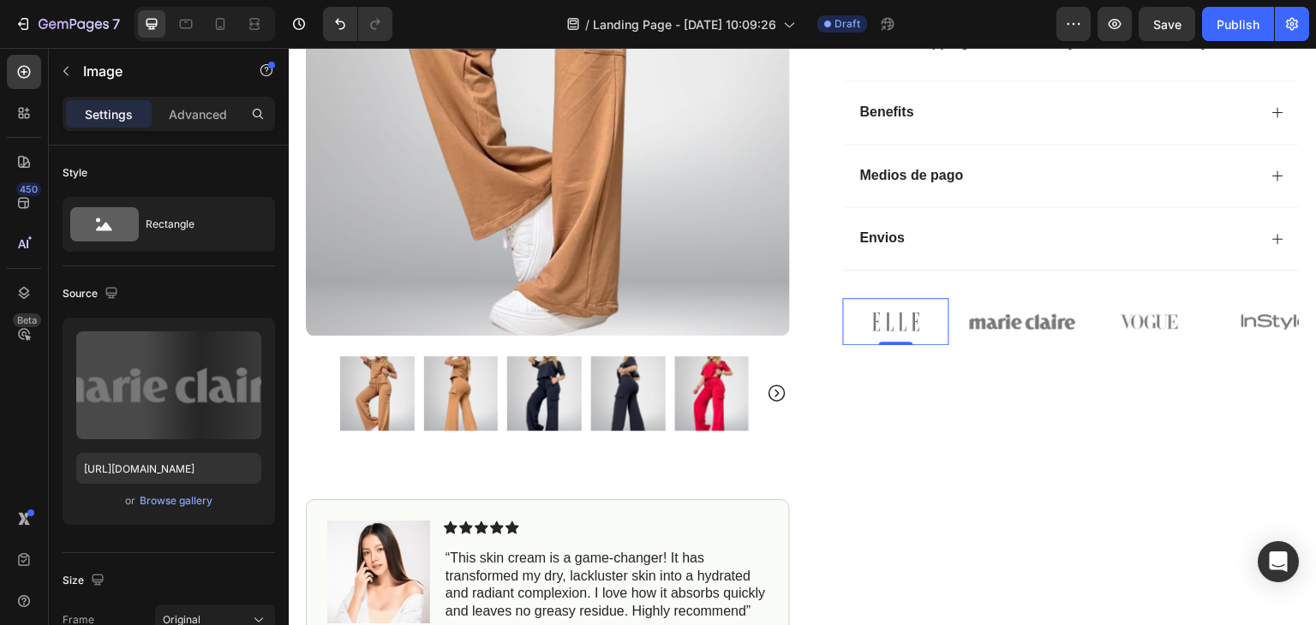
click at [1004, 314] on img at bounding box center [1023, 321] width 106 height 47
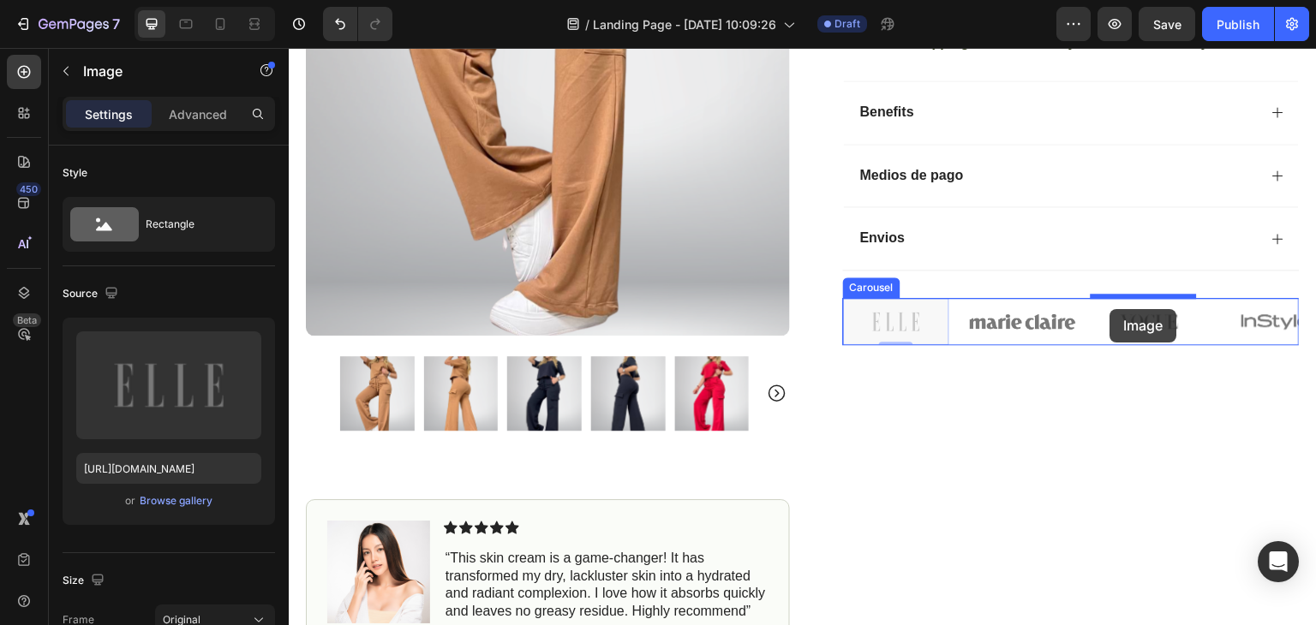
drag, startPoint x: 864, startPoint y: 313, endPoint x: 1110, endPoint y: 309, distance: 246.8
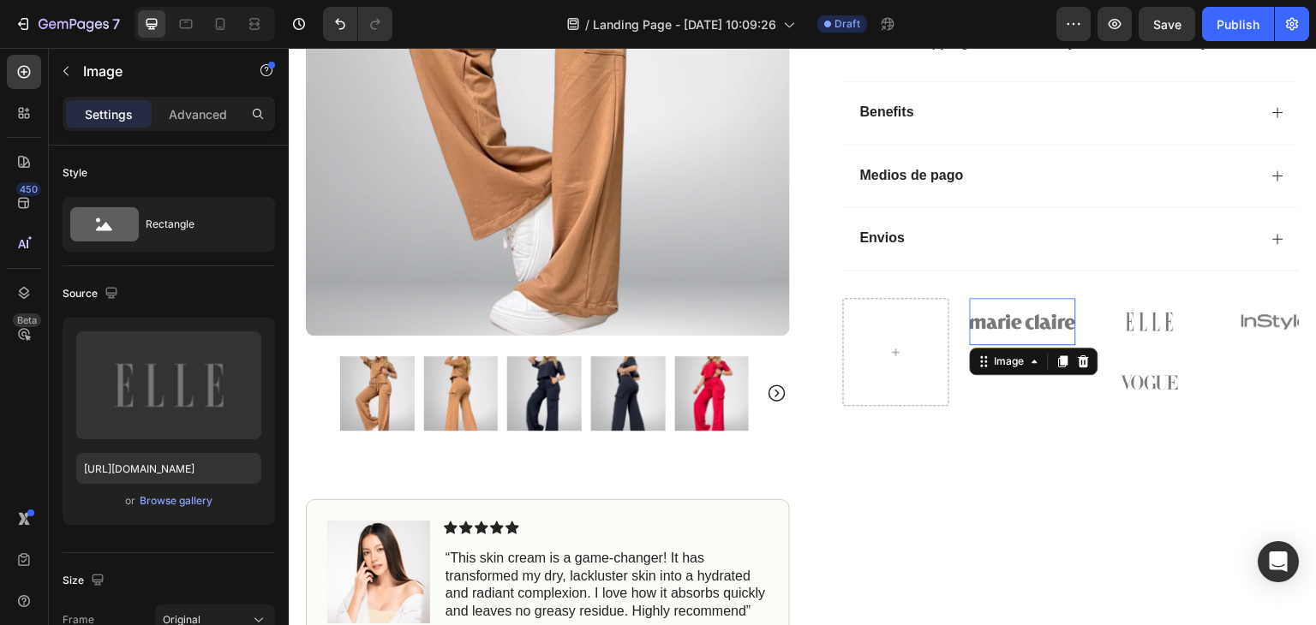
click at [975, 305] on img at bounding box center [1023, 321] width 106 height 47
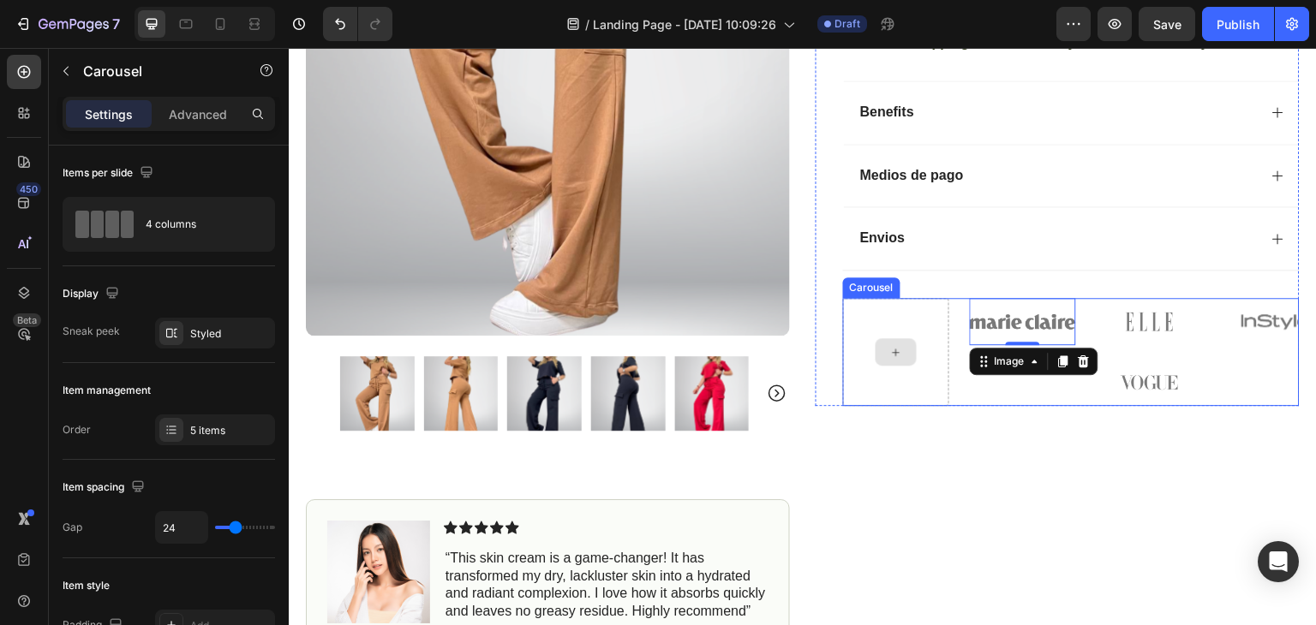
click at [914, 324] on div at bounding box center [896, 352] width 106 height 108
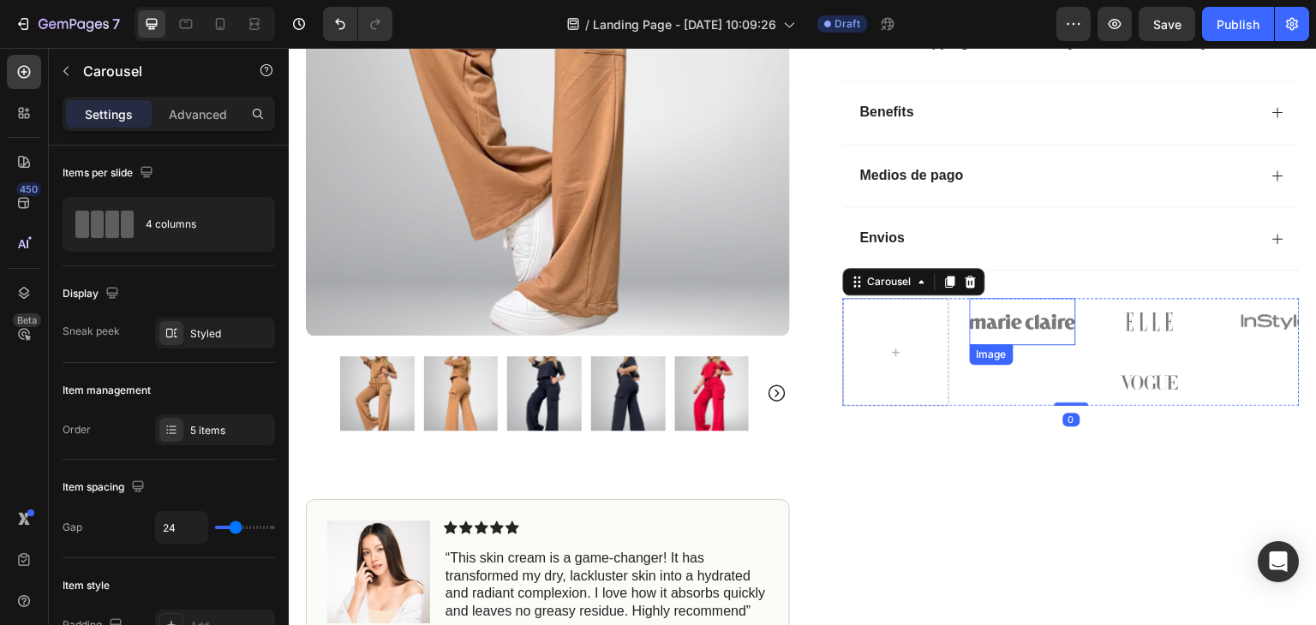
click at [1014, 326] on img at bounding box center [1023, 321] width 106 height 47
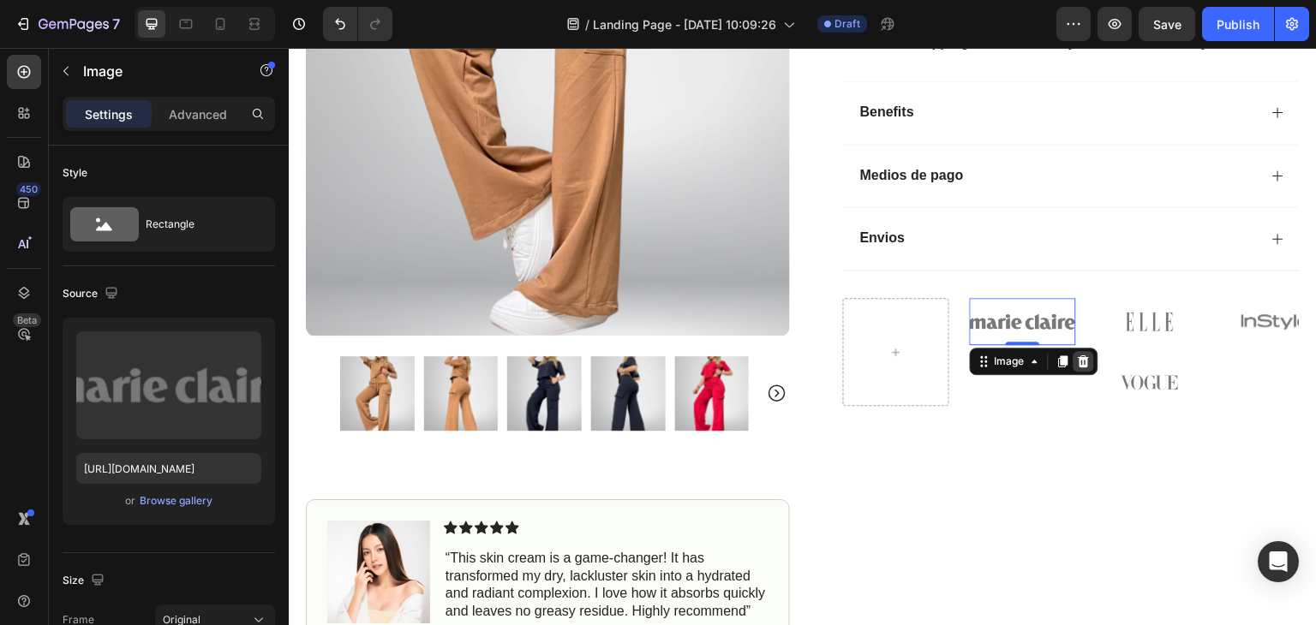
click at [1080, 358] on icon at bounding box center [1084, 362] width 11 height 12
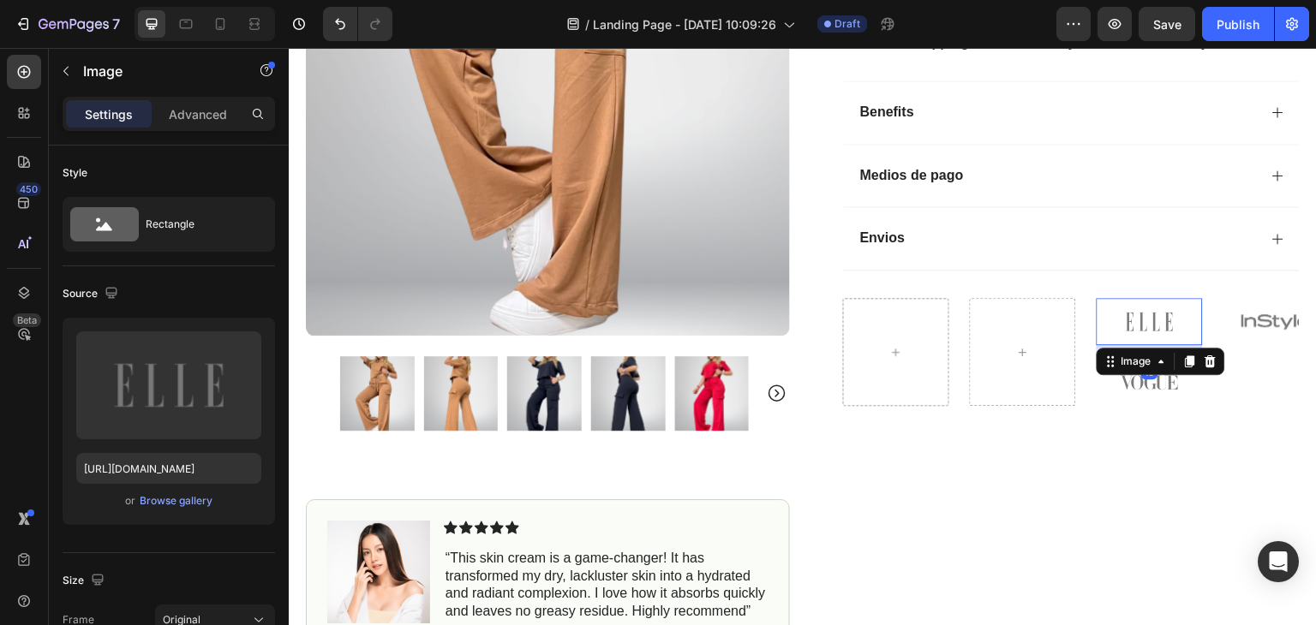
click at [1148, 326] on img at bounding box center [1150, 321] width 106 height 47
click at [1210, 362] on icon at bounding box center [1211, 362] width 14 height 14
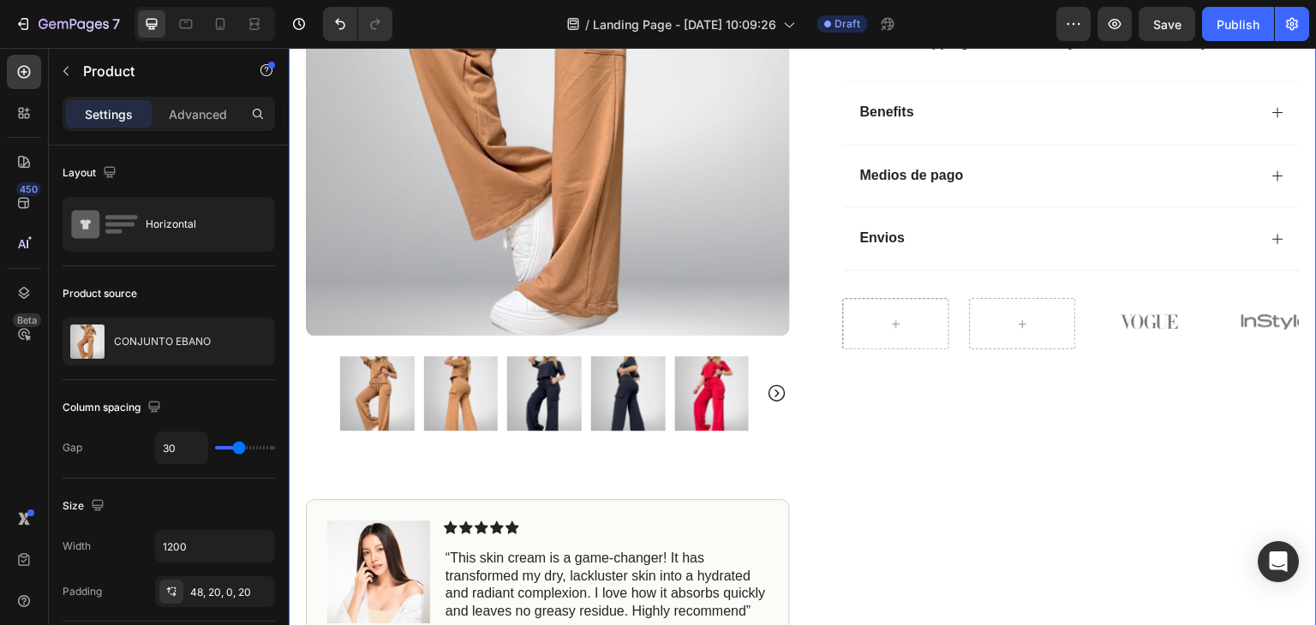
click at [1170, 372] on div "Icon Icon Icon Icon Icon Icon List (1349 Reviews) Text Block Row CONJUNTO EBANO…" at bounding box center [1058, 173] width 484 height 1044
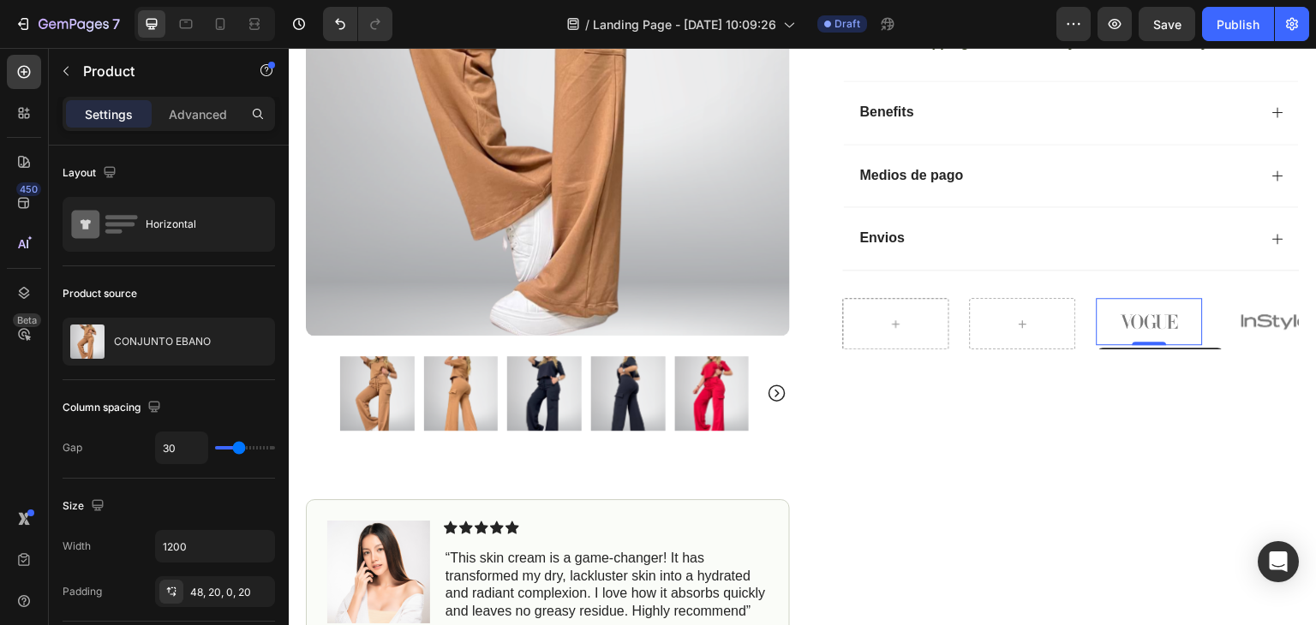
click at [1159, 324] on img at bounding box center [1150, 321] width 106 height 47
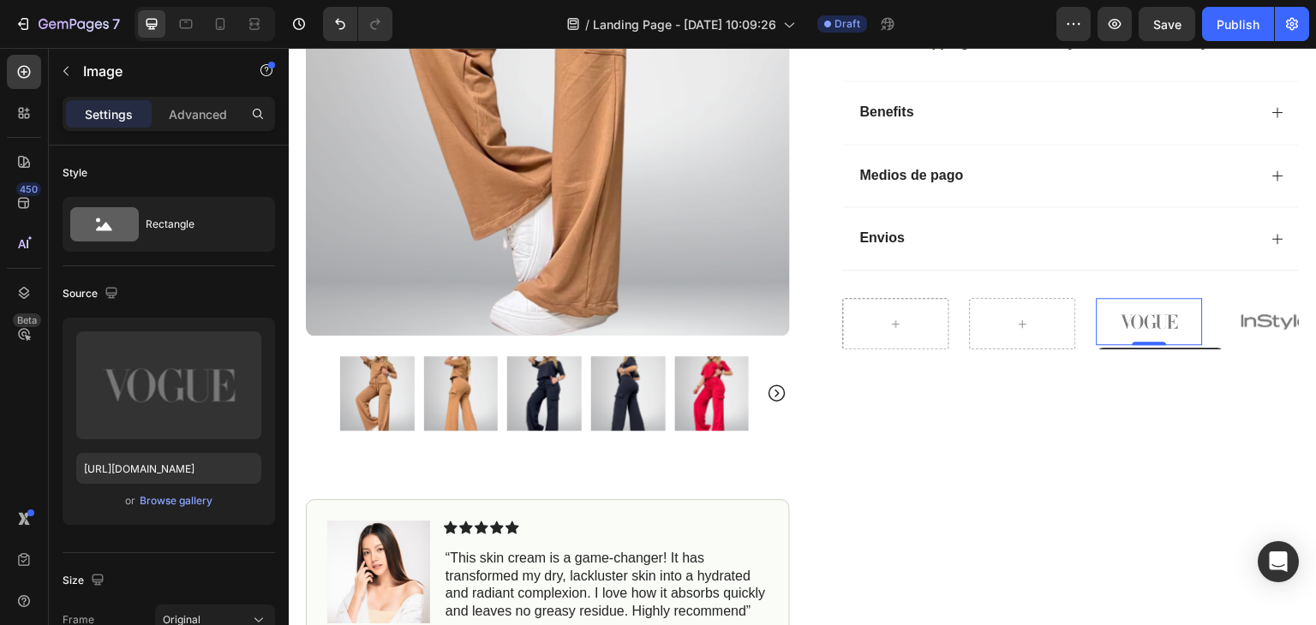
click at [1173, 314] on img at bounding box center [1150, 321] width 106 height 47
click at [1138, 329] on img at bounding box center [1150, 321] width 106 height 47
click at [1265, 318] on img at bounding box center [1277, 321] width 106 height 47
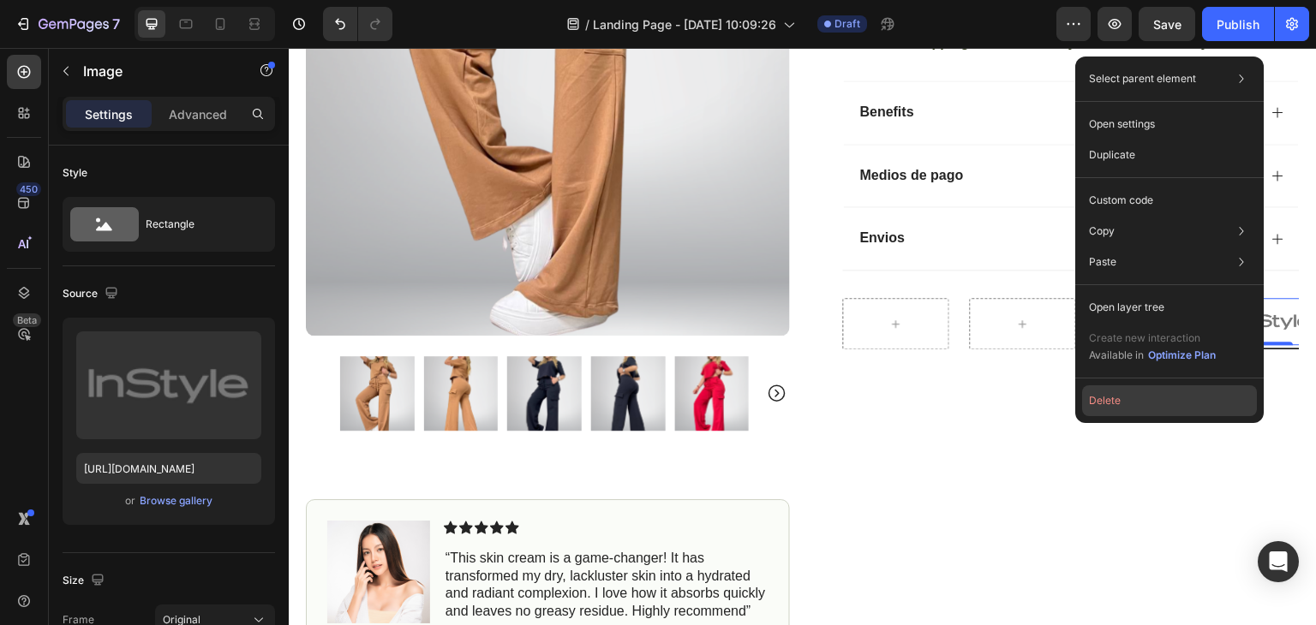
click at [1133, 397] on button "Delete" at bounding box center [1169, 401] width 175 height 31
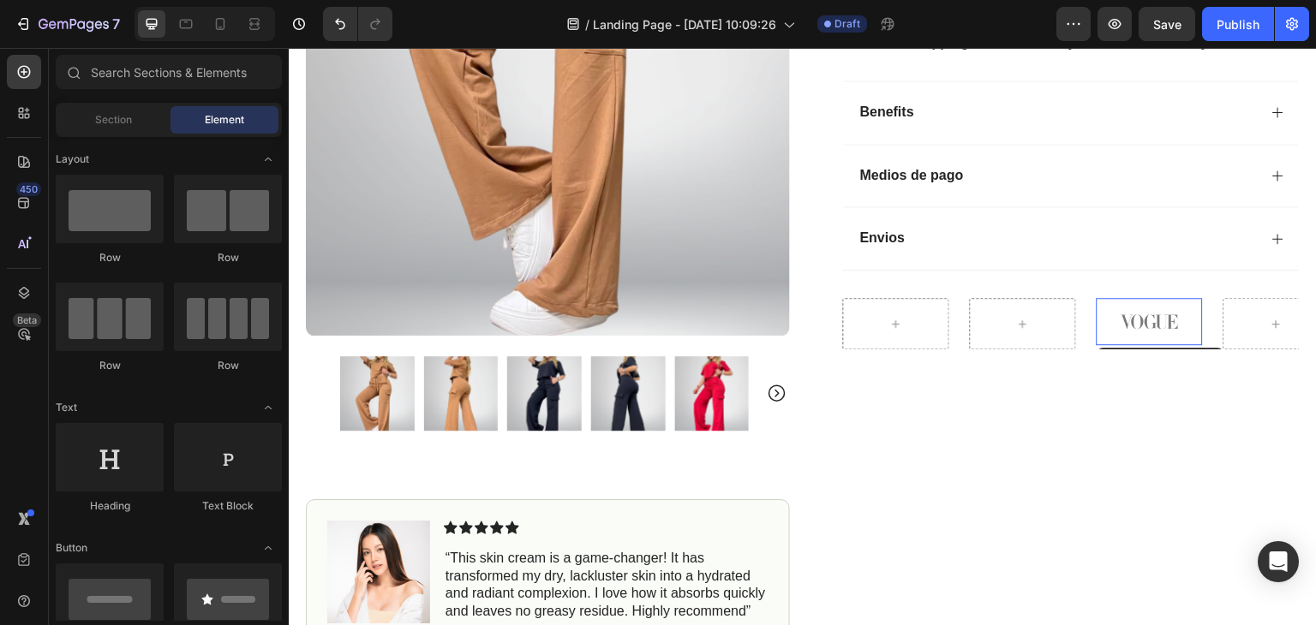
click at [1158, 314] on img at bounding box center [1150, 321] width 106 height 47
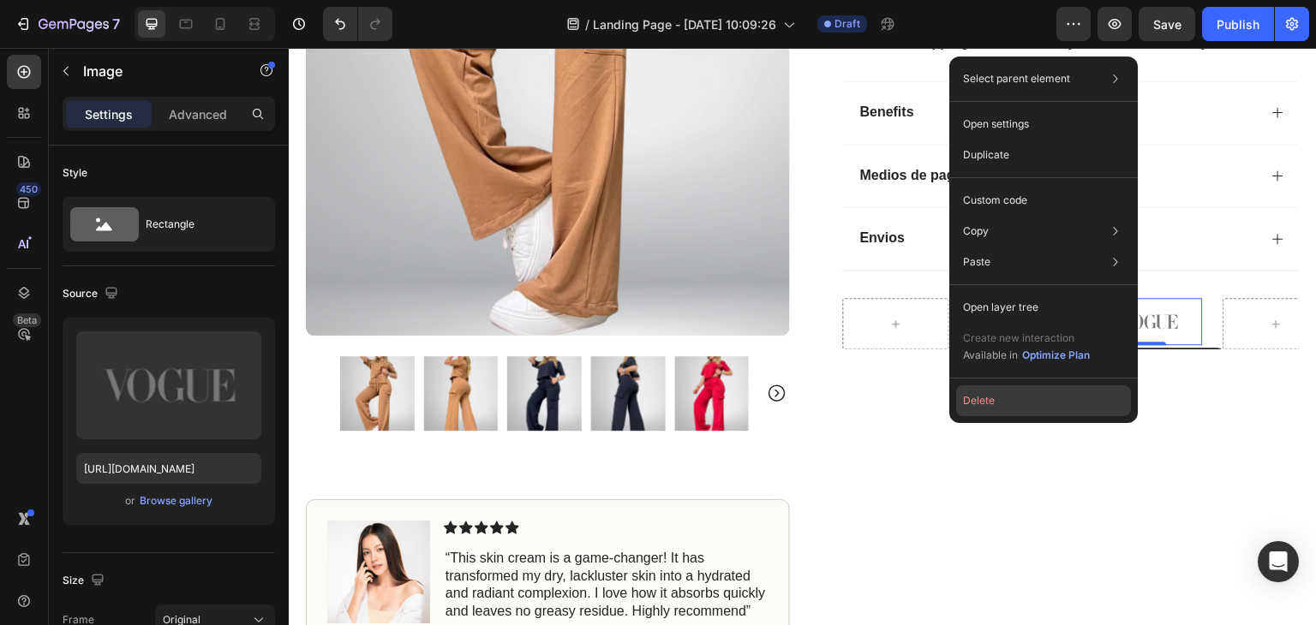
click at [1049, 404] on button "Delete" at bounding box center [1043, 401] width 175 height 31
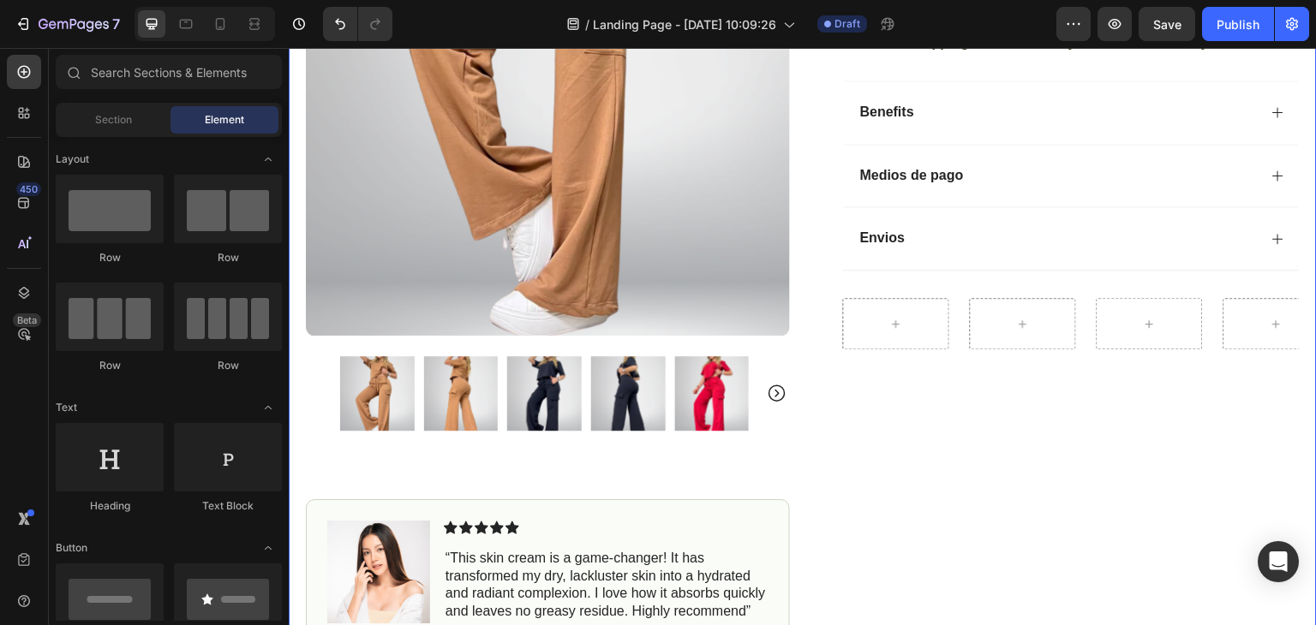
click at [1149, 415] on div "Icon Icon Icon Icon Icon Icon List (1349 Reviews) Text Block Row CONJUNTO EBANO…" at bounding box center [1058, 173] width 484 height 1044
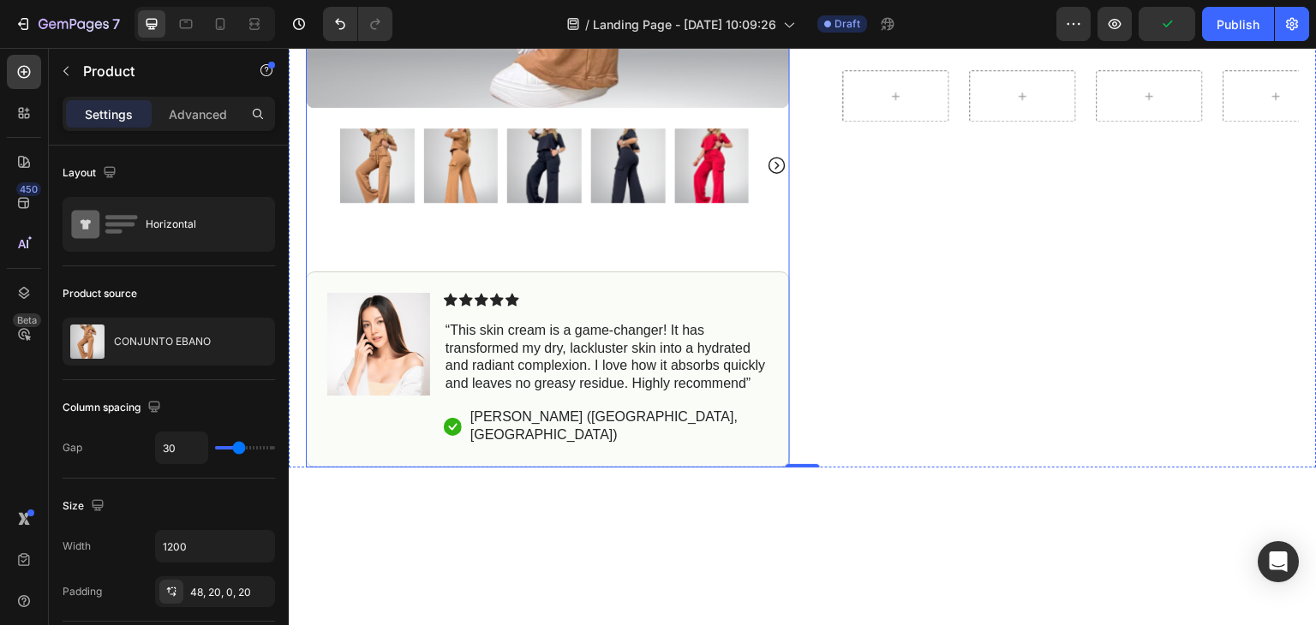
scroll to position [857, 0]
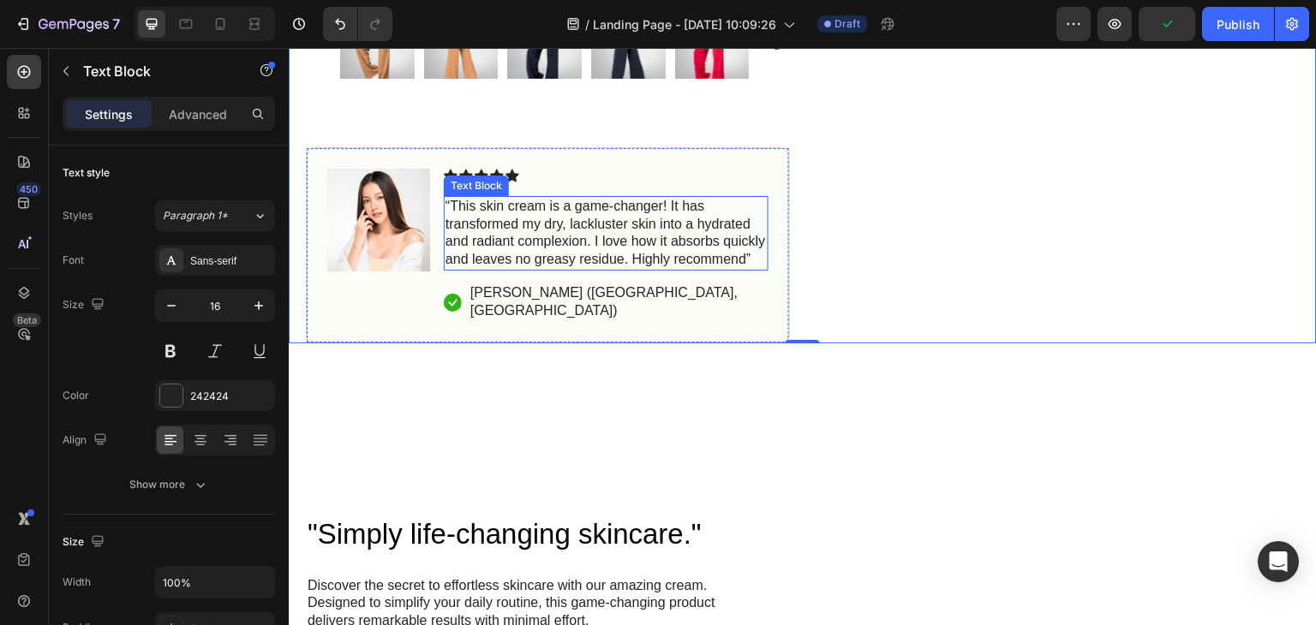
click at [629, 227] on p "“This skin cream is a game-changer! It has transformed my dry, lackluster skin …" at bounding box center [606, 233] width 321 height 71
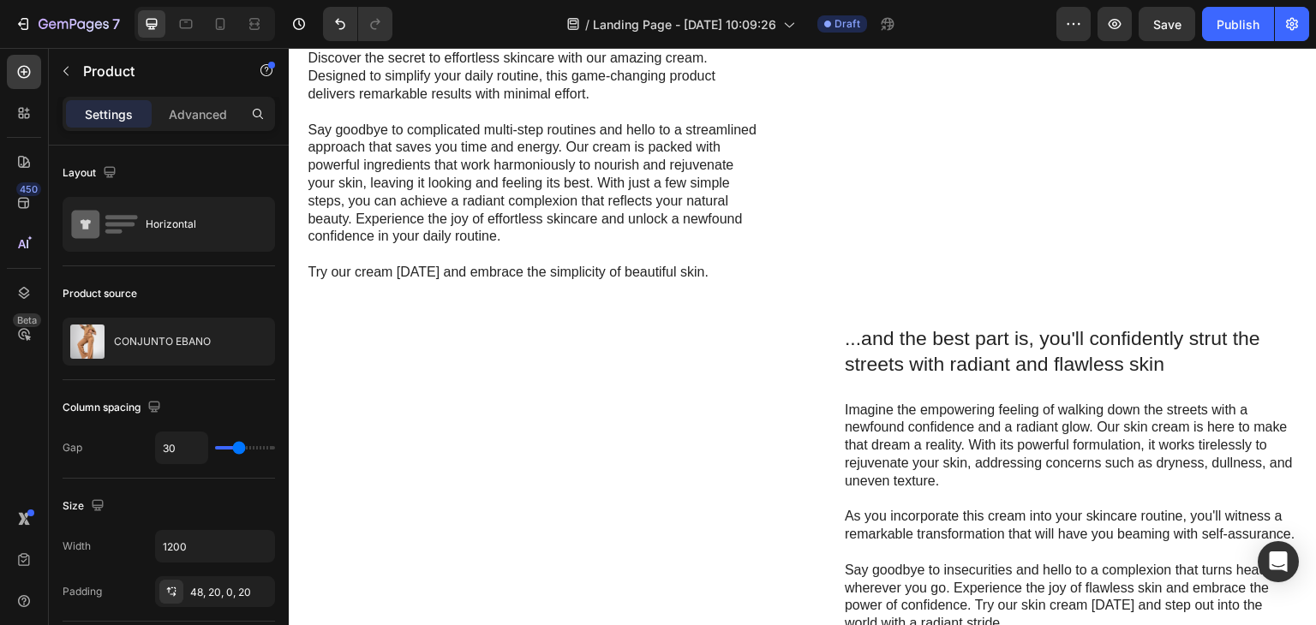
scroll to position [1371, 0]
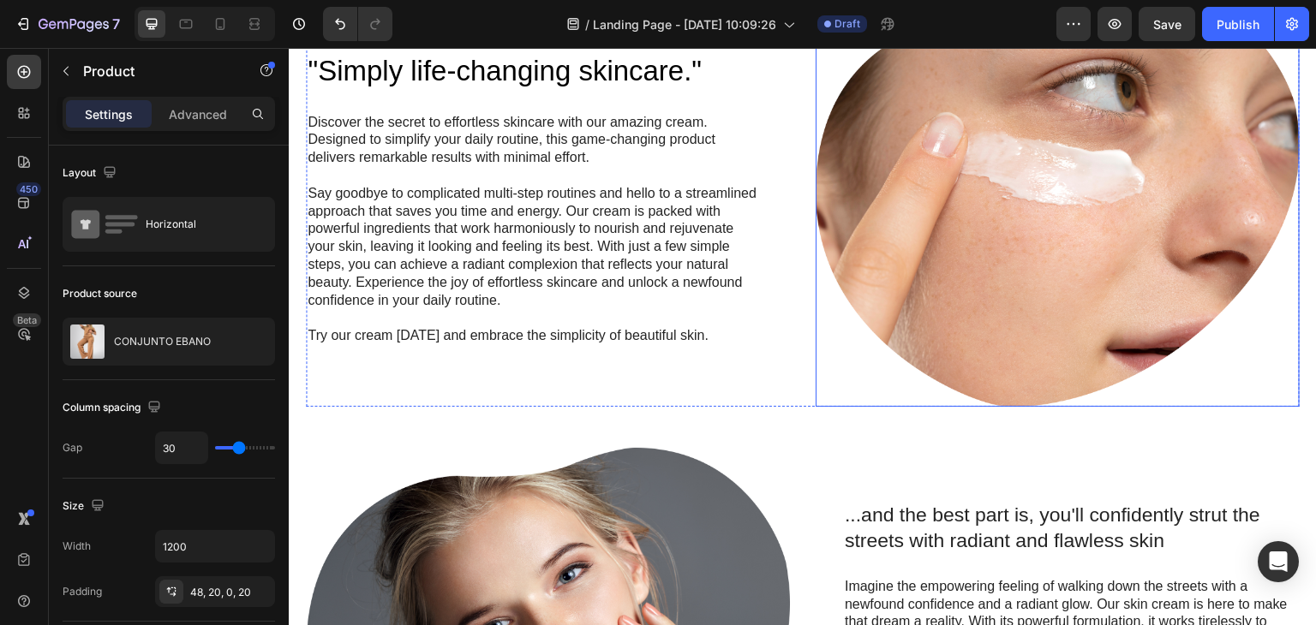
click at [1008, 200] on img at bounding box center [1058, 199] width 484 height 416
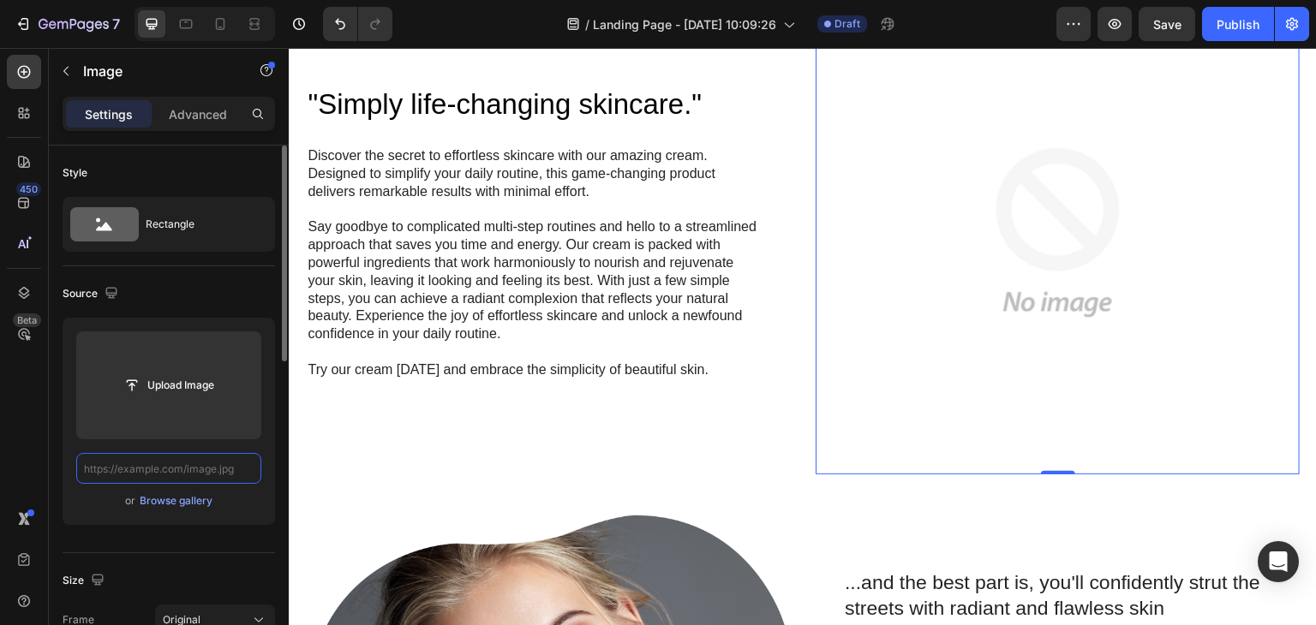
scroll to position [1404, 0]
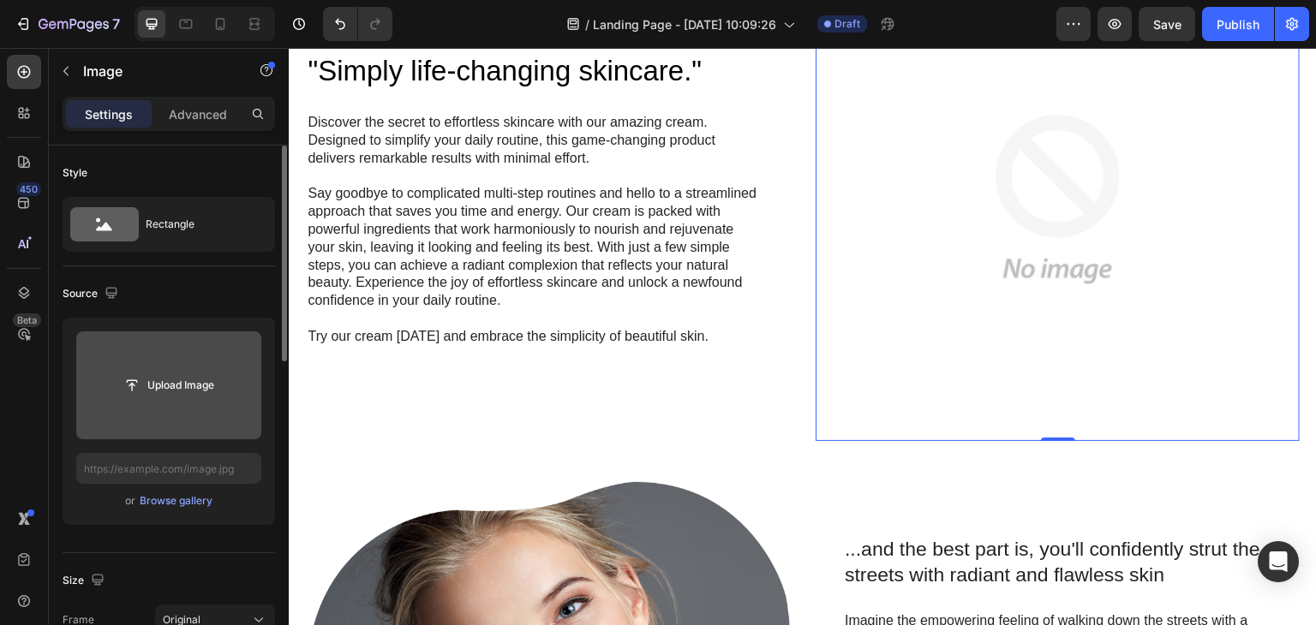
click at [185, 402] on input "file" at bounding box center [168, 386] width 185 height 108
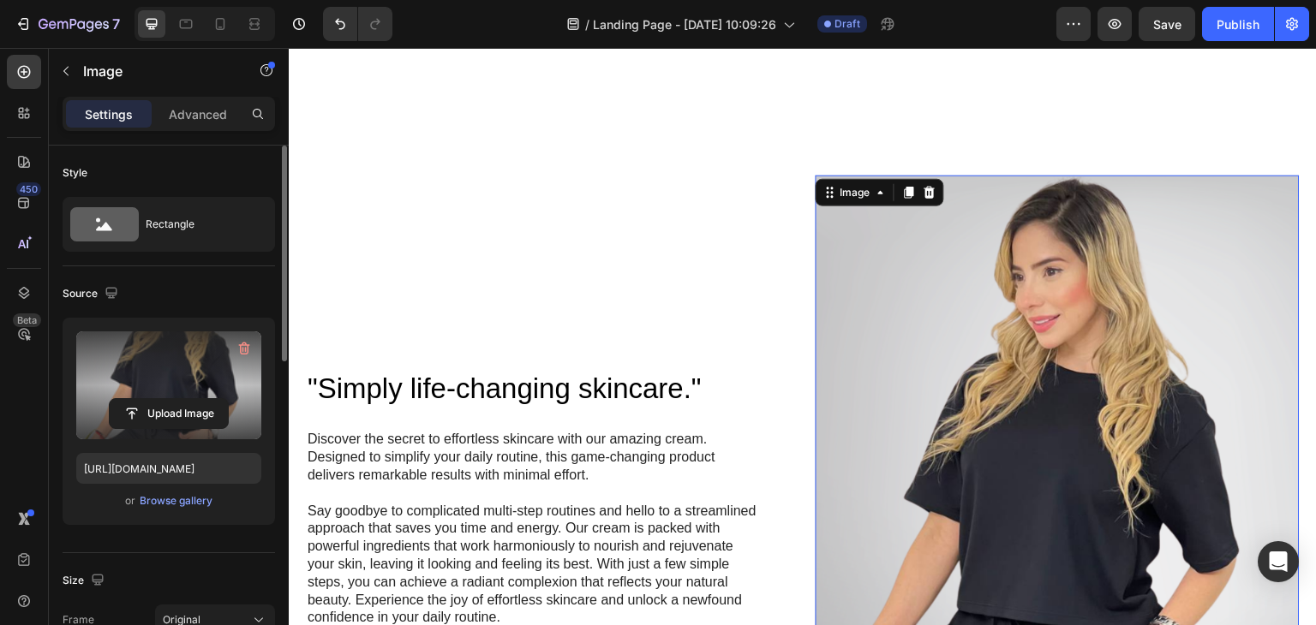
scroll to position [1075, 0]
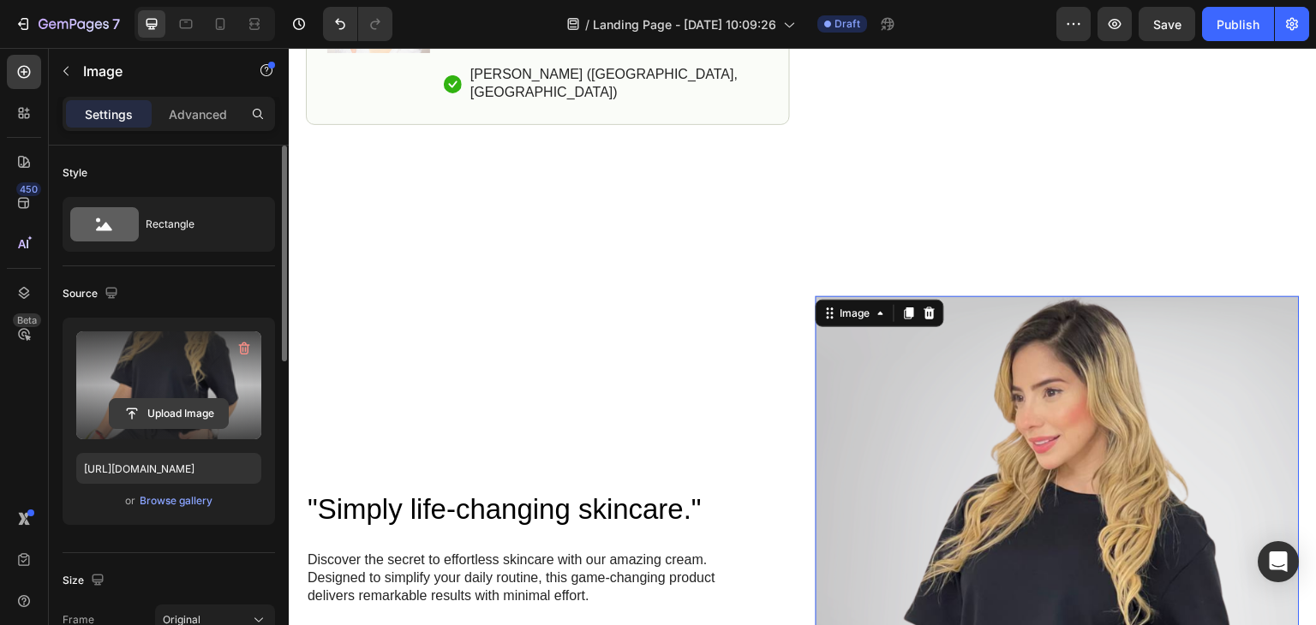
click at [183, 413] on input "file" at bounding box center [169, 413] width 118 height 29
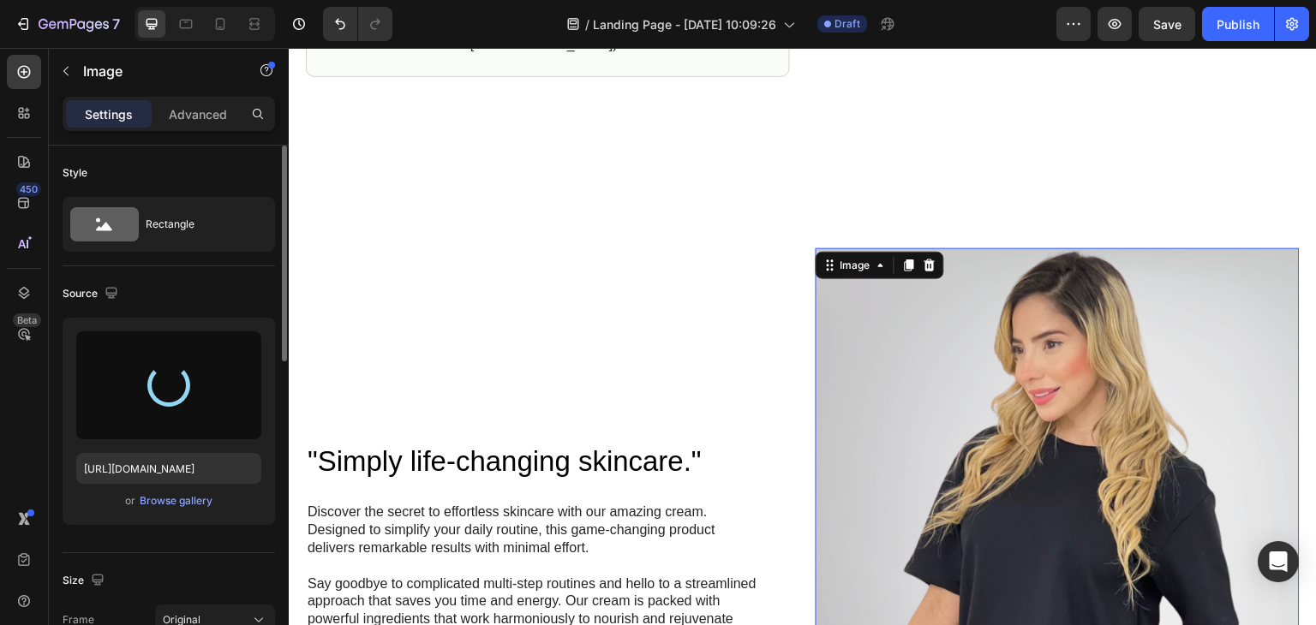
scroll to position [1161, 0]
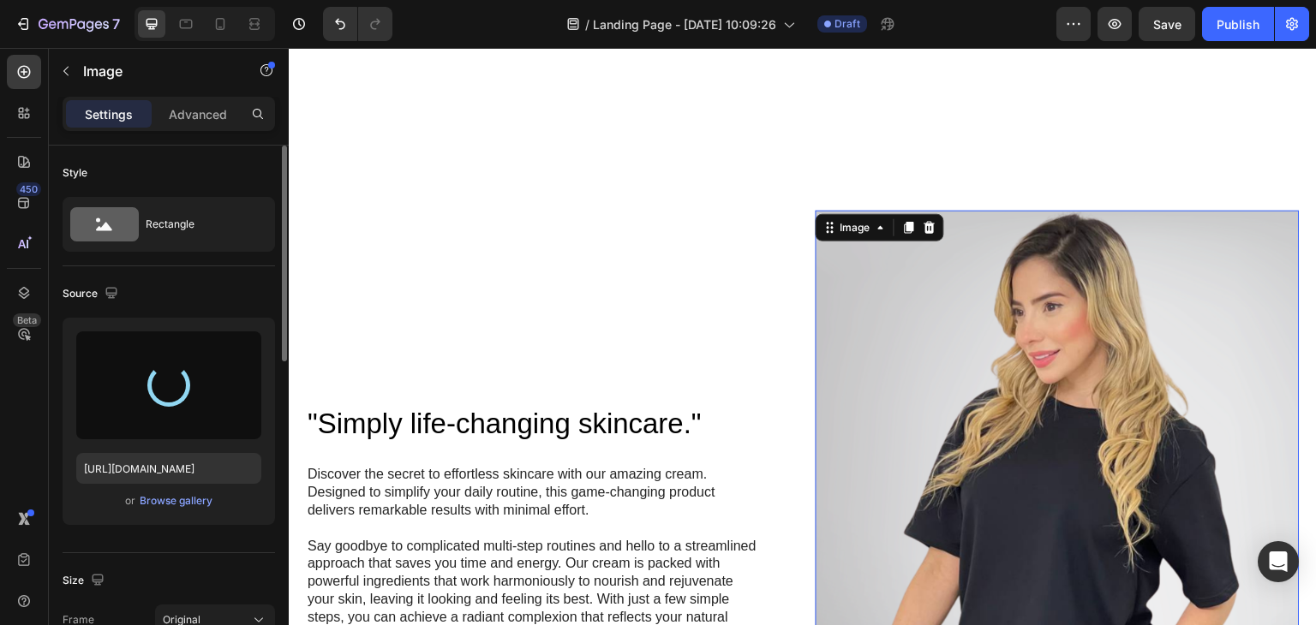
type input "[URL][DOMAIN_NAME]"
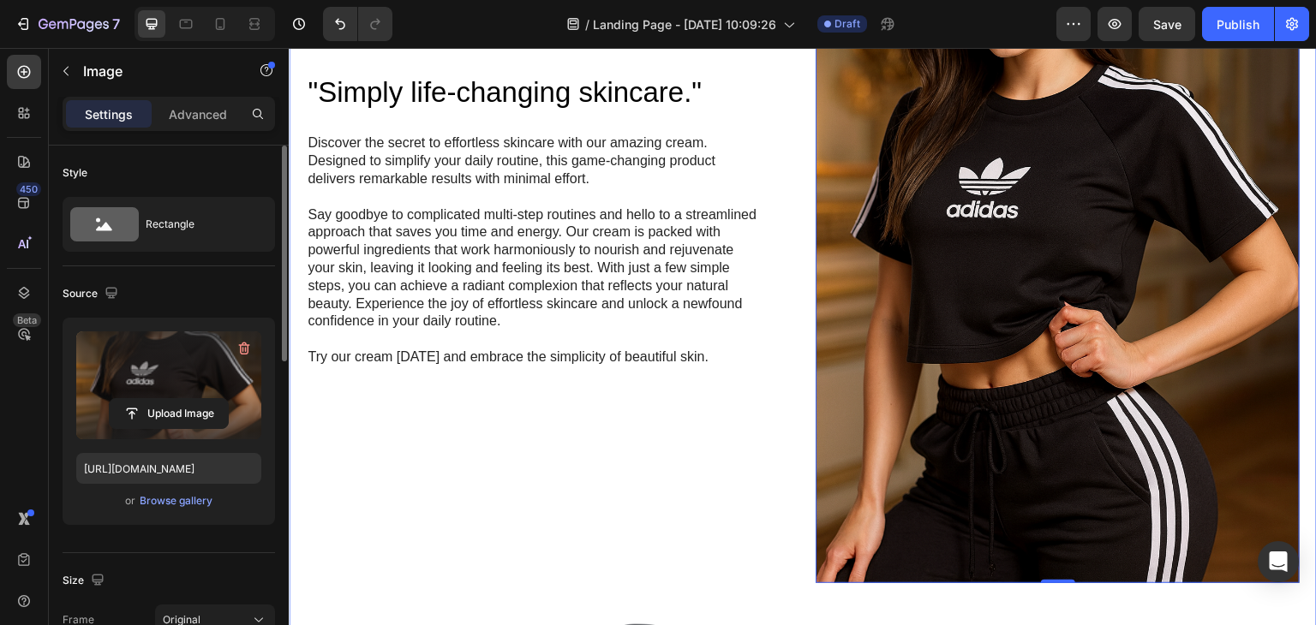
scroll to position [1504, 0]
drag, startPoint x: 1045, startPoint y: 571, endPoint x: 1036, endPoint y: 537, distance: 35.5
click at [1036, 537] on div "Image 0" at bounding box center [1058, 221] width 484 height 727
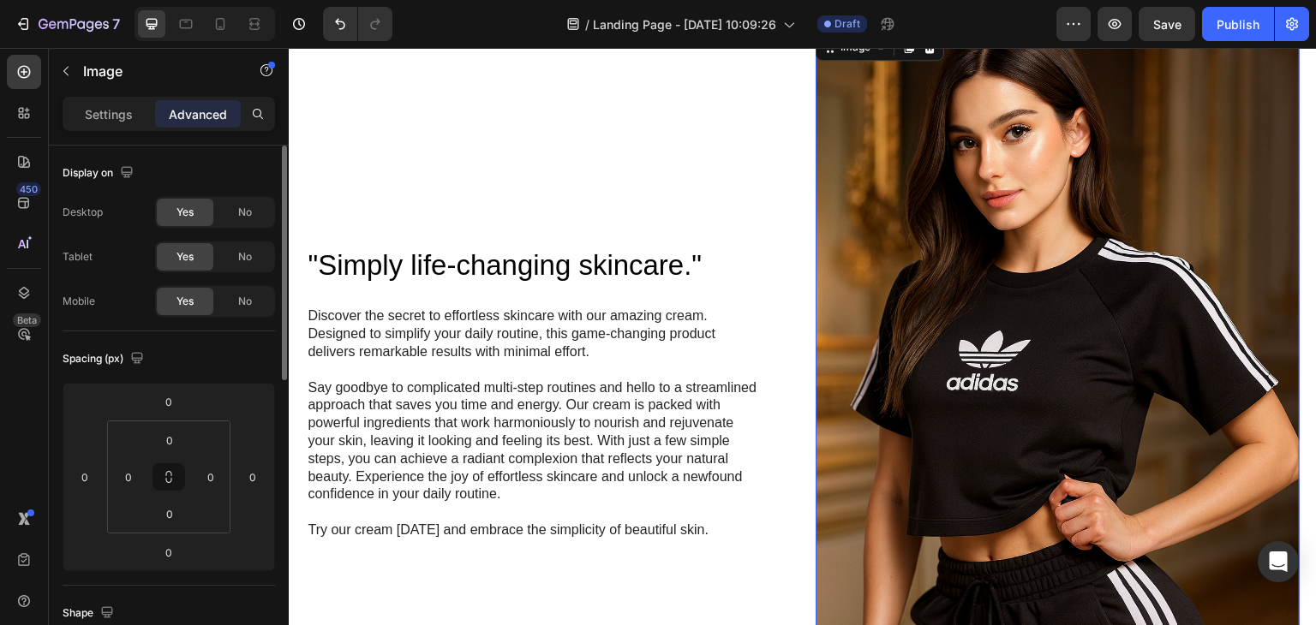
scroll to position [1332, 0]
click at [816, 282] on img at bounding box center [1058, 392] width 484 height 727
click at [776, 266] on div ""Simply life-changing skincare." Heading Discover the secret to effortless skin…" at bounding box center [548, 393] width 484 height 296
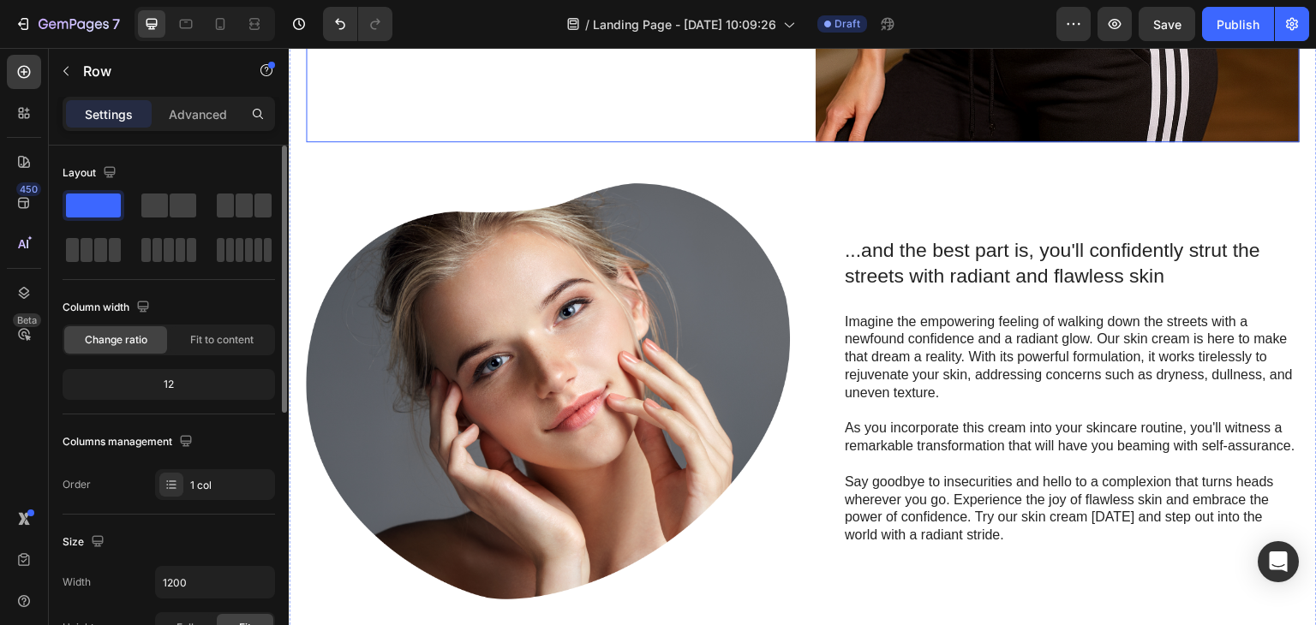
scroll to position [2018, 0]
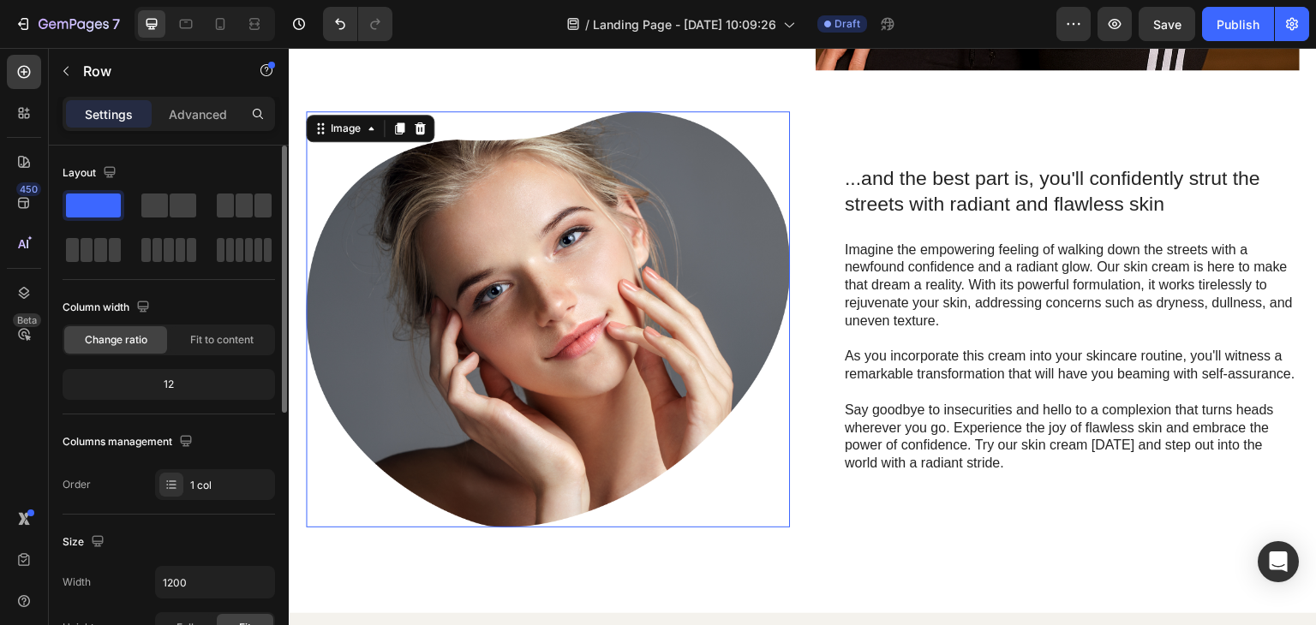
click at [591, 216] on img at bounding box center [548, 319] width 484 height 416
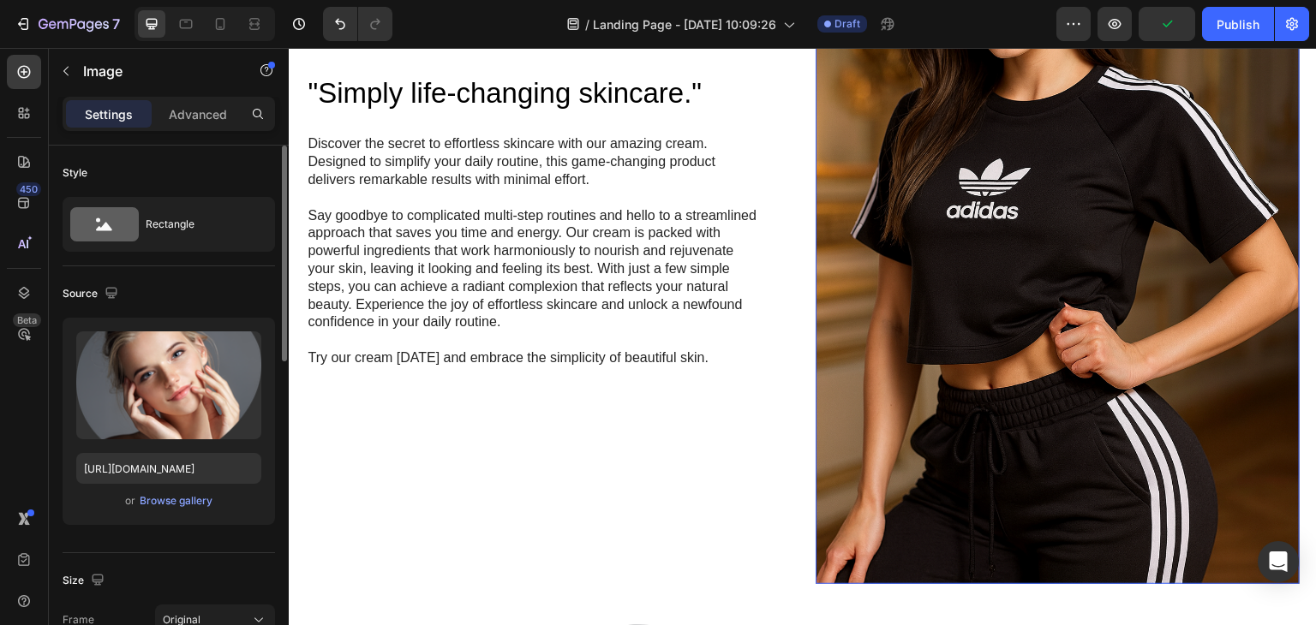
click at [918, 202] on img at bounding box center [1058, 221] width 484 height 727
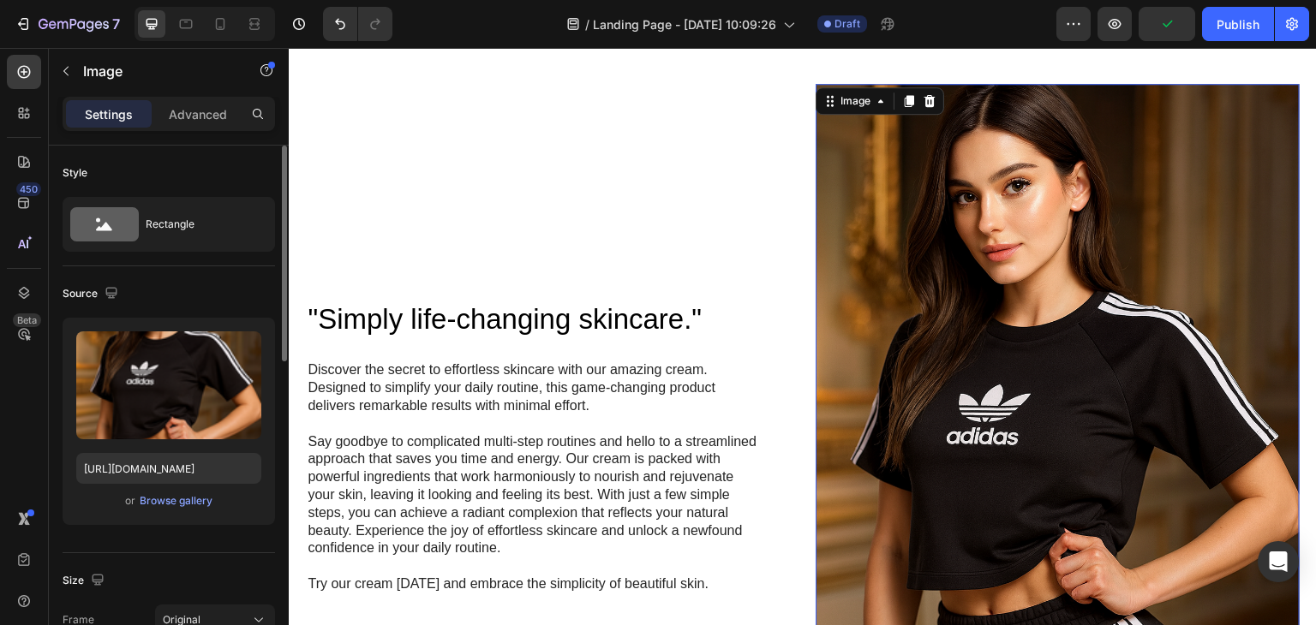
scroll to position [1247, 0]
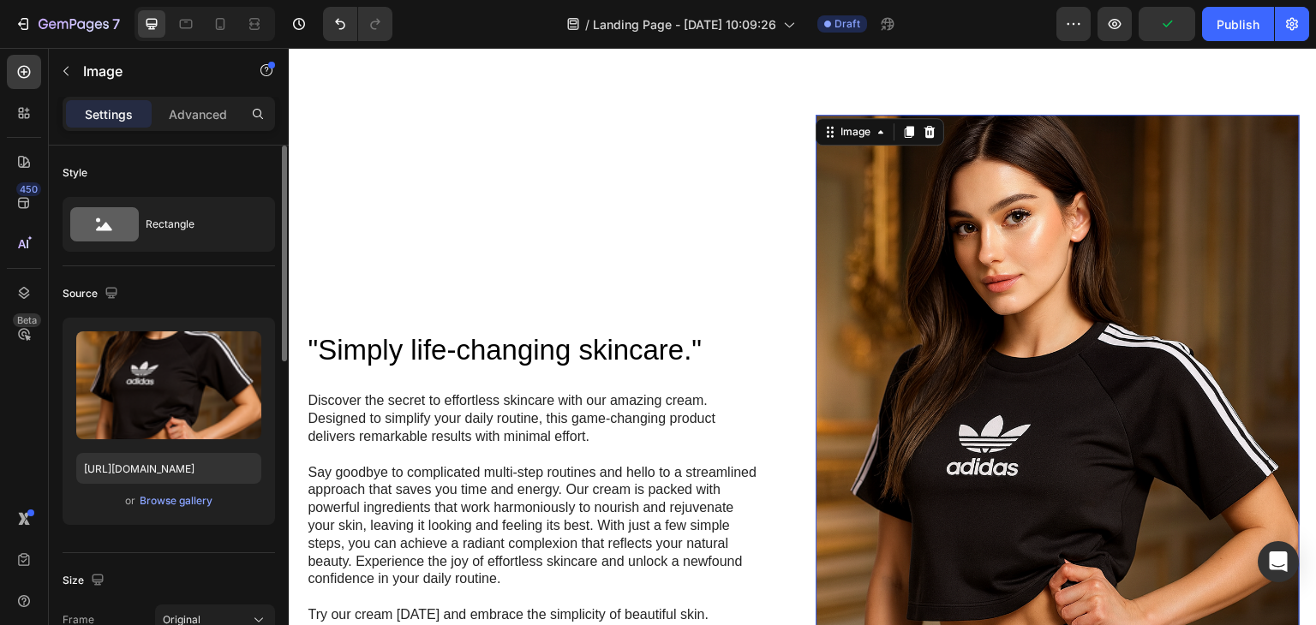
click at [957, 225] on img at bounding box center [1058, 478] width 484 height 727
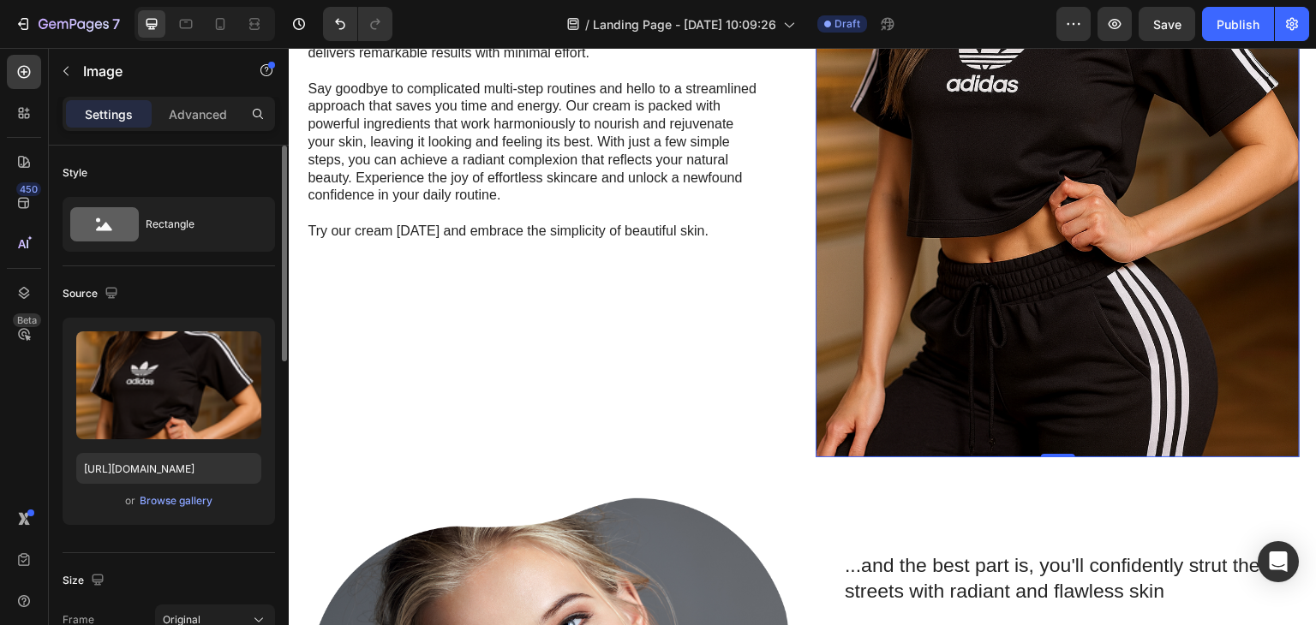
scroll to position [1504, 0]
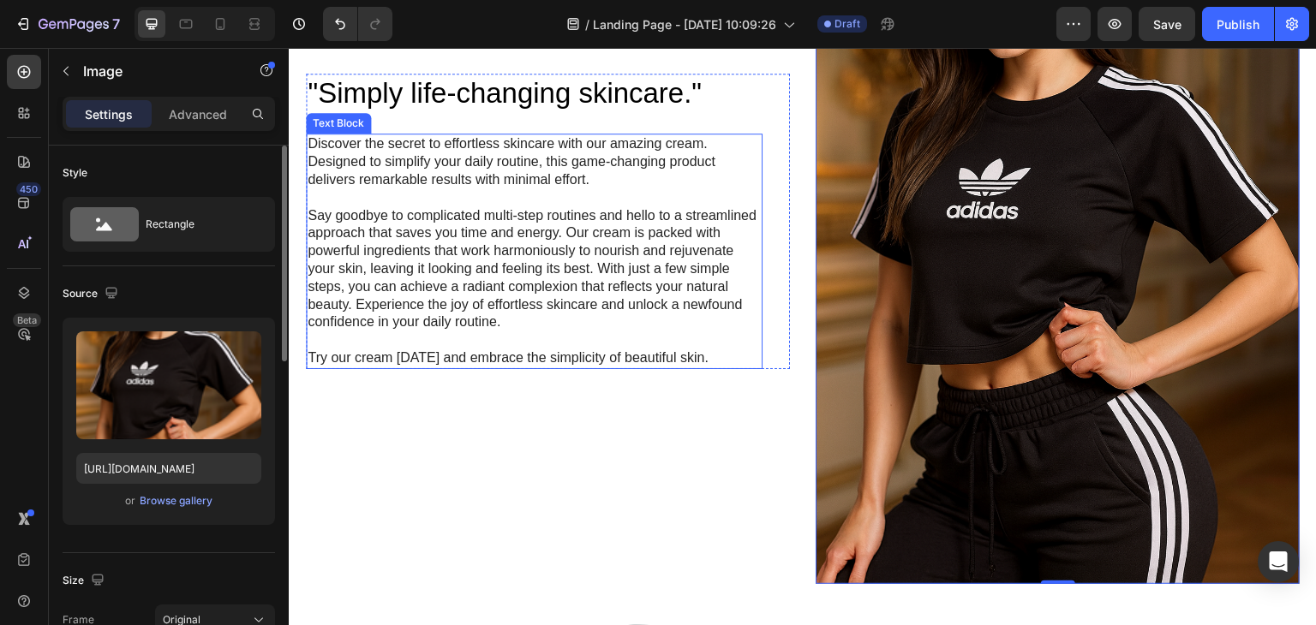
click at [732, 225] on p "Say goodbye to complicated multi-step routines and hello to a streamlined appro…" at bounding box center [534, 269] width 453 height 125
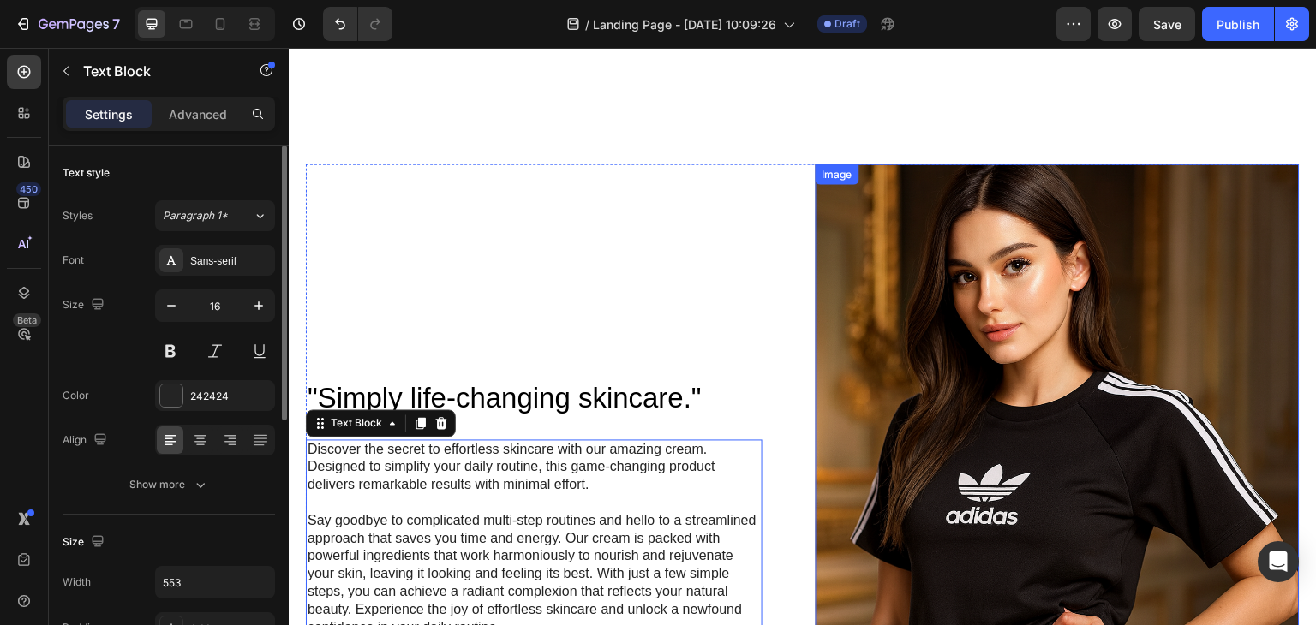
scroll to position [1161, 0]
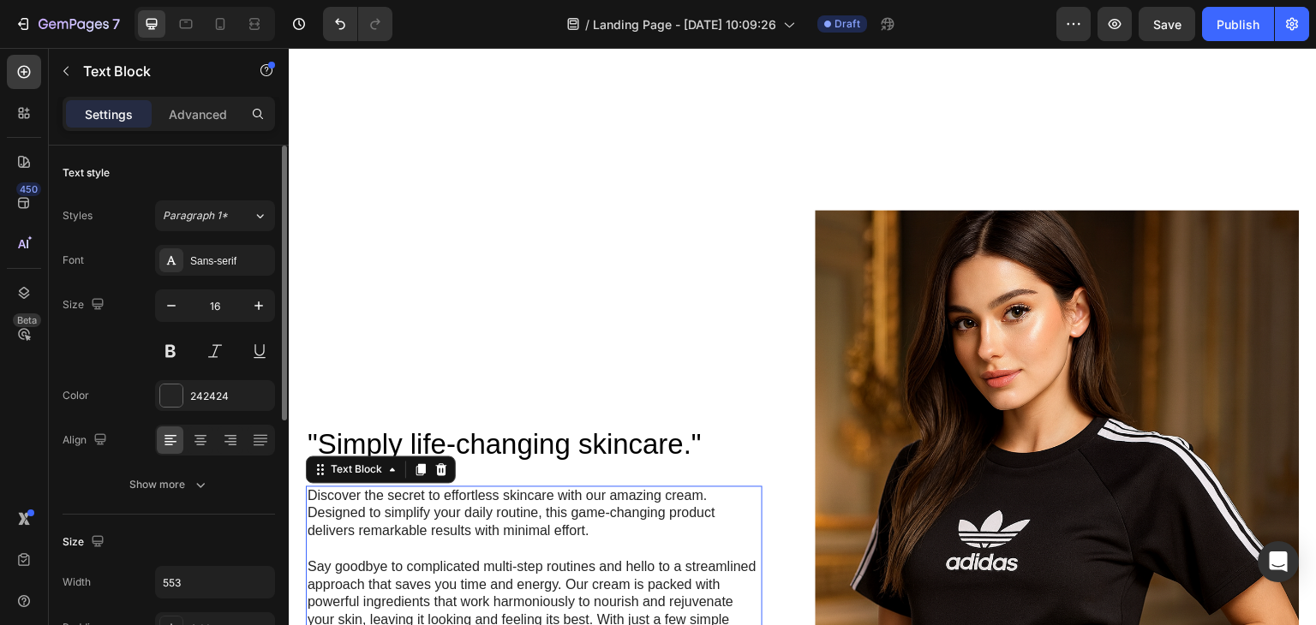
click at [683, 559] on p "Say goodbye to complicated multi-step routines and hello to a streamlined appro…" at bounding box center [534, 621] width 453 height 125
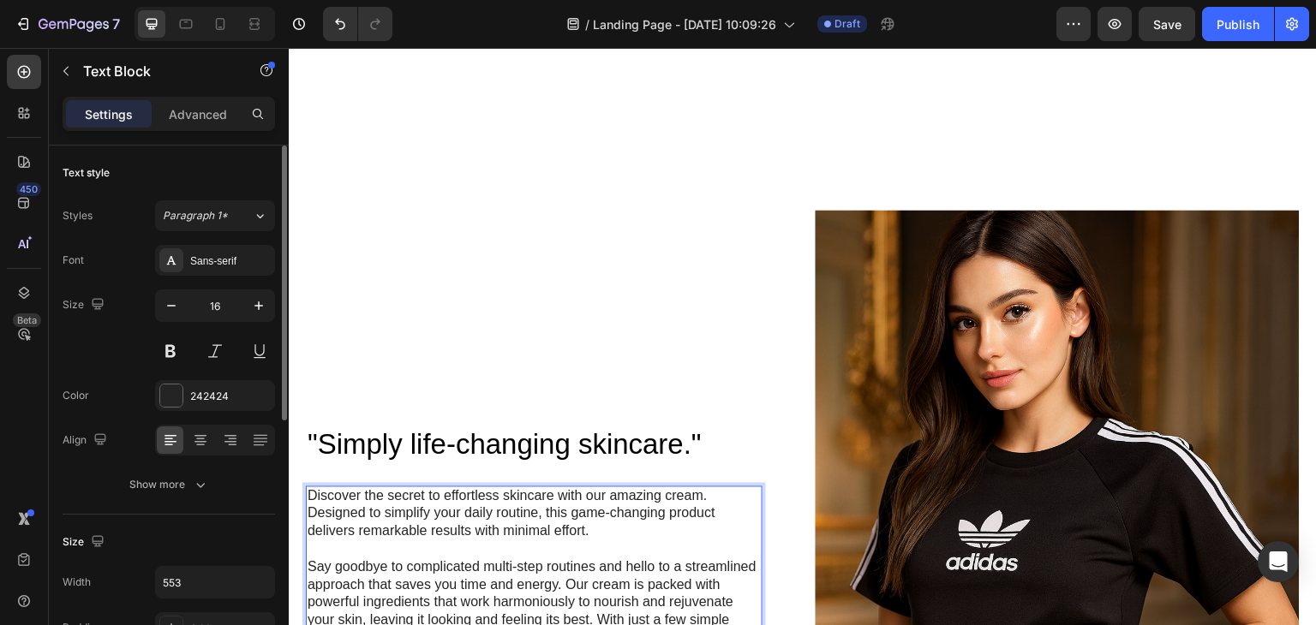
click at [576, 541] on p "Rich Text Editor. Editing area: main" at bounding box center [534, 550] width 453 height 18
click at [476, 500] on p "Discover the secret to effortless skincare with our amazing cream. Designed to …" at bounding box center [534, 514] width 453 height 53
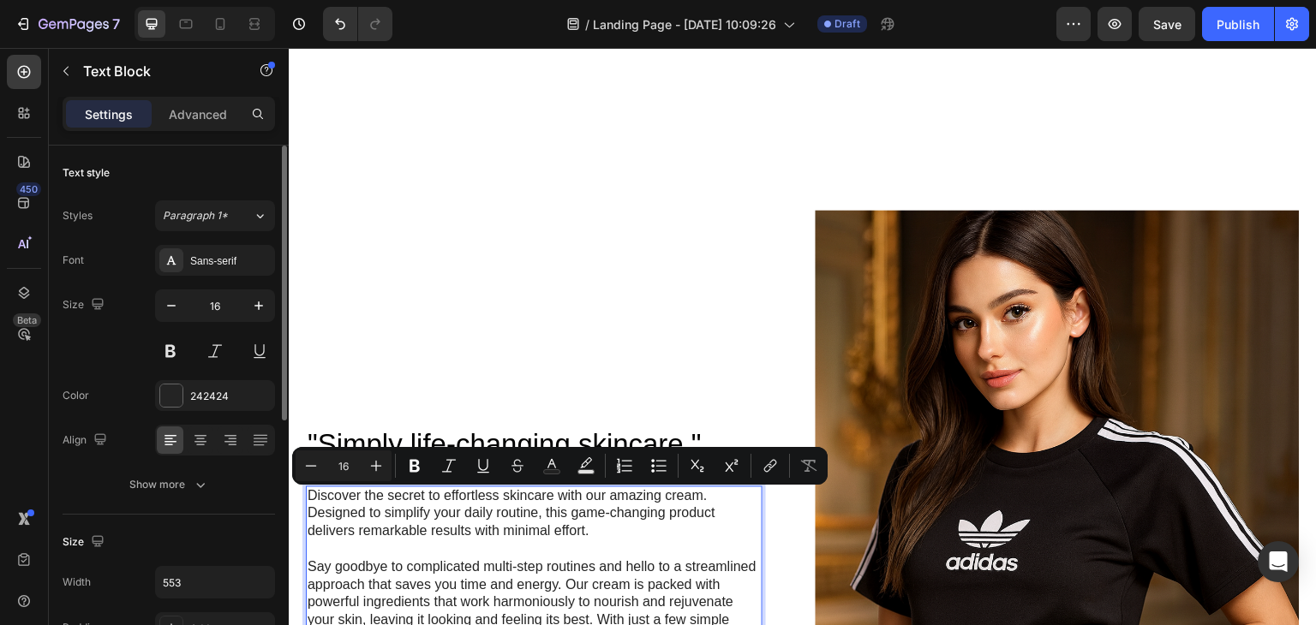
click at [702, 541] on p "Rich Text Editor. Editing area: main" at bounding box center [534, 550] width 453 height 18
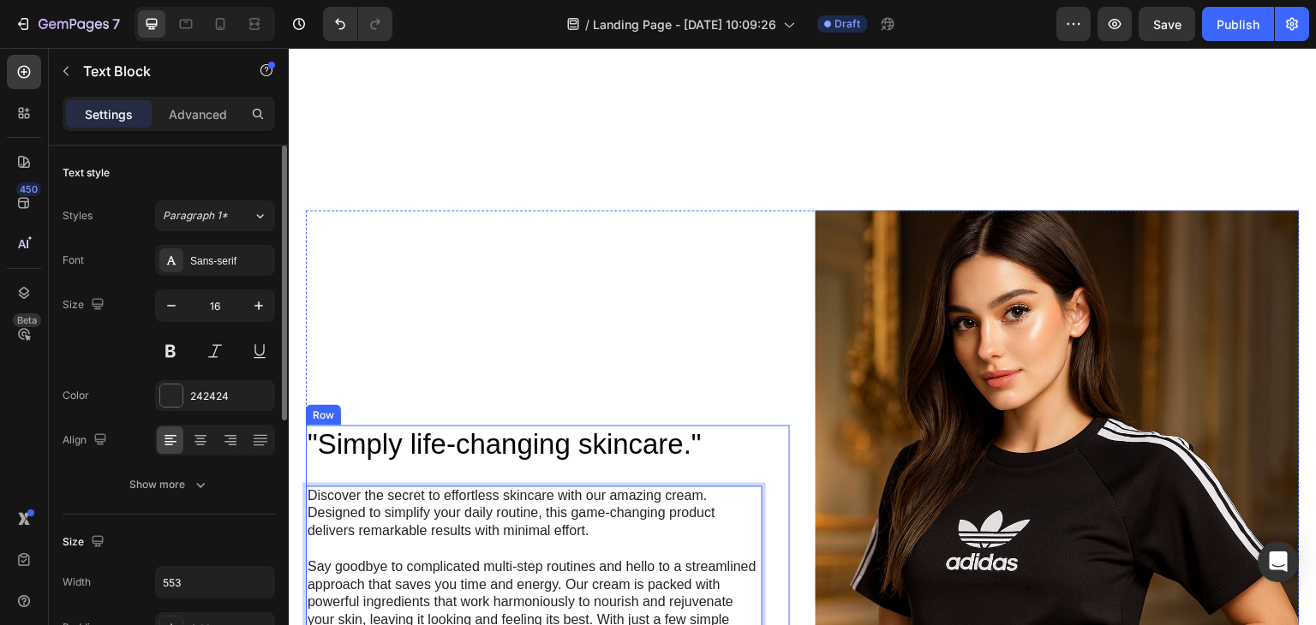
click at [773, 524] on div ""Simply life-changing skincare." Heading Discover the secret to effortless skin…" at bounding box center [548, 574] width 484 height 296
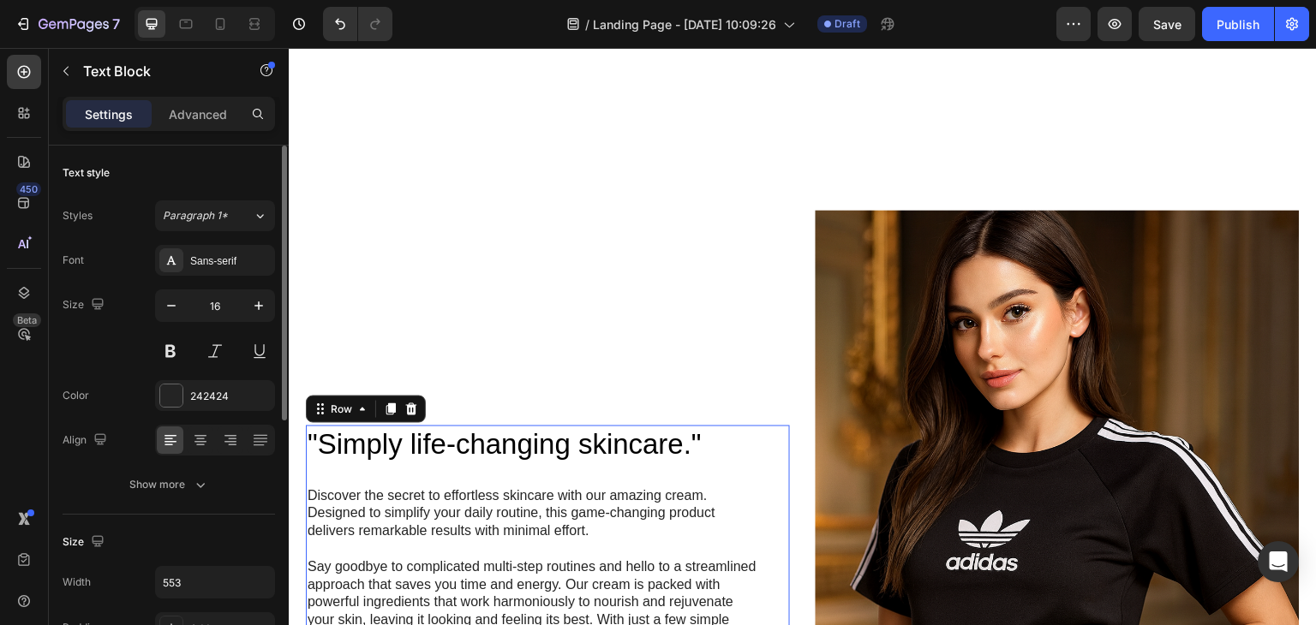
click at [715, 541] on p "Rich Text Editor. Editing area: main" at bounding box center [534, 550] width 453 height 18
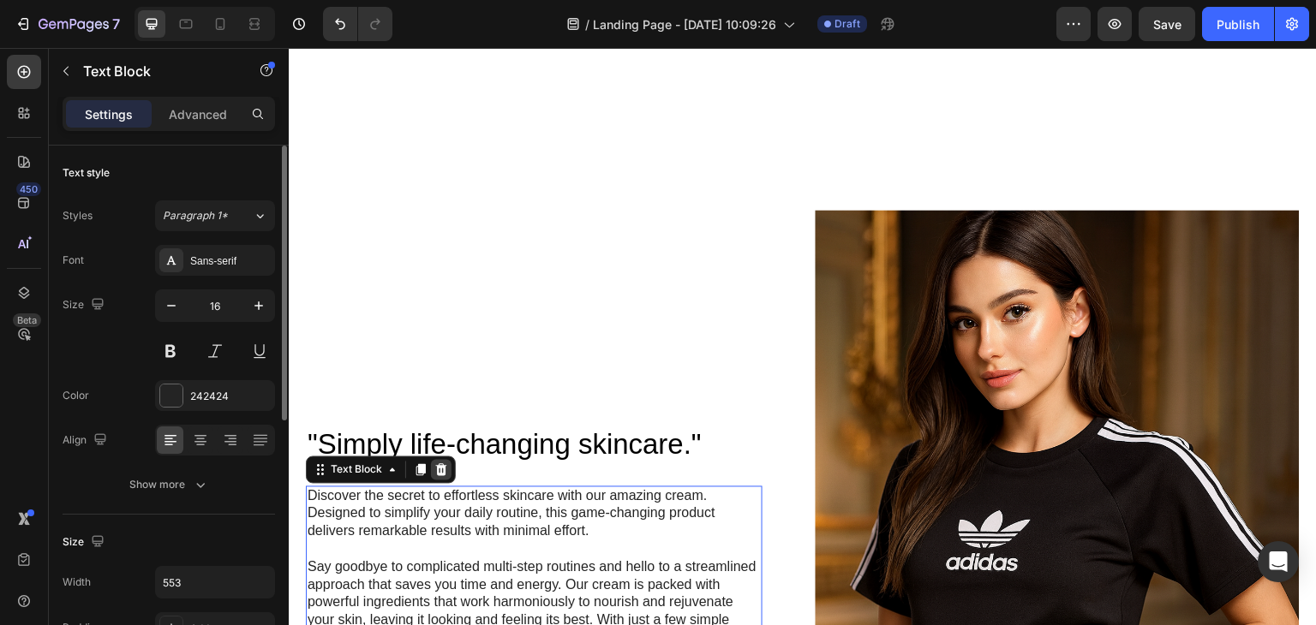
click at [439, 464] on icon at bounding box center [441, 471] width 14 height 14
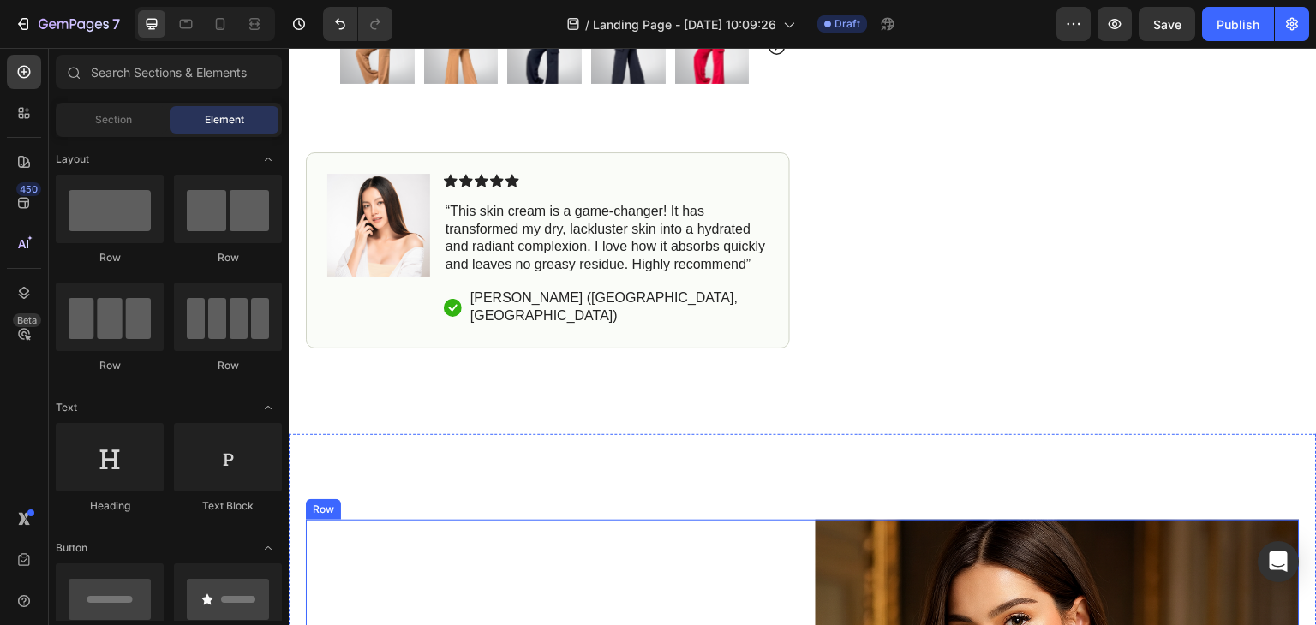
scroll to position [818, 0]
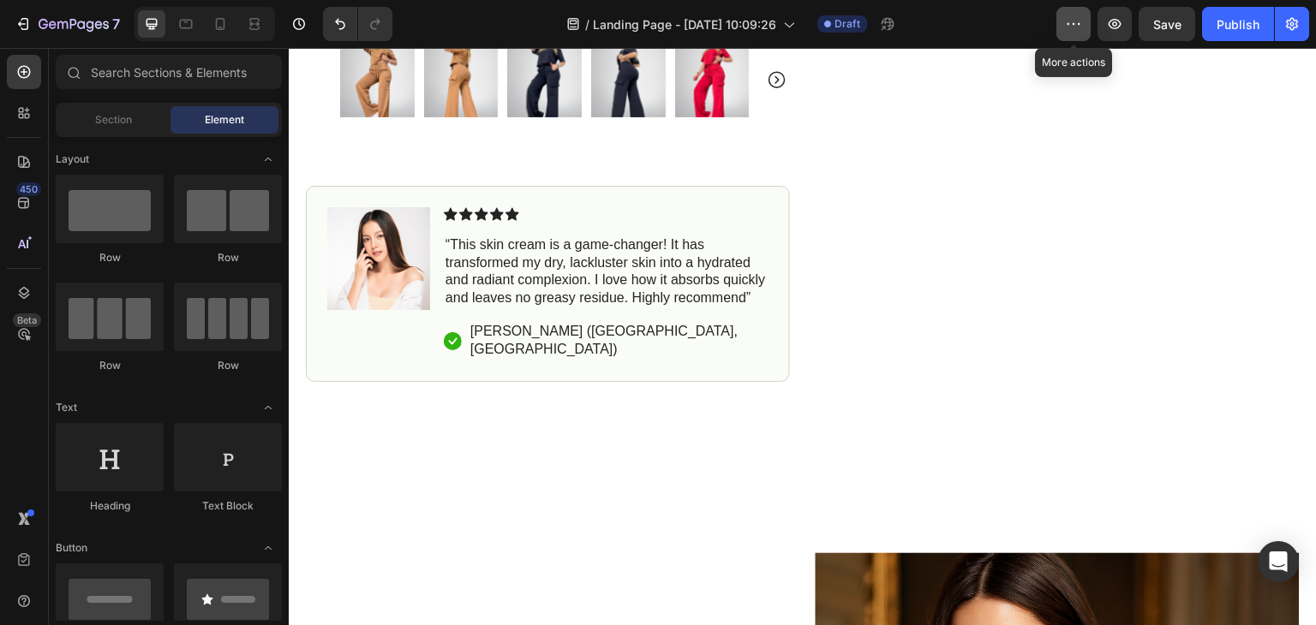
click at [1068, 31] on icon "button" at bounding box center [1073, 23] width 17 height 17
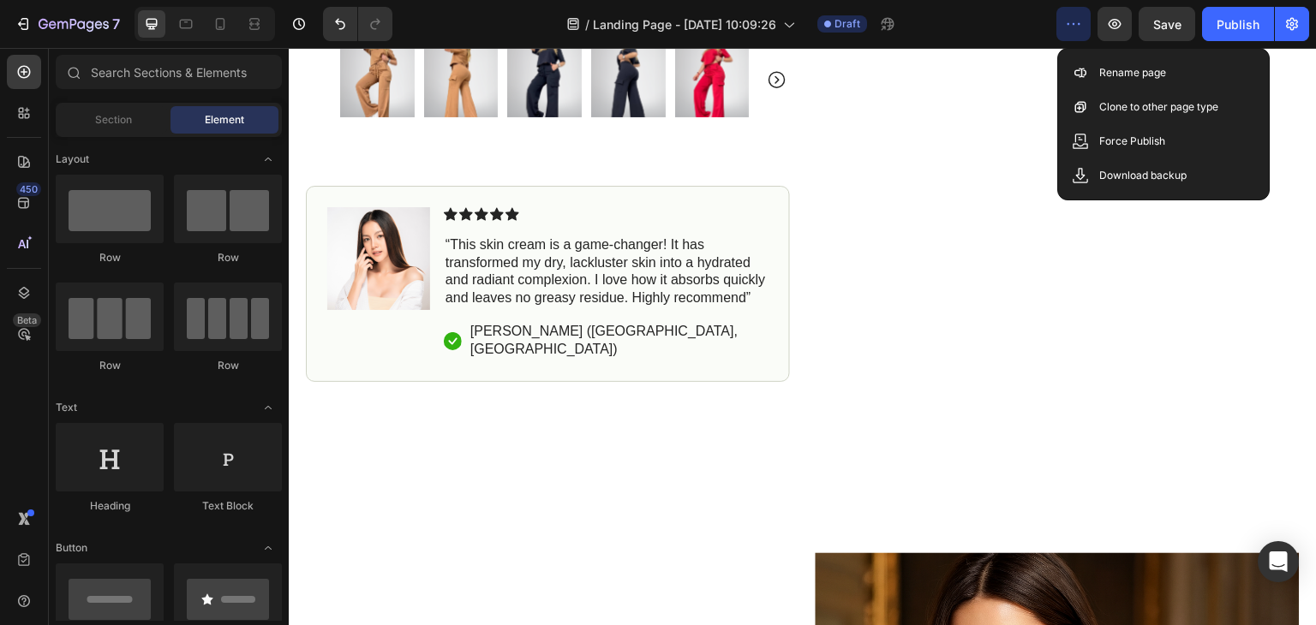
click at [1068, 31] on icon "button" at bounding box center [1073, 23] width 17 height 17
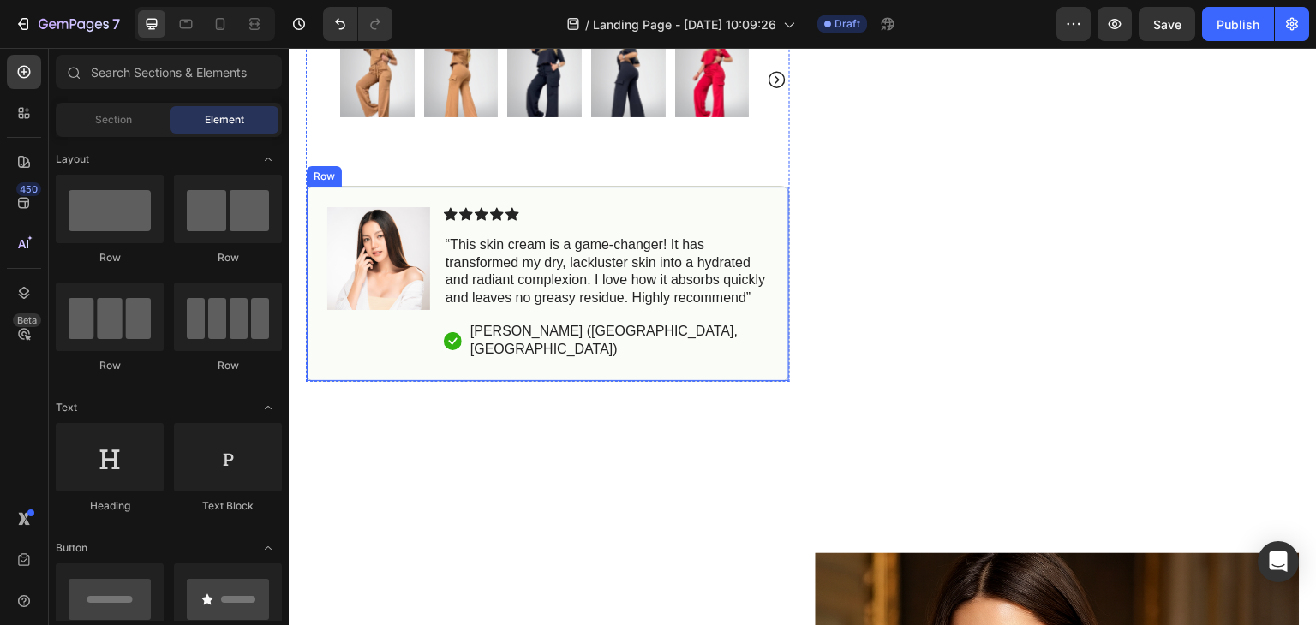
click at [679, 218] on div "Icon Icon Icon Icon Icon Icon List “This skin cream is a game-changer! It has t…" at bounding box center [606, 283] width 325 height 153
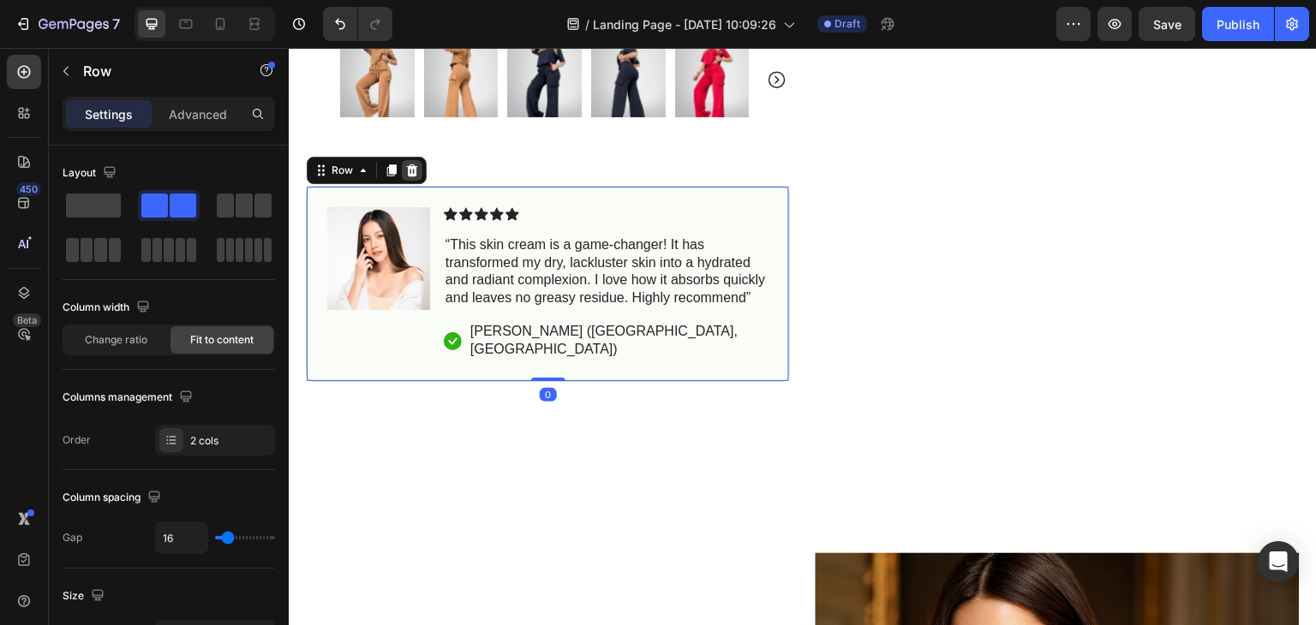
click at [417, 164] on icon at bounding box center [412, 171] width 14 height 14
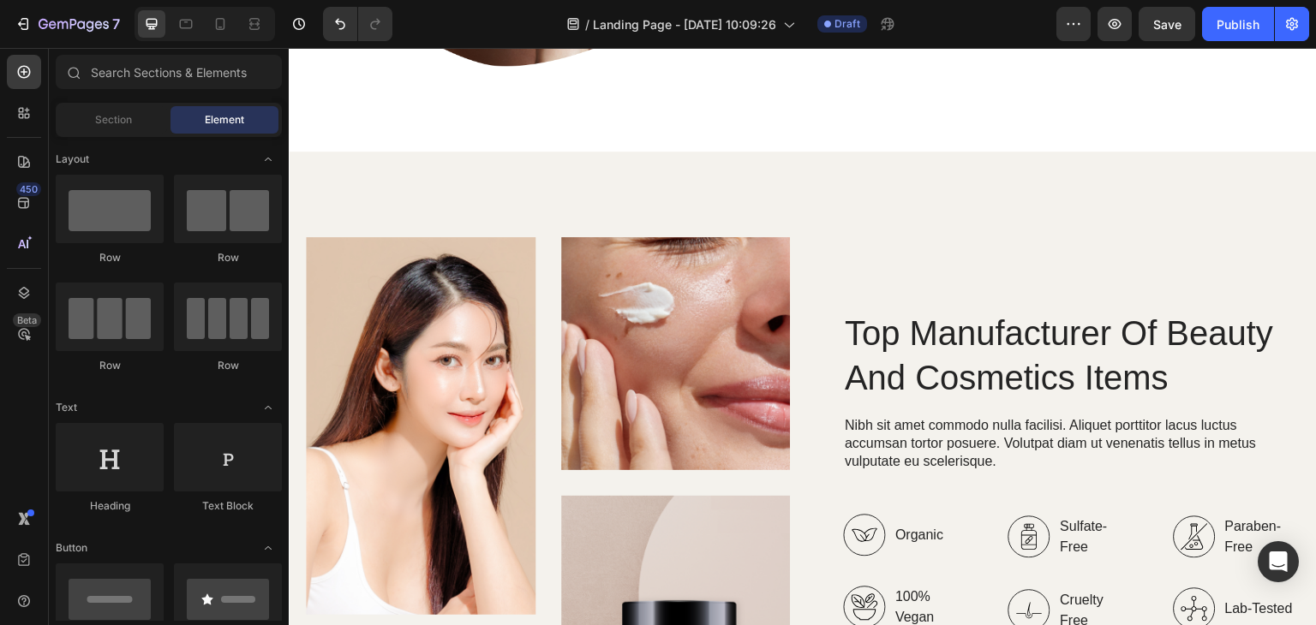
scroll to position [2275, 0]
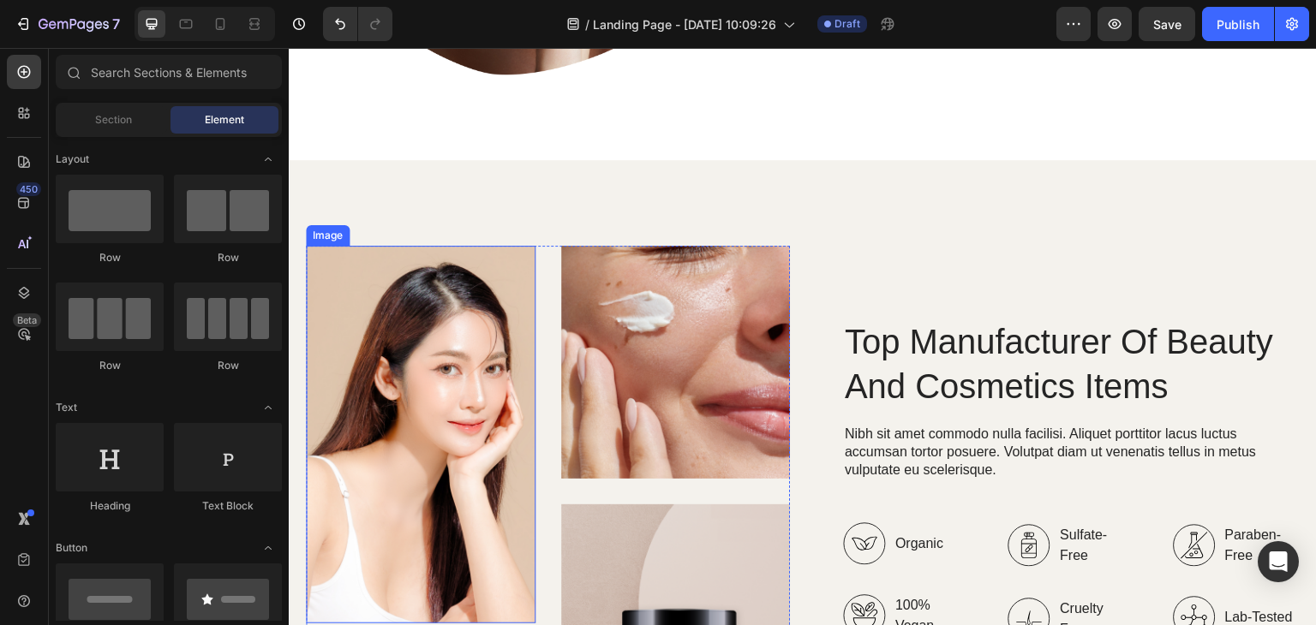
click at [416, 345] on img at bounding box center [421, 435] width 230 height 378
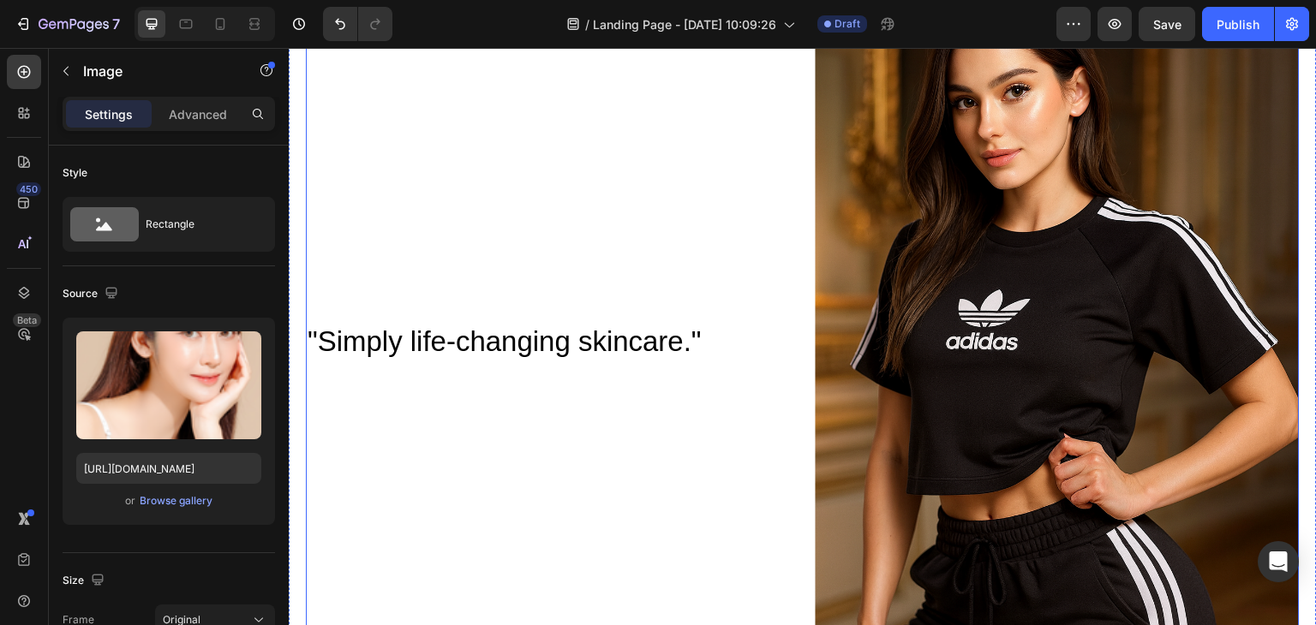
scroll to position [990, 0]
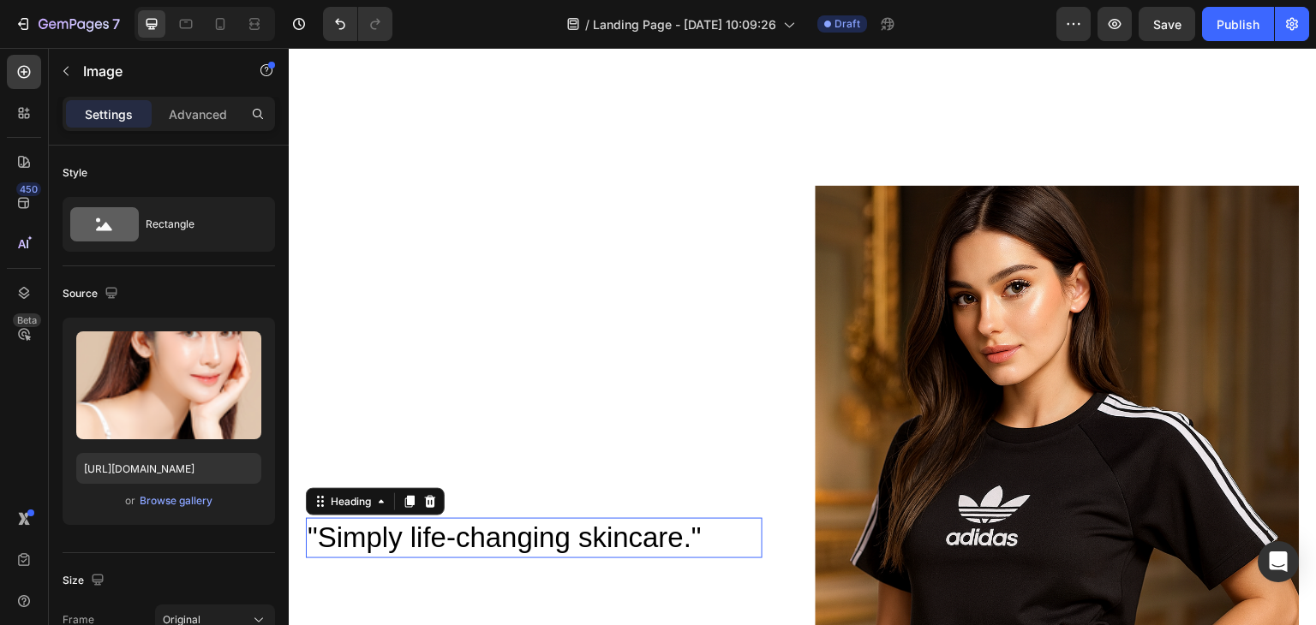
click at [460, 524] on h2 ""Simply life-changing skincare."" at bounding box center [534, 538] width 457 height 40
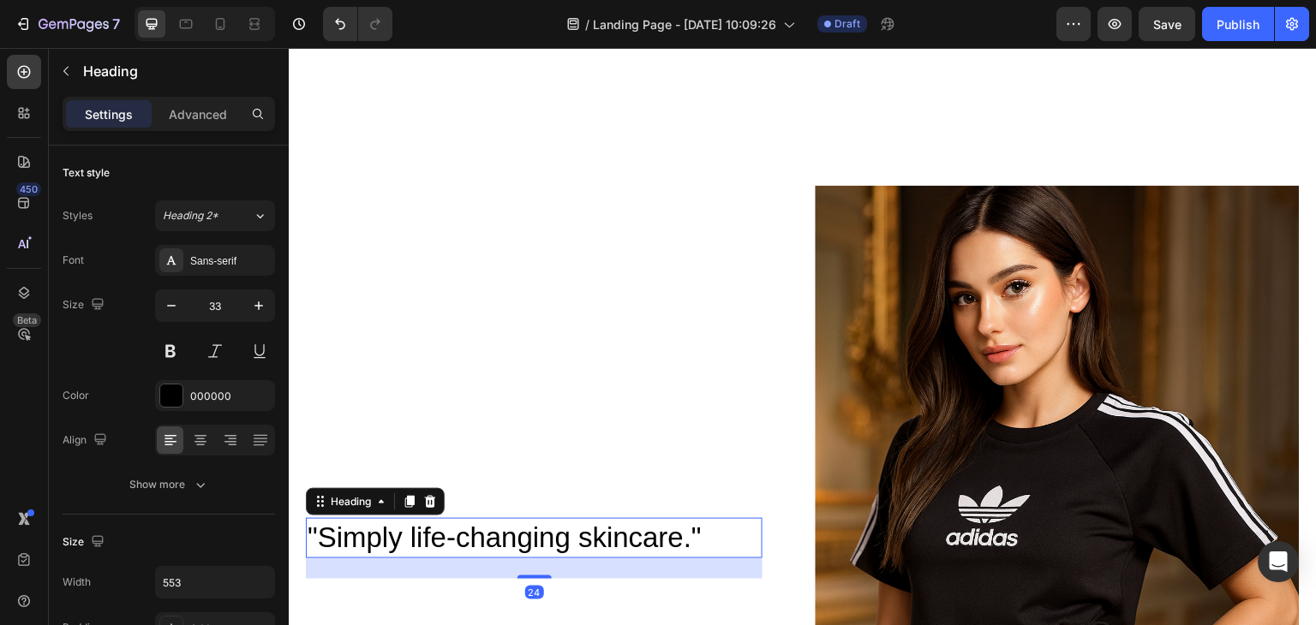
click at [460, 524] on h2 ""Simply life-changing skincare."" at bounding box center [534, 538] width 457 height 40
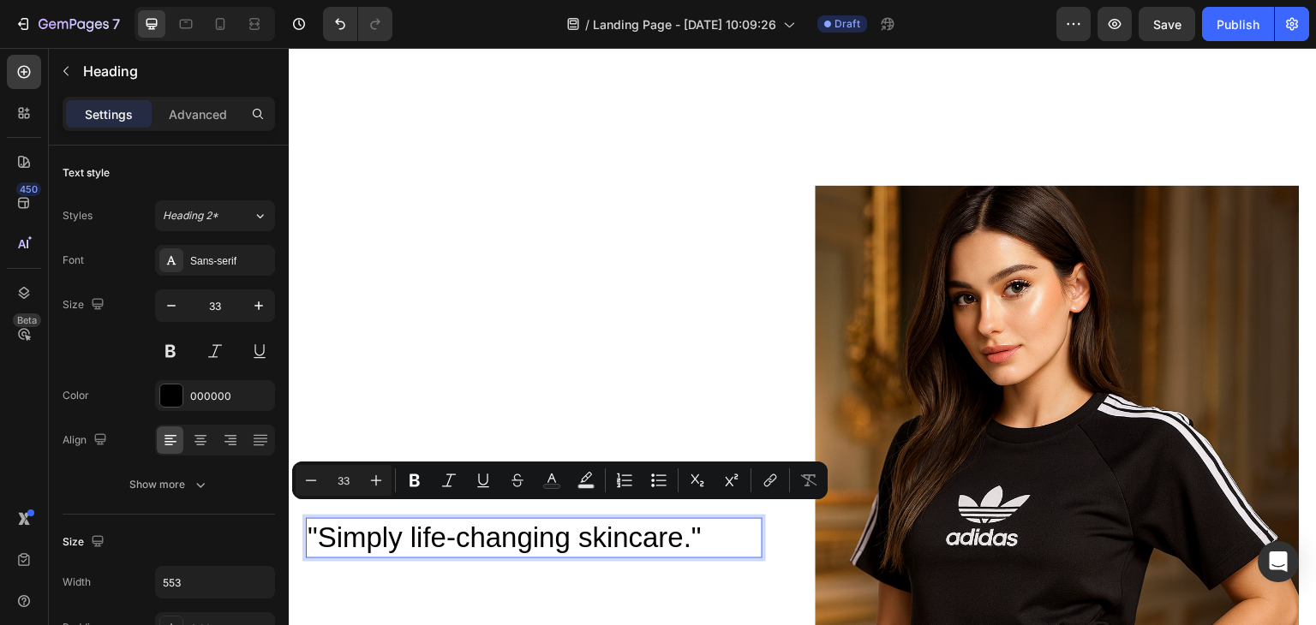
click at [709, 520] on p ""Simply life-changing skincare."" at bounding box center [534, 538] width 453 height 37
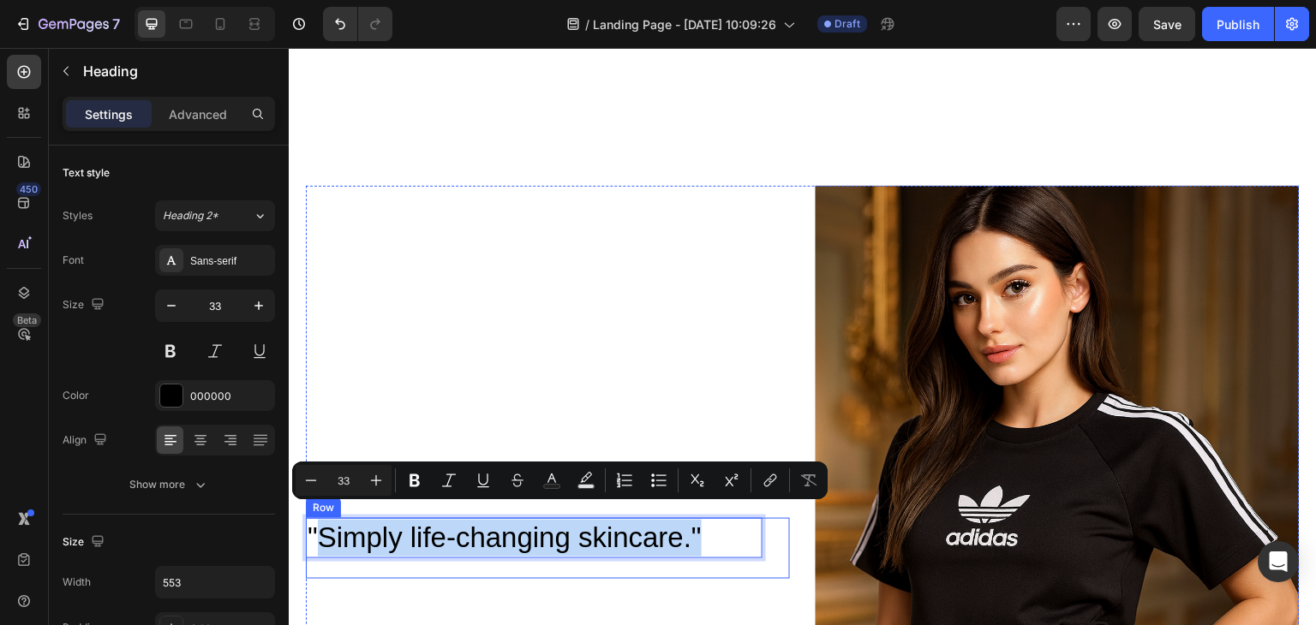
drag, startPoint x: 711, startPoint y: 524, endPoint x: 314, endPoint y: 546, distance: 398.2
click at [314, 546] on div ""Simply life-changing skincare." Heading 24" at bounding box center [534, 548] width 457 height 61
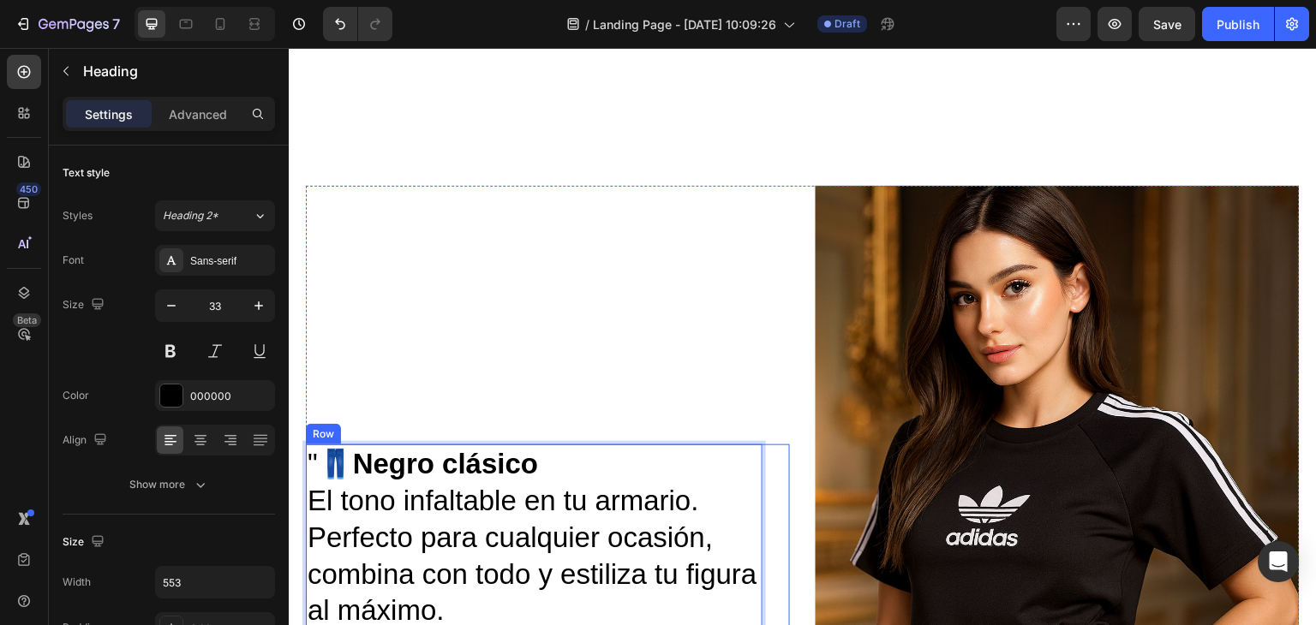
scroll to position [994, 0]
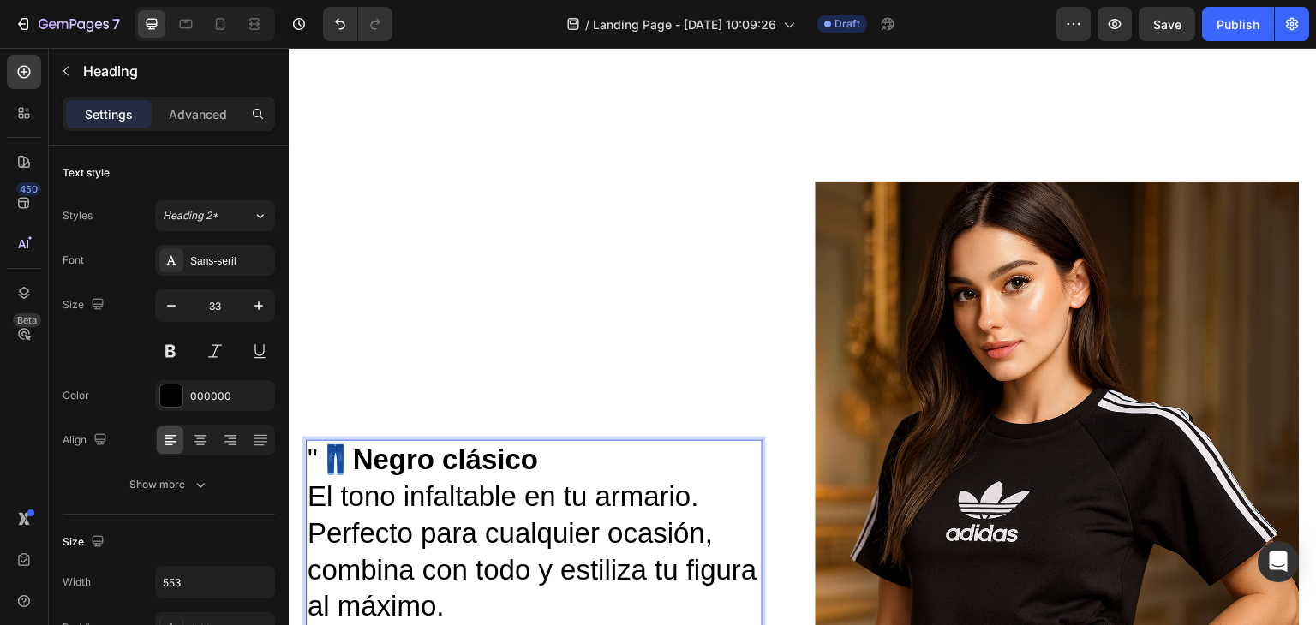
click at [321, 442] on p ""👖 Negro clásico El tono infaltable en tu armario. Perfecto para cualquier ocas…" at bounding box center [534, 534] width 453 height 184
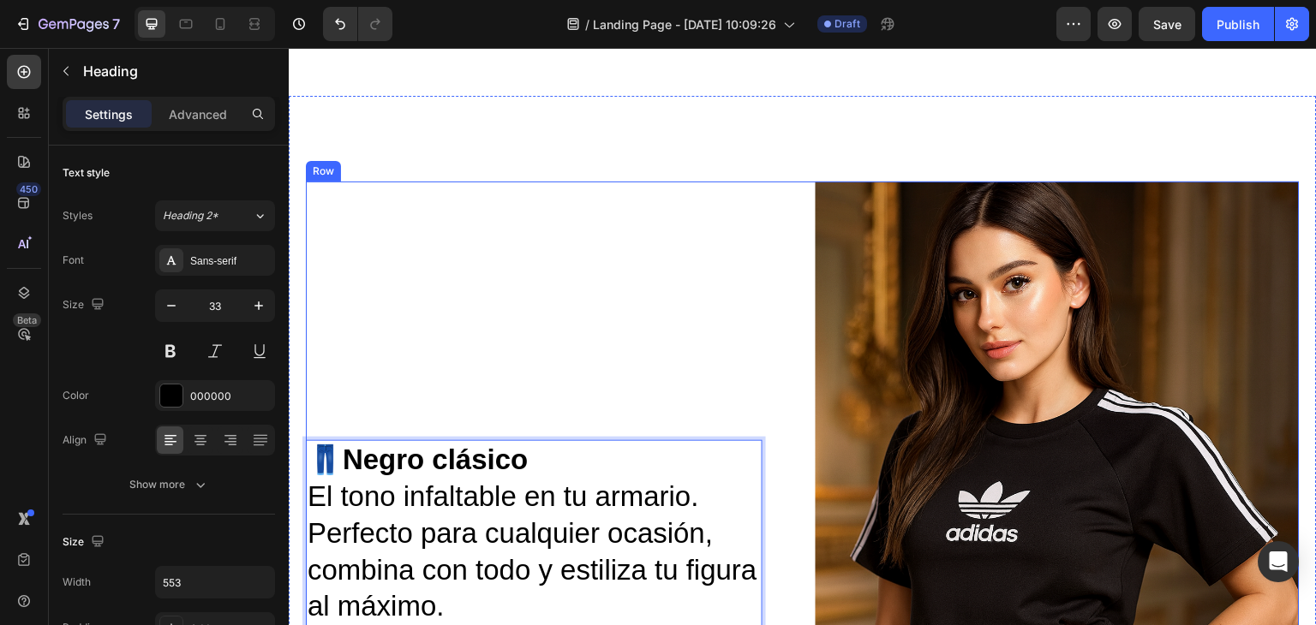
click at [693, 350] on div "👖 Negro clásico El tono infaltable en tu armario. Perfecto para cualquier ocasi…" at bounding box center [548, 545] width 484 height 727
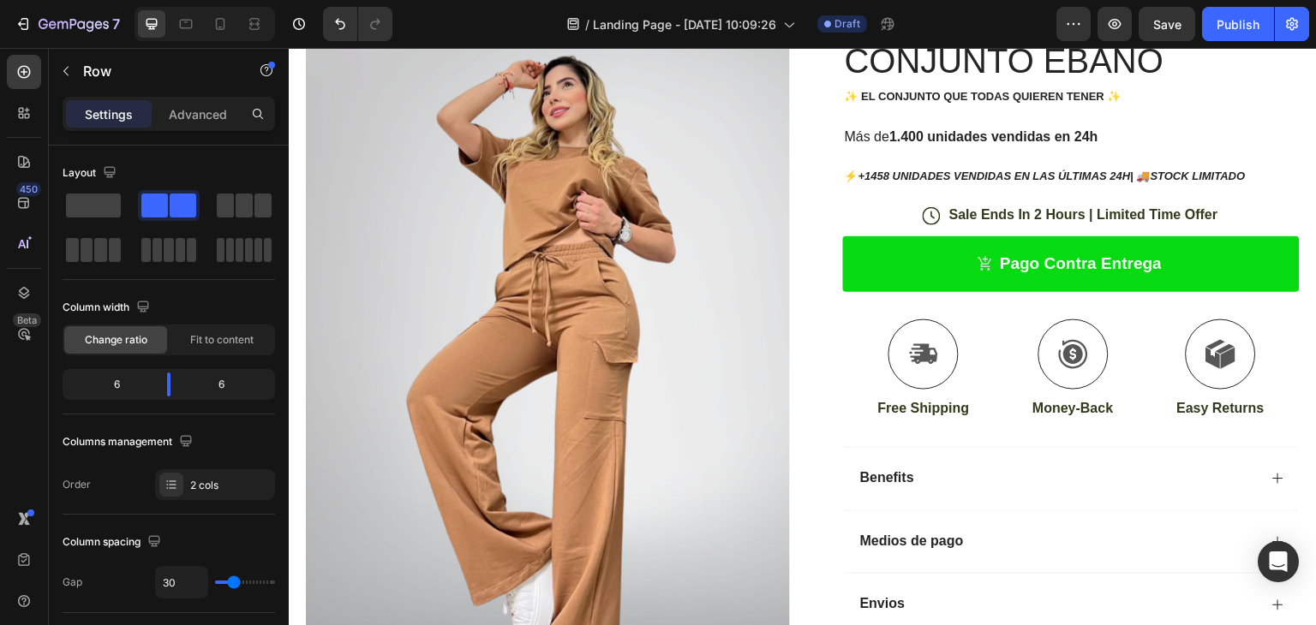
scroll to position [651, 0]
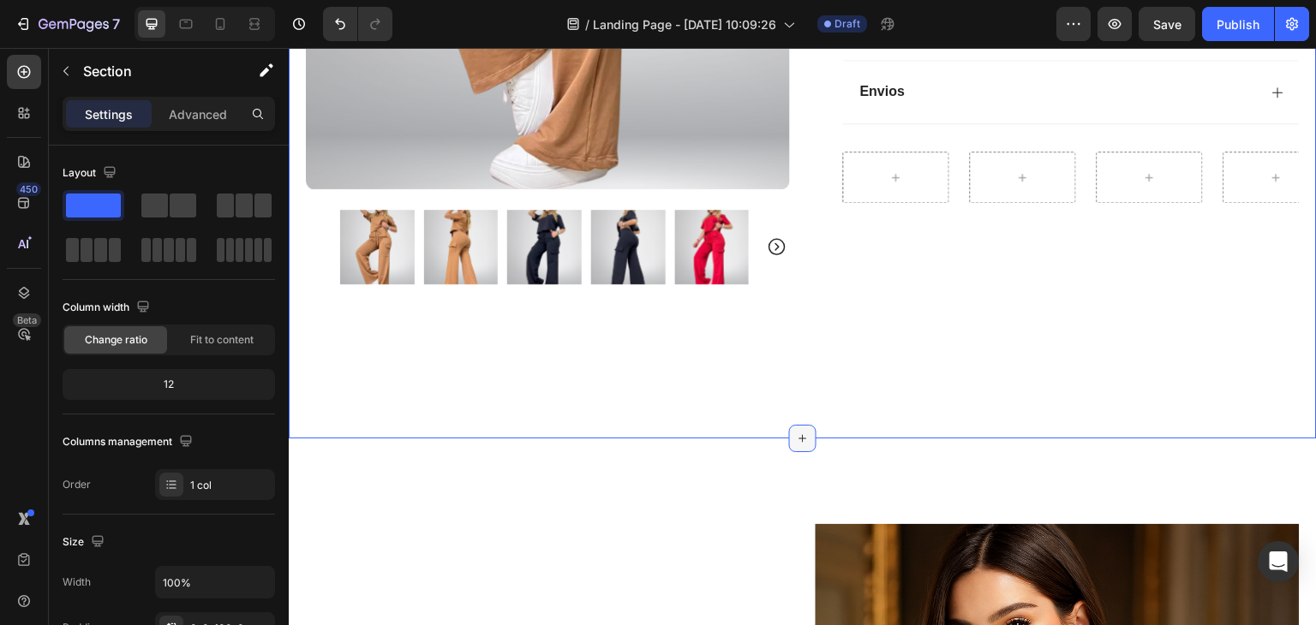
click at [797, 432] on icon at bounding box center [803, 439] width 14 height 14
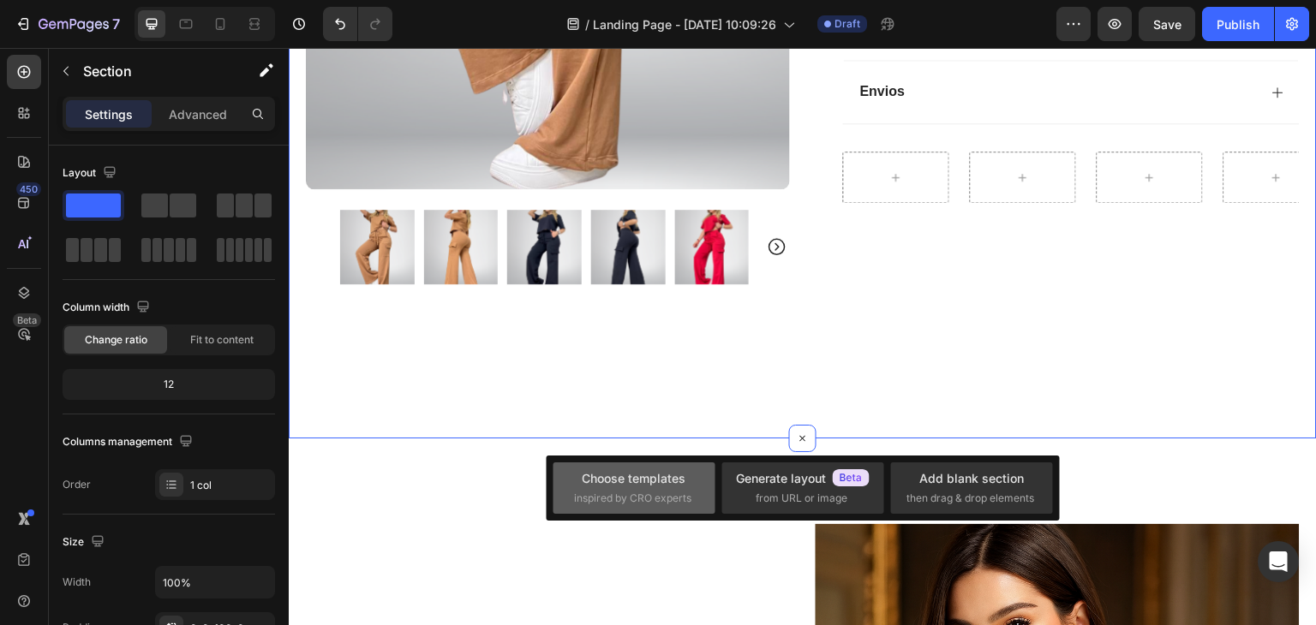
click at [595, 484] on div "Choose templates" at bounding box center [634, 479] width 104 height 18
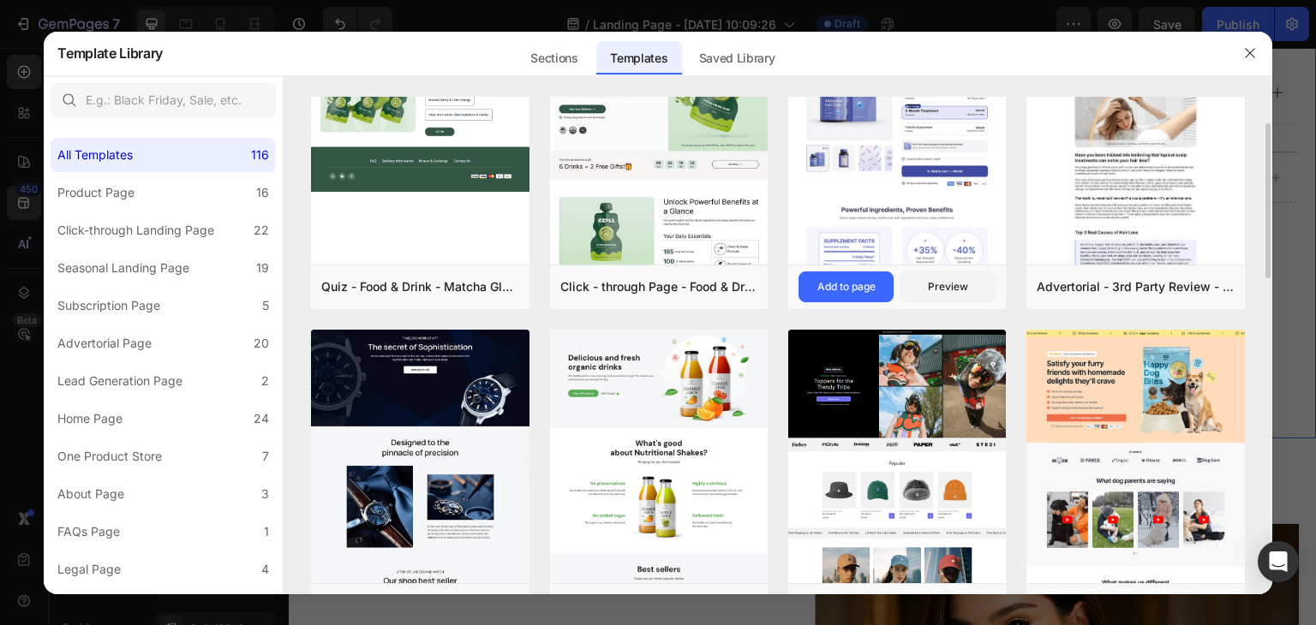
scroll to position [171, 0]
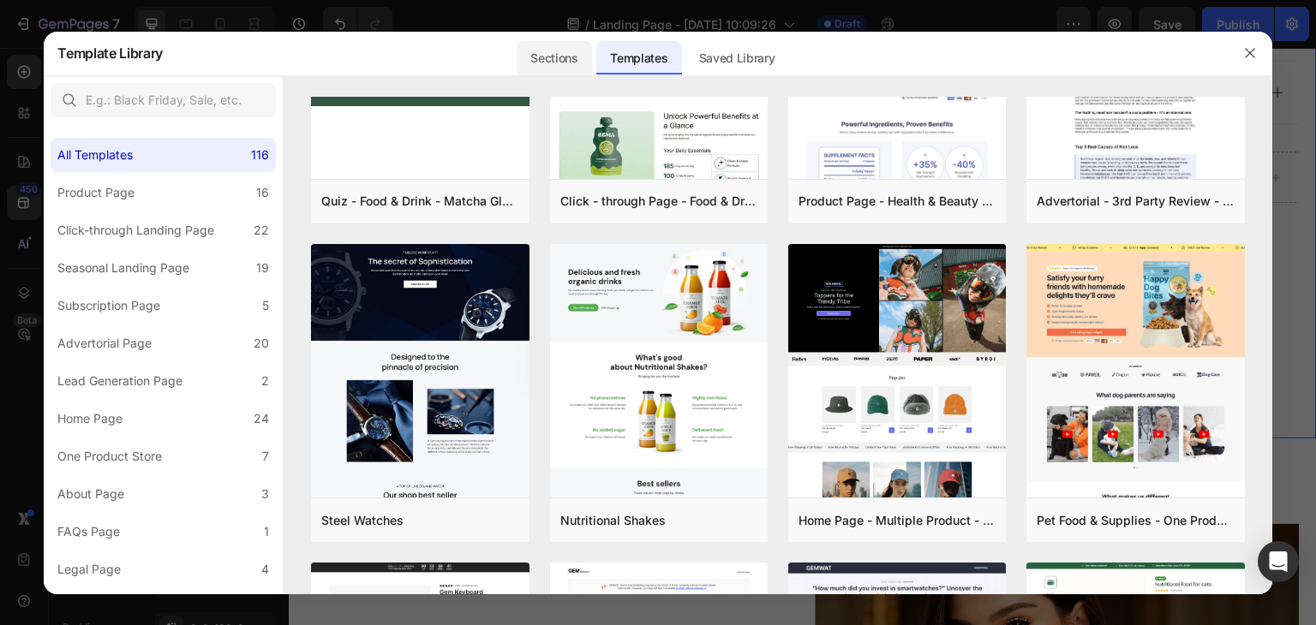
click at [566, 63] on div "Sections" at bounding box center [554, 58] width 75 height 34
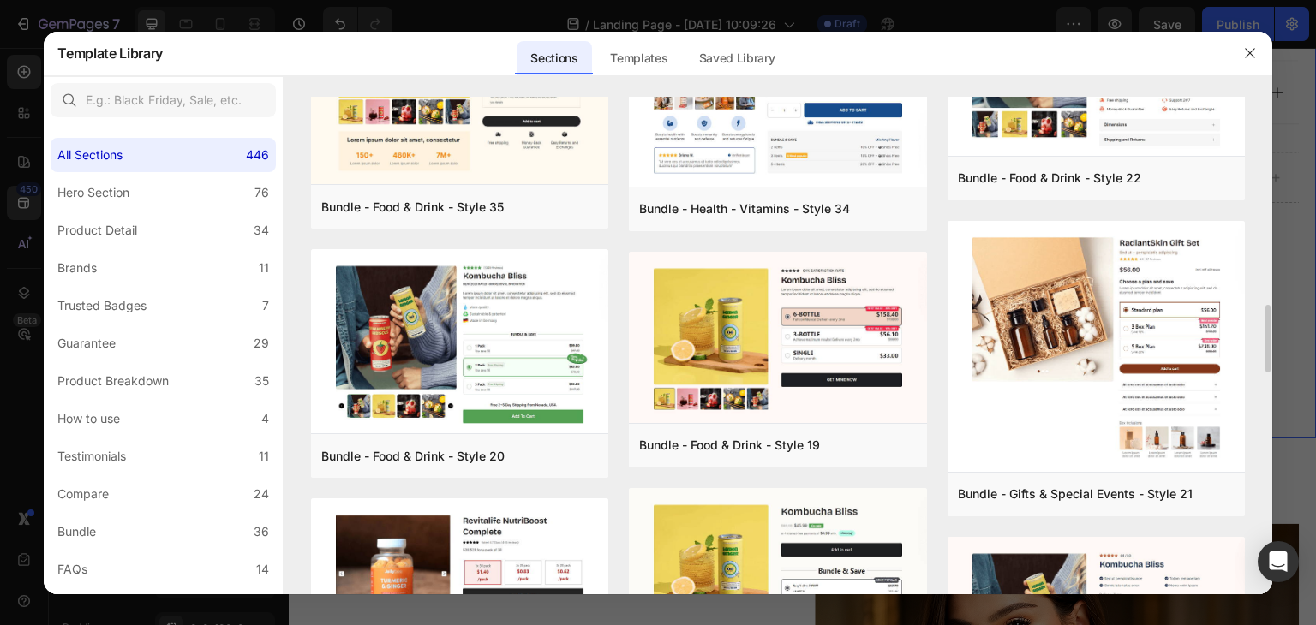
scroll to position [1615, 0]
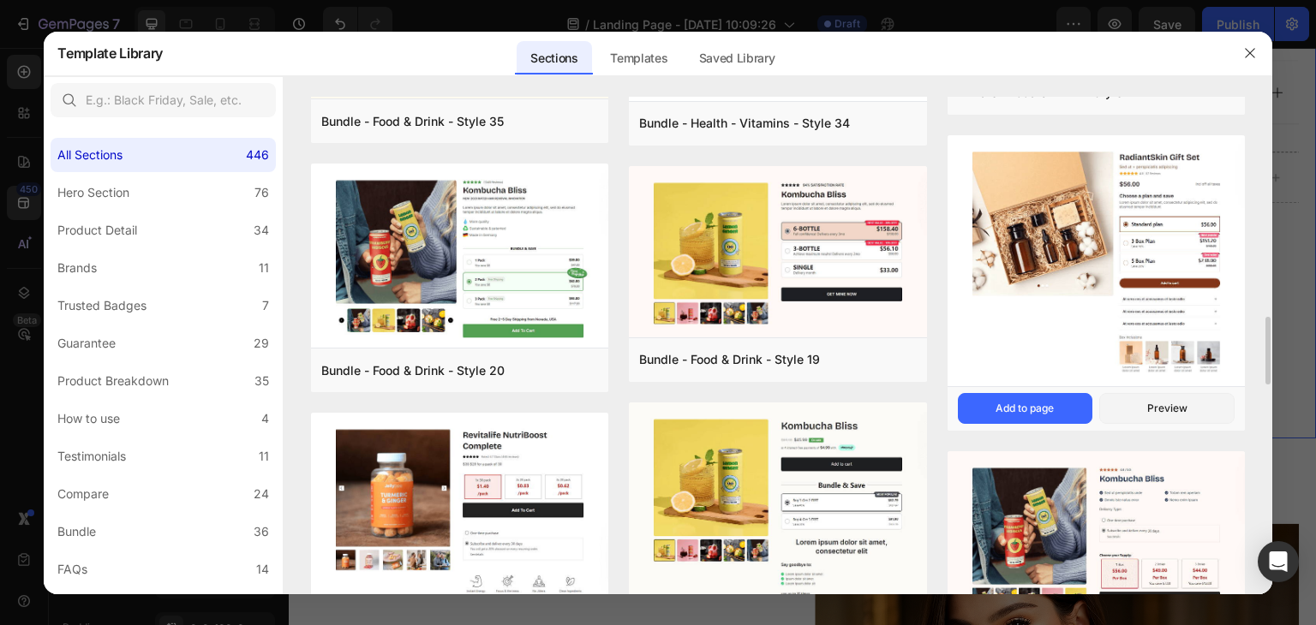
click at [1152, 350] on img at bounding box center [1096, 262] width 297 height 254
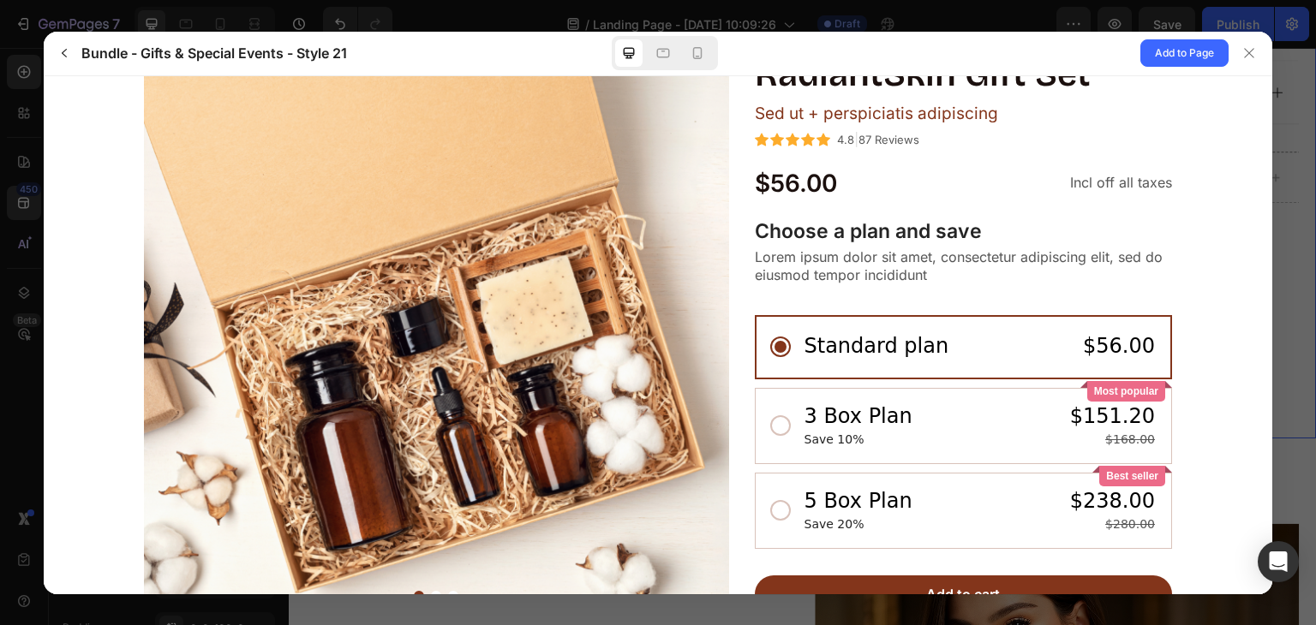
scroll to position [103, 0]
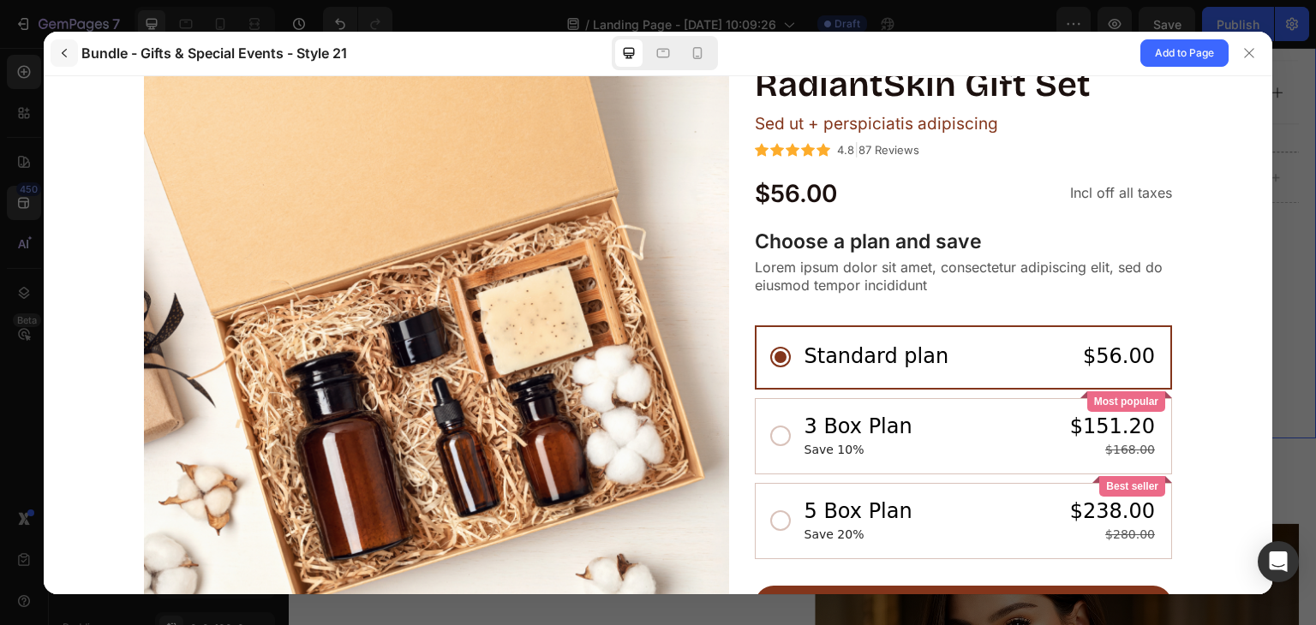
click at [55, 57] on button "button" at bounding box center [64, 52] width 27 height 27
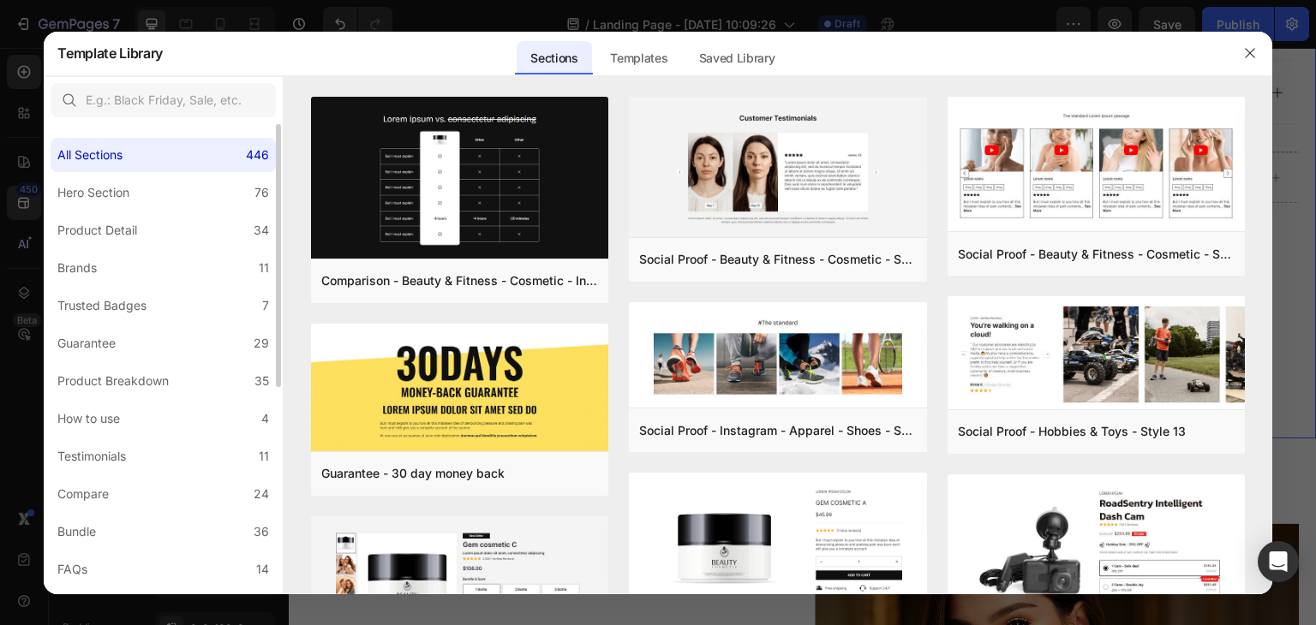
click at [182, 211] on div "All Sections 446 Hero Section 76 Product Detail 34 Brands 11 Trusted Badges 7 G…" at bounding box center [163, 544] width 239 height 840
click at [183, 200] on label "Hero Section 76" at bounding box center [163, 193] width 225 height 34
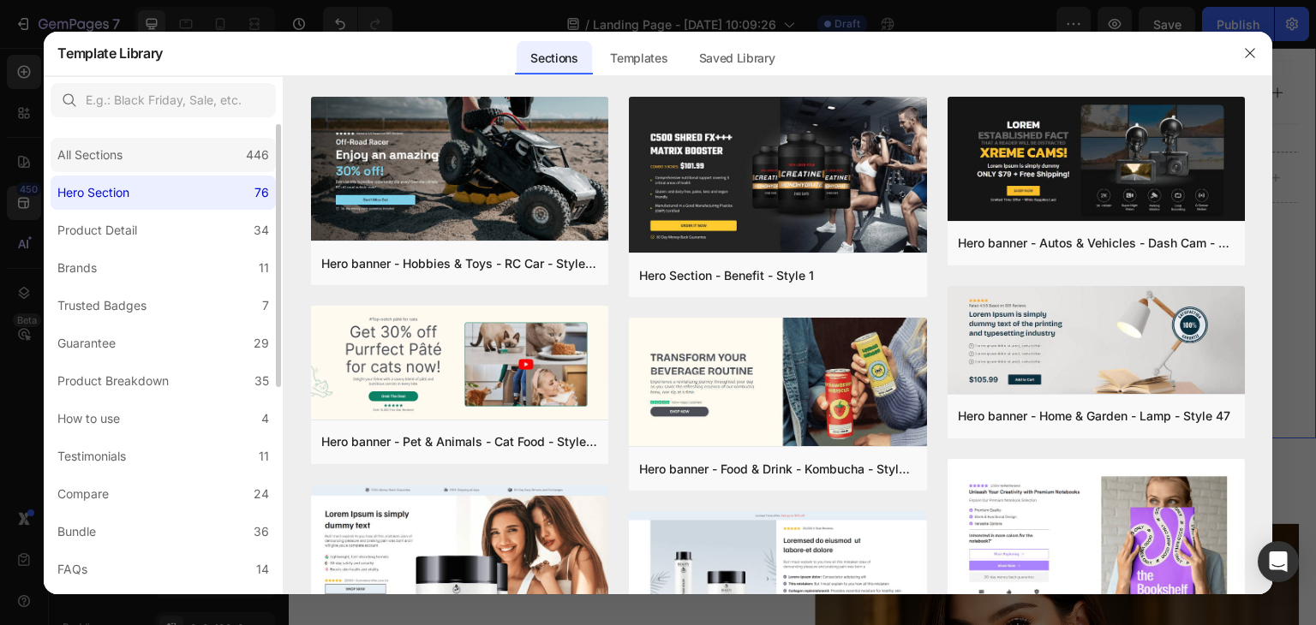
click at [188, 156] on div "All Sections 446" at bounding box center [163, 155] width 225 height 34
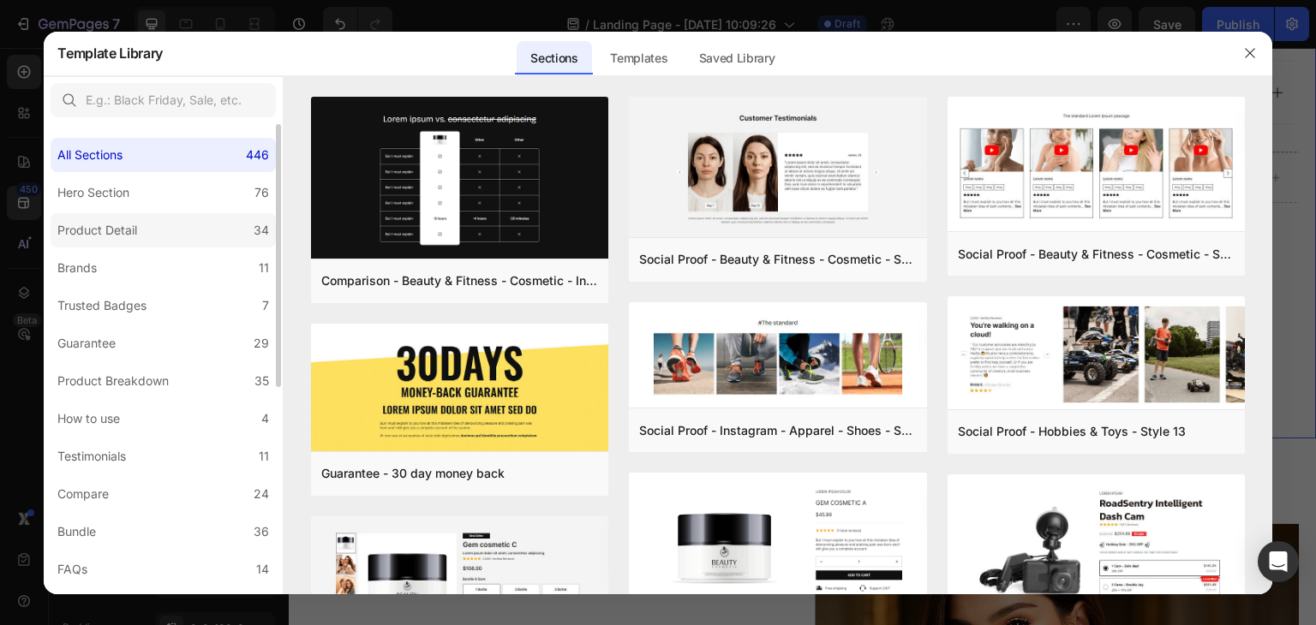
click at [182, 230] on label "Product Detail 34" at bounding box center [163, 230] width 225 height 34
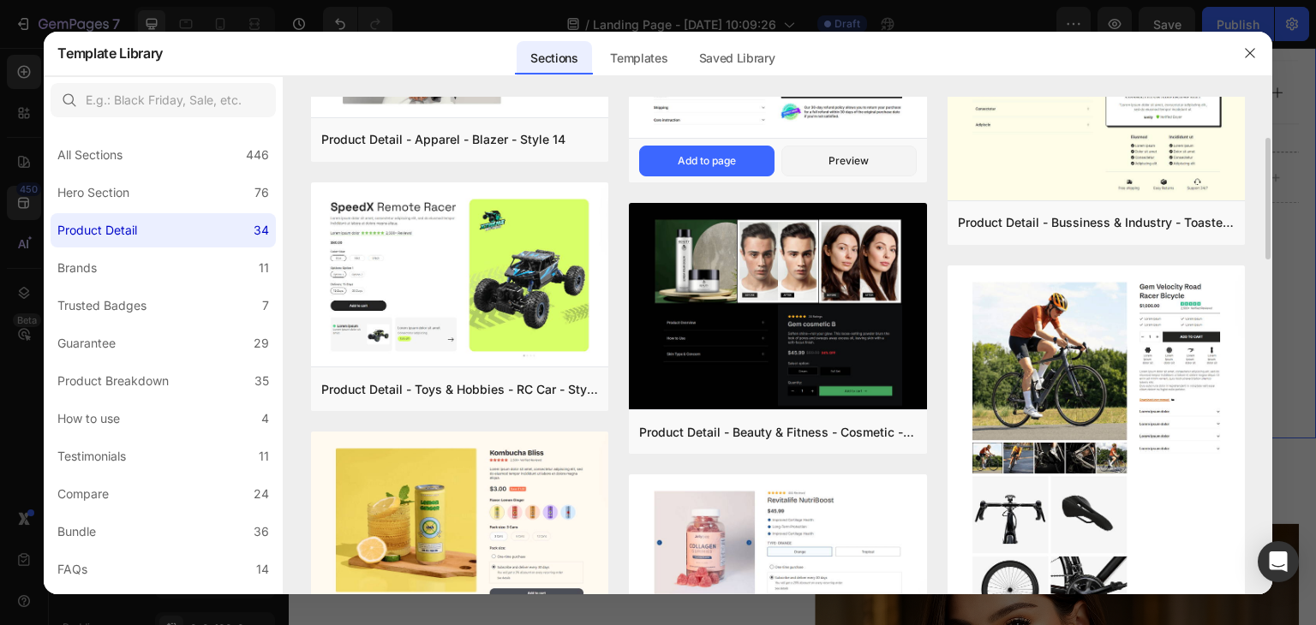
scroll to position [0, 0]
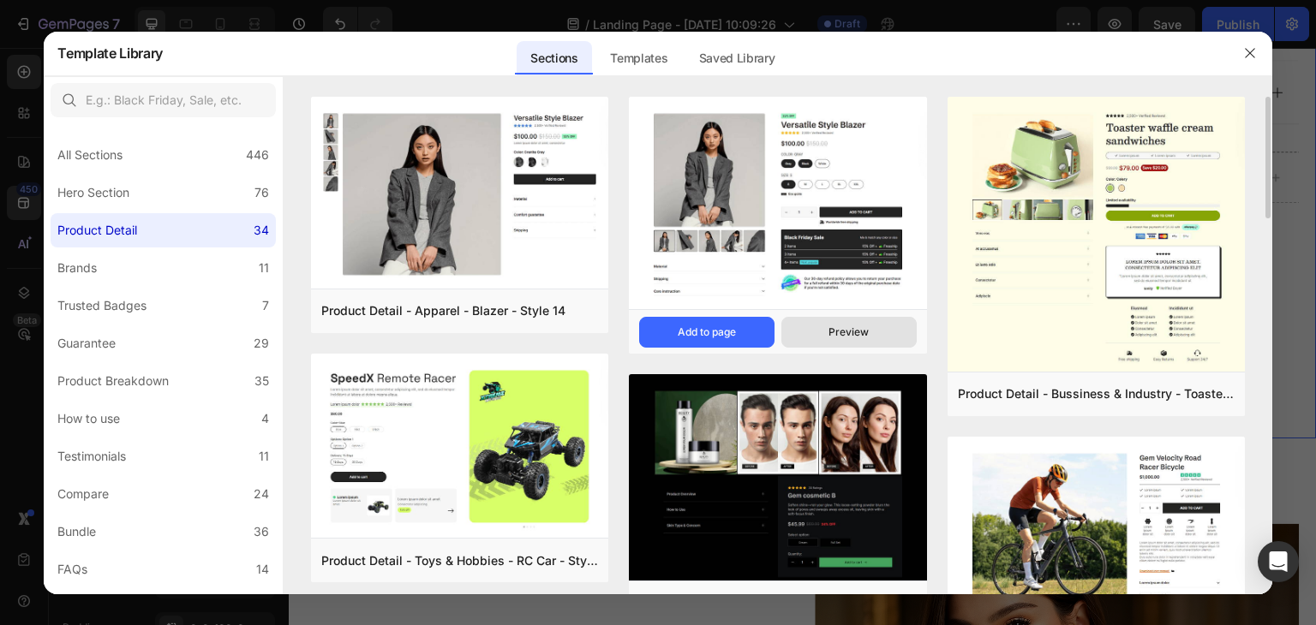
click at [823, 323] on button "Preview" at bounding box center [848, 332] width 135 height 31
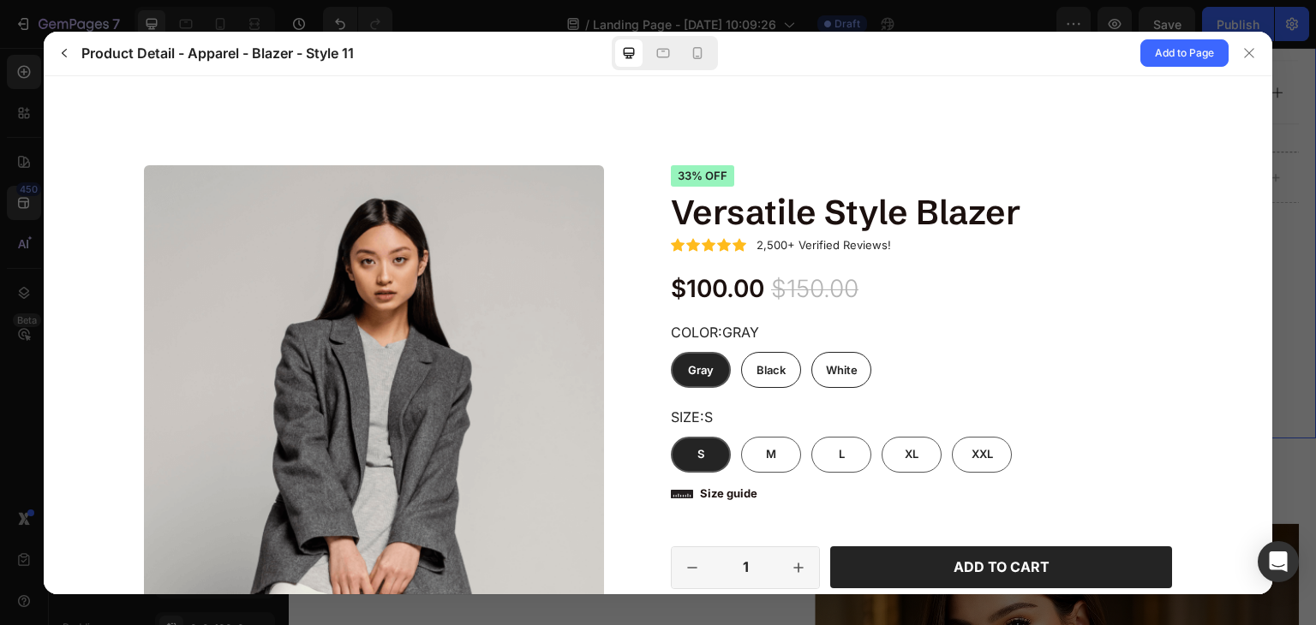
click at [692, 38] on div at bounding box center [665, 53] width 106 height 34
click at [692, 47] on icon at bounding box center [697, 53] width 17 height 17
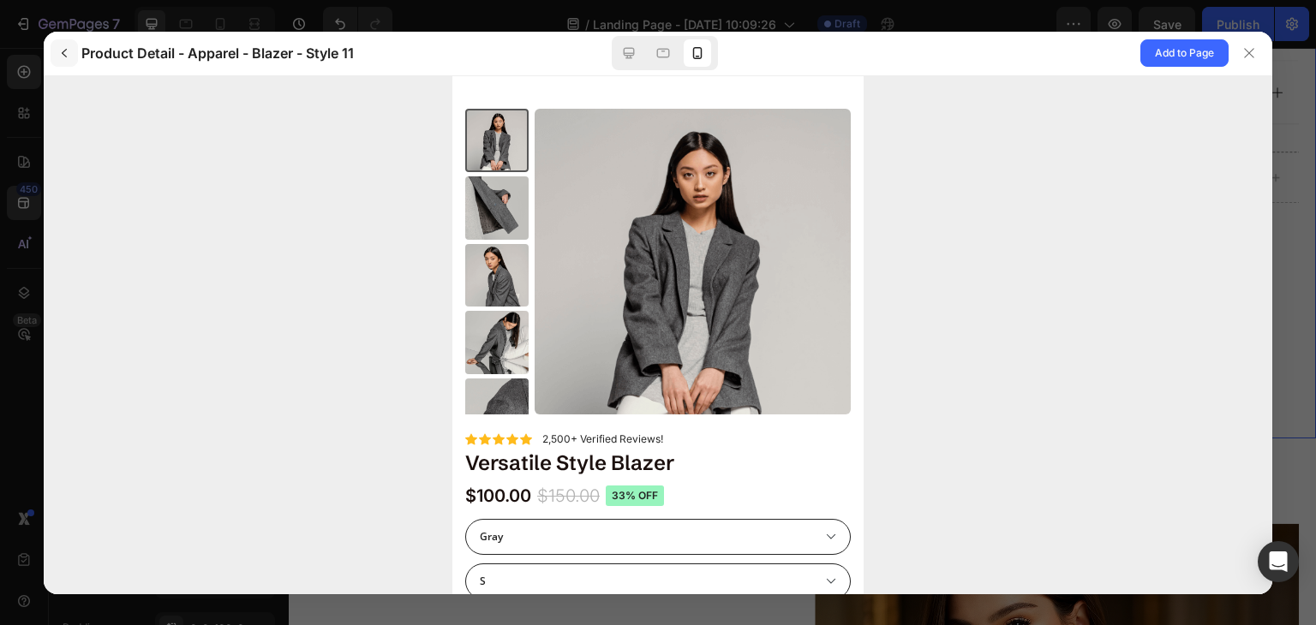
click at [51, 52] on button "button" at bounding box center [64, 52] width 27 height 27
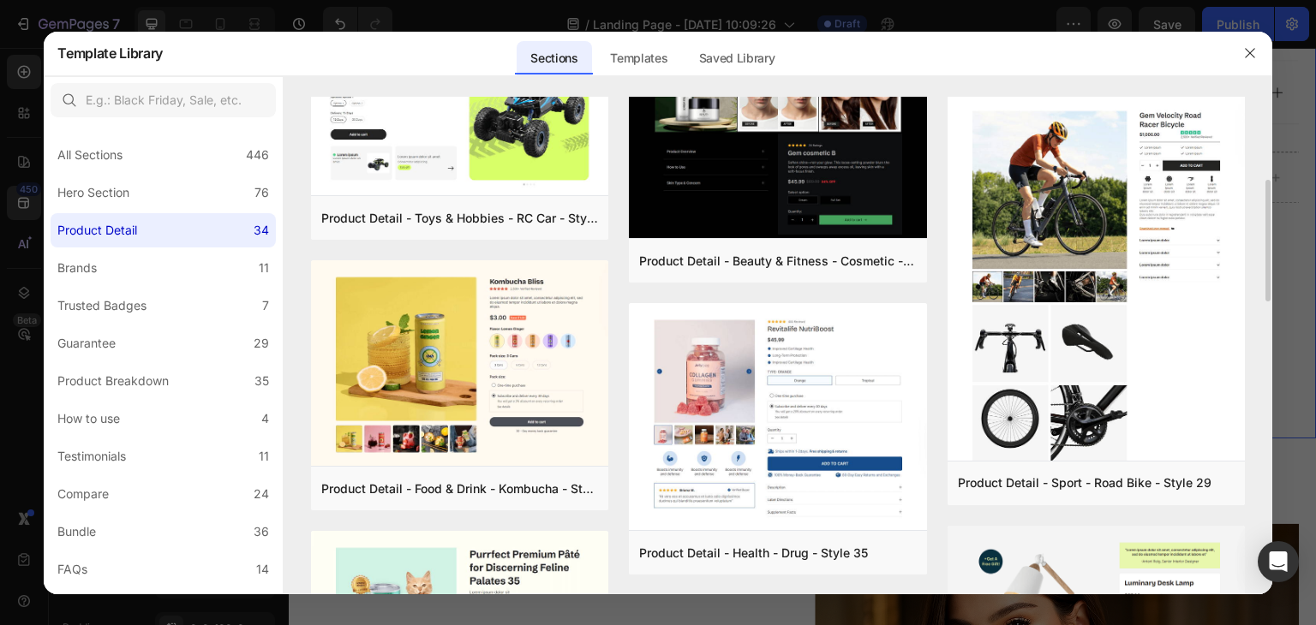
scroll to position [428, 0]
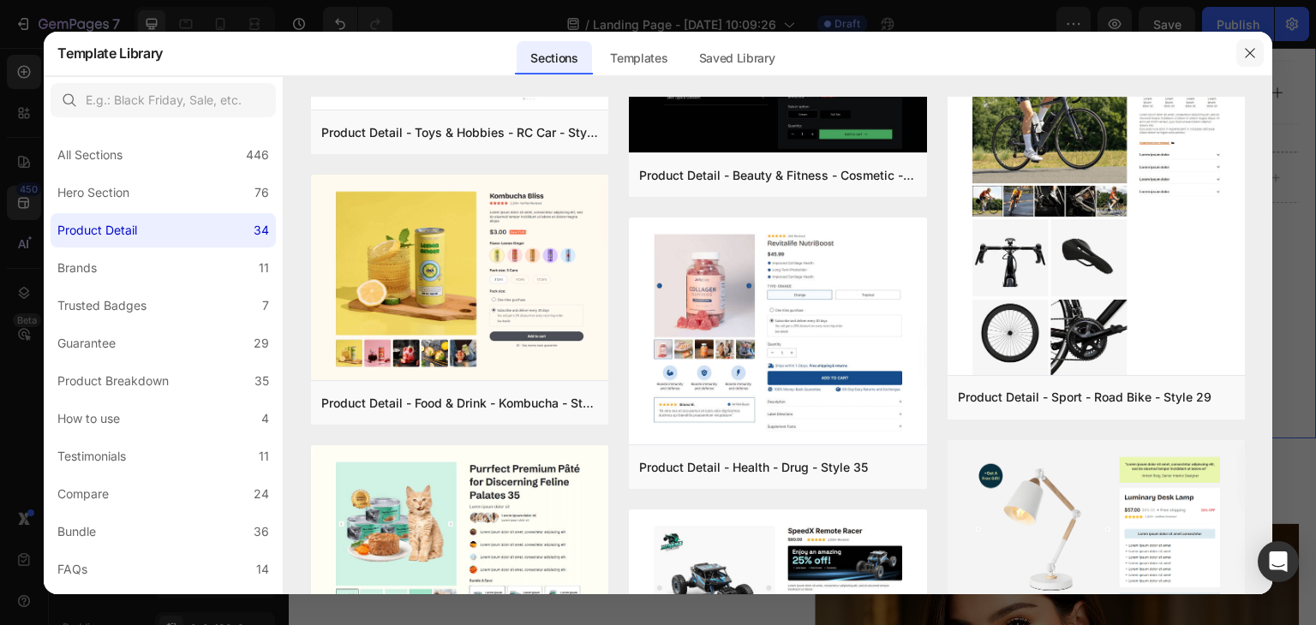
click at [1246, 58] on icon "button" at bounding box center [1250, 53] width 14 height 14
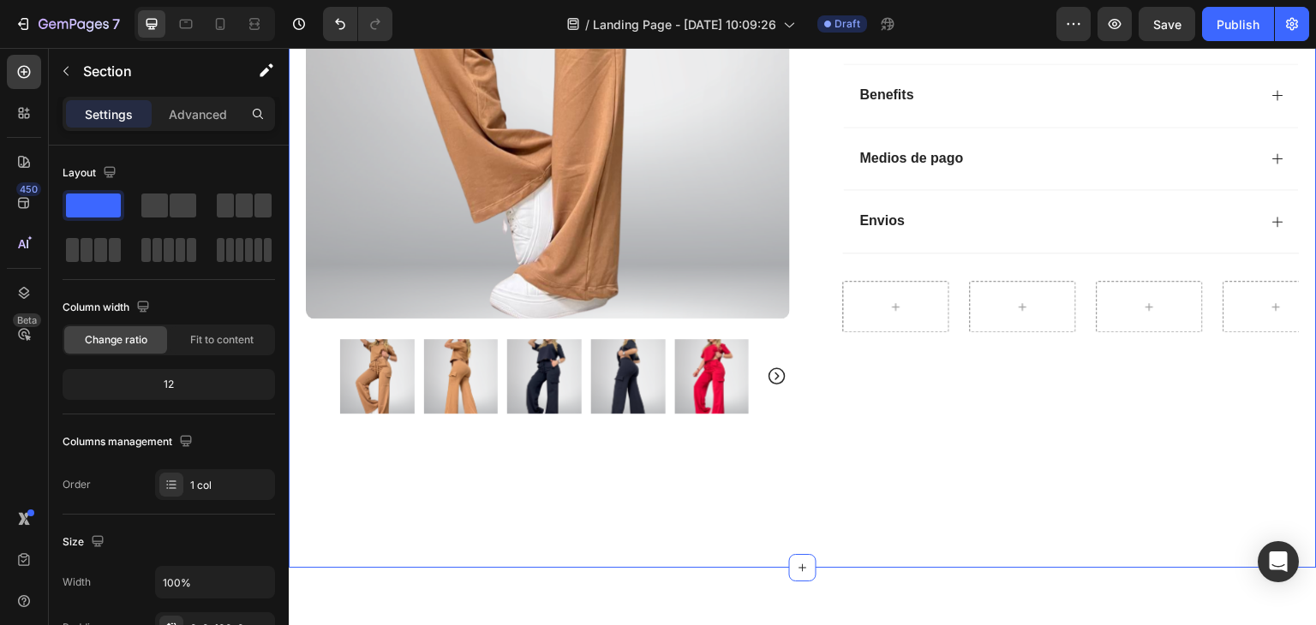
scroll to position [308, 0]
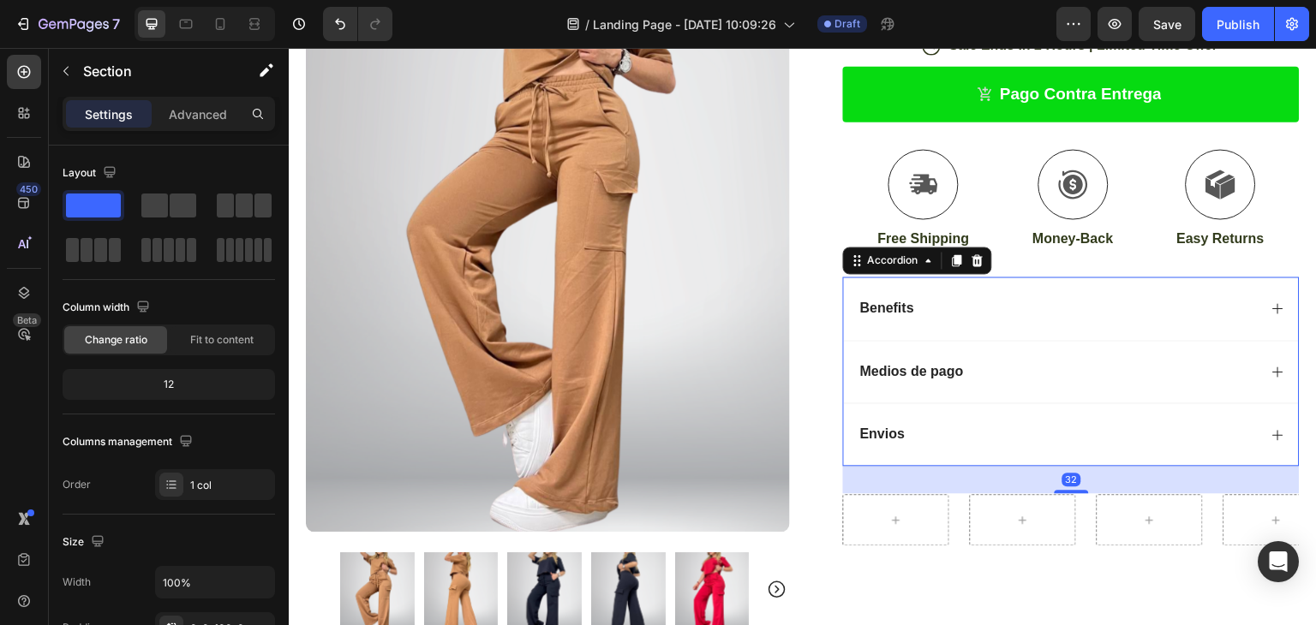
click at [1092, 447] on div "Envios" at bounding box center [1071, 434] width 455 height 63
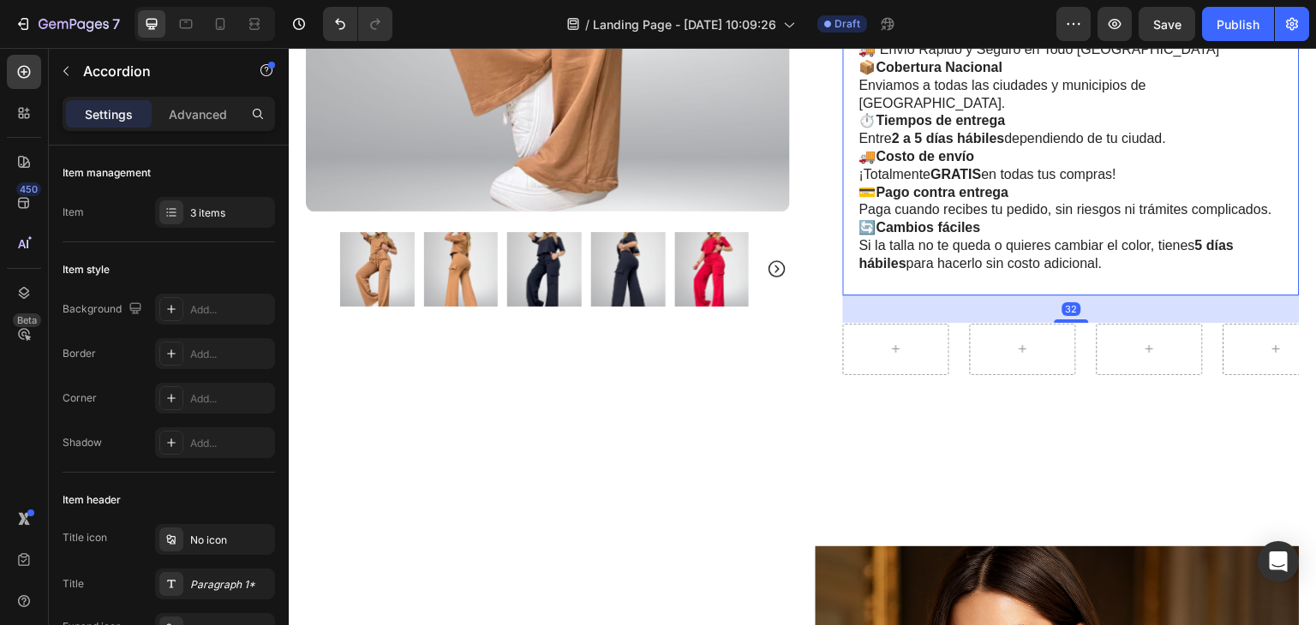
scroll to position [737, 0]
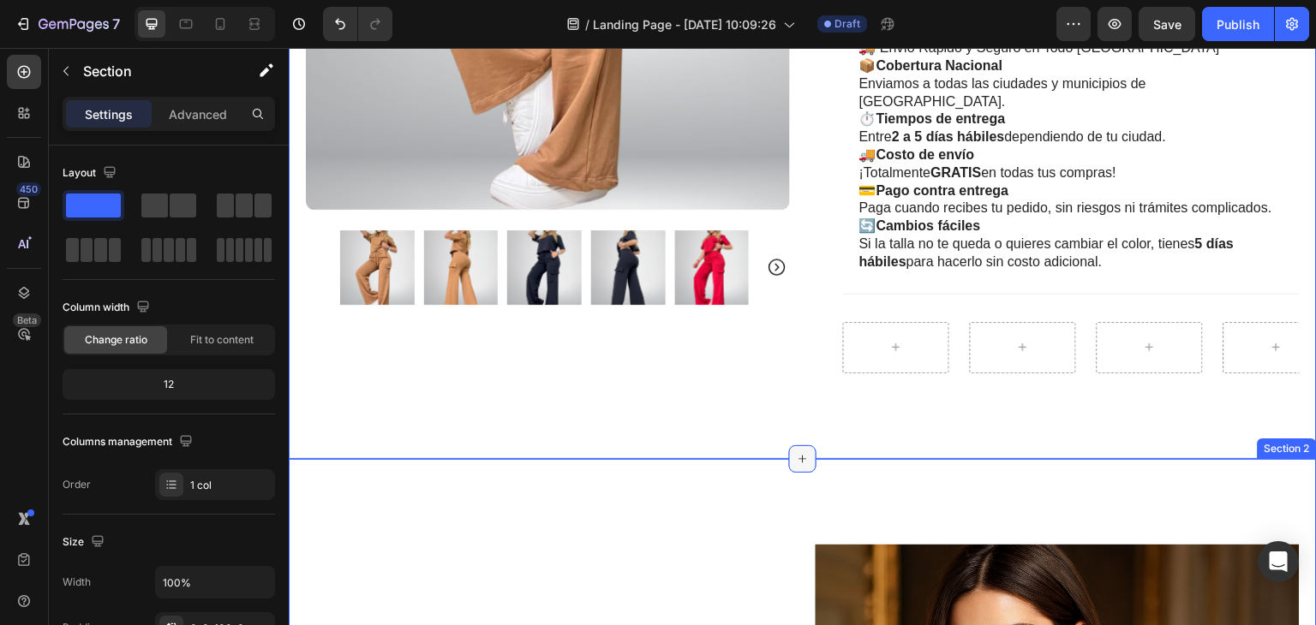
click at [800, 452] on icon at bounding box center [803, 459] width 14 height 14
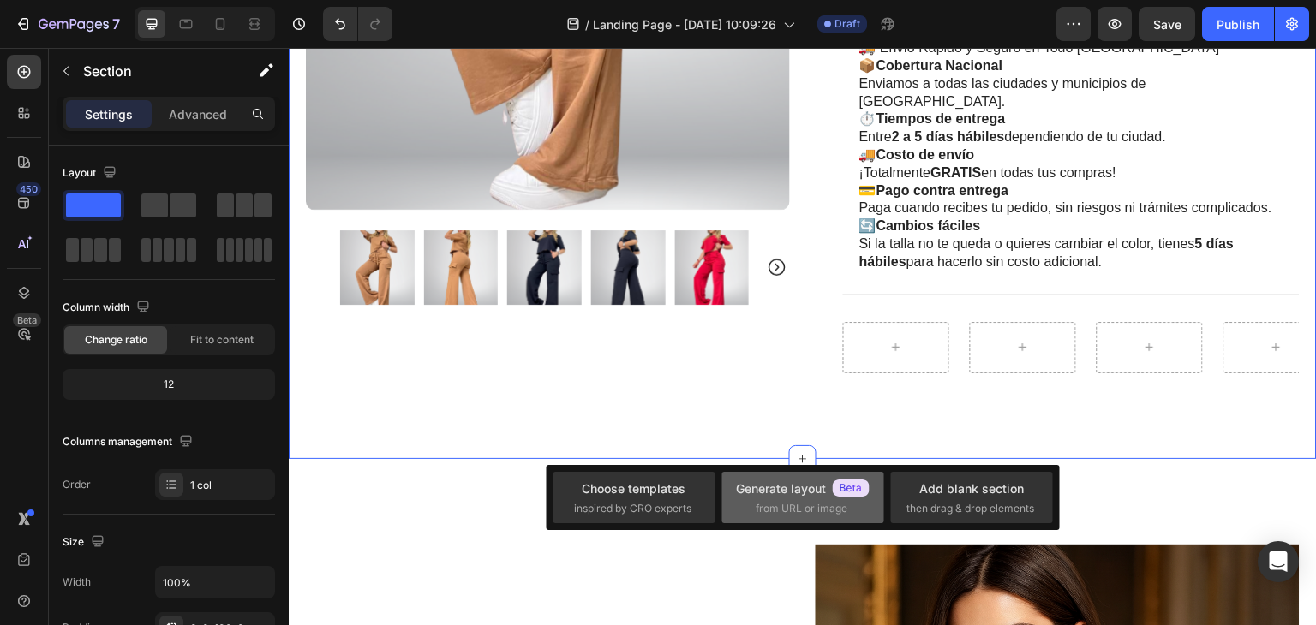
click at [775, 503] on span "from URL or image" at bounding box center [802, 508] width 92 height 15
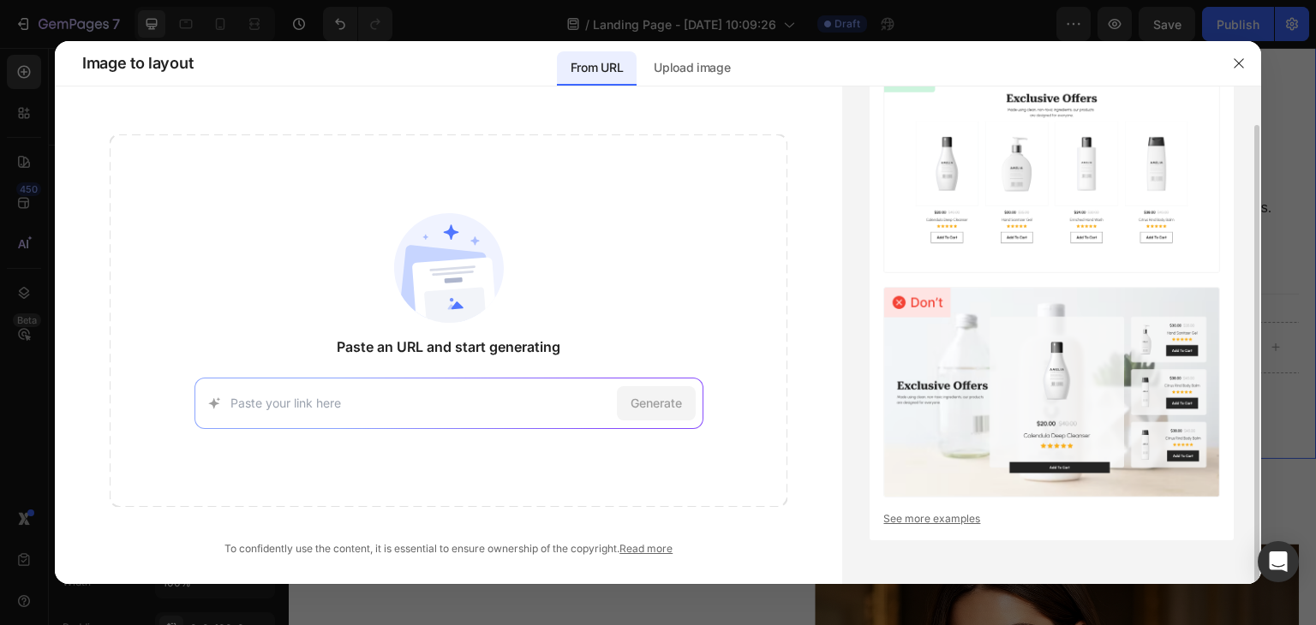
scroll to position [0, 0]
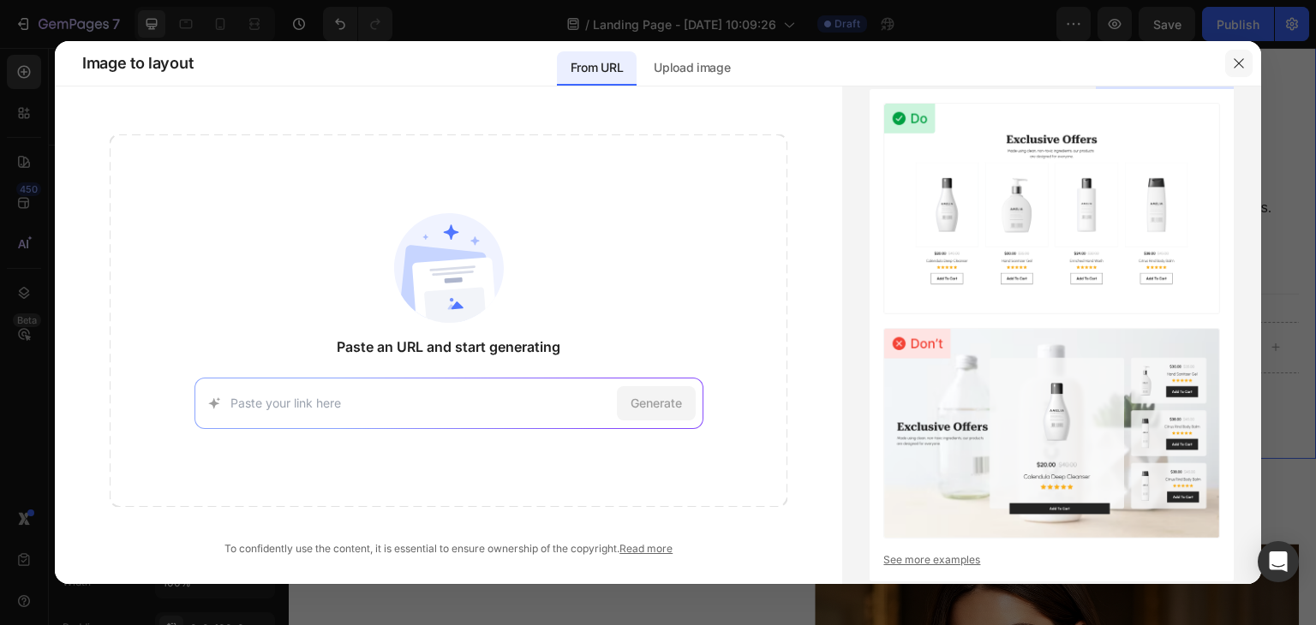
click at [1235, 61] on icon "button" at bounding box center [1239, 64] width 14 height 14
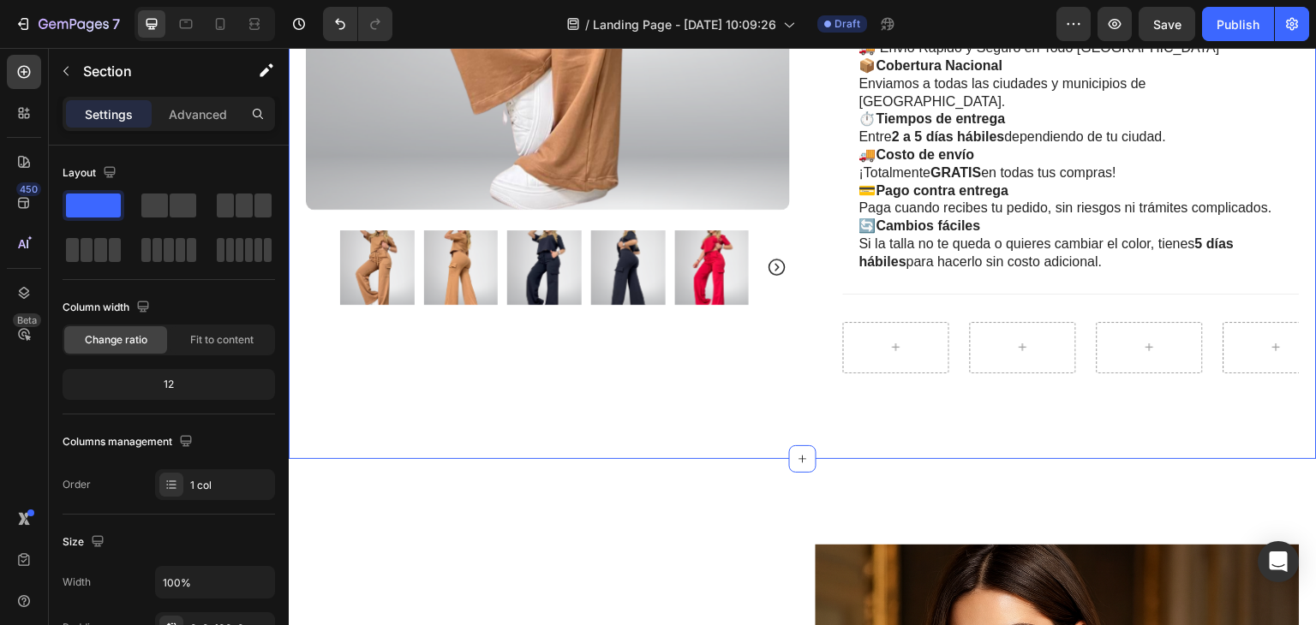
click at [800, 452] on icon at bounding box center [803, 459] width 14 height 14
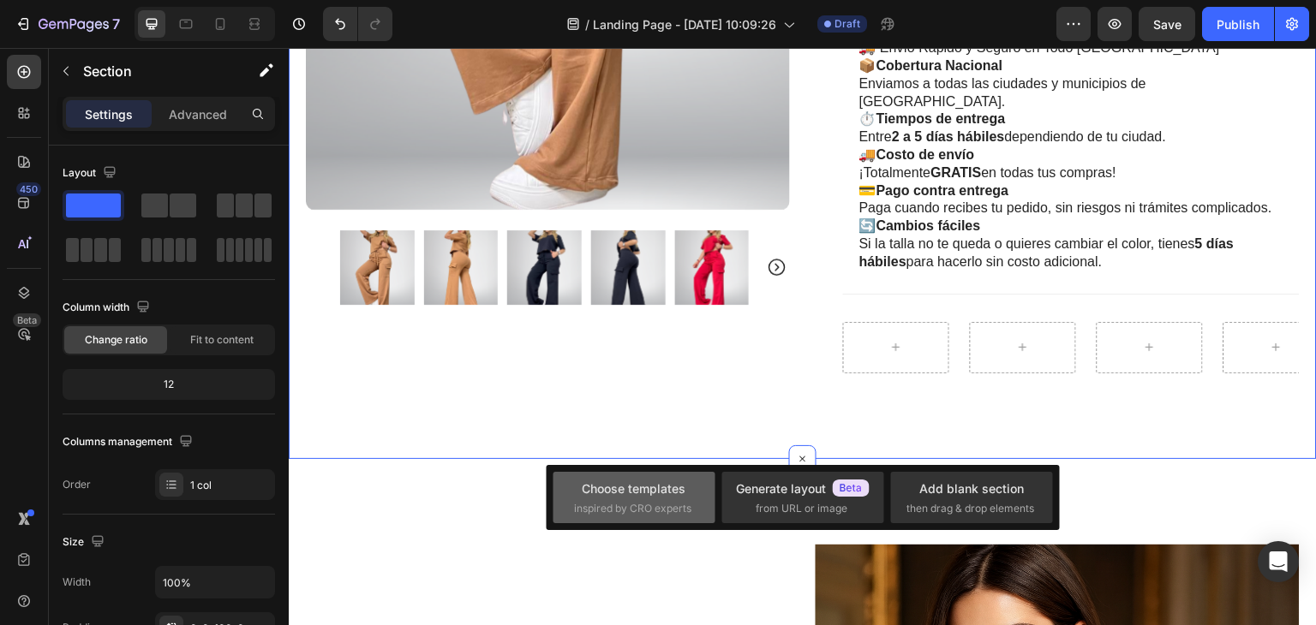
click at [655, 497] on div "Choose templates" at bounding box center [634, 489] width 104 height 18
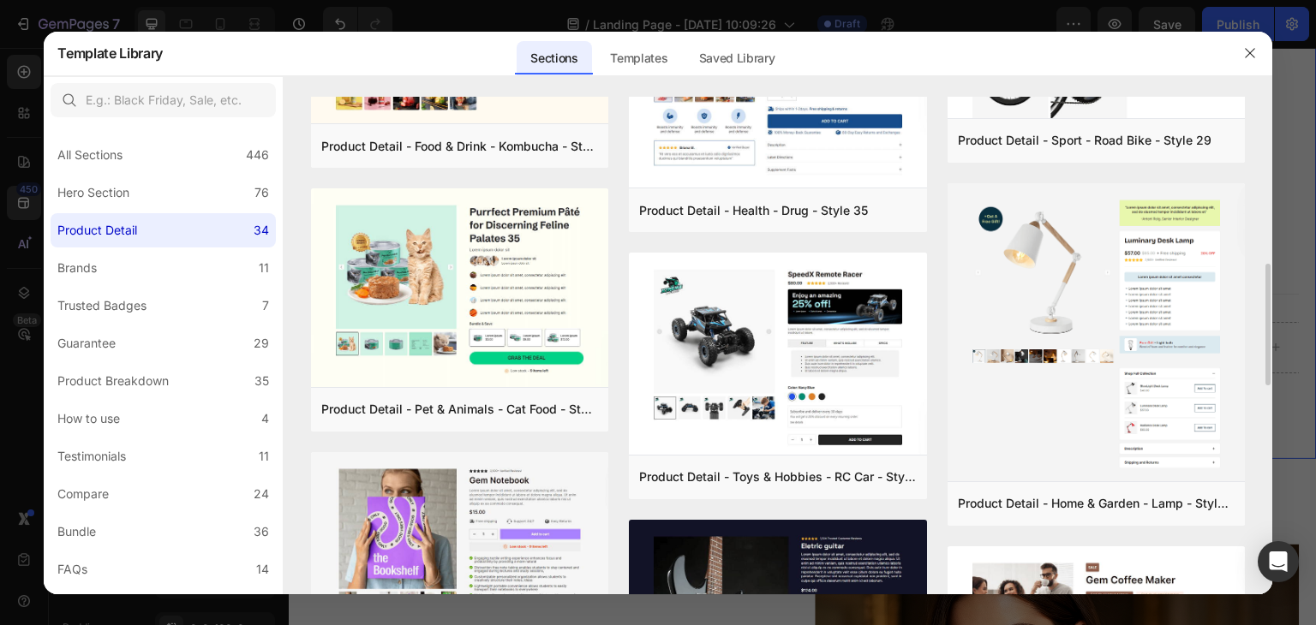
scroll to position [1114, 0]
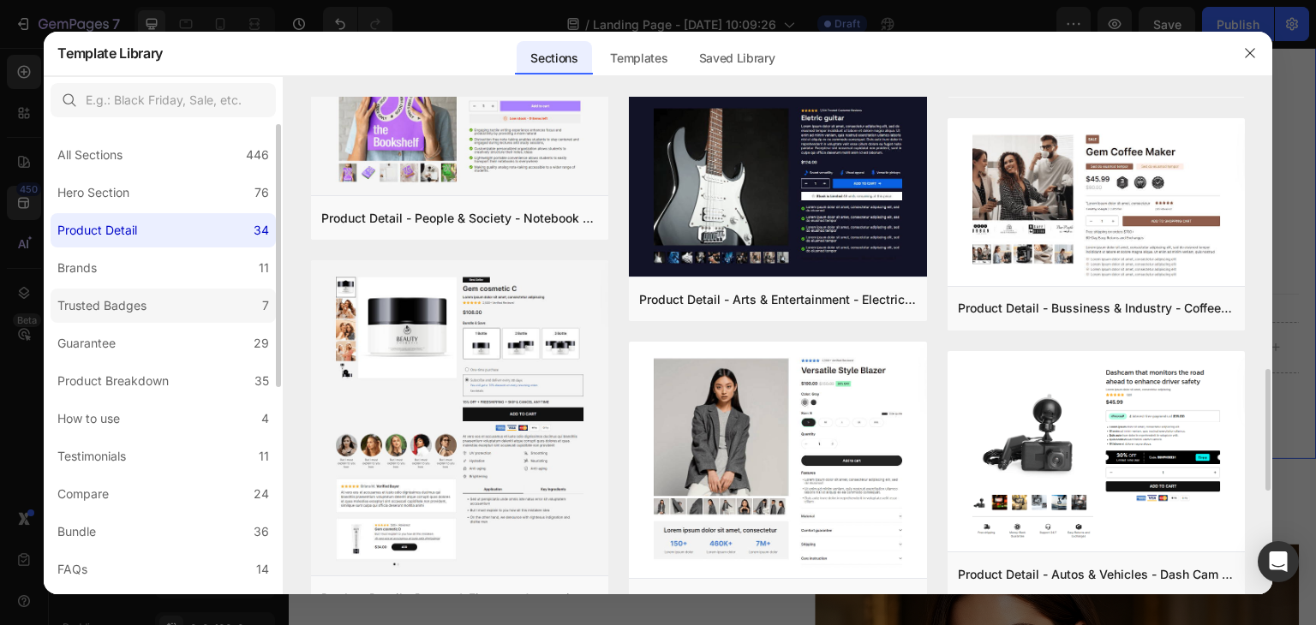
click at [127, 314] on div "Trusted Badges" at bounding box center [101, 306] width 89 height 21
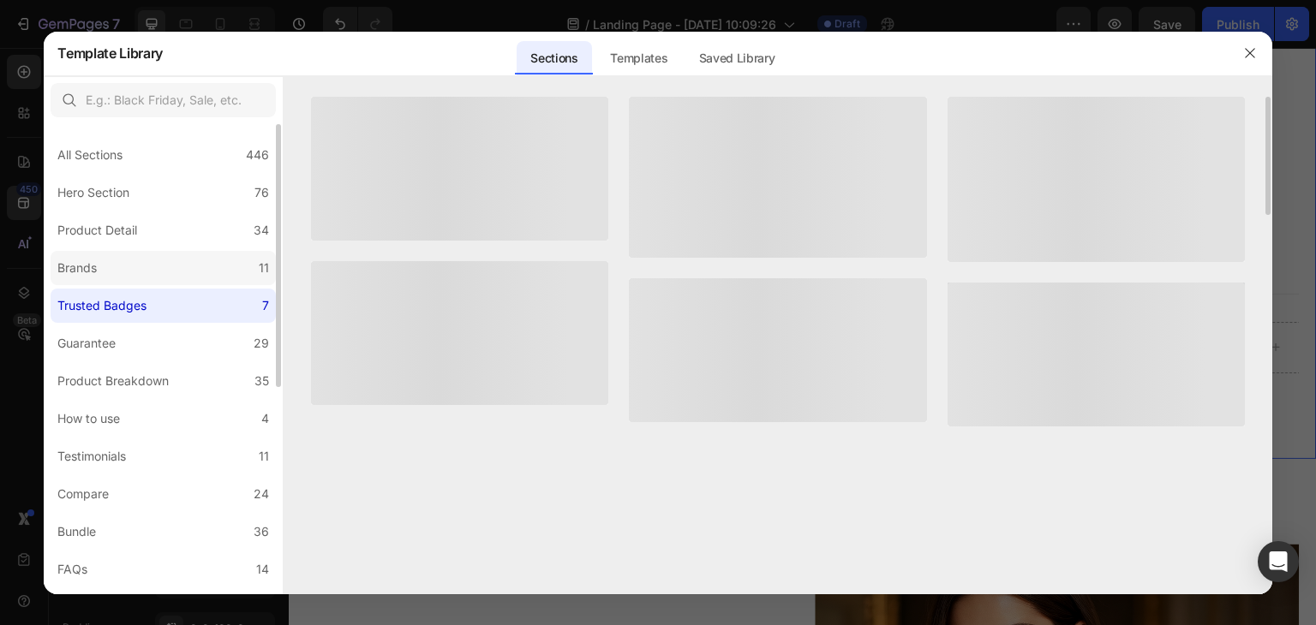
click at [149, 274] on label "Brands 11" at bounding box center [163, 268] width 225 height 34
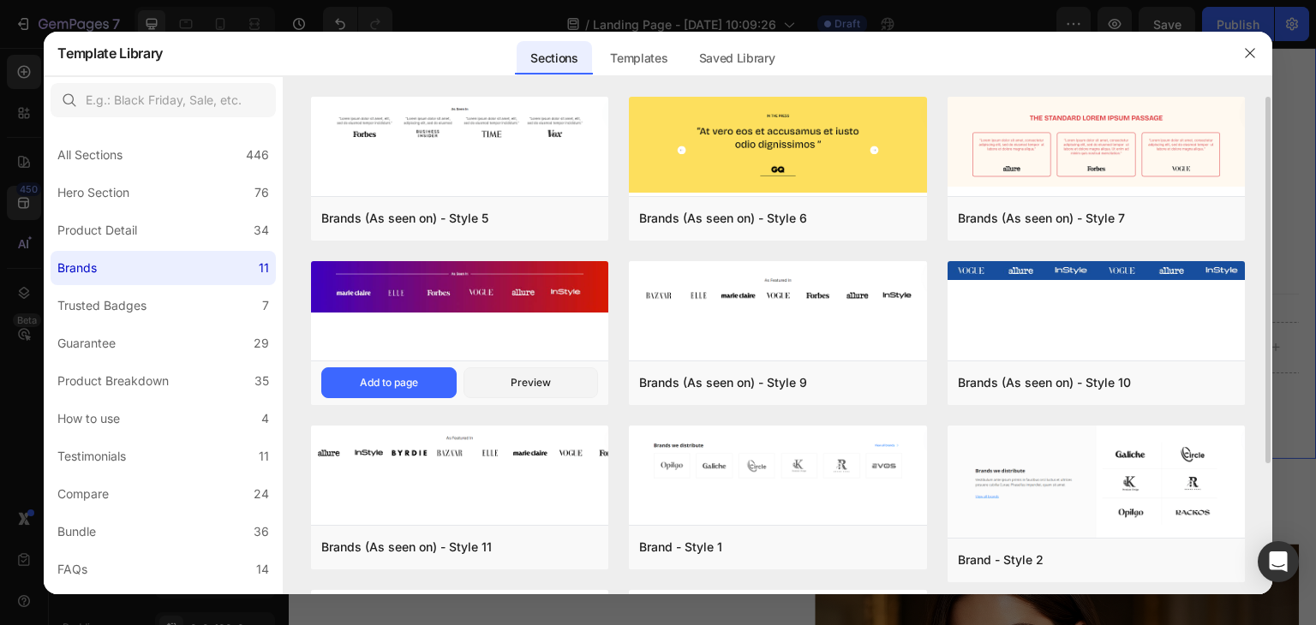
click at [497, 309] on img at bounding box center [459, 287] width 297 height 52
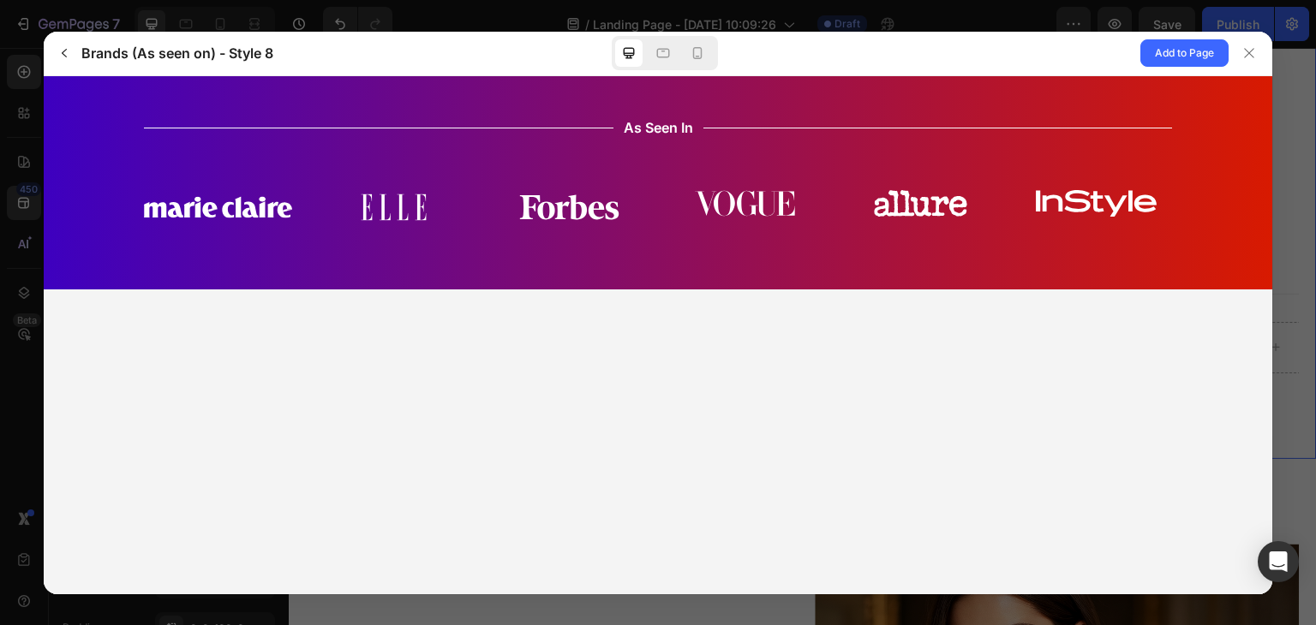
click at [356, 229] on img at bounding box center [394, 206] width 148 height 55
click at [1168, 59] on span "Add to Page" at bounding box center [1184, 53] width 59 height 21
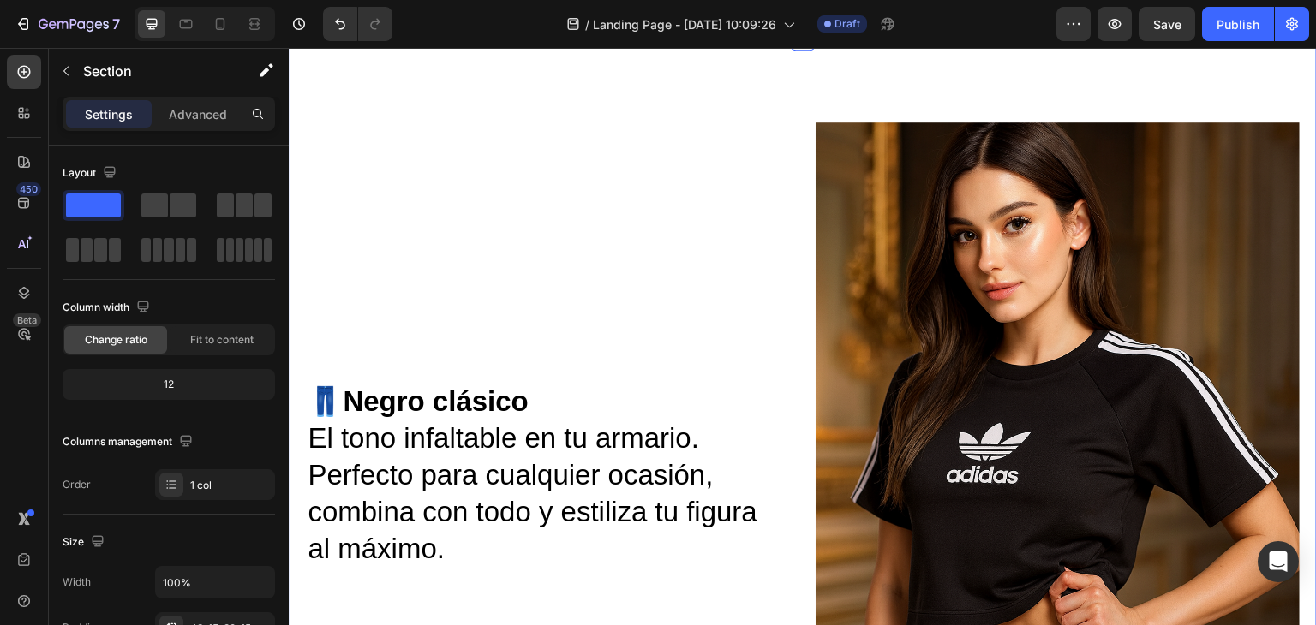
scroll to position [1042, 0]
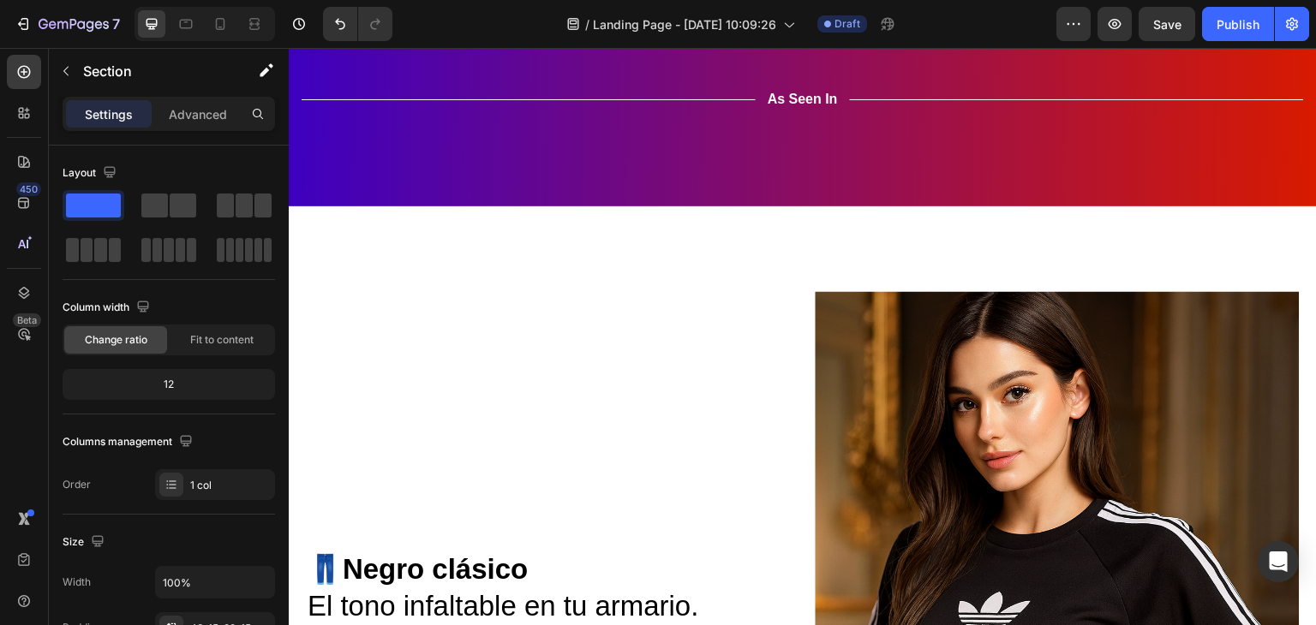
click at [714, 152] on img at bounding box center [712, 152] width 142 height 0
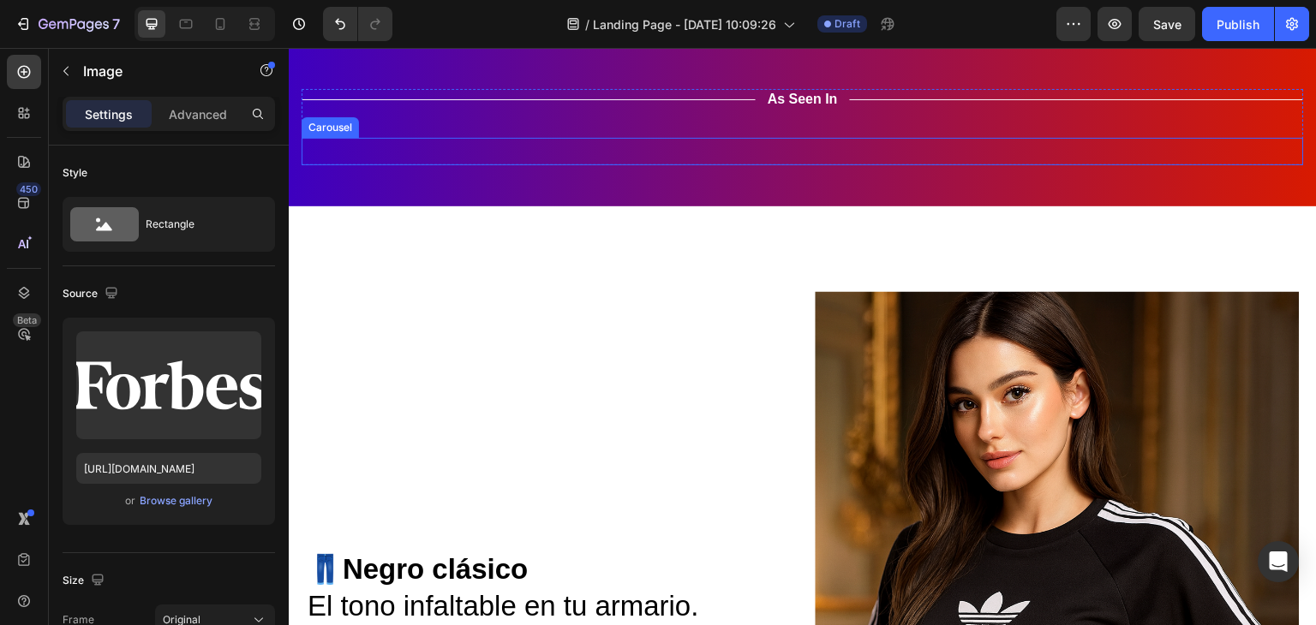
click at [452, 152] on div "Image Image Image 0 Image Image Image" at bounding box center [803, 152] width 1002 height 0
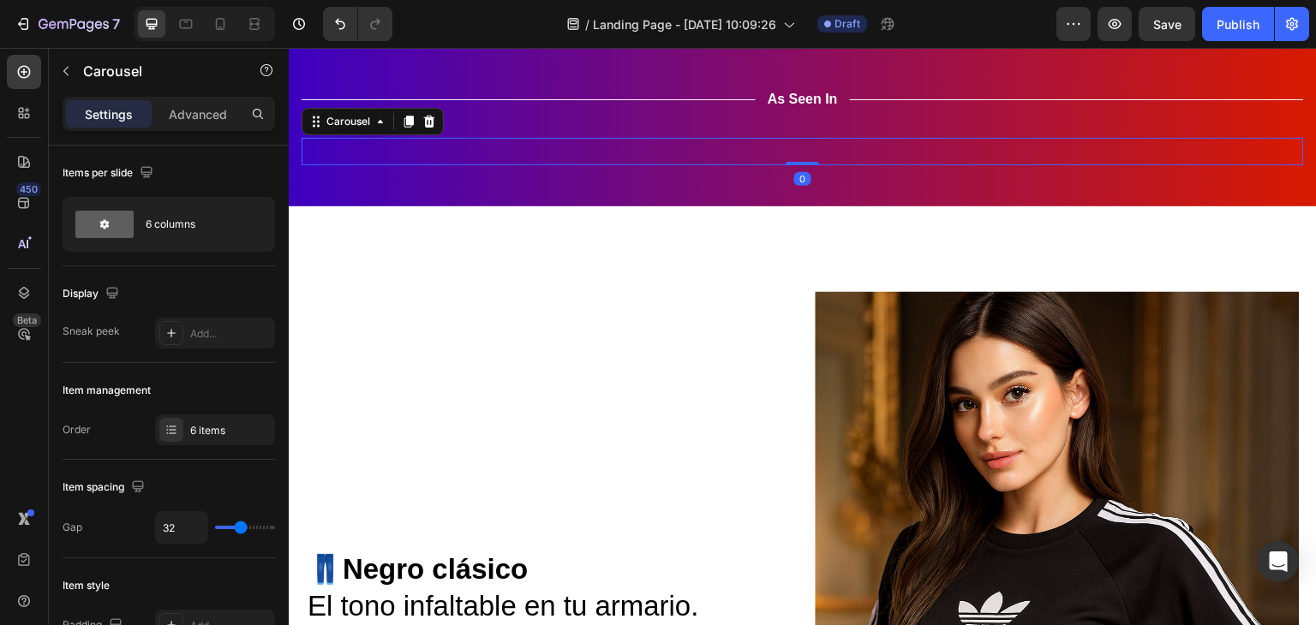
click at [452, 152] on div "Image Image Image Image Image Image" at bounding box center [803, 152] width 1002 height 0
click at [428, 152] on img at bounding box center [373, 152] width 142 height 0
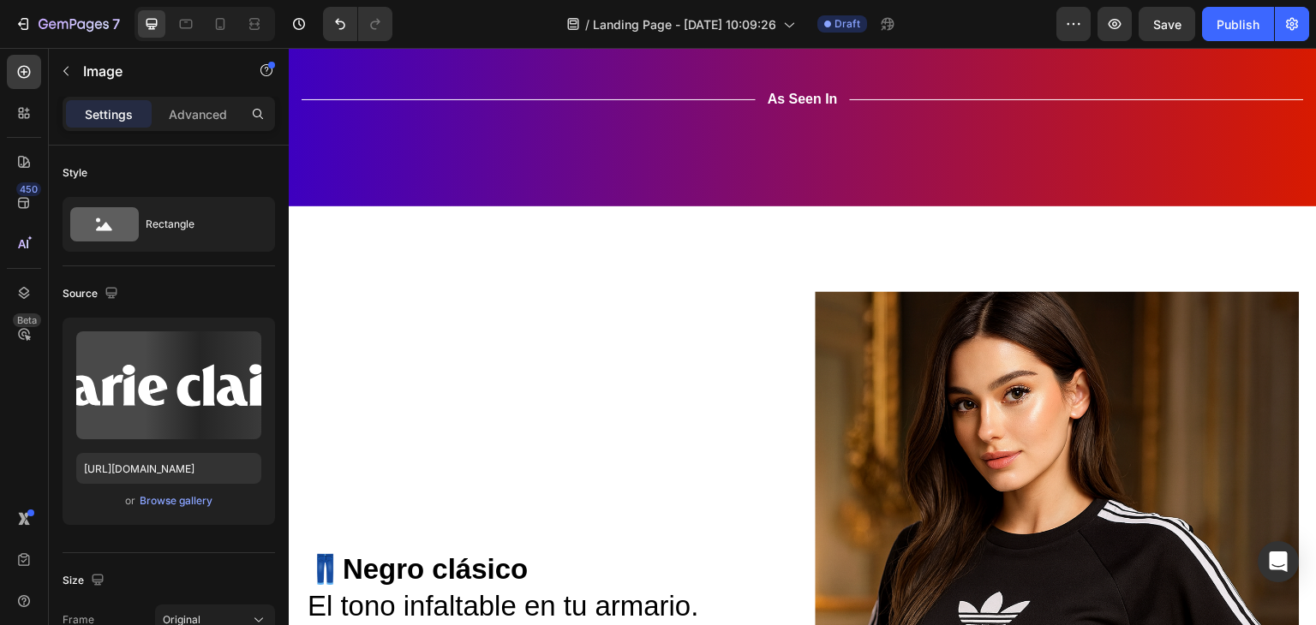
click at [428, 152] on img at bounding box center [373, 152] width 142 height 0
click at [438, 152] on img at bounding box center [373, 152] width 142 height 0
click at [367, 152] on div at bounding box center [373, 149] width 34 height 5
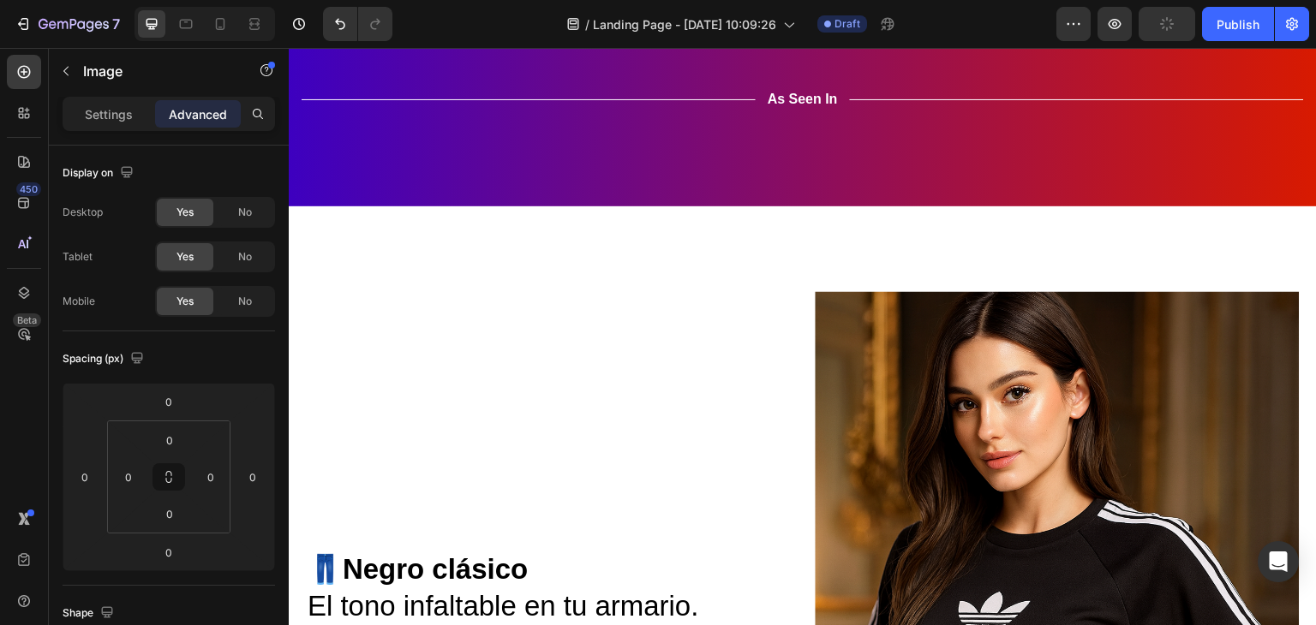
click at [441, 152] on img at bounding box center [373, 152] width 142 height 0
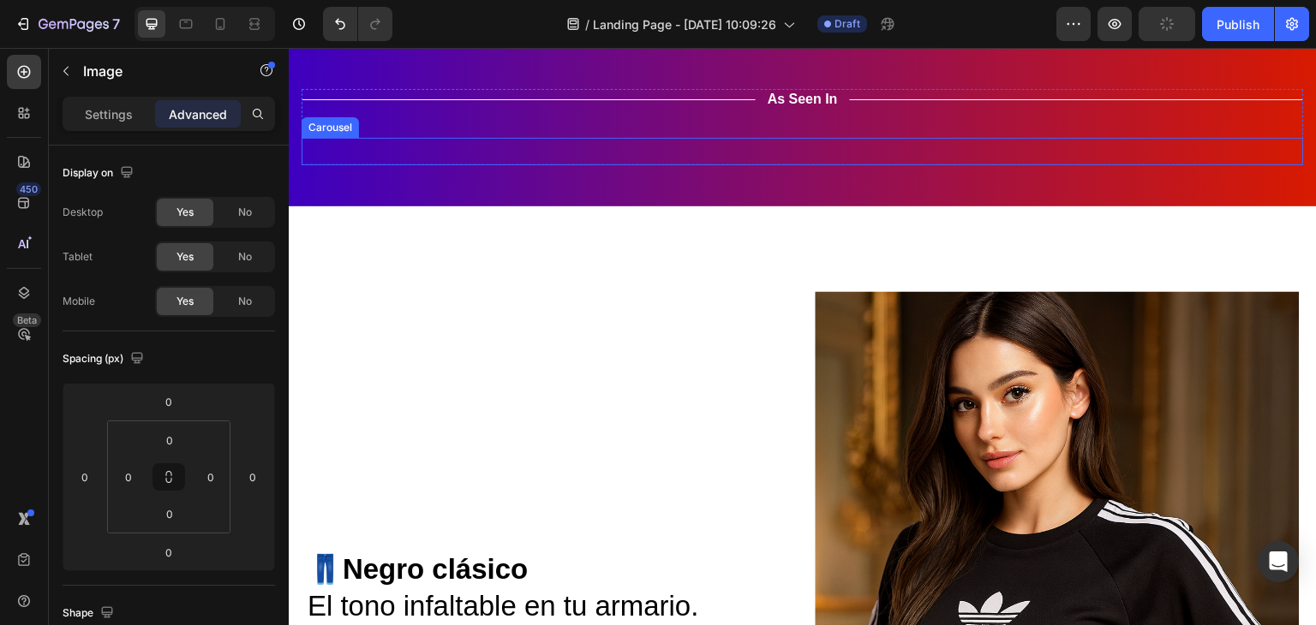
click at [488, 152] on div "Image" at bounding box center [493, 141] width 45 height 21
click at [413, 152] on img at bounding box center [373, 152] width 142 height 0
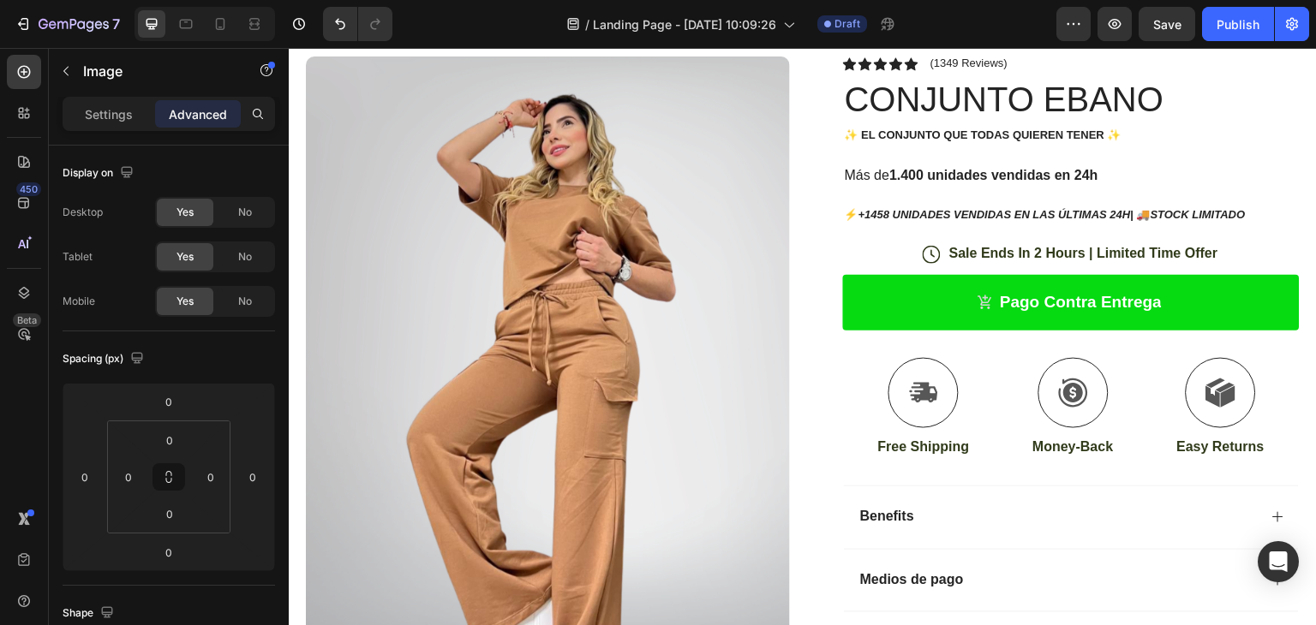
scroll to position [442, 0]
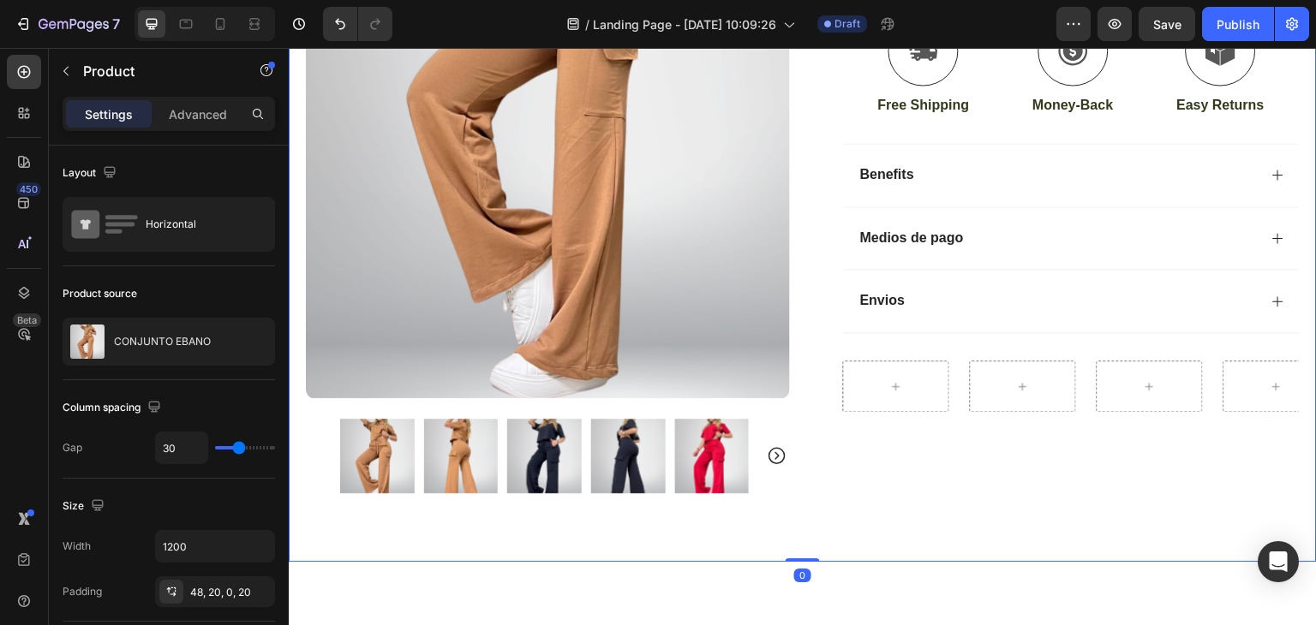
click at [993, 466] on div "Icon Icon Icon Icon Icon Icon List (1349 Reviews) Text Block Row CONJUNTO EBANO…" at bounding box center [1058, 138] width 484 height 848
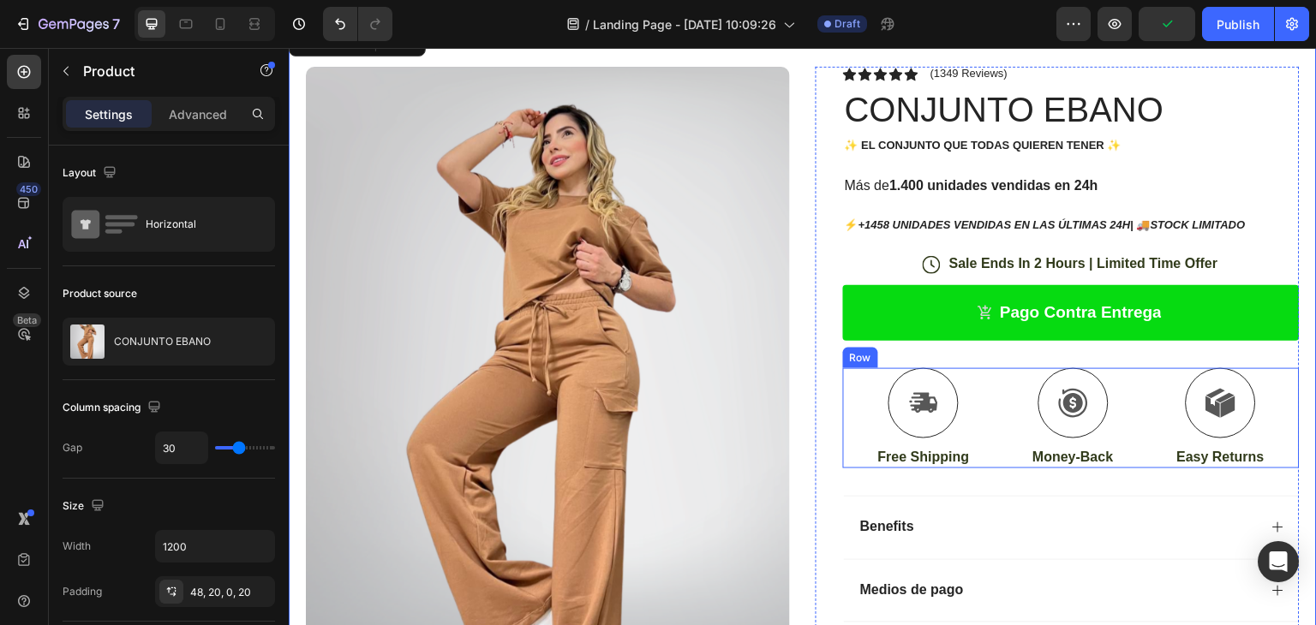
scroll to position [86, 0]
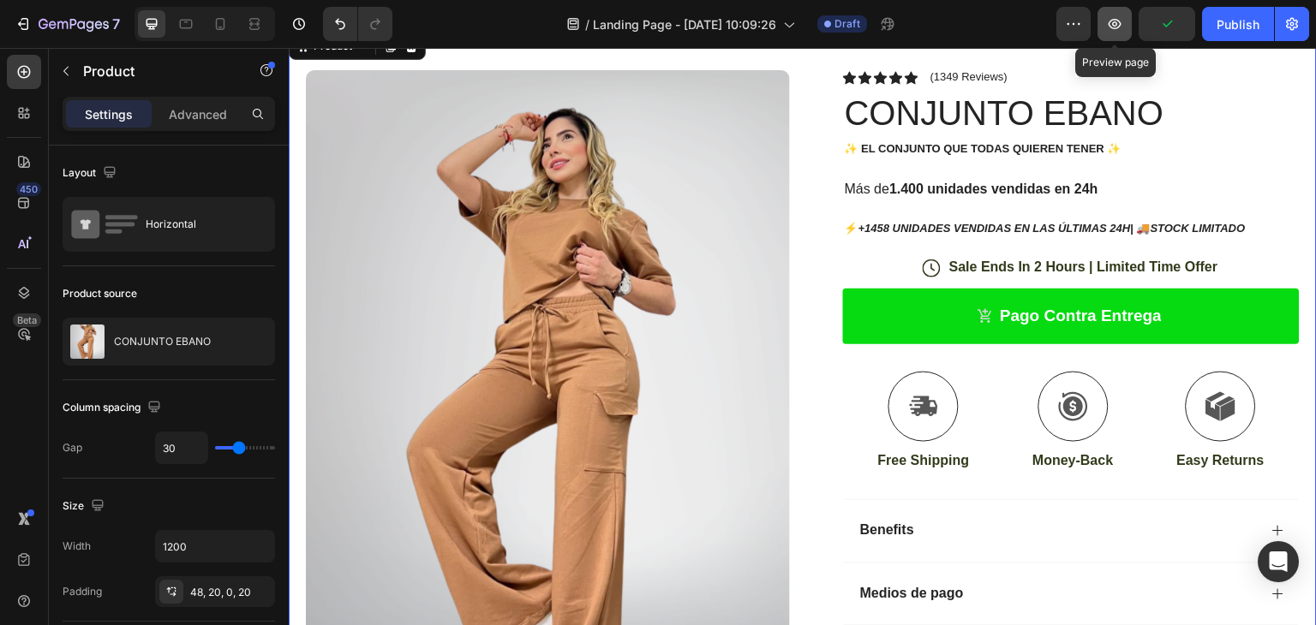
click at [1110, 25] on icon "button" at bounding box center [1114, 23] width 17 height 17
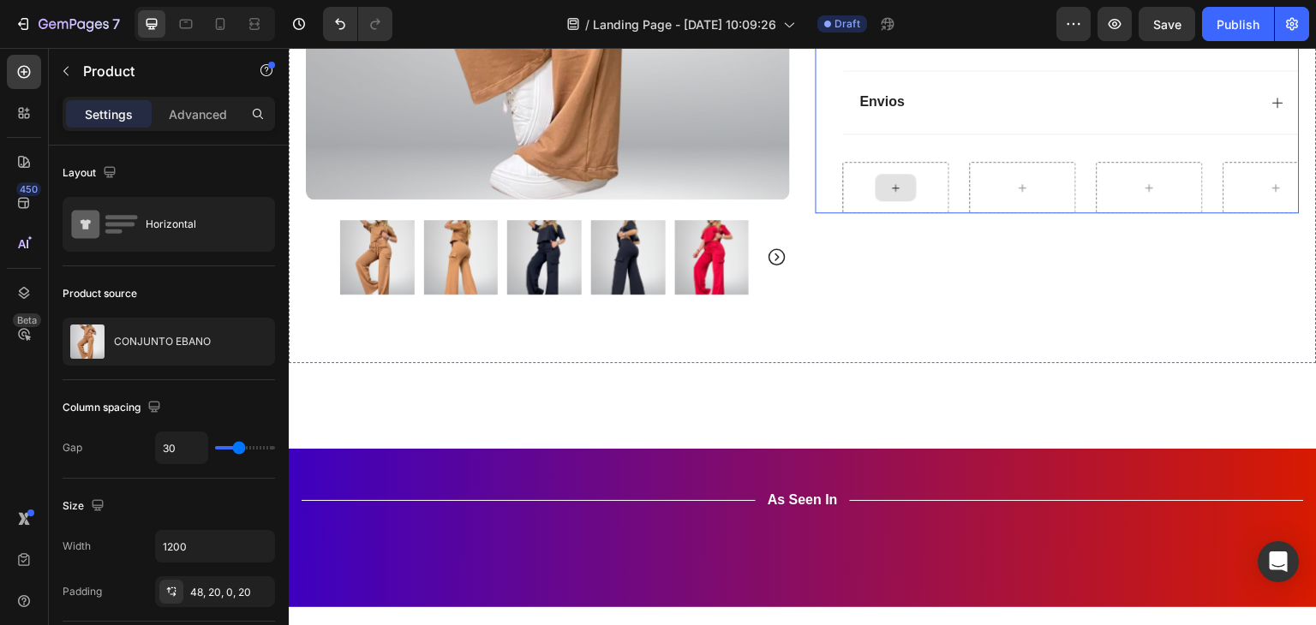
scroll to position [685, 0]
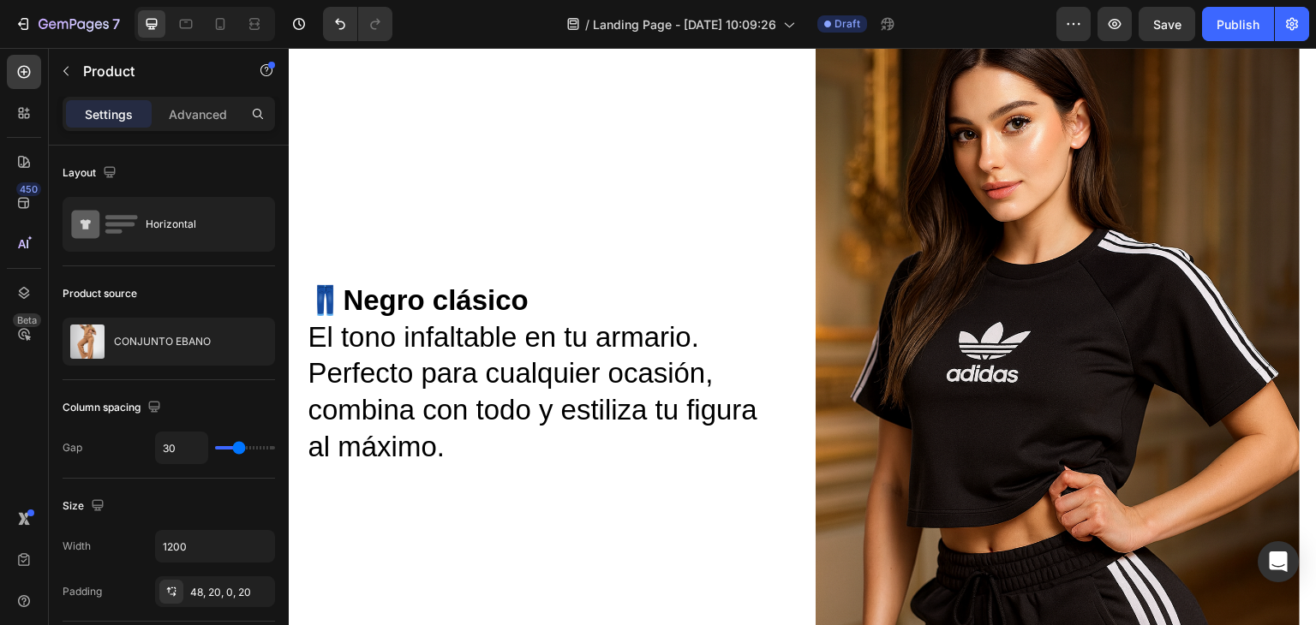
scroll to position [1371, 0]
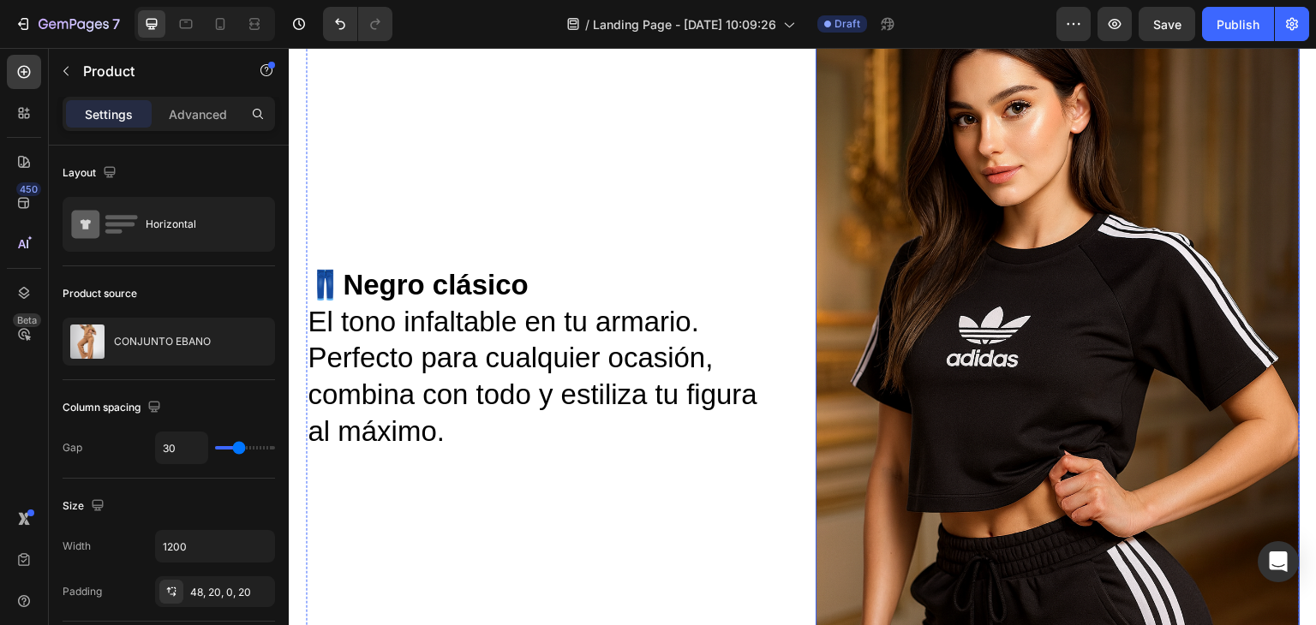
click at [960, 290] on img at bounding box center [1058, 369] width 484 height 727
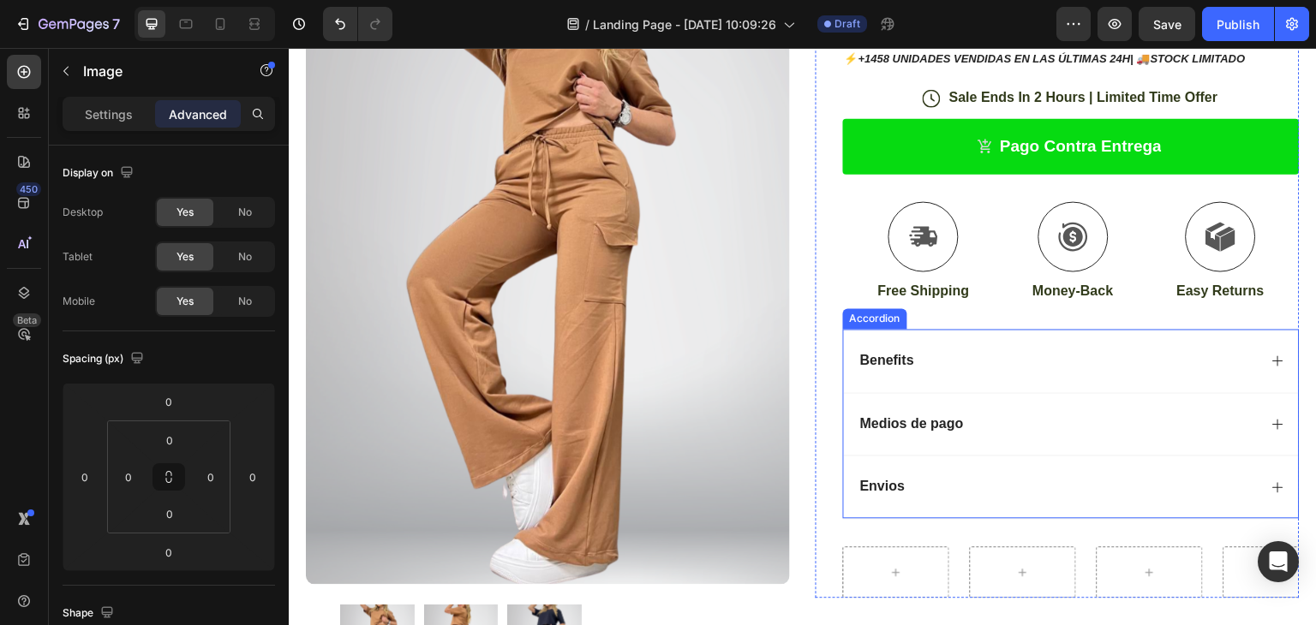
scroll to position [257, 0]
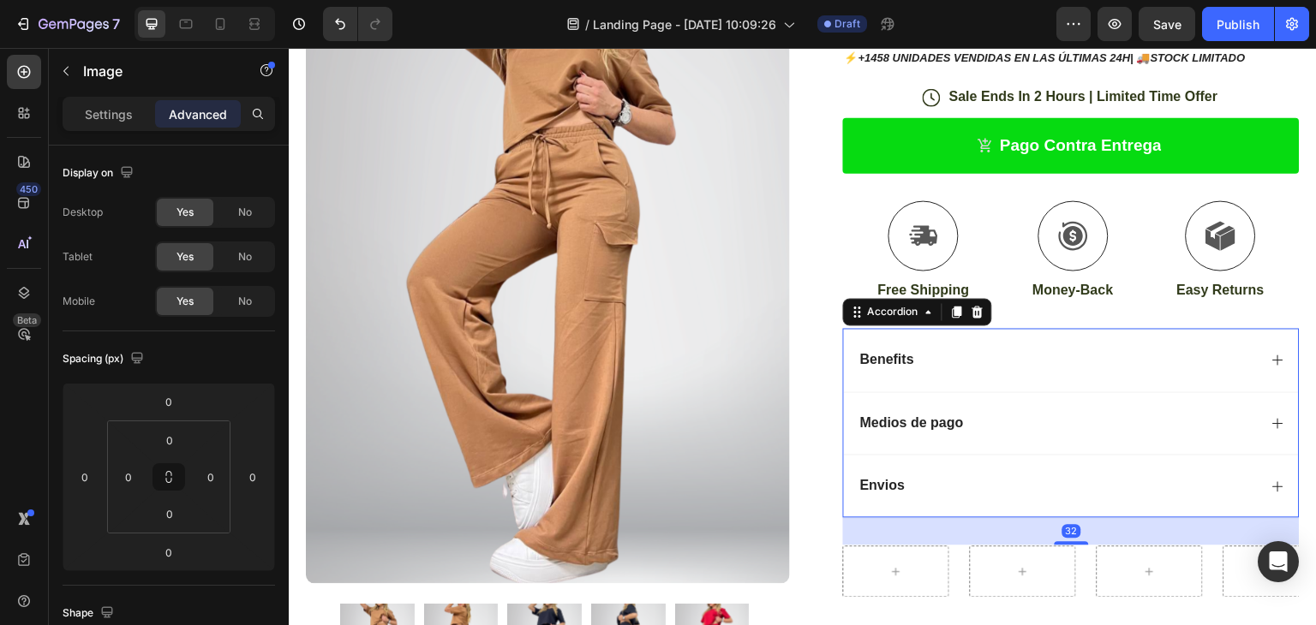
click at [1020, 371] on div "Benefits" at bounding box center [1071, 359] width 455 height 63
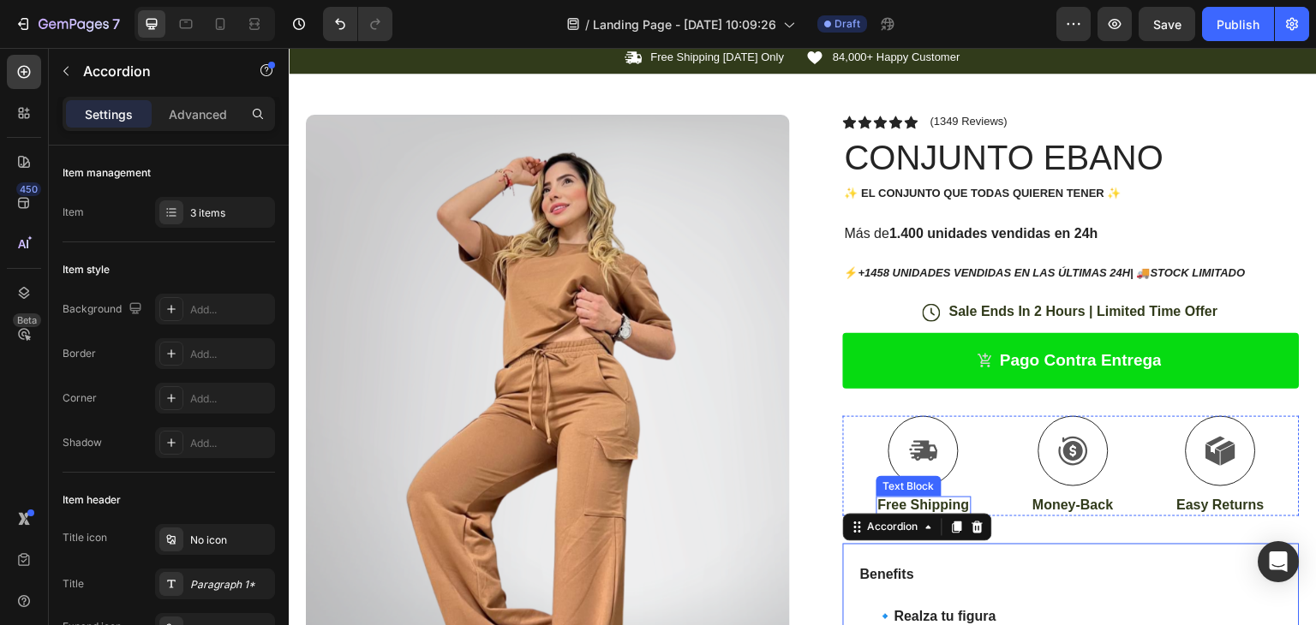
scroll to position [86, 0]
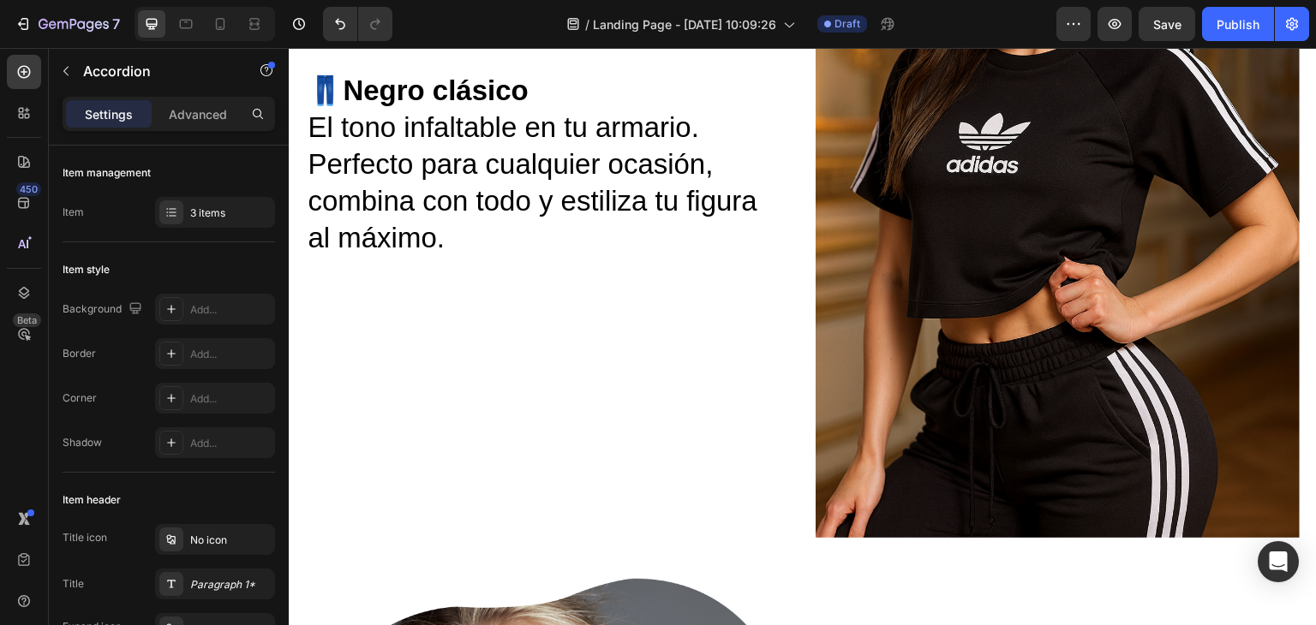
click at [1043, 312] on img at bounding box center [1058, 175] width 484 height 727
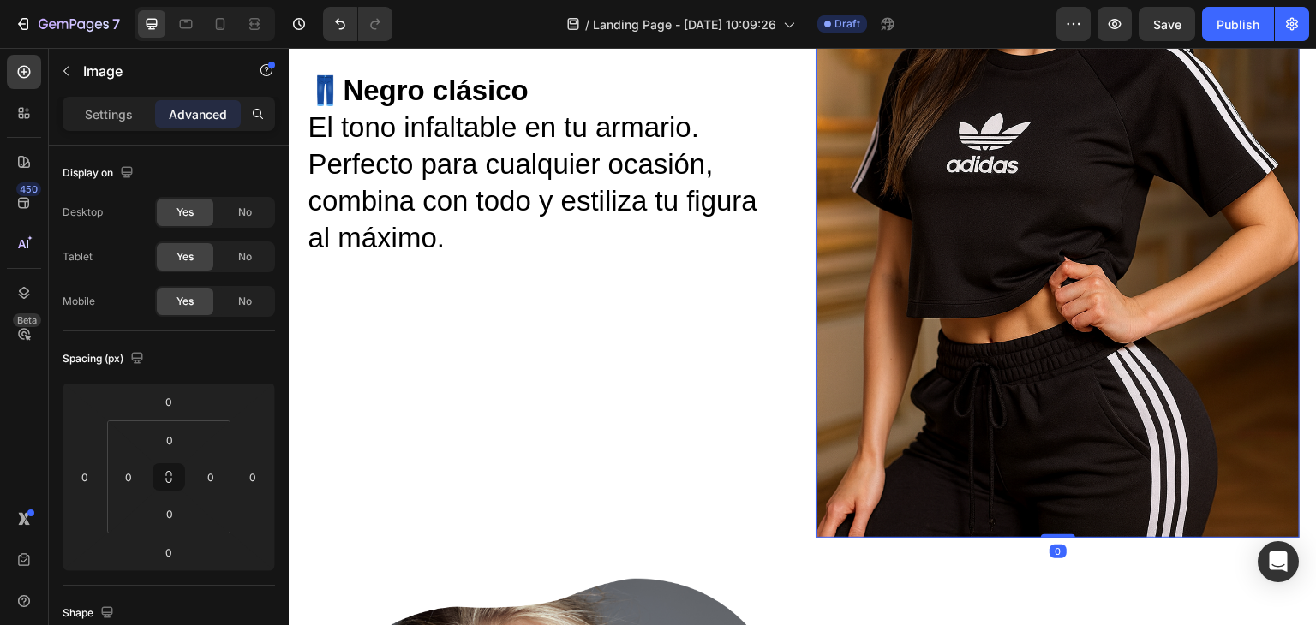
scroll to position [2228, 0]
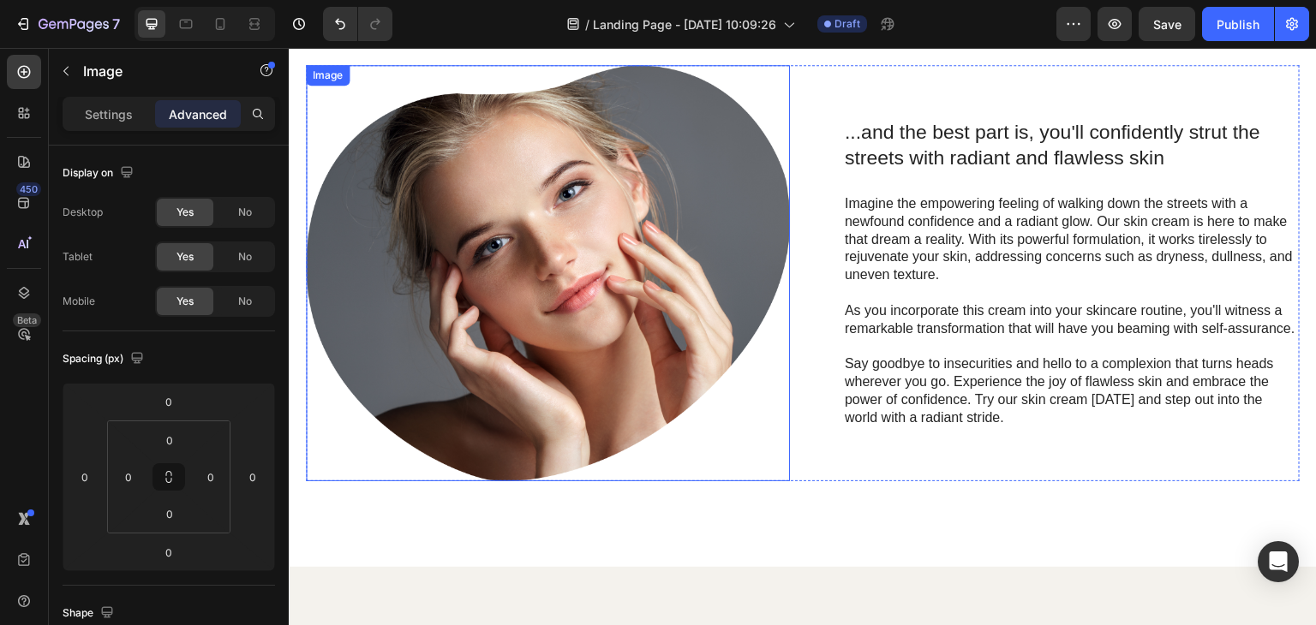
click at [630, 199] on img at bounding box center [548, 273] width 484 height 416
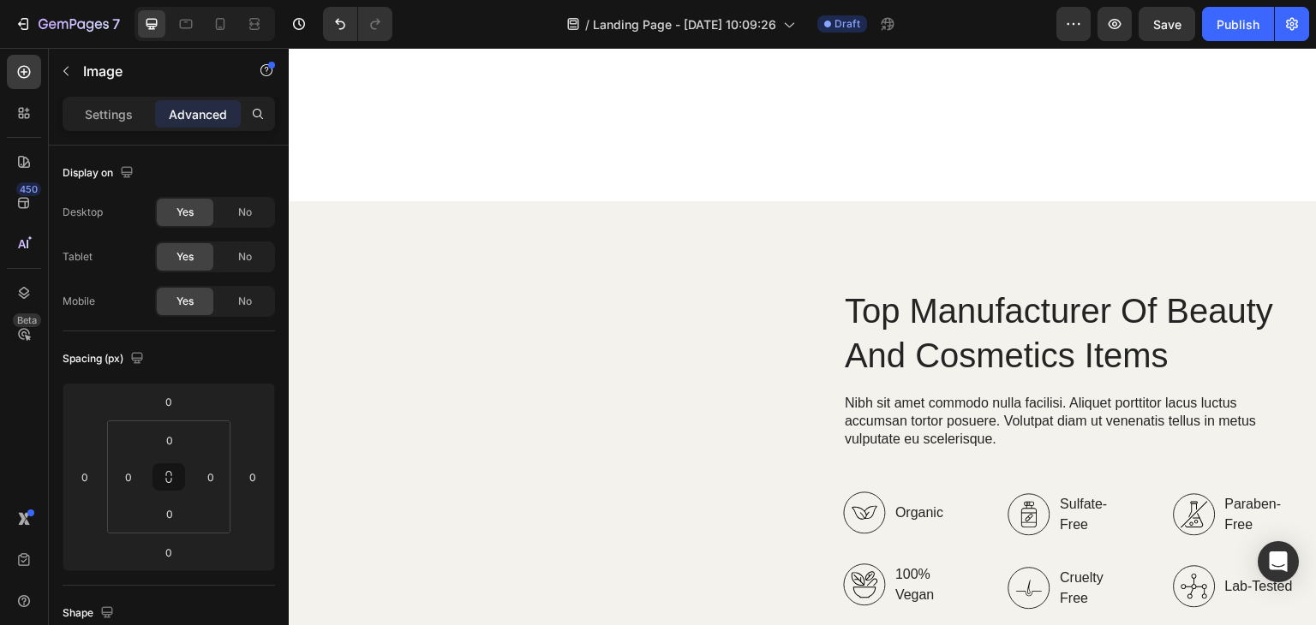
scroll to position [2570, 0]
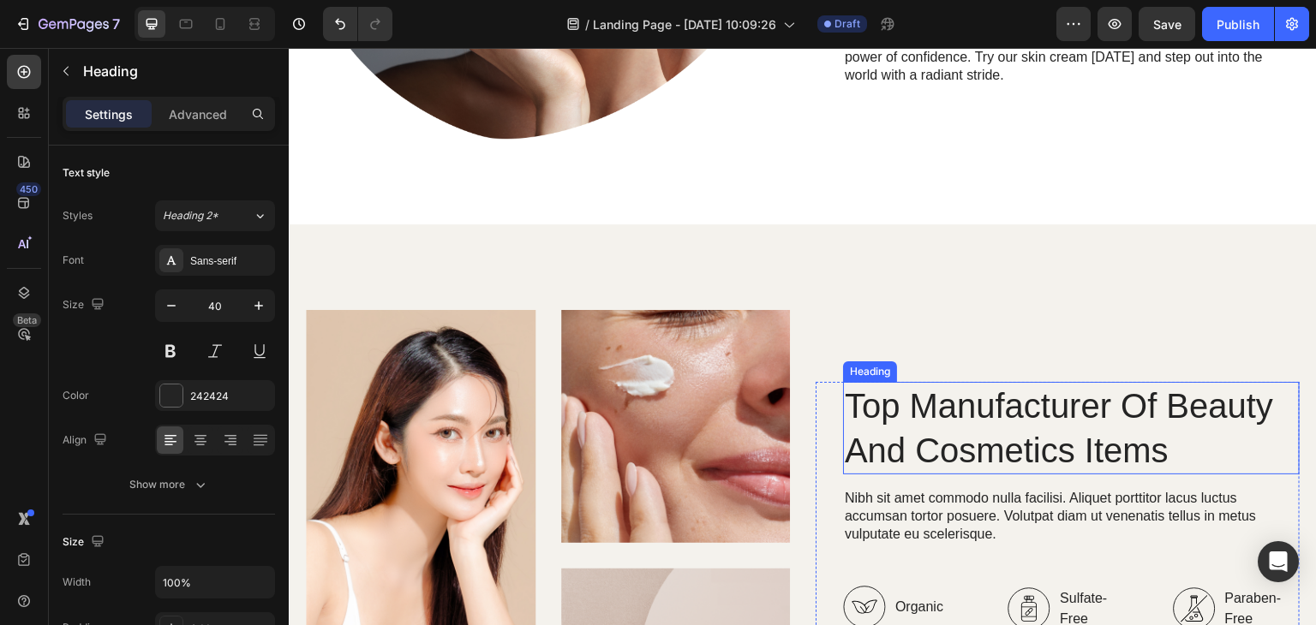
click at [1029, 434] on h2 "Top Manufacturer Of Beauty And Cosmetics Items" at bounding box center [1071, 428] width 457 height 93
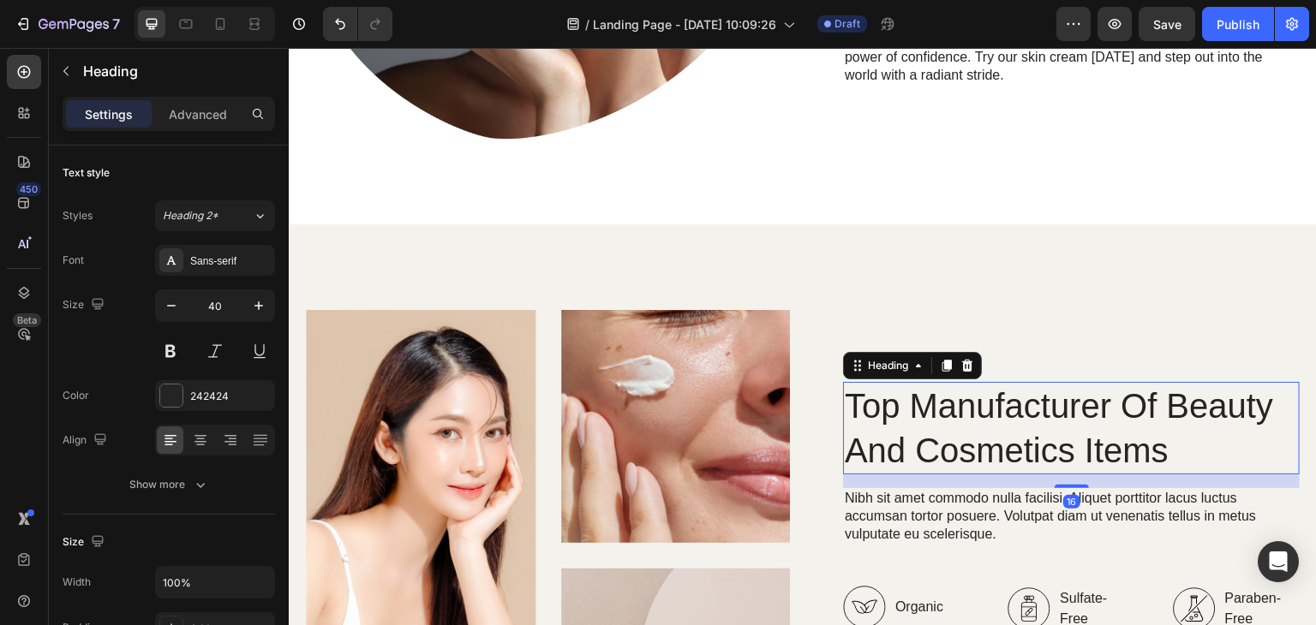
click at [1038, 395] on h2 "Top Manufacturer Of Beauty And Cosmetics Items" at bounding box center [1071, 428] width 457 height 93
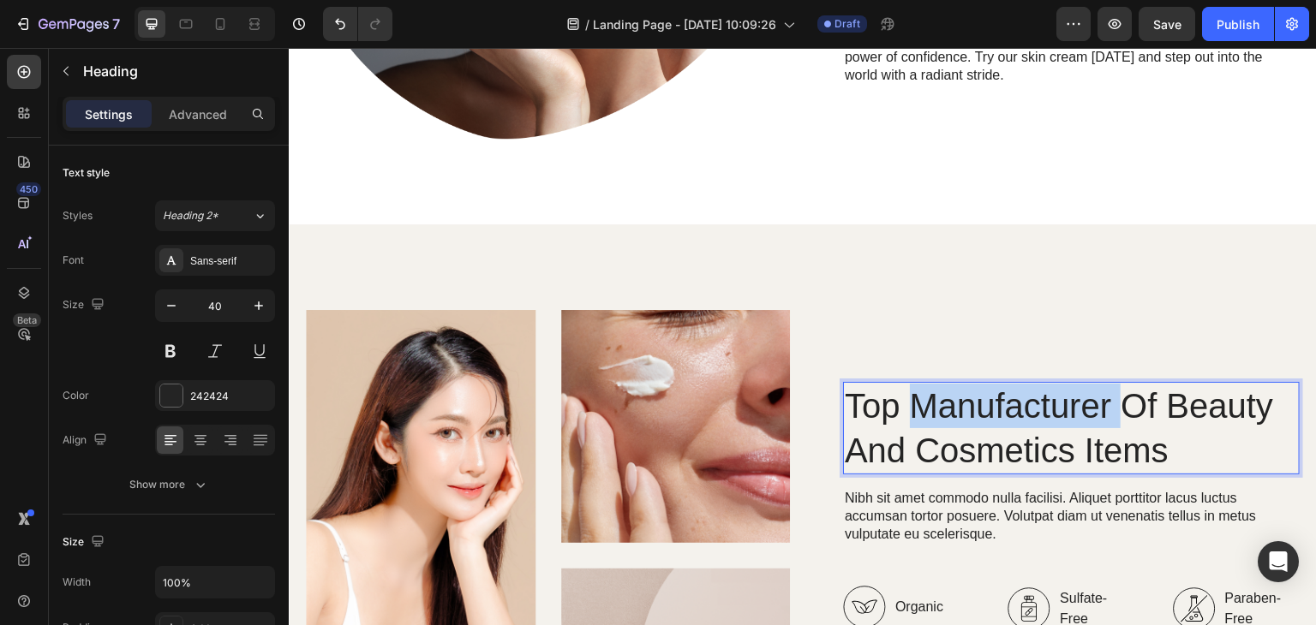
click at [1038, 395] on p "Top Manufacturer Of Beauty And Cosmetics Items" at bounding box center [1071, 428] width 453 height 89
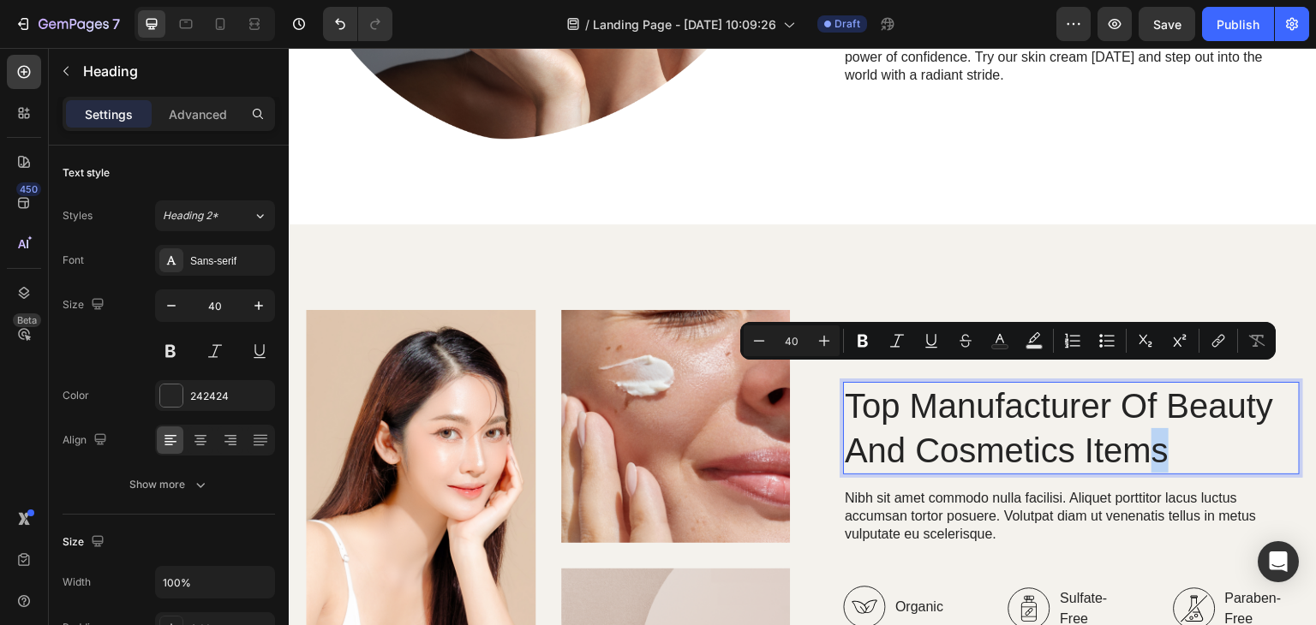
click at [1155, 427] on p "Top Manufacturer Of Beauty And Cosmetics Items" at bounding box center [1071, 428] width 453 height 89
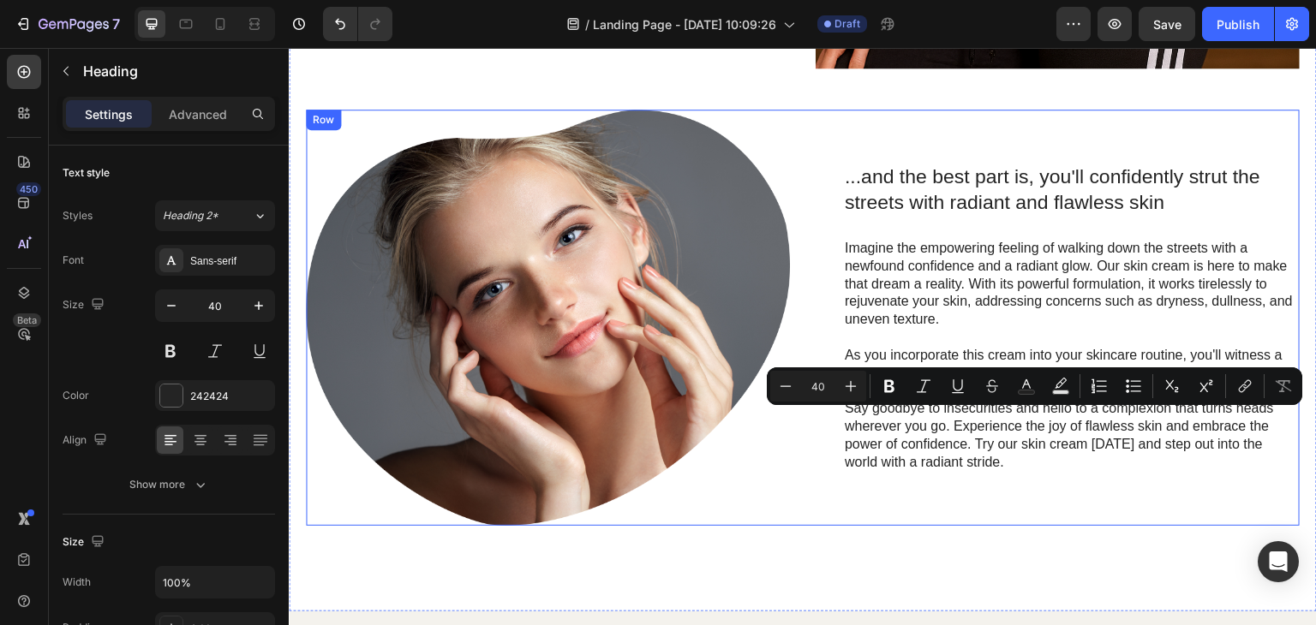
type input "16"
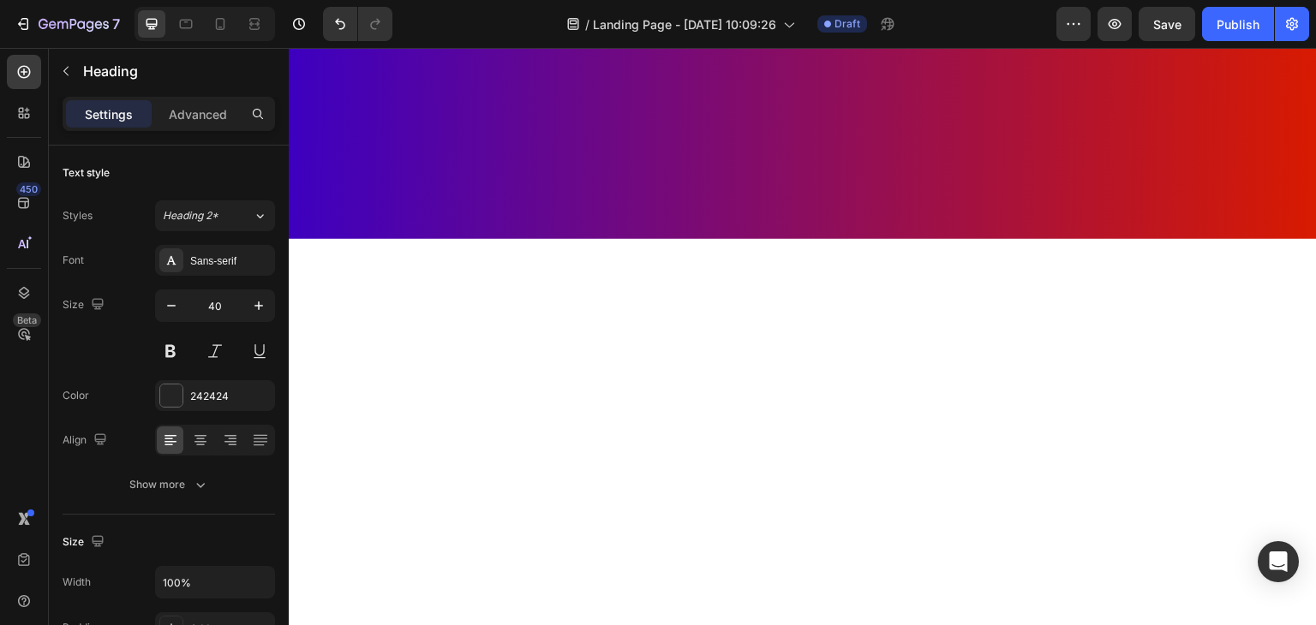
scroll to position [0, 0]
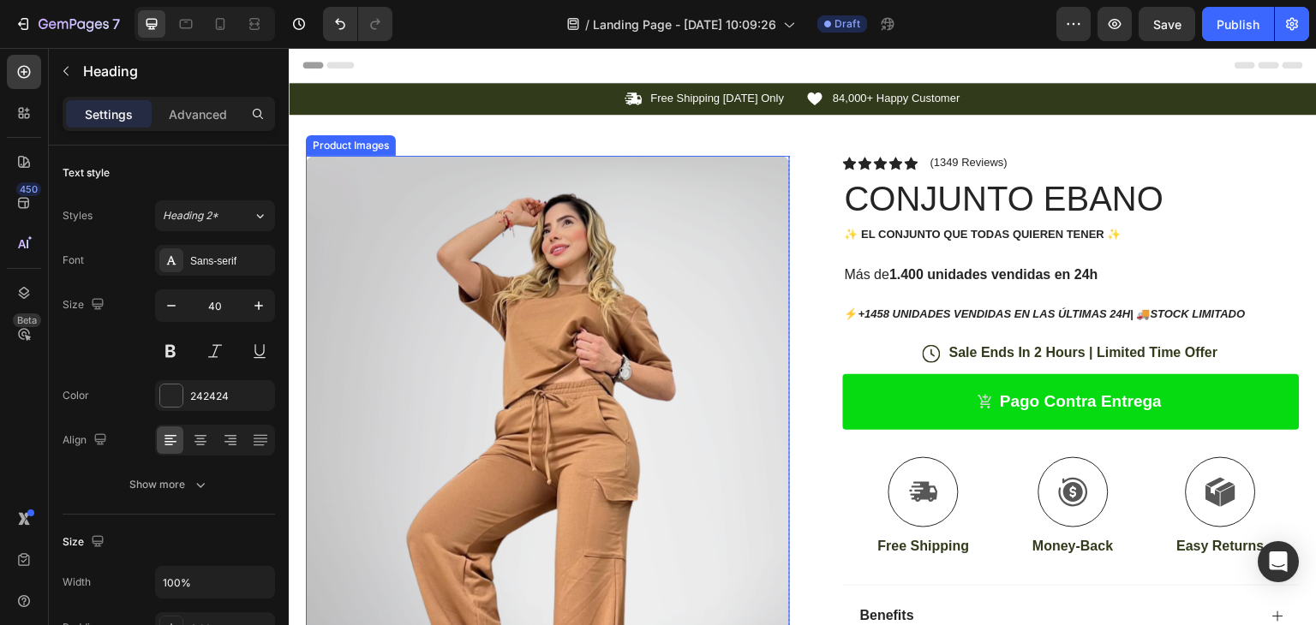
click at [676, 295] on img at bounding box center [548, 498] width 484 height 685
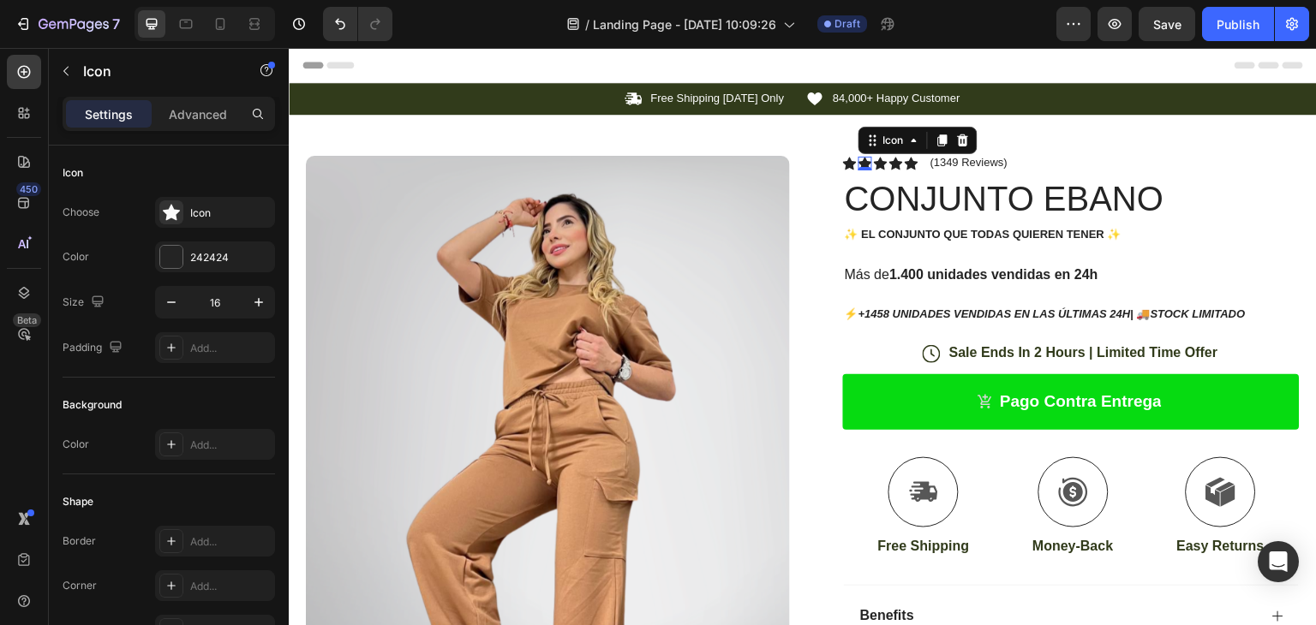
click at [859, 165] on div "Icon 0" at bounding box center [866, 164] width 14 height 14
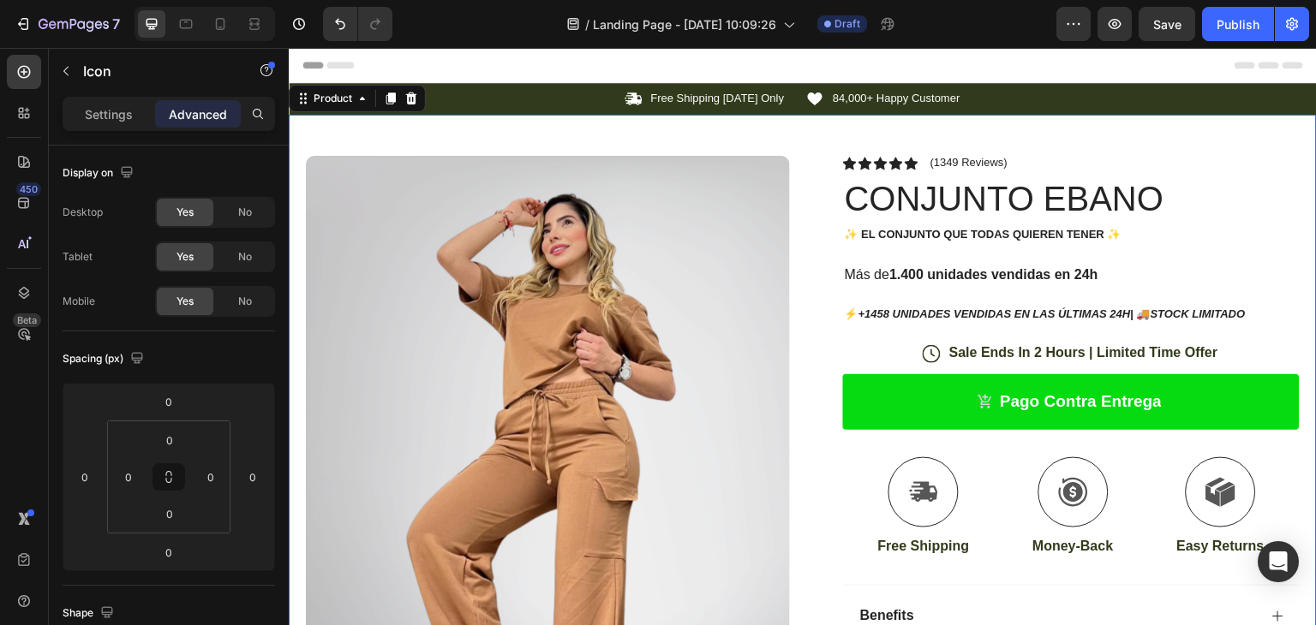
click at [1050, 148] on div "Product Images Row Icon Icon Icon Icon Icon Icon List (1349 Reviews) Text Block…" at bounding box center [803, 559] width 1028 height 889
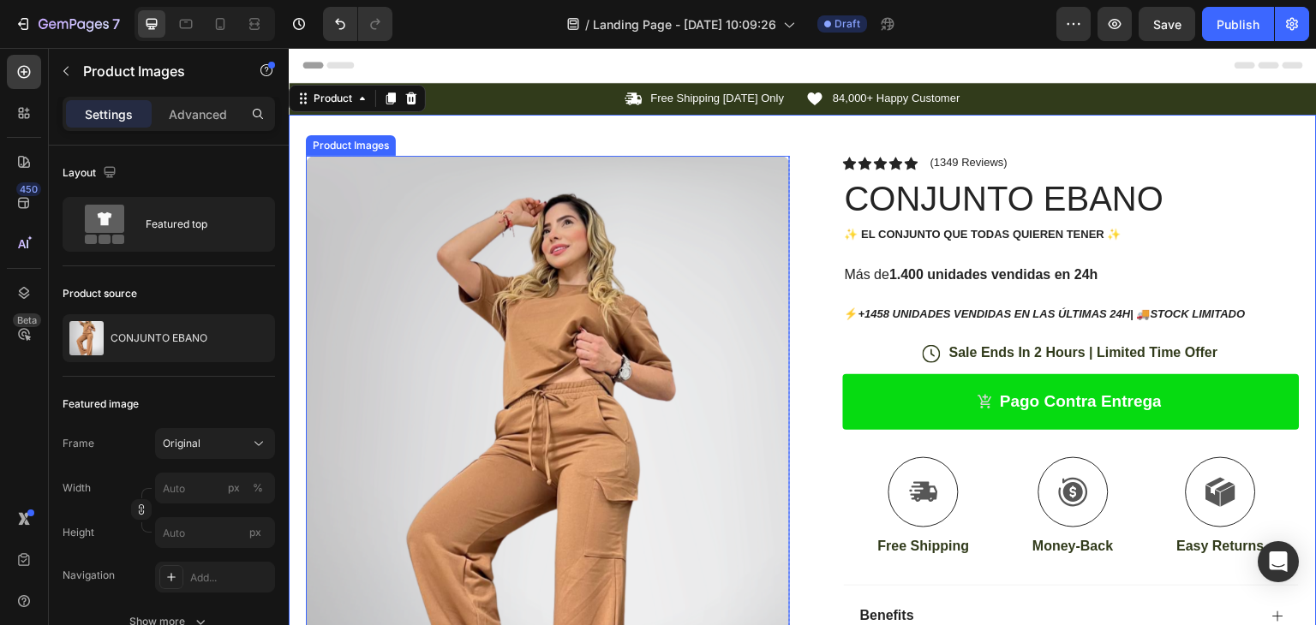
click at [762, 176] on img at bounding box center [548, 498] width 484 height 685
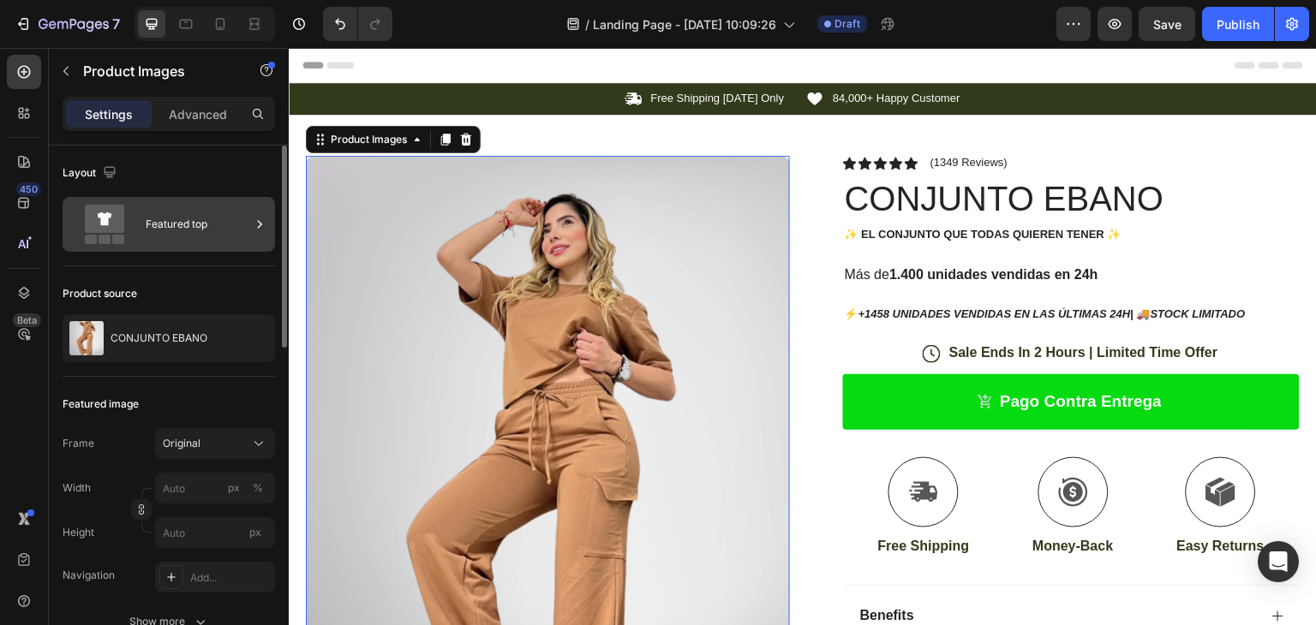
click at [196, 236] on div "Featured top" at bounding box center [198, 224] width 105 height 39
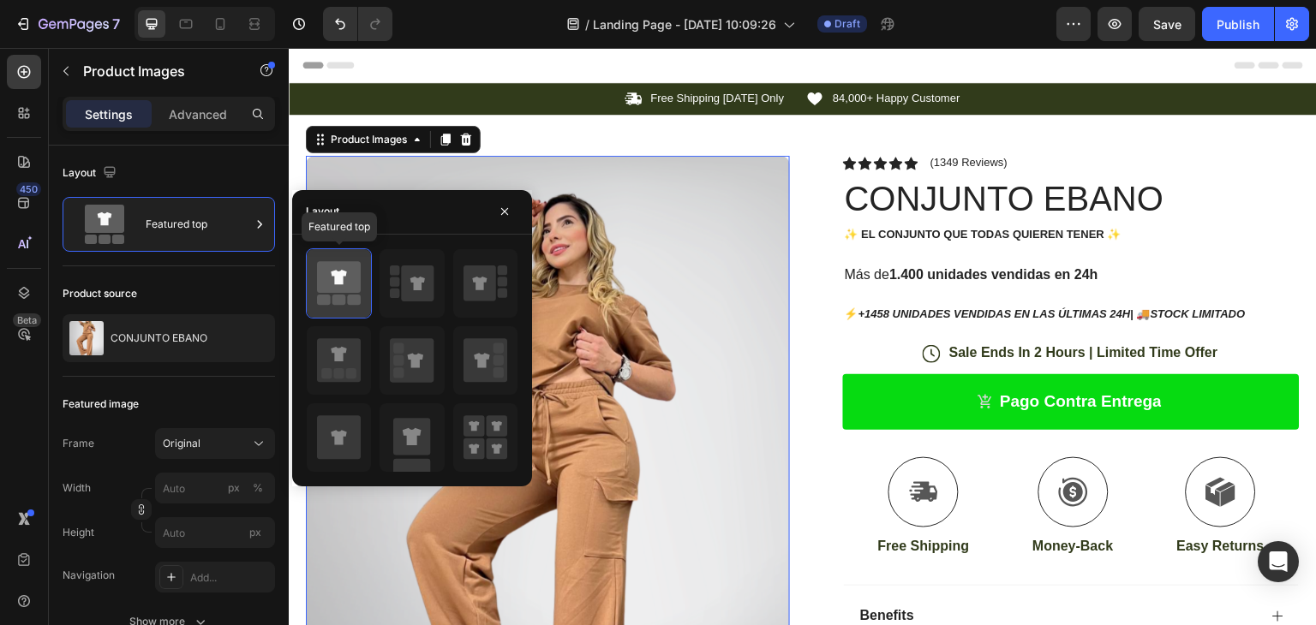
click at [339, 265] on icon at bounding box center [339, 277] width 44 height 32
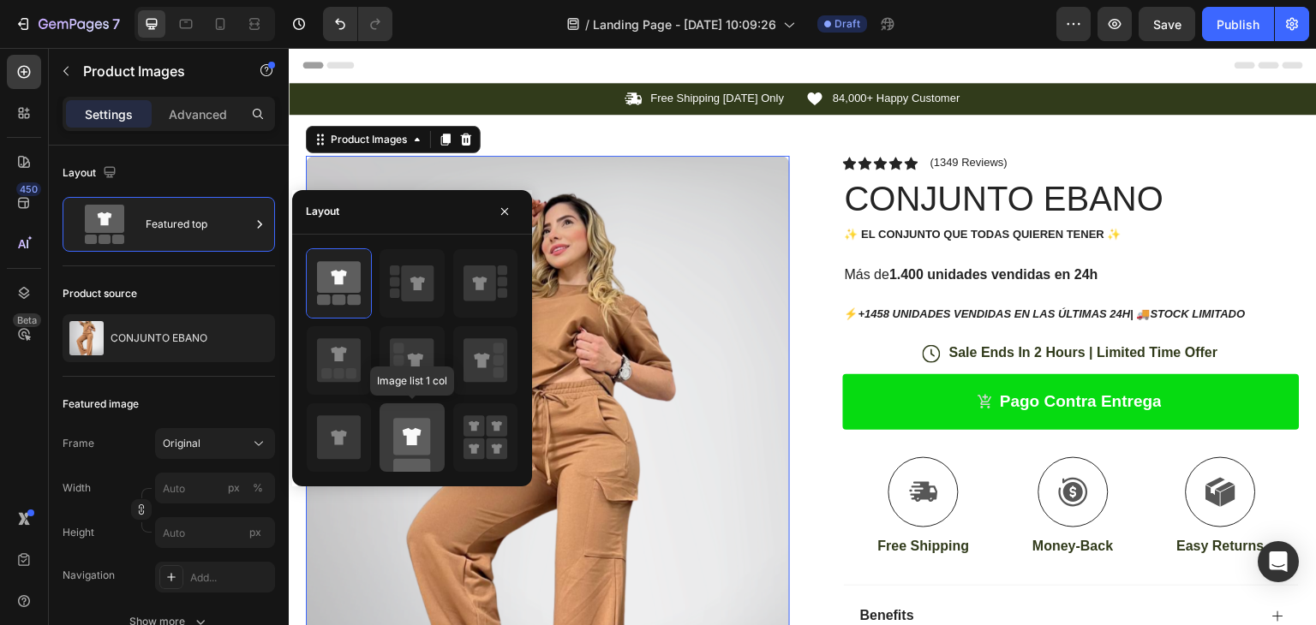
click at [409, 439] on icon at bounding box center [412, 436] width 19 height 17
type input "100"
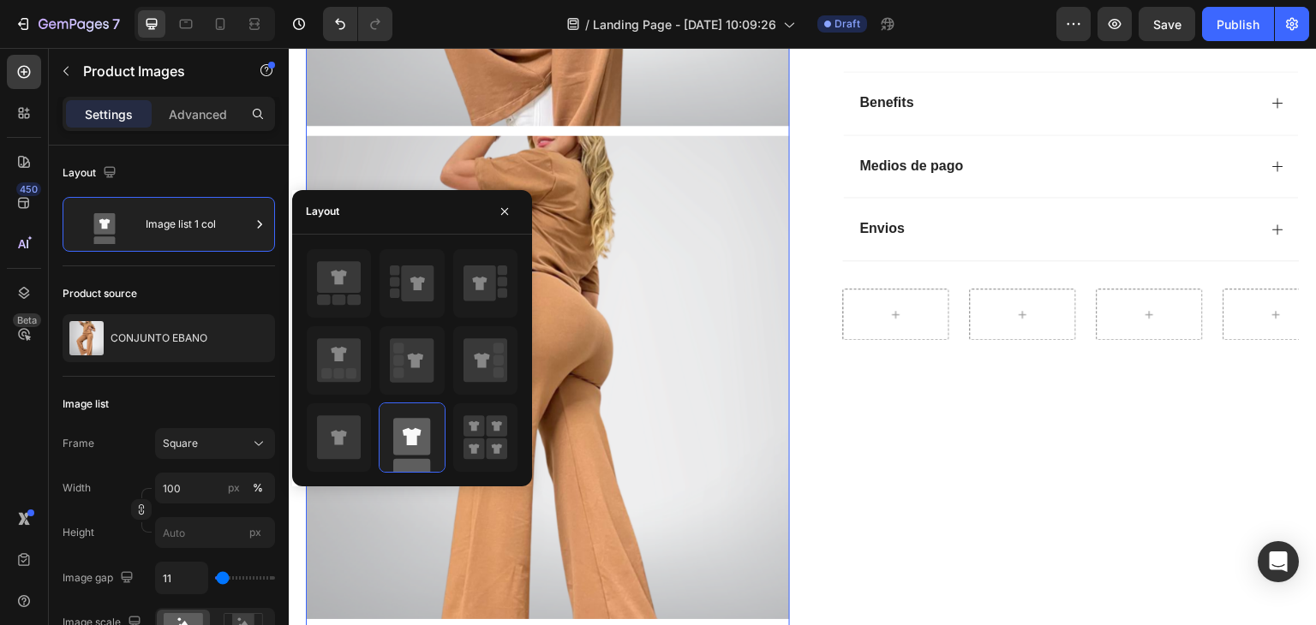
scroll to position [428, 0]
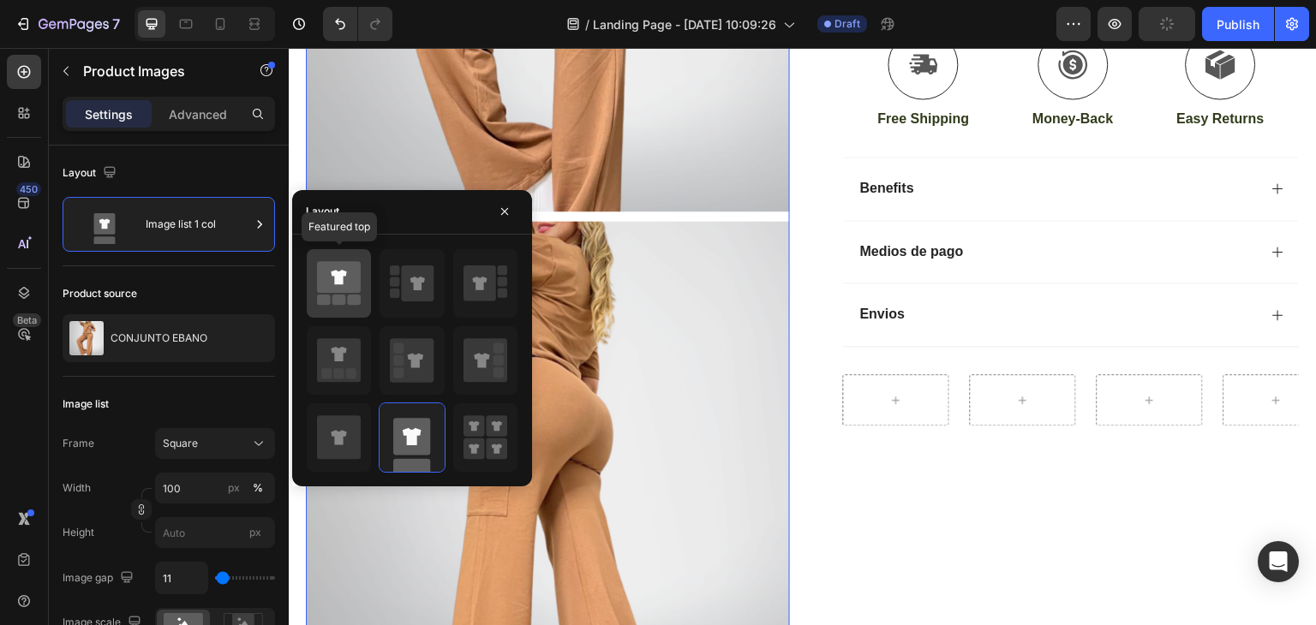
click at [324, 290] on icon at bounding box center [339, 277] width 44 height 32
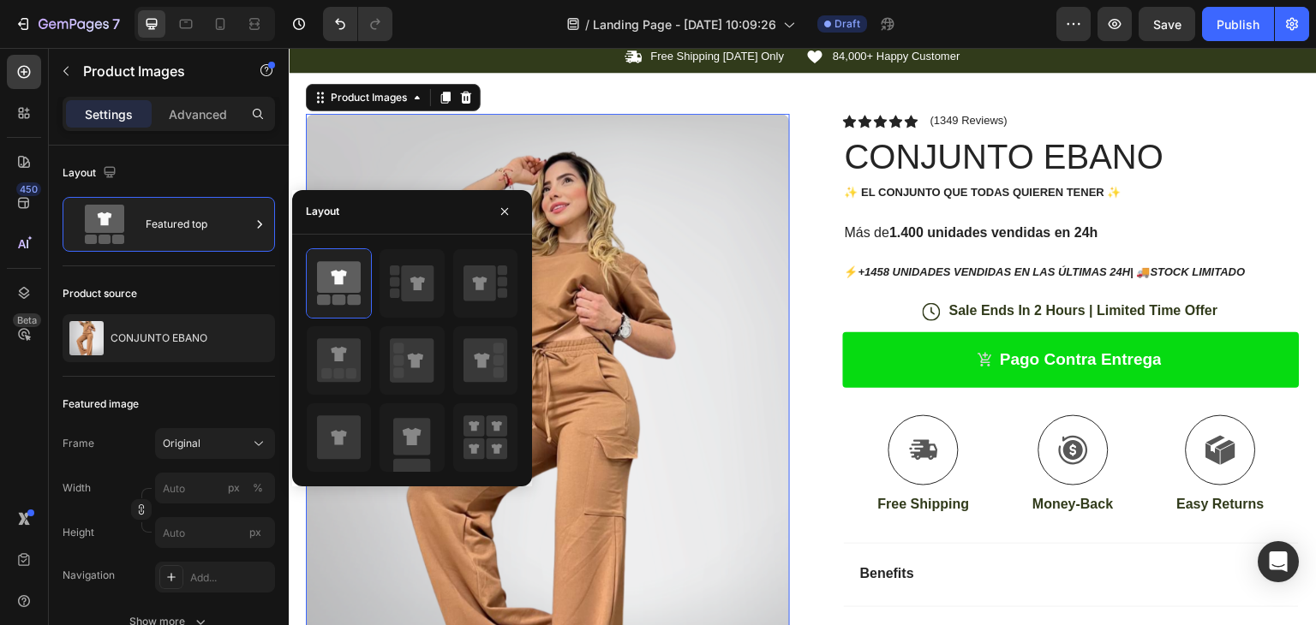
scroll to position [0, 0]
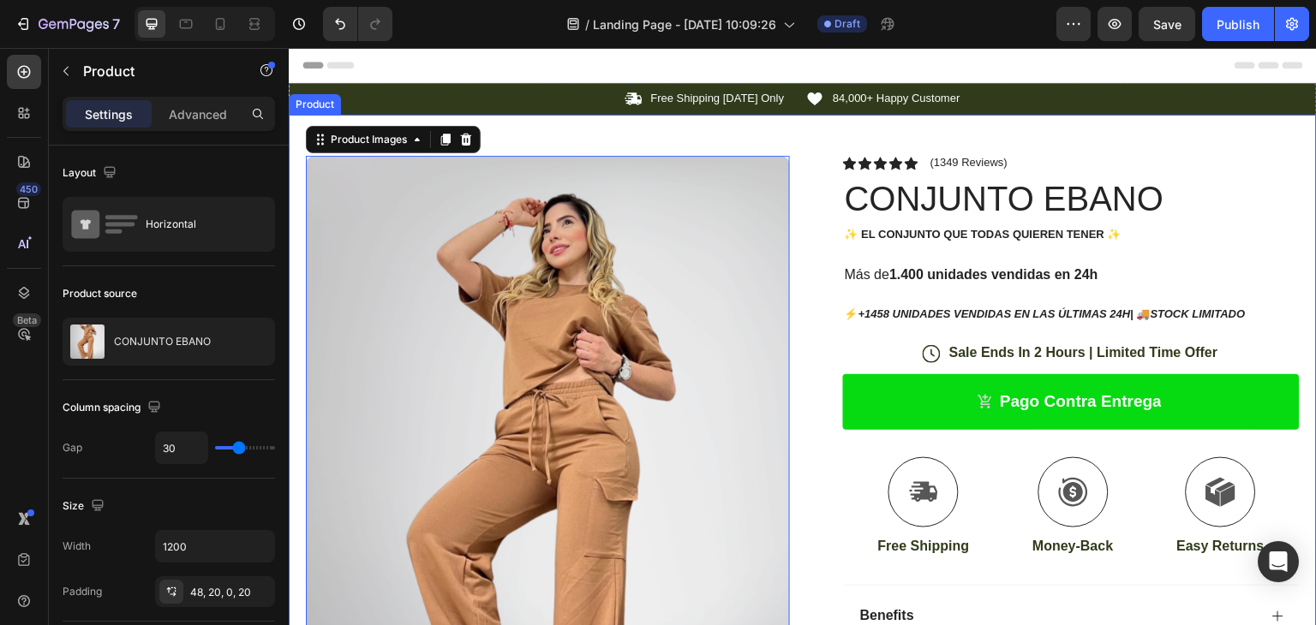
click at [1076, 141] on div "Product Images 80 Row Icon Icon Icon Icon Icon Icon List (1349 Reviews) Text Bl…" at bounding box center [803, 559] width 1028 height 889
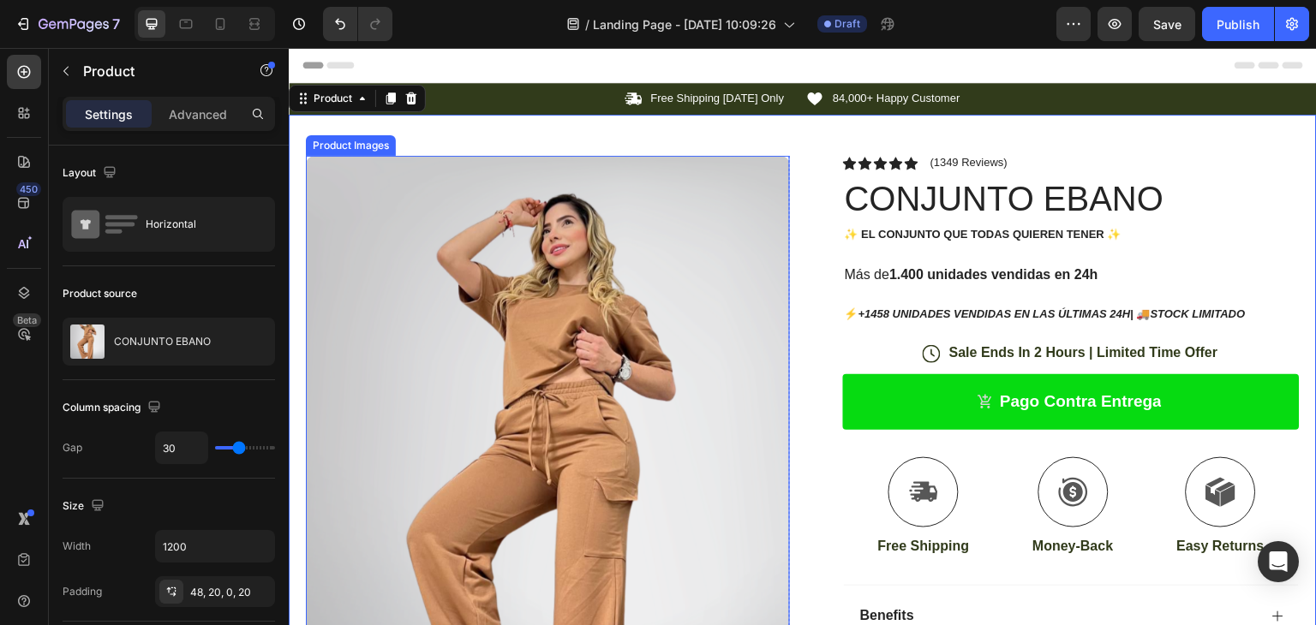
click at [654, 248] on img at bounding box center [548, 498] width 484 height 685
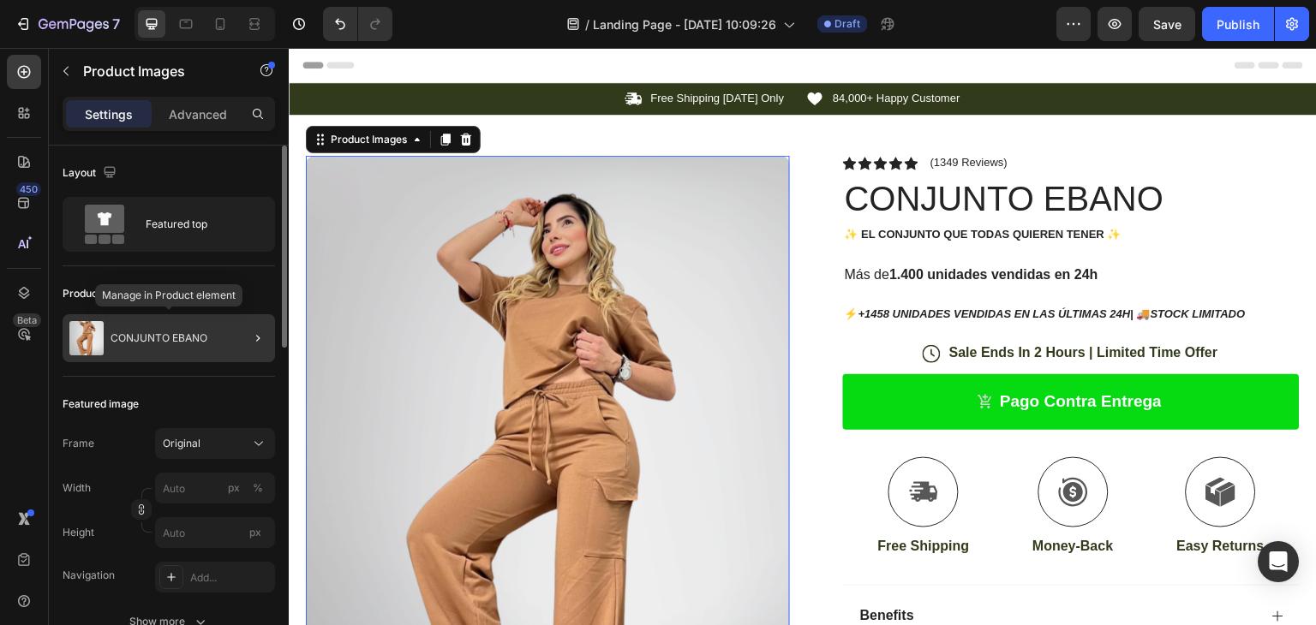
click at [189, 347] on div "CONJUNTO EBANO" at bounding box center [169, 338] width 212 height 48
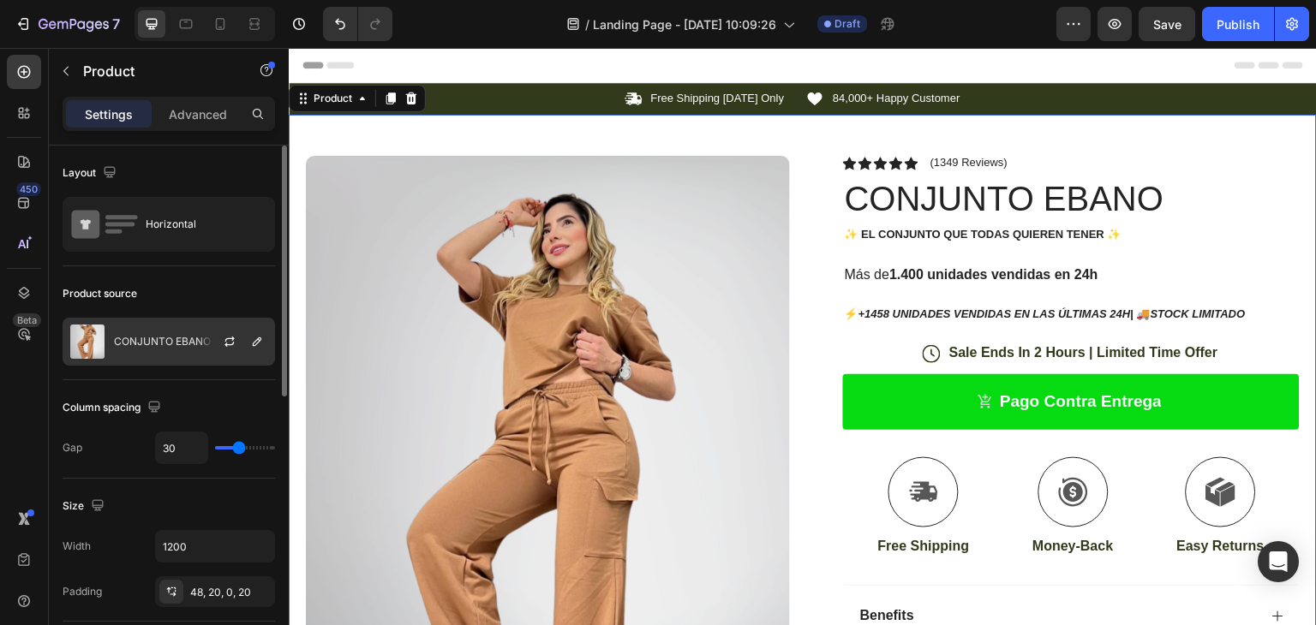
click at [88, 342] on img at bounding box center [87, 342] width 34 height 34
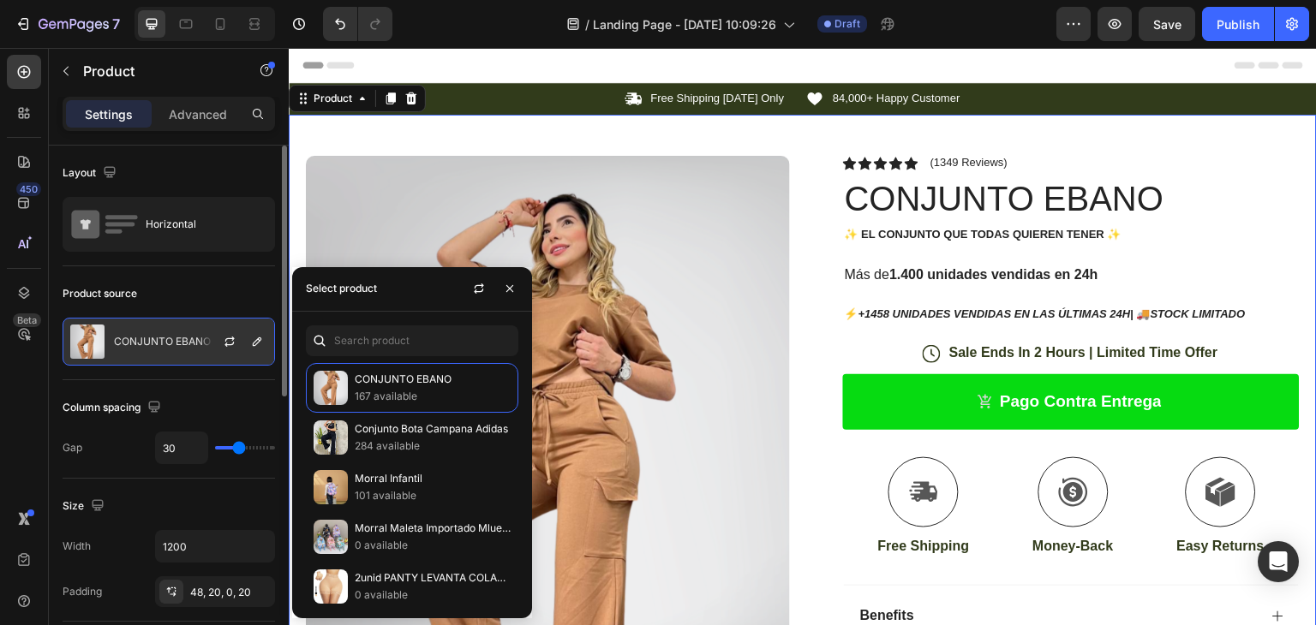
click at [88, 342] on img at bounding box center [87, 342] width 34 height 34
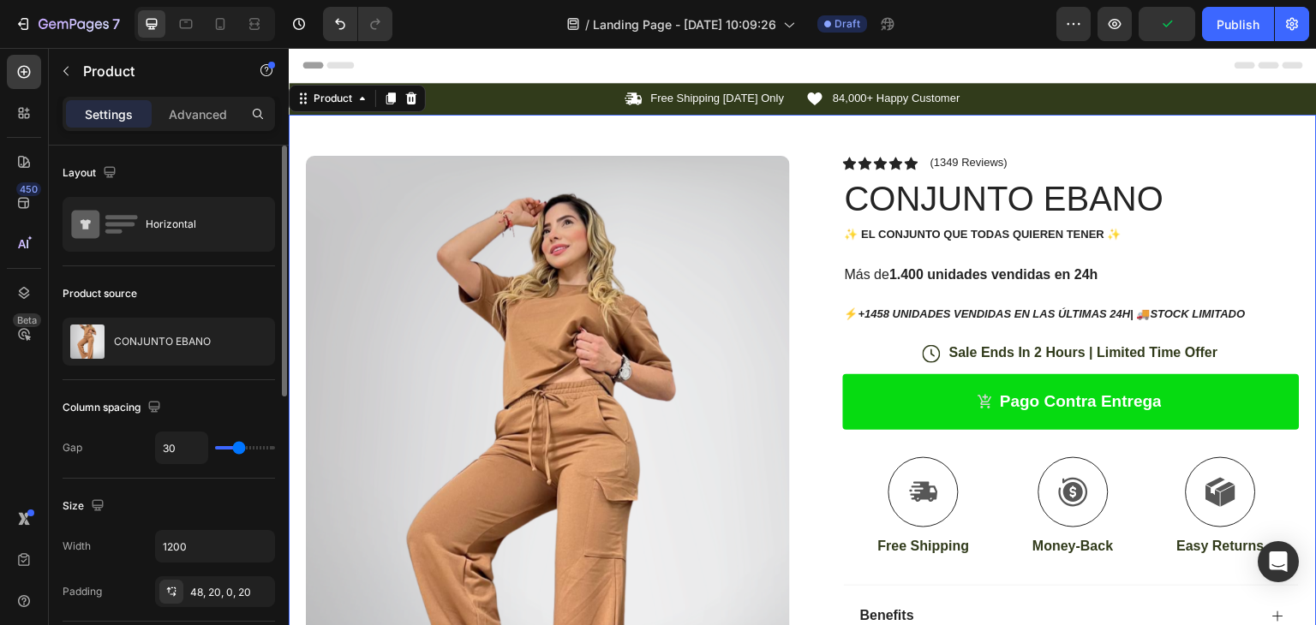
click at [233, 280] on div "Product source" at bounding box center [169, 293] width 212 height 27
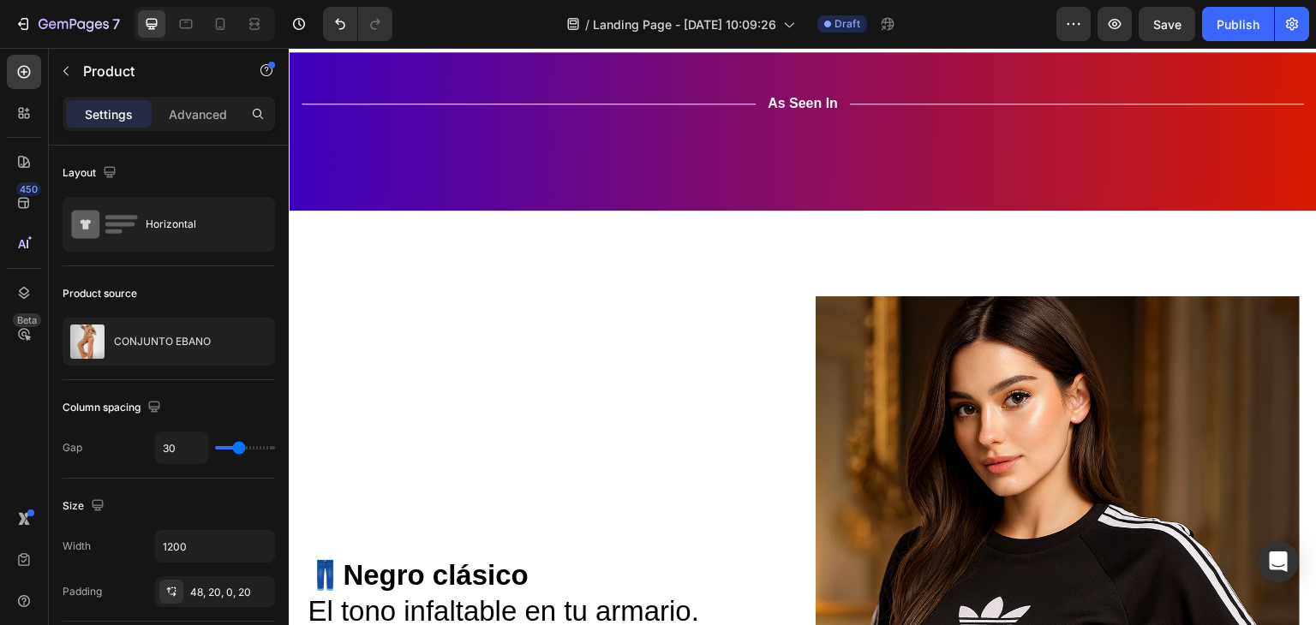
scroll to position [1371, 0]
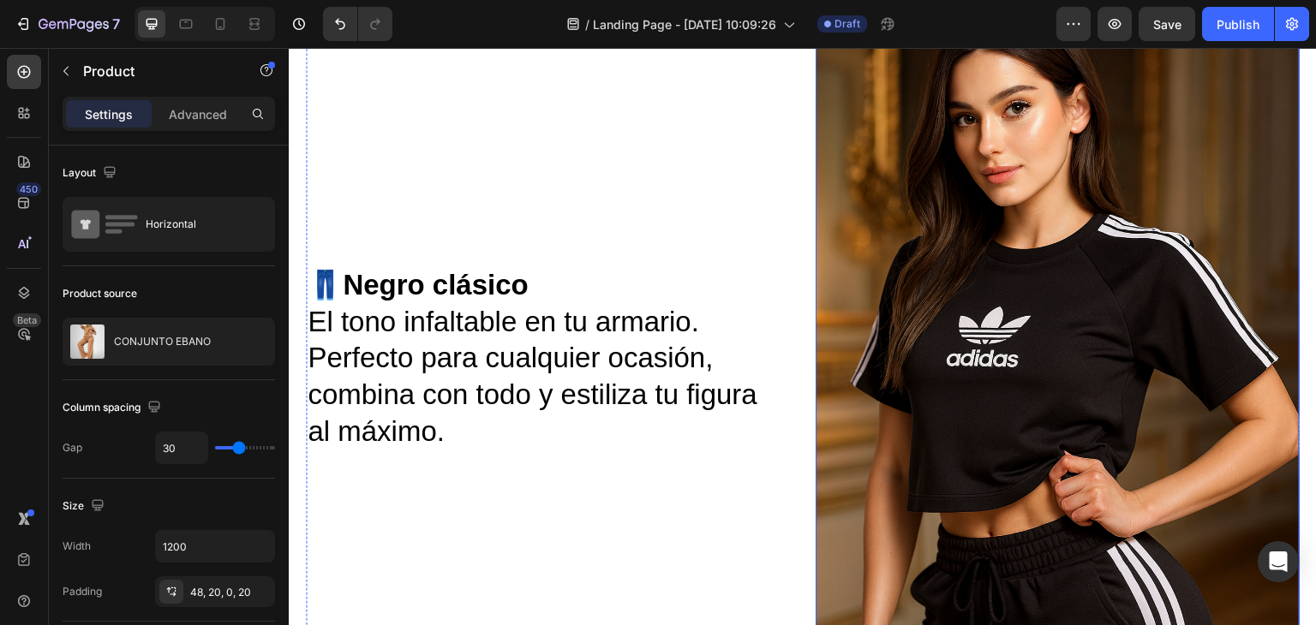
click at [972, 401] on img at bounding box center [1058, 369] width 484 height 727
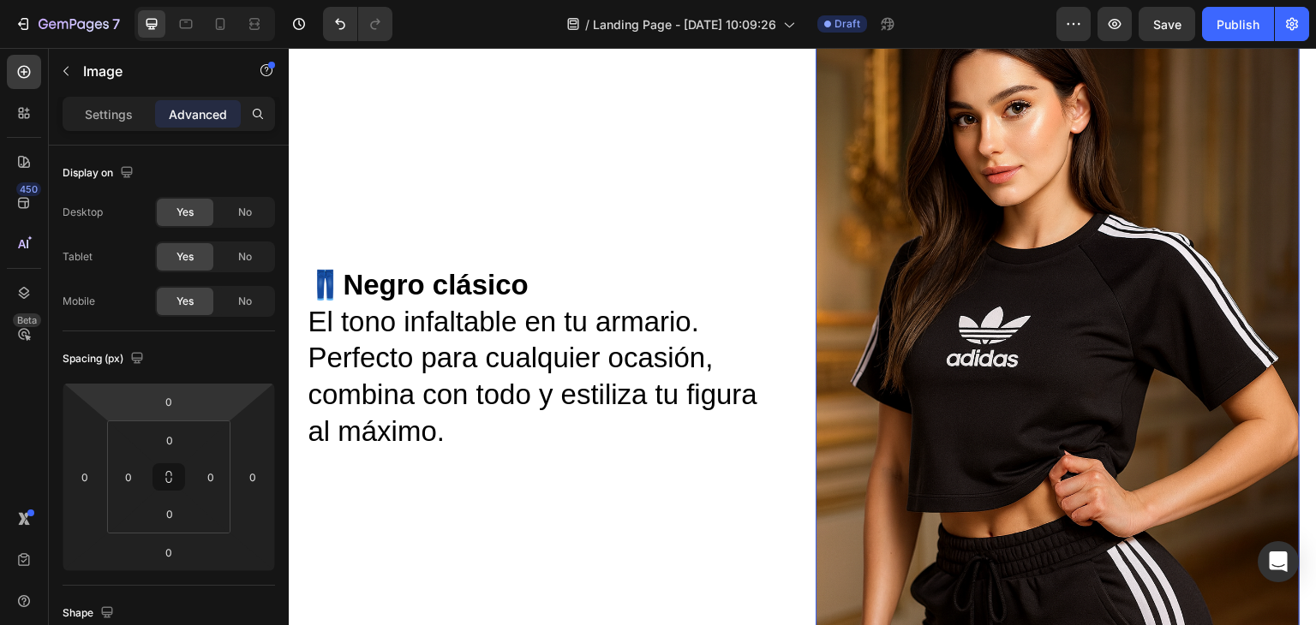
click at [911, 244] on img at bounding box center [1058, 369] width 484 height 727
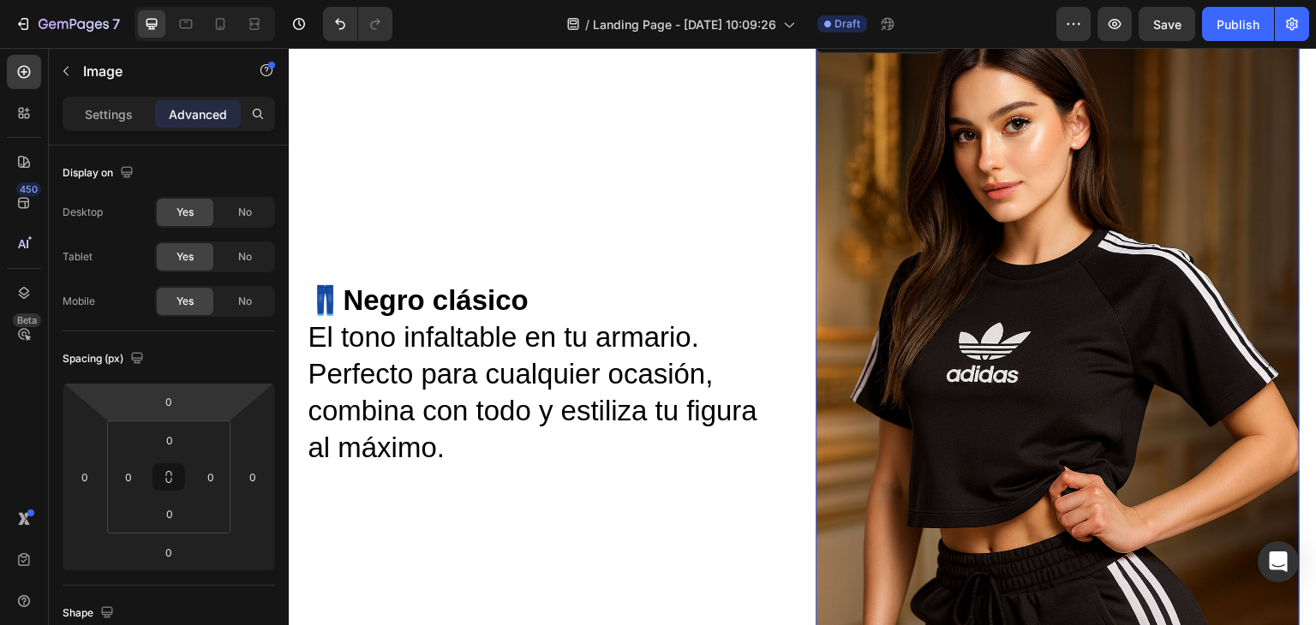
scroll to position [1200, 0]
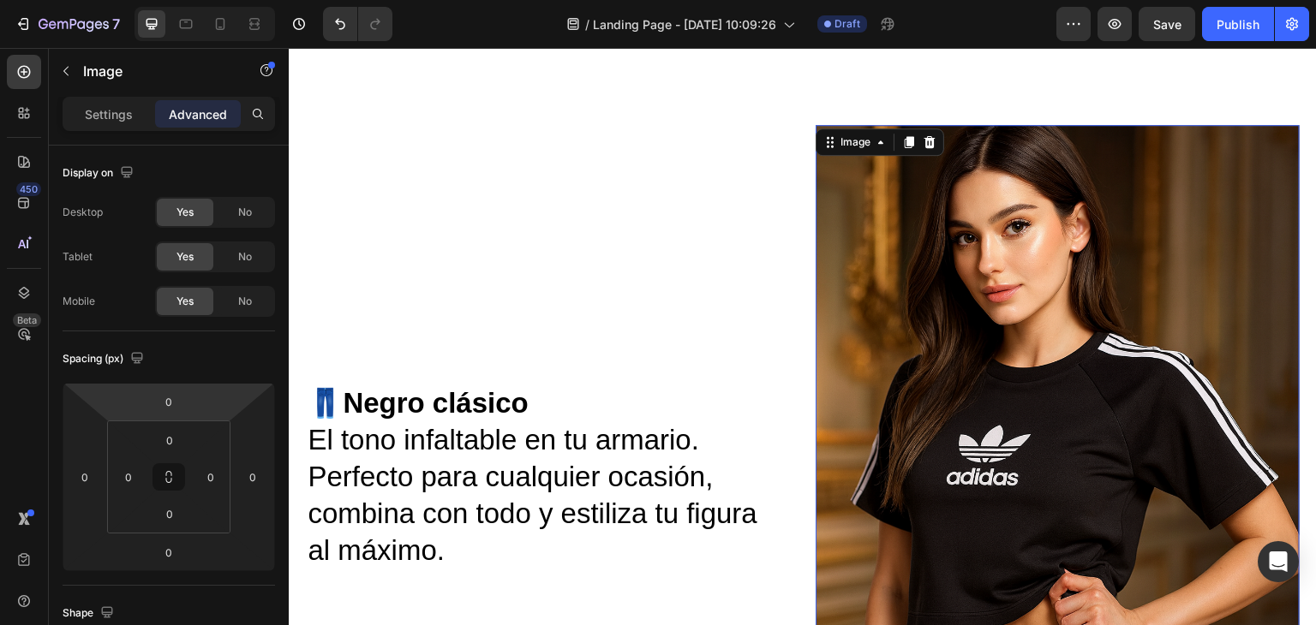
click at [908, 271] on img at bounding box center [1058, 488] width 484 height 727
click at [104, 121] on p "Settings" at bounding box center [109, 114] width 48 height 18
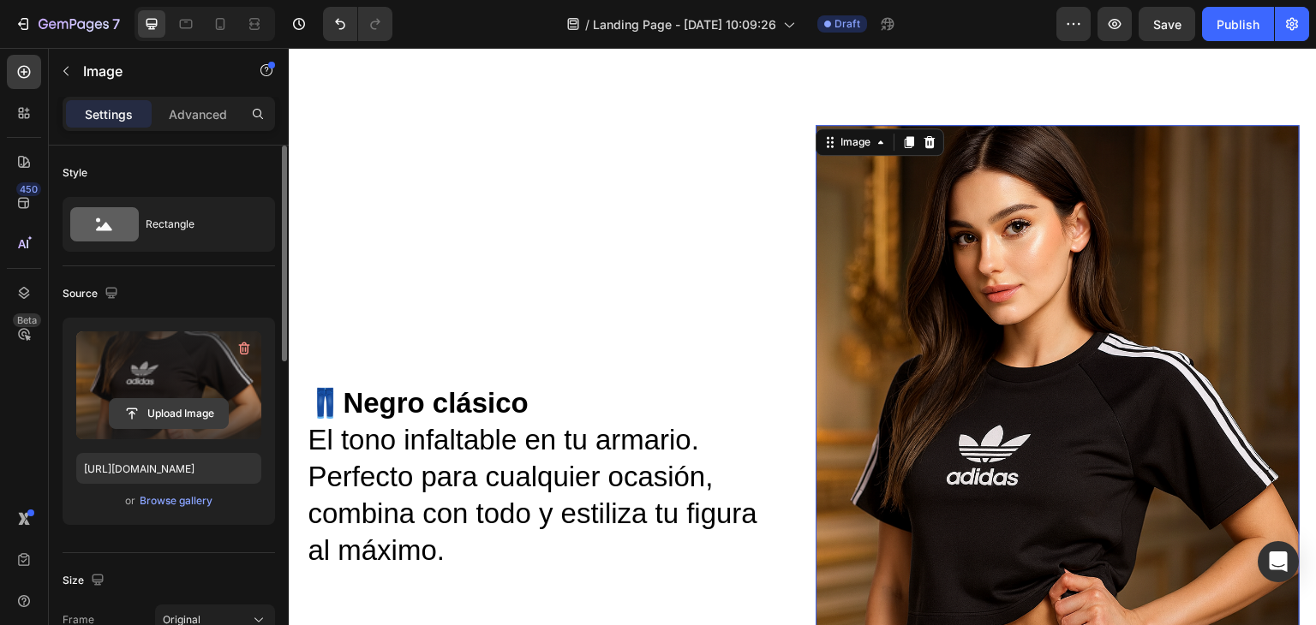
click at [171, 399] on input "file" at bounding box center [169, 413] width 118 height 29
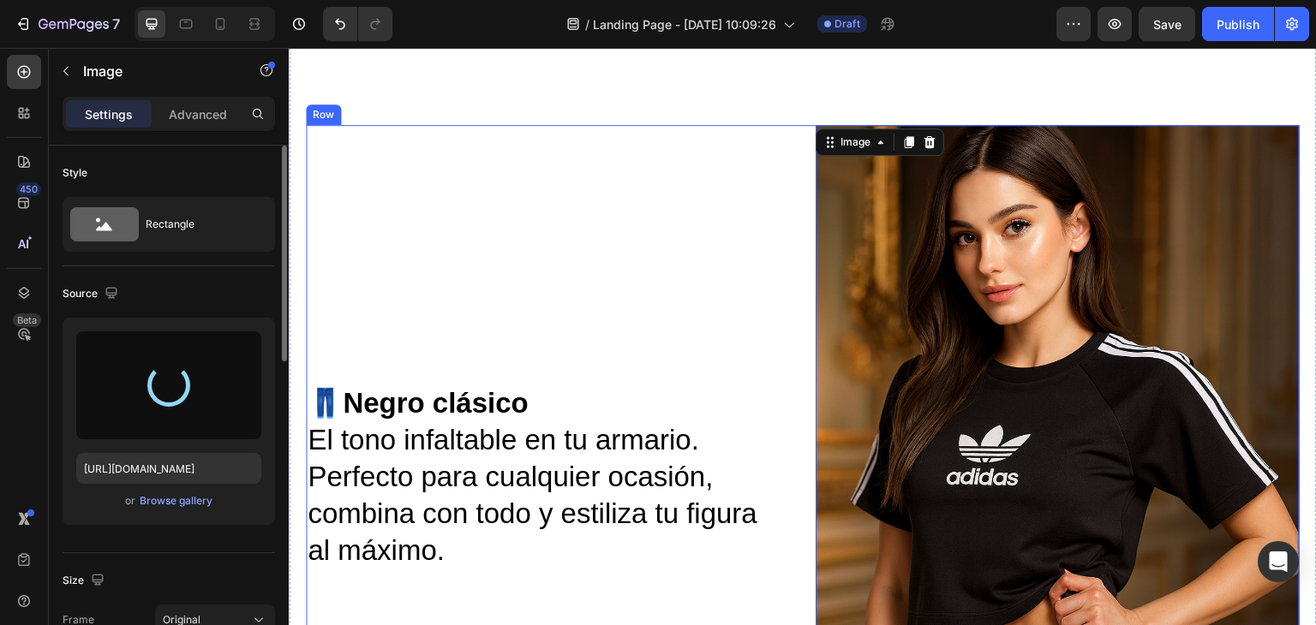
type input "[URL][DOMAIN_NAME]"
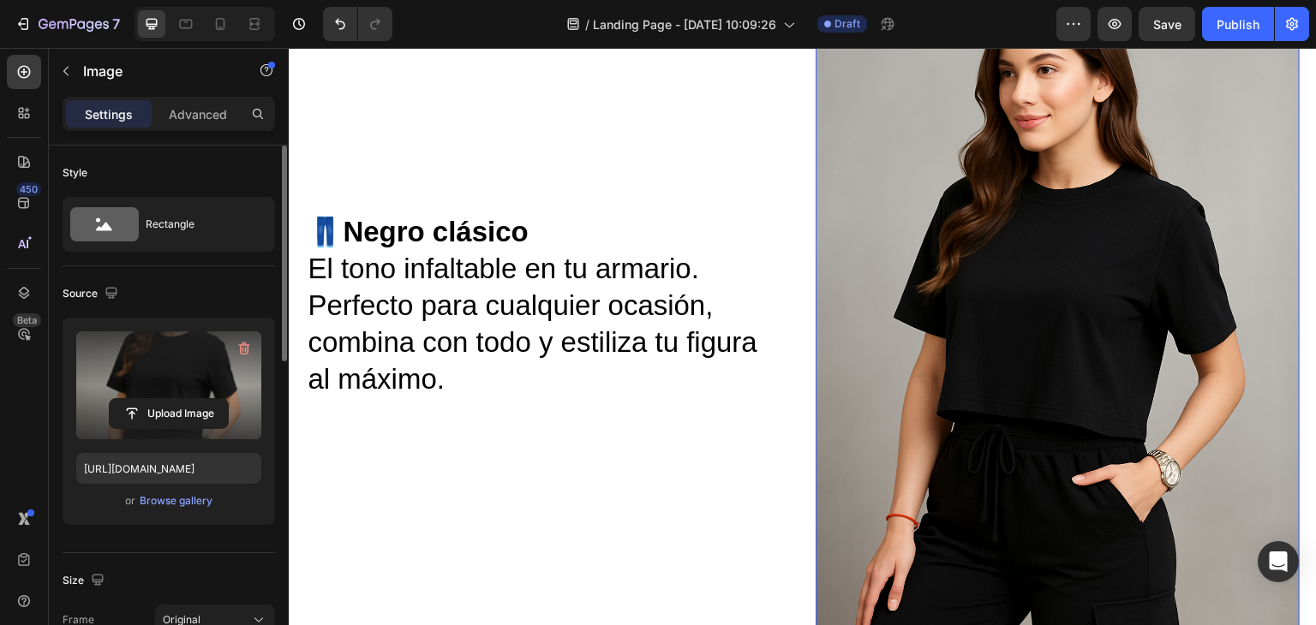
scroll to position [1457, 0]
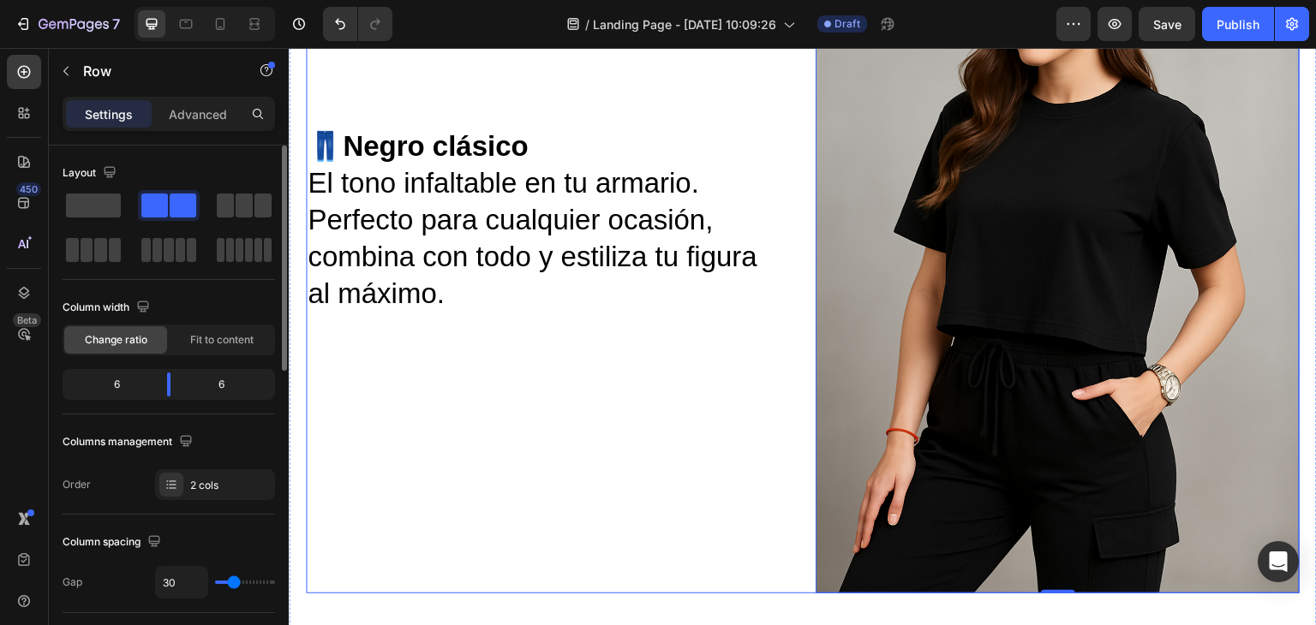
click at [676, 370] on div "👖 Negro clásico El tono infaltable en tu armario. Perfecto para cualquier ocasi…" at bounding box center [548, 231] width 484 height 727
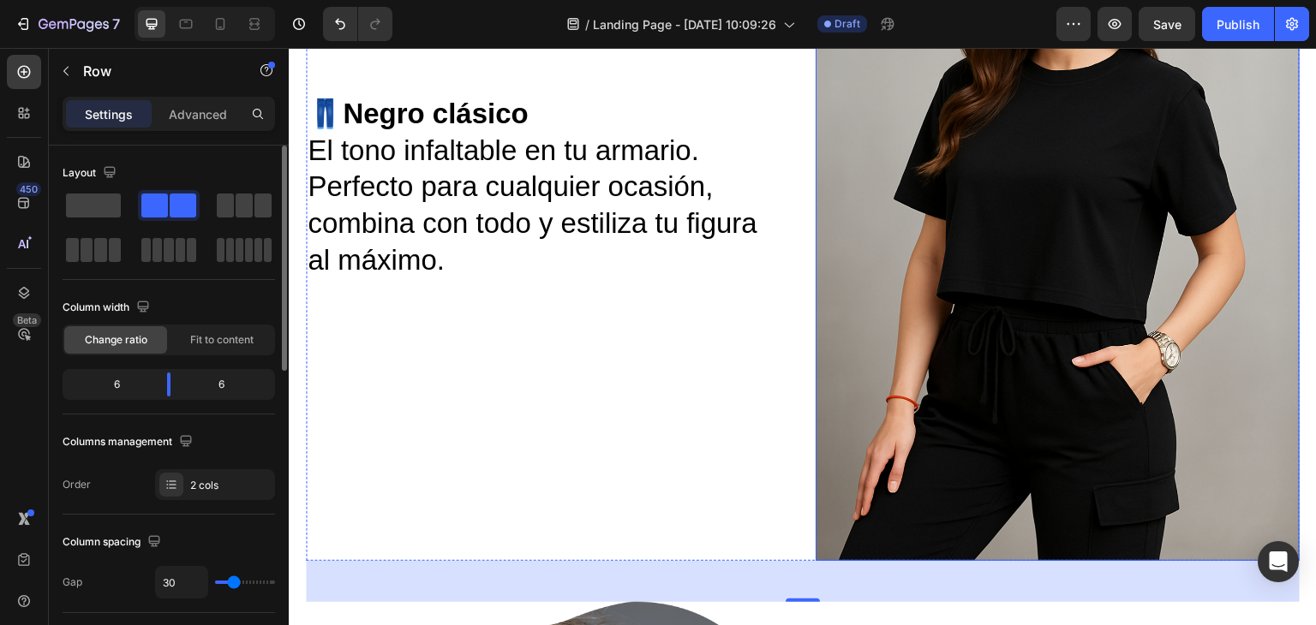
scroll to position [1714, 0]
